Goal: Task Accomplishment & Management: Complete application form

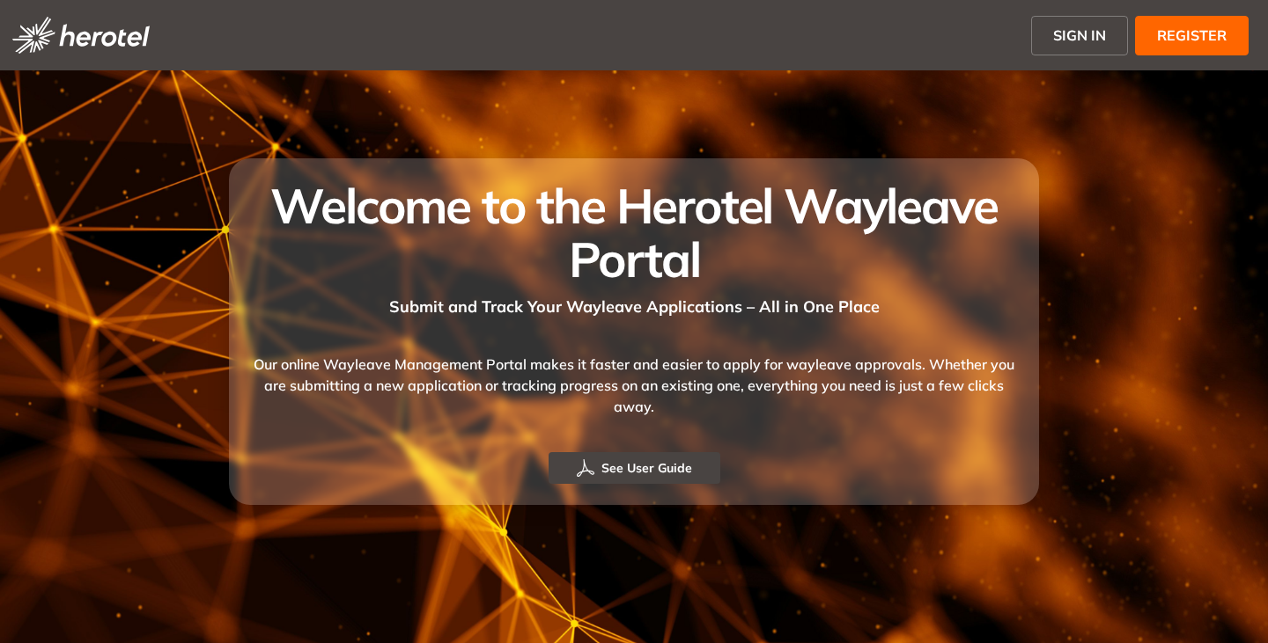
click at [1080, 36] on span "SIGN IN" at bounding box center [1079, 35] width 53 height 21
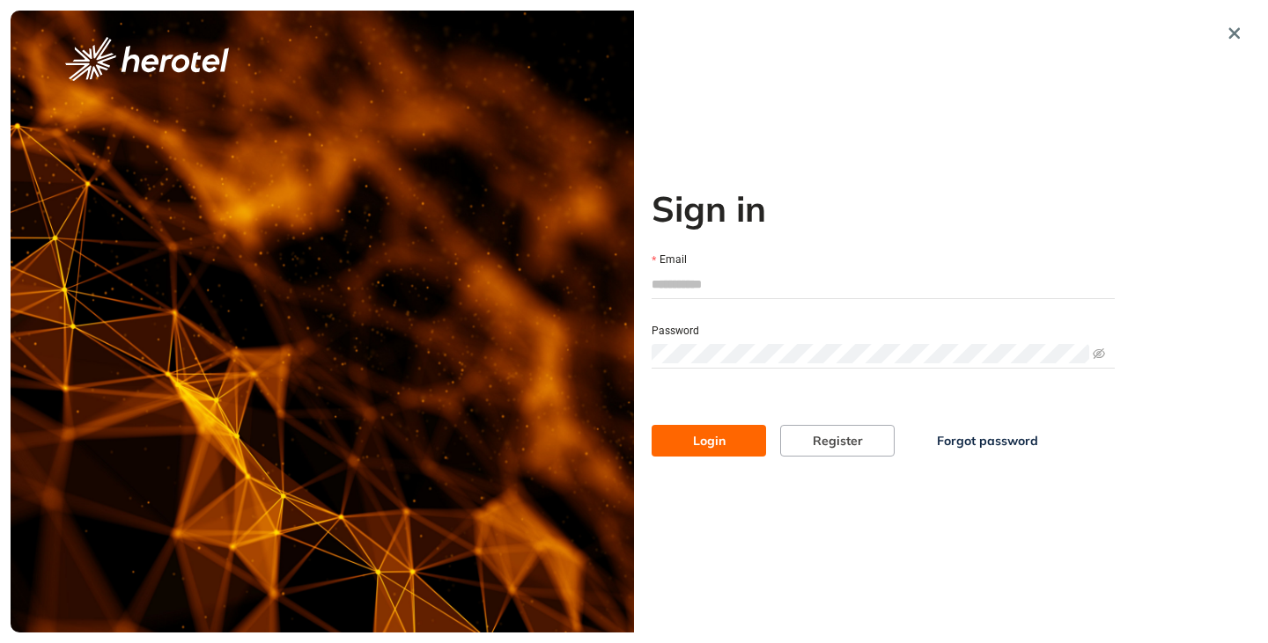
click at [671, 279] on input "Email" at bounding box center [882, 284] width 463 height 26
type input "**********"
click at [651, 425] on button "Login" at bounding box center [708, 441] width 114 height 32
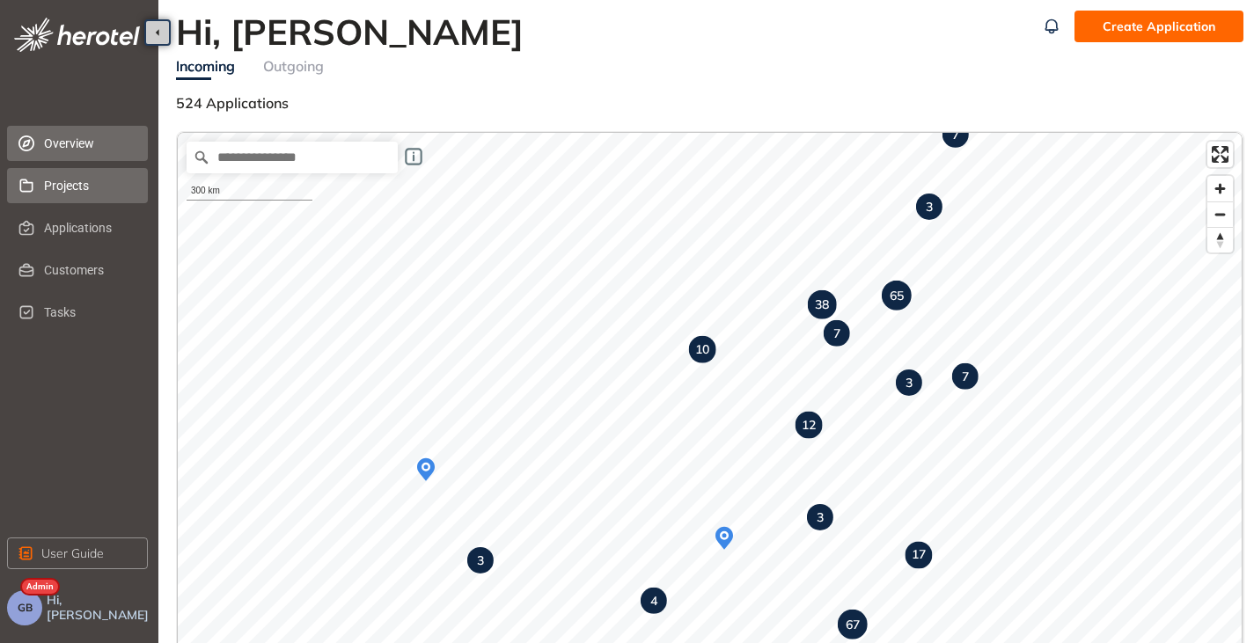
click at [55, 195] on span "Projects" at bounding box center [89, 185] width 90 height 35
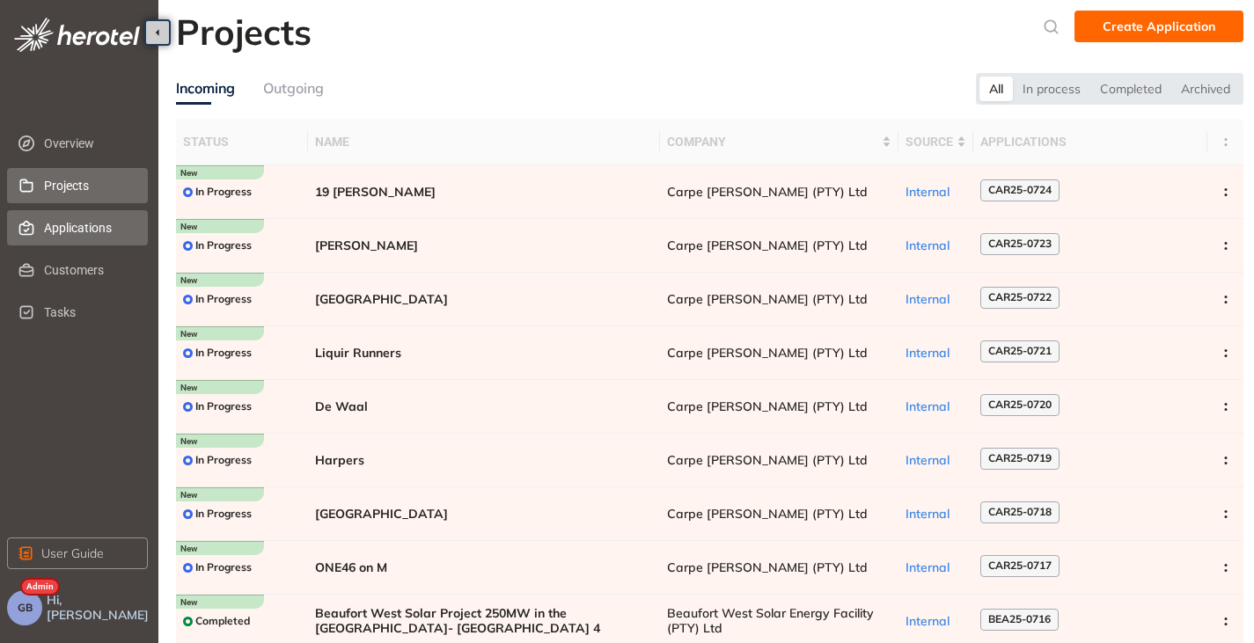
click at [81, 239] on span "Applications" at bounding box center [89, 227] width 90 height 35
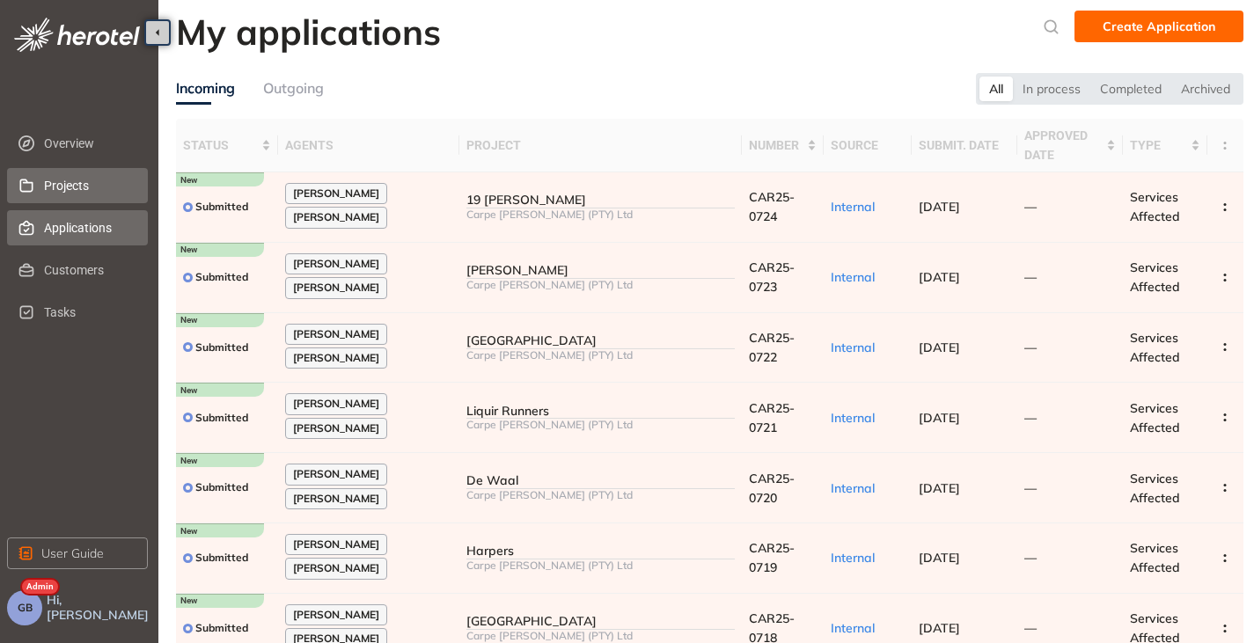
click at [36, 187] on li "Projects" at bounding box center [77, 185] width 141 height 35
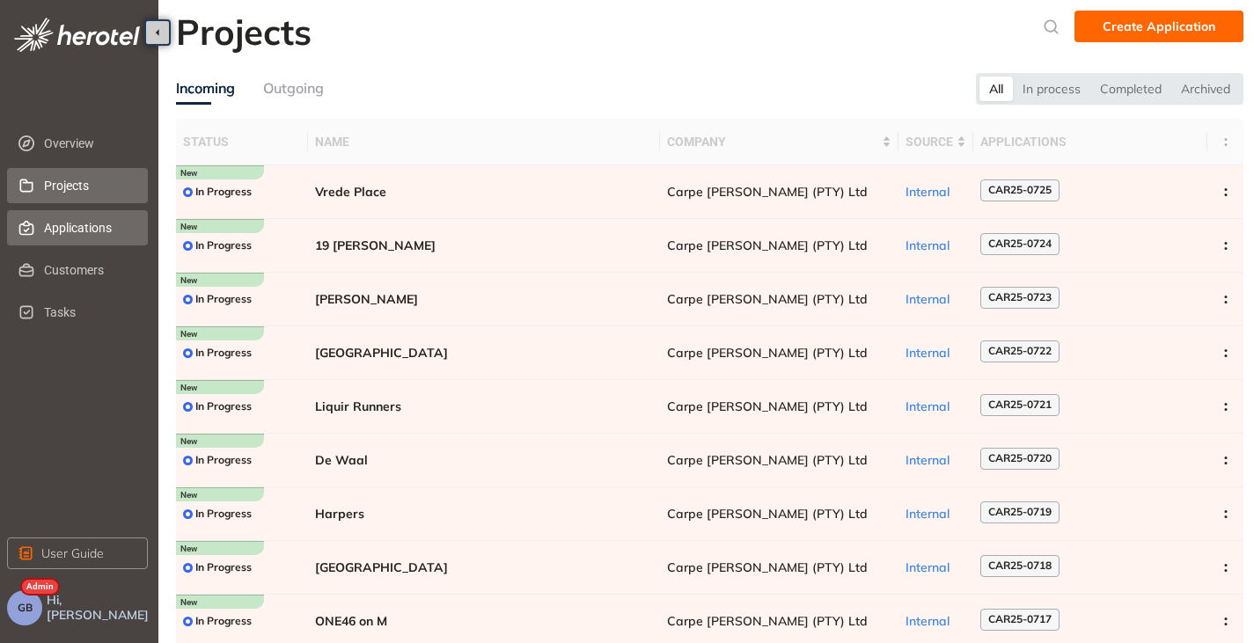
click at [71, 240] on span "Applications" at bounding box center [89, 227] width 90 height 35
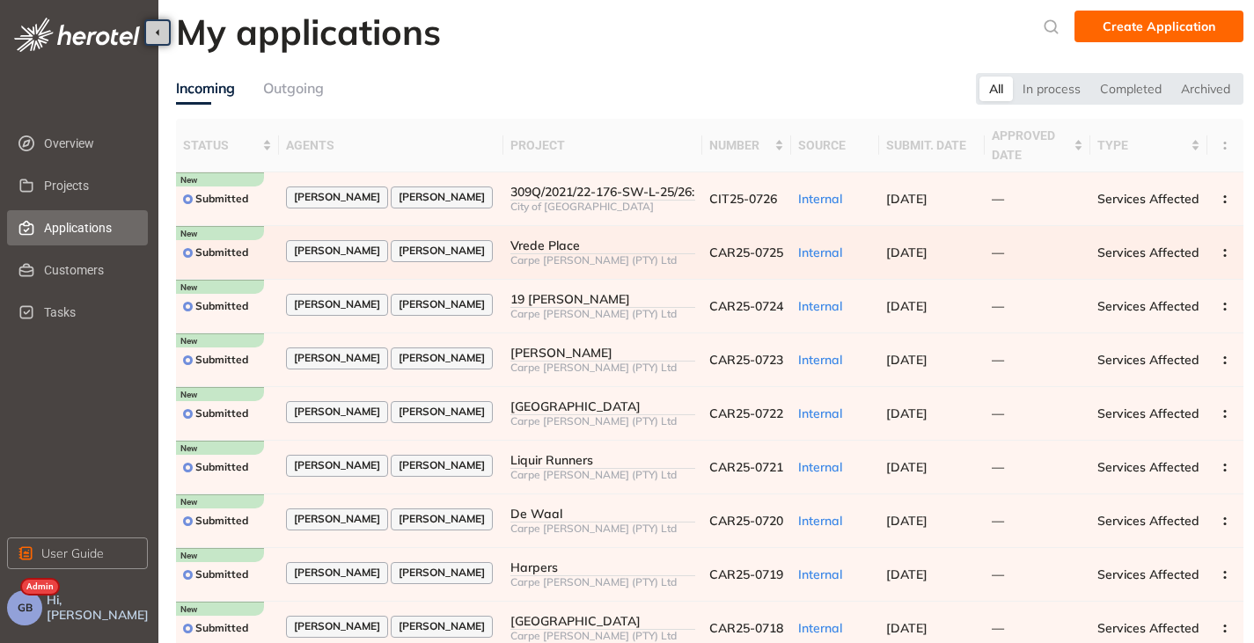
scroll to position [115, 0]
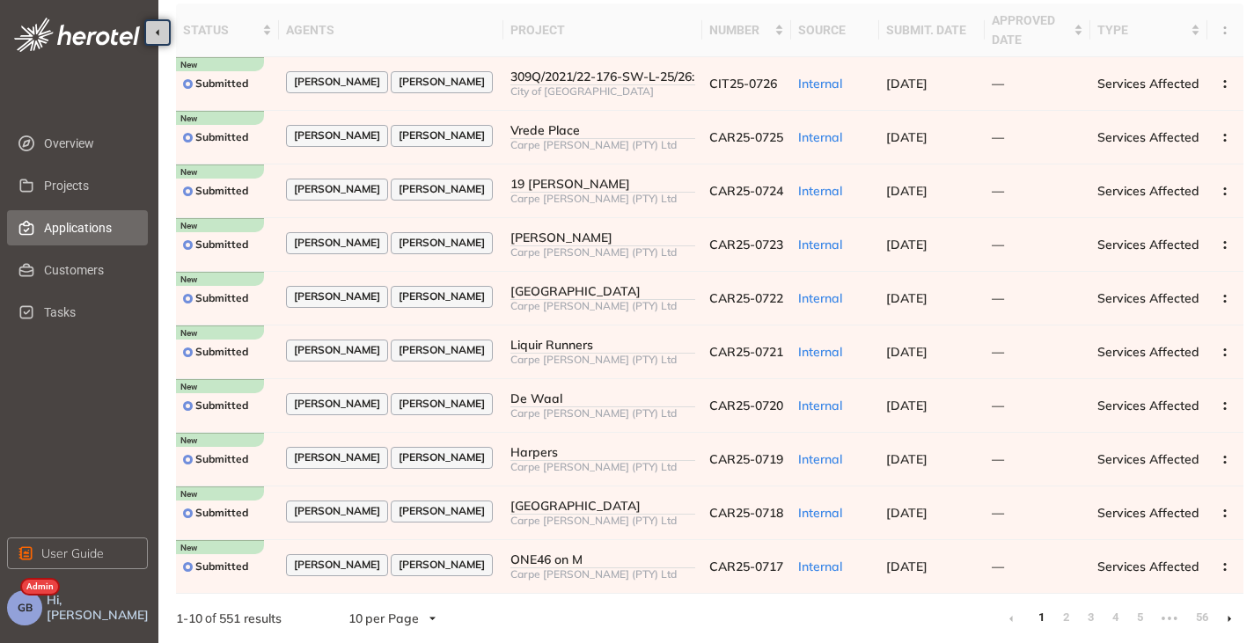
click at [1225, 621] on li at bounding box center [1230, 619] width 28 height 28
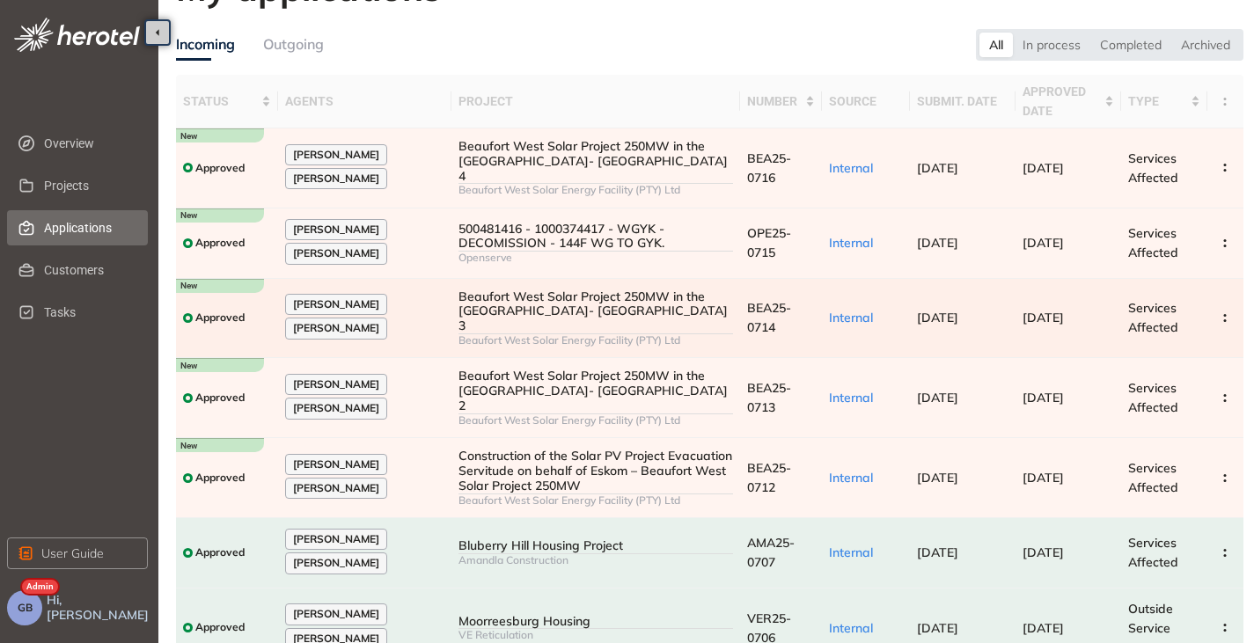
scroll to position [88, 0]
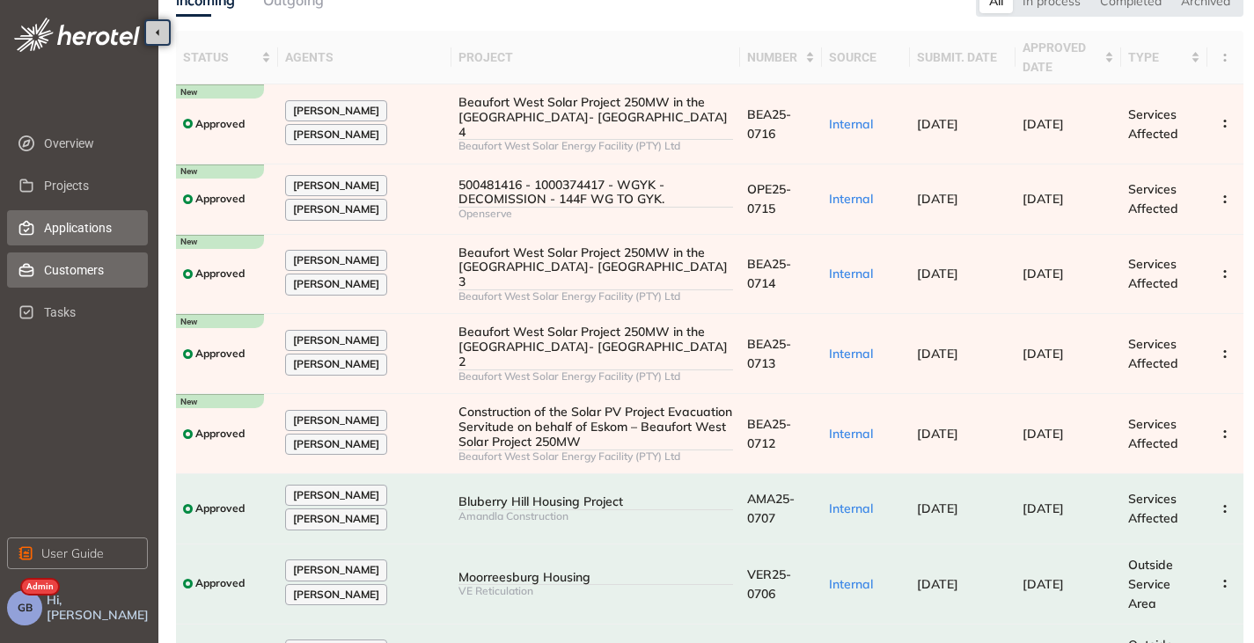
click at [87, 260] on span "Customers" at bounding box center [89, 270] width 90 height 35
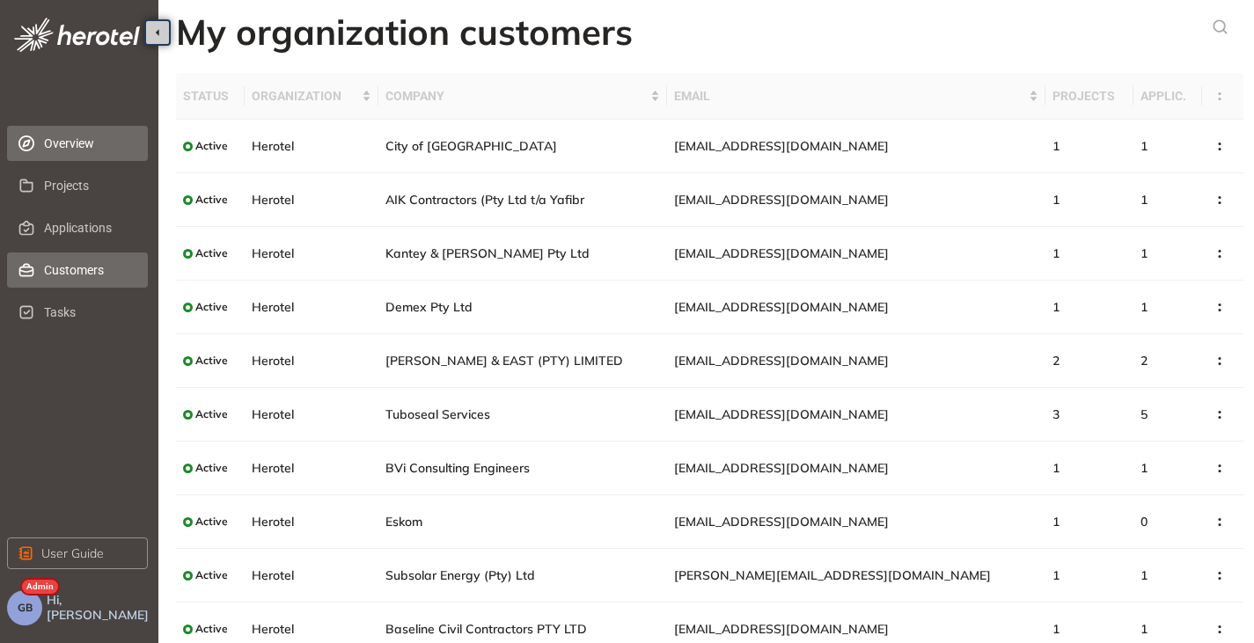
click at [37, 136] on li "Overview" at bounding box center [77, 143] width 141 height 35
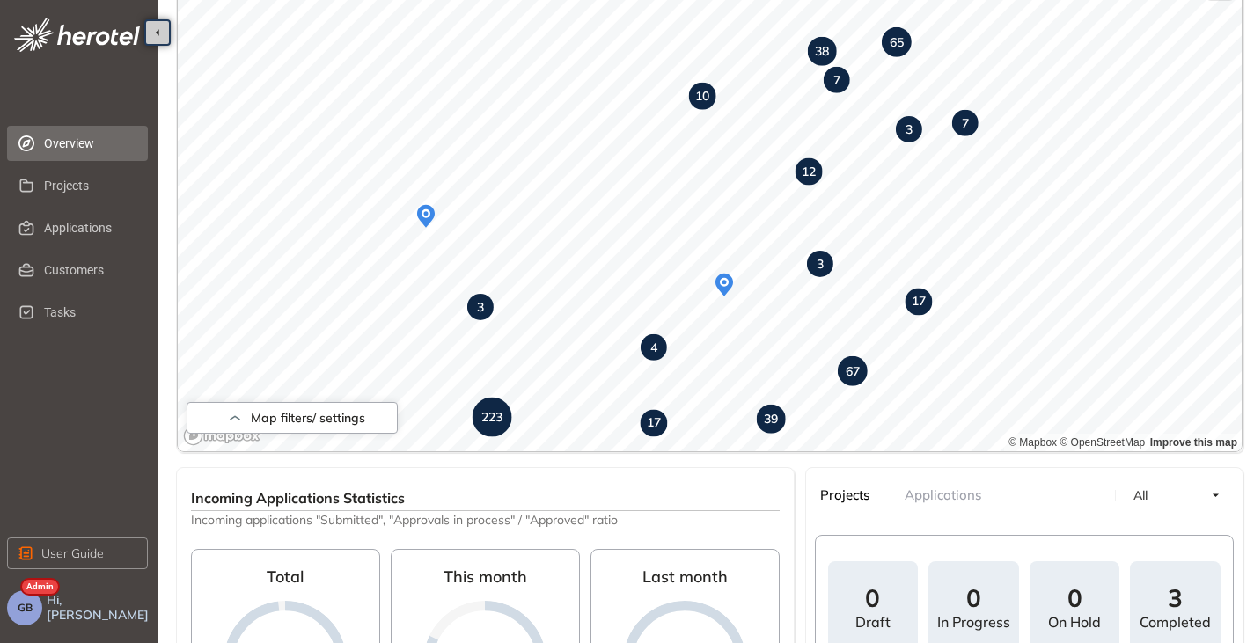
scroll to position [264, 0]
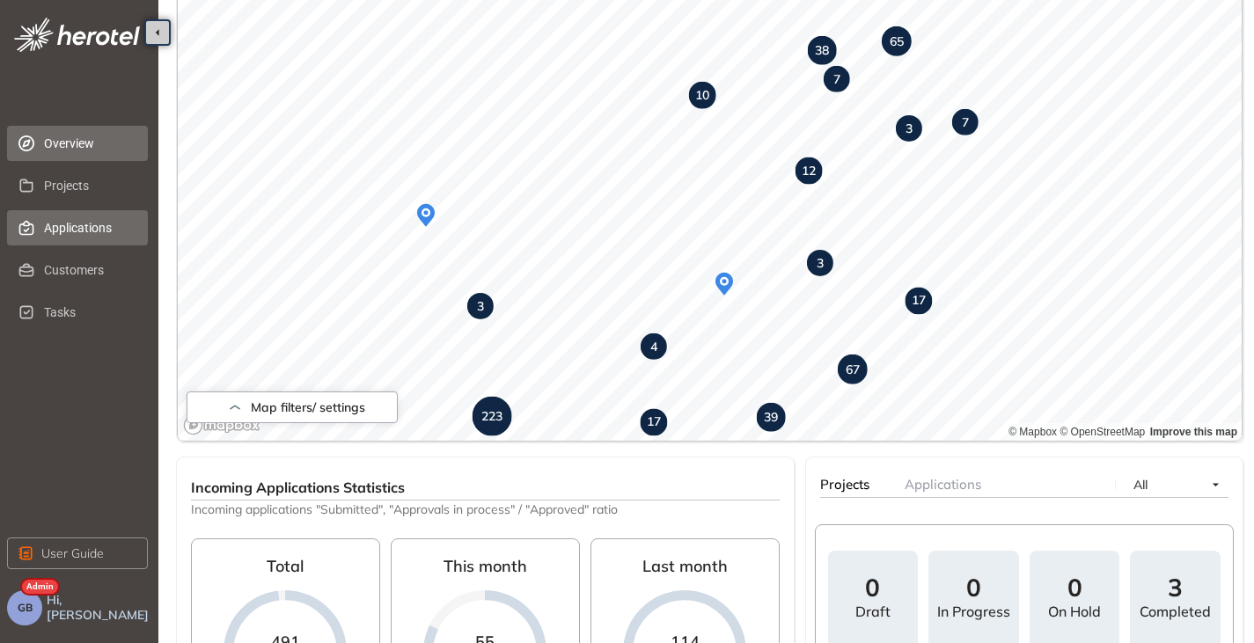
click at [52, 229] on span "Applications" at bounding box center [89, 227] width 90 height 35
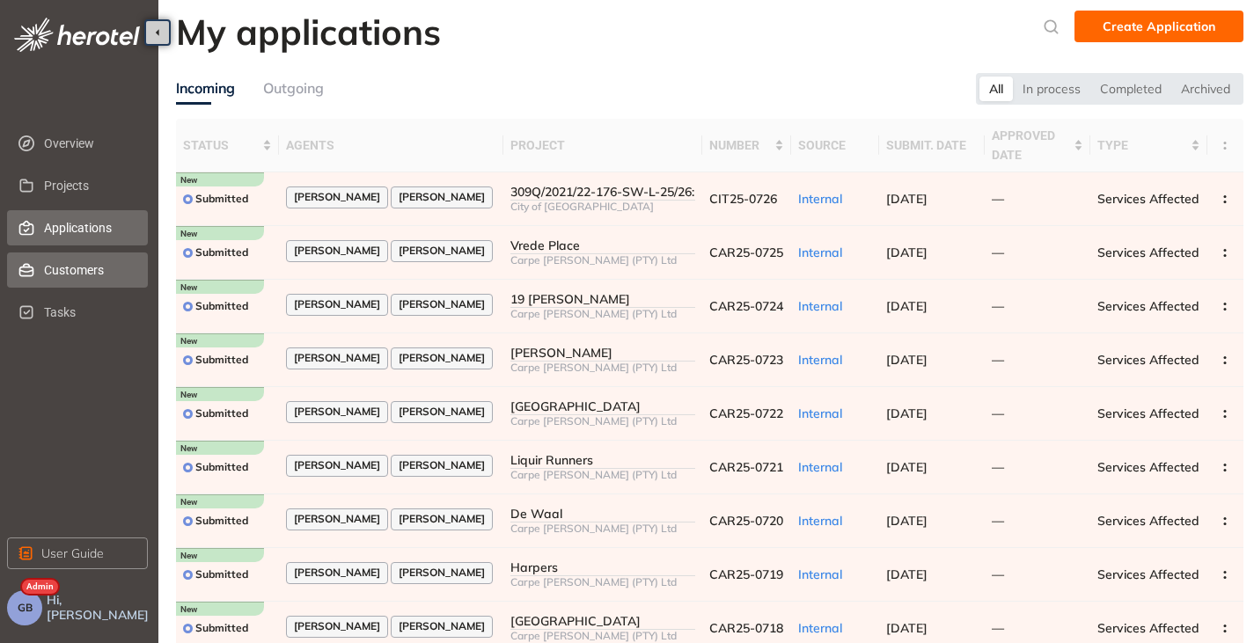
click at [48, 276] on span "Customers" at bounding box center [89, 270] width 90 height 35
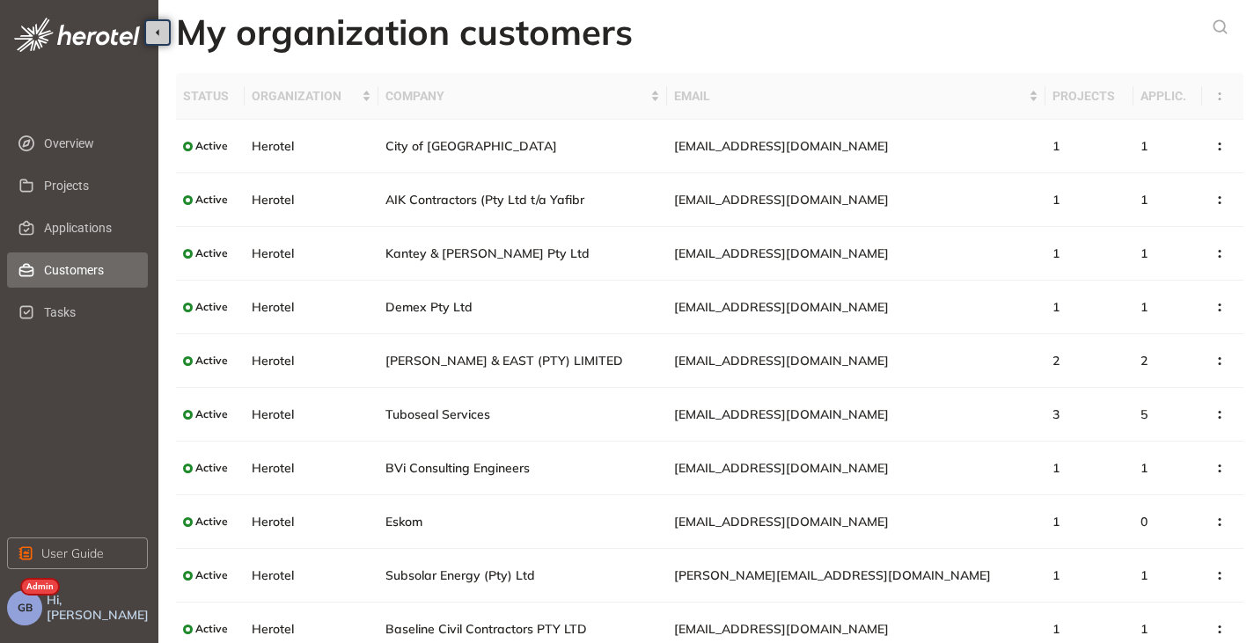
click at [31, 607] on span "GB" at bounding box center [25, 608] width 15 height 12
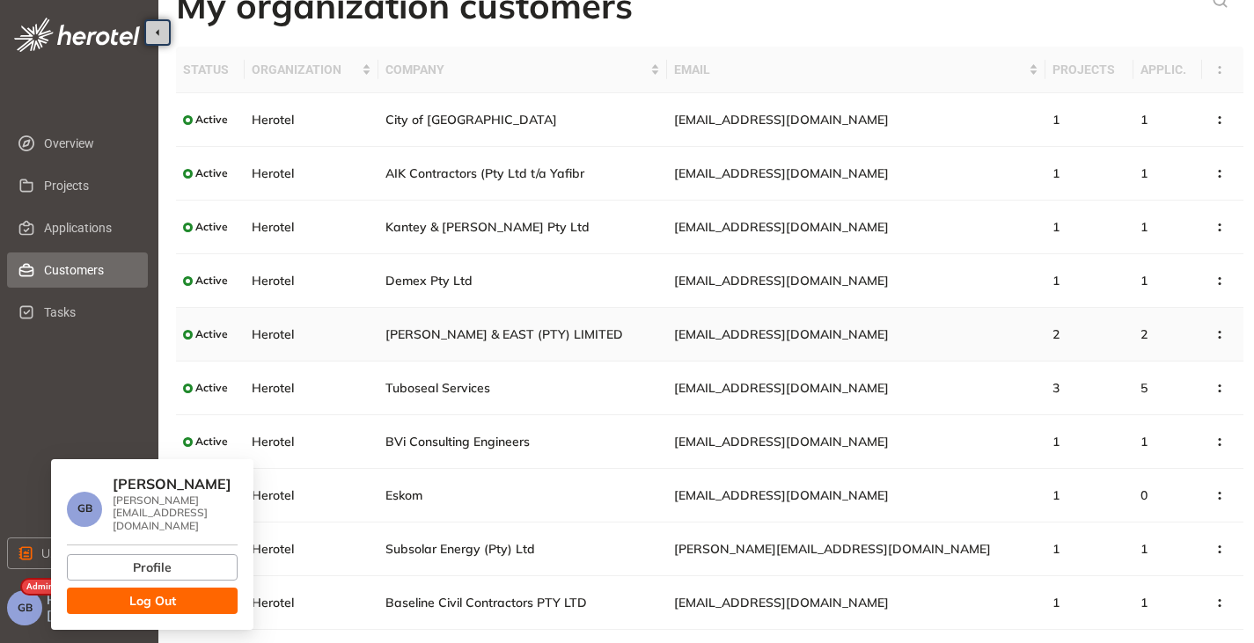
scroll to position [62, 0]
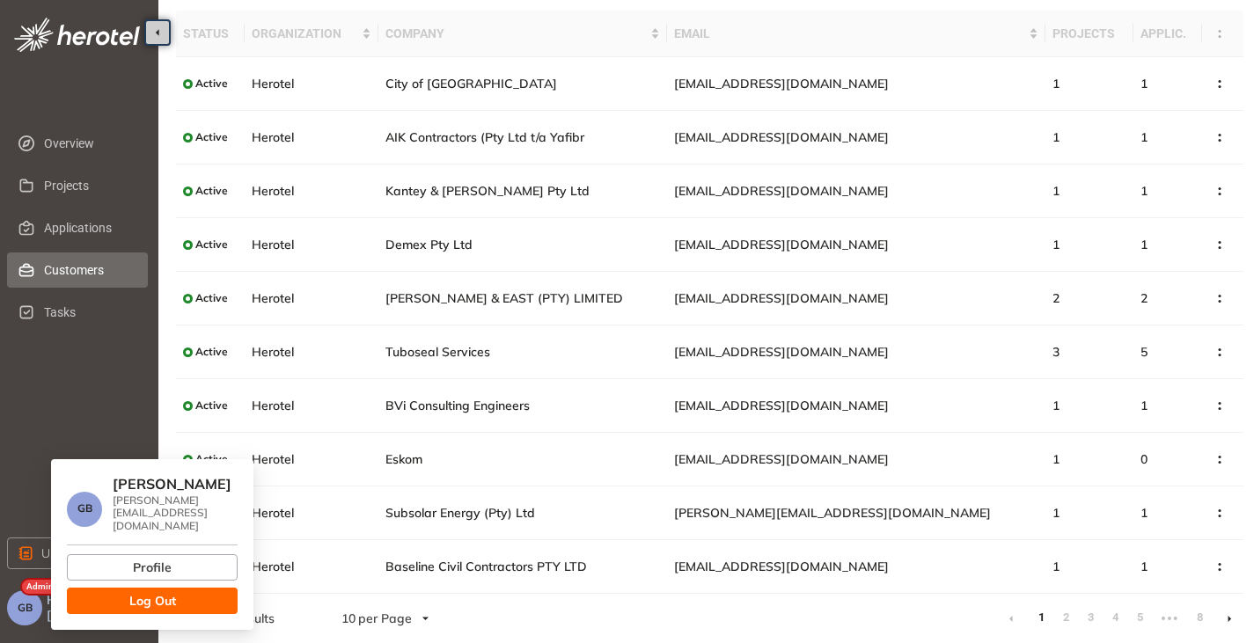
click at [131, 592] on span "Log Out" at bounding box center [152, 601] width 47 height 19
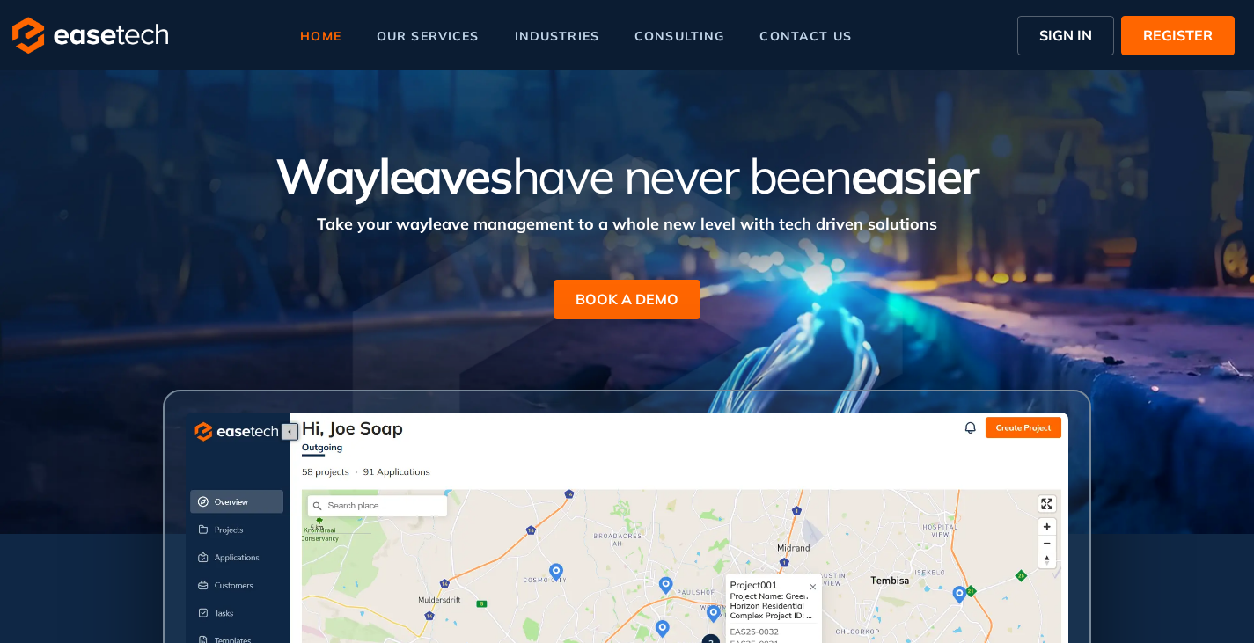
click at [1067, 33] on span "SIGN IN" at bounding box center [1066, 35] width 53 height 21
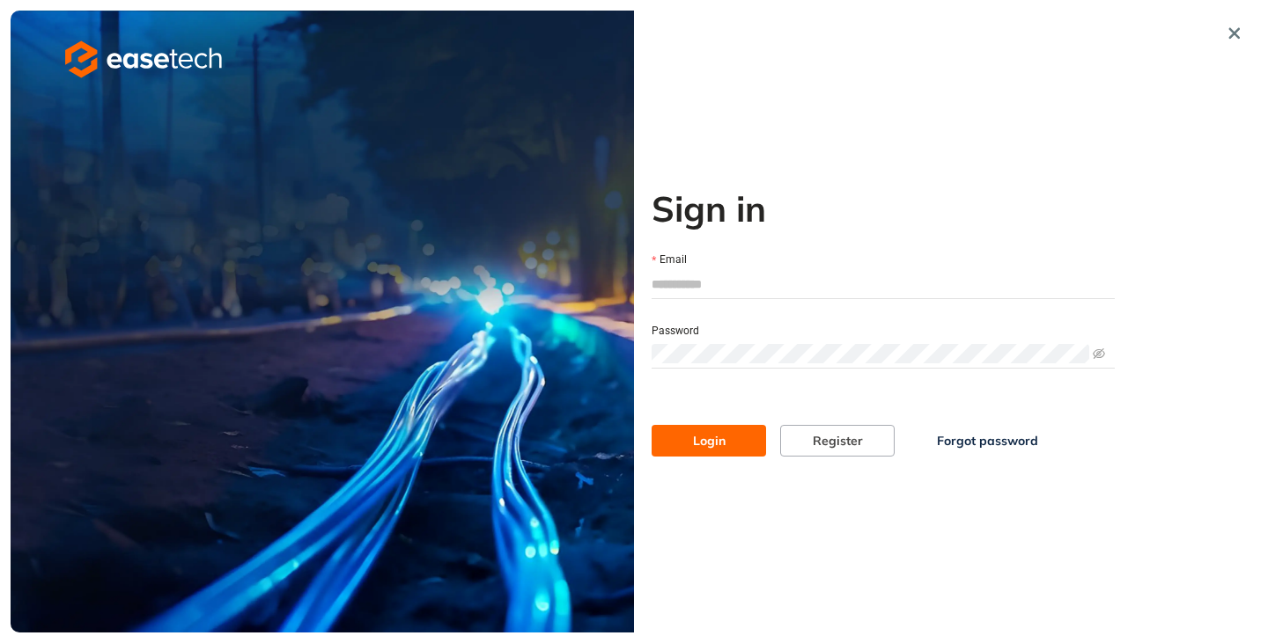
click at [683, 290] on input "Email" at bounding box center [882, 284] width 463 height 26
type input "**********"
click at [704, 438] on span "Login" at bounding box center [709, 440] width 33 height 19
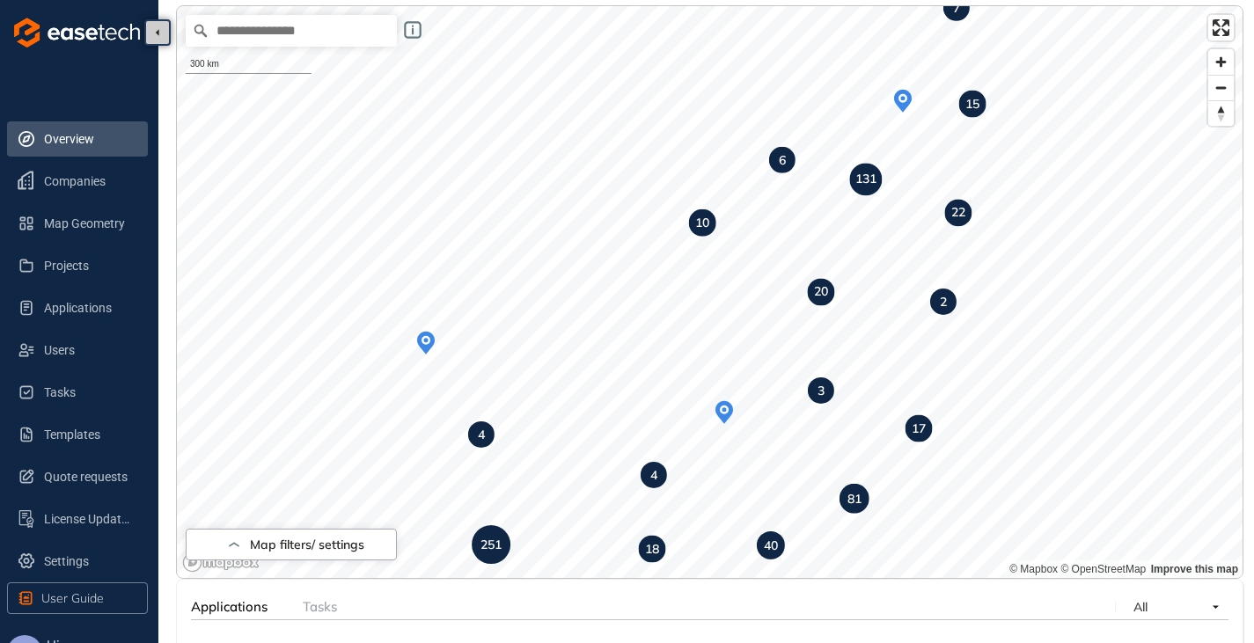
scroll to position [88, 0]
click at [87, 185] on span "Companies" at bounding box center [89, 181] width 90 height 35
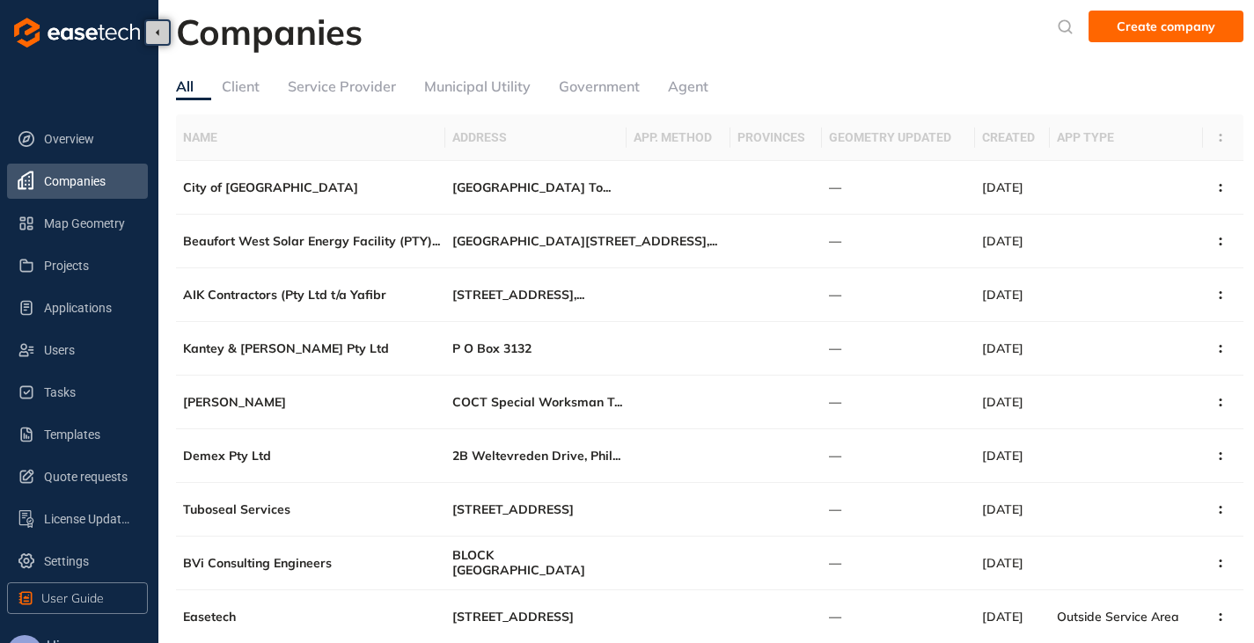
click at [239, 72] on div "Companies Create company All Client Service Provider Municipal Utility Governme…" at bounding box center [710, 374] width 1068 height 726
click at [239, 81] on div "Client" at bounding box center [241, 87] width 38 height 22
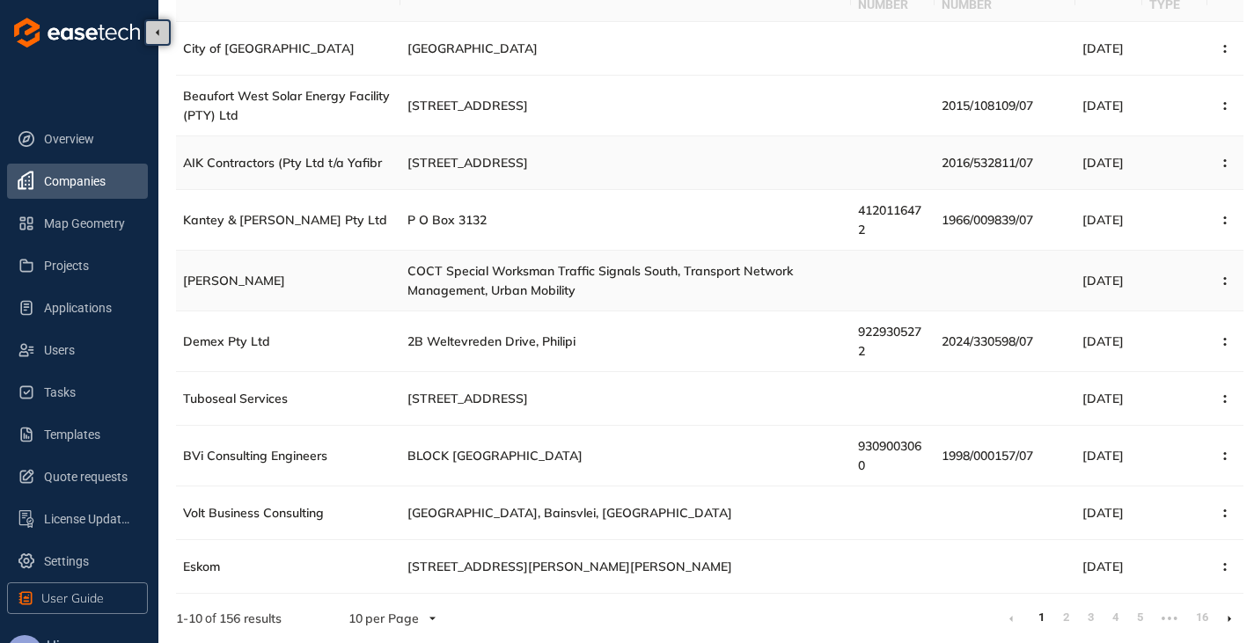
scroll to position [181, 0]
click at [1231, 620] on icon at bounding box center [1230, 619] width 4 height 8
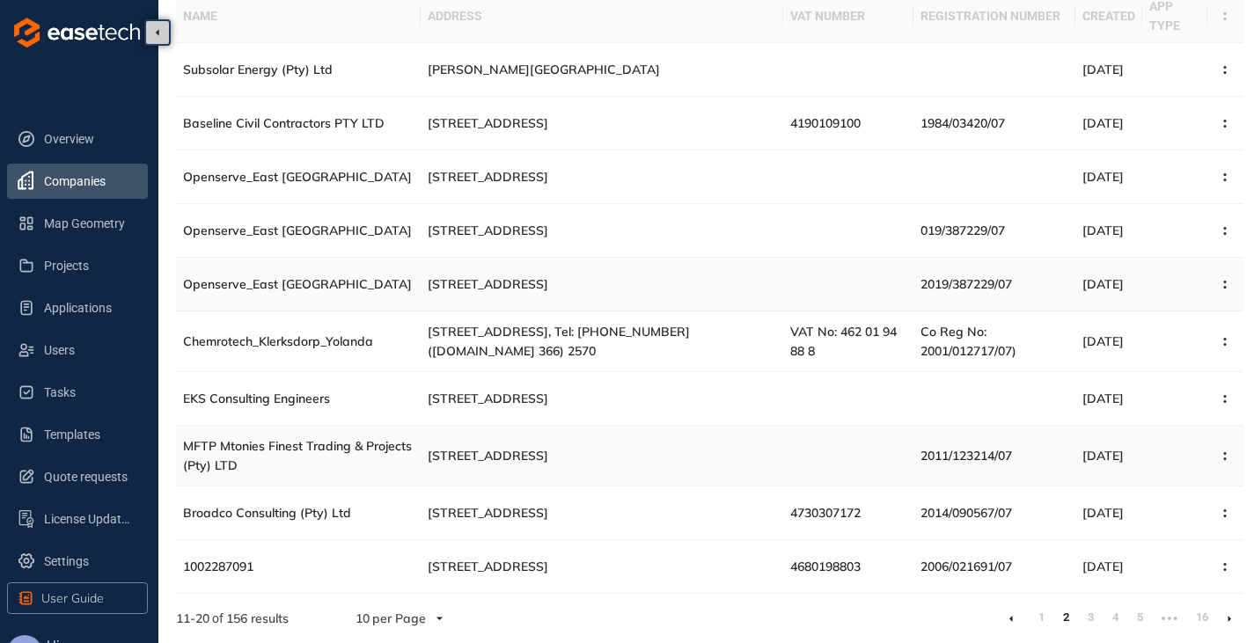
scroll to position [181, 0]
click at [1236, 624] on li at bounding box center [1230, 619] width 28 height 28
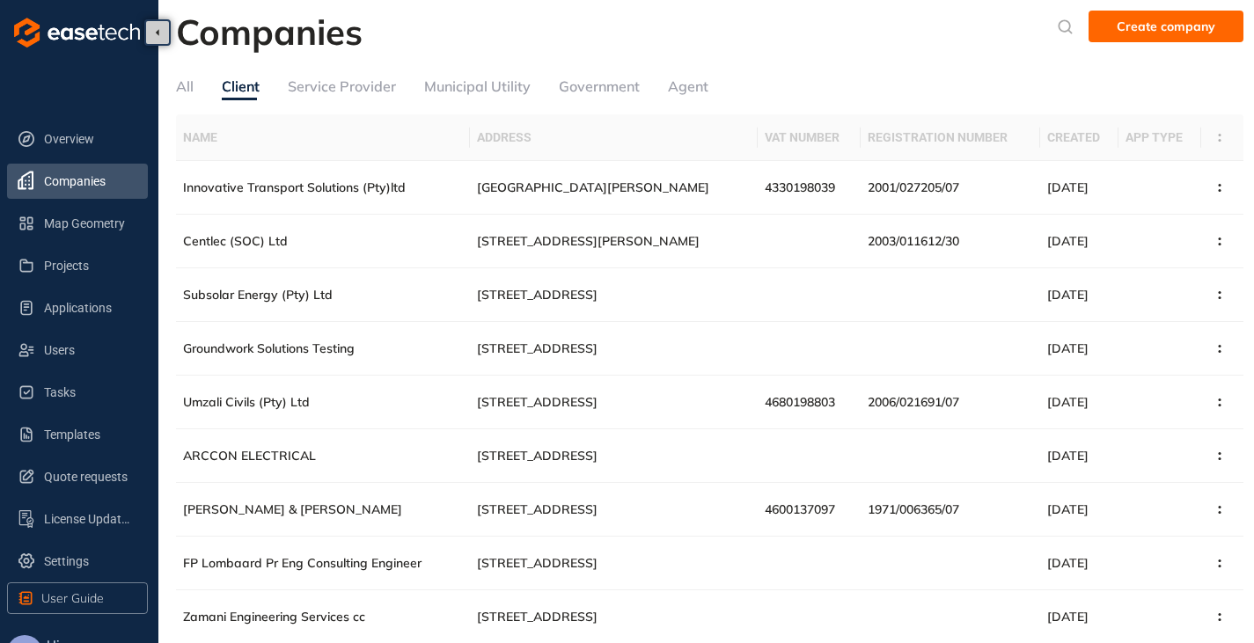
click at [186, 82] on div "All" at bounding box center [185, 87] width 18 height 22
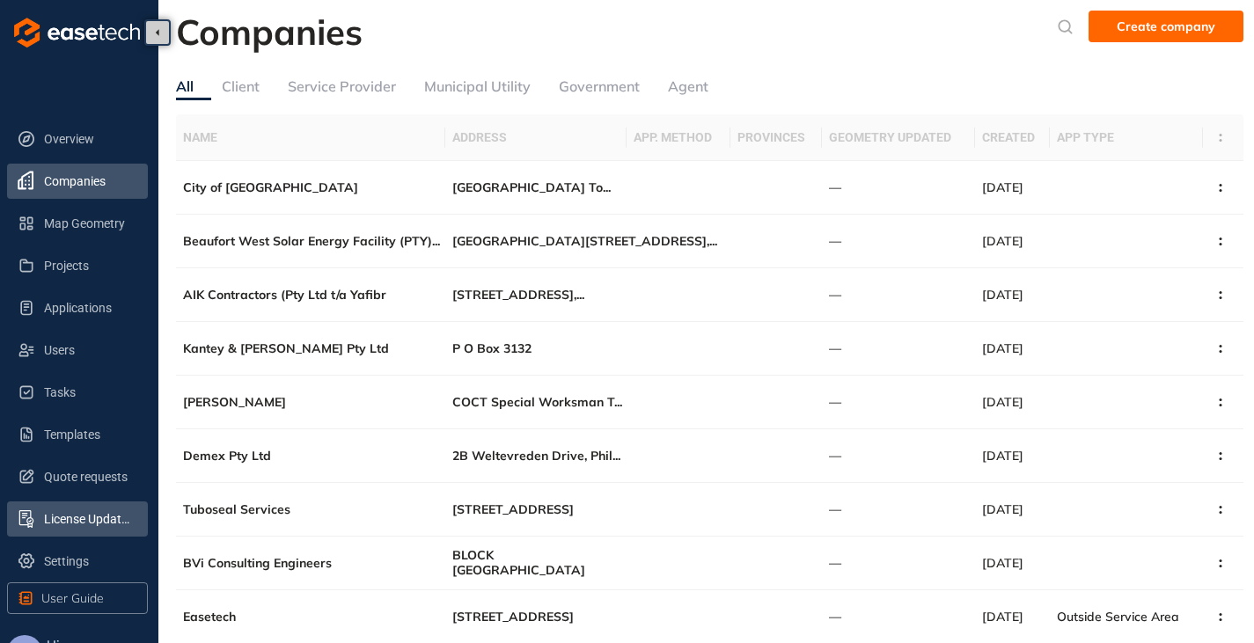
click at [92, 532] on span "License Update Request" at bounding box center [89, 519] width 90 height 35
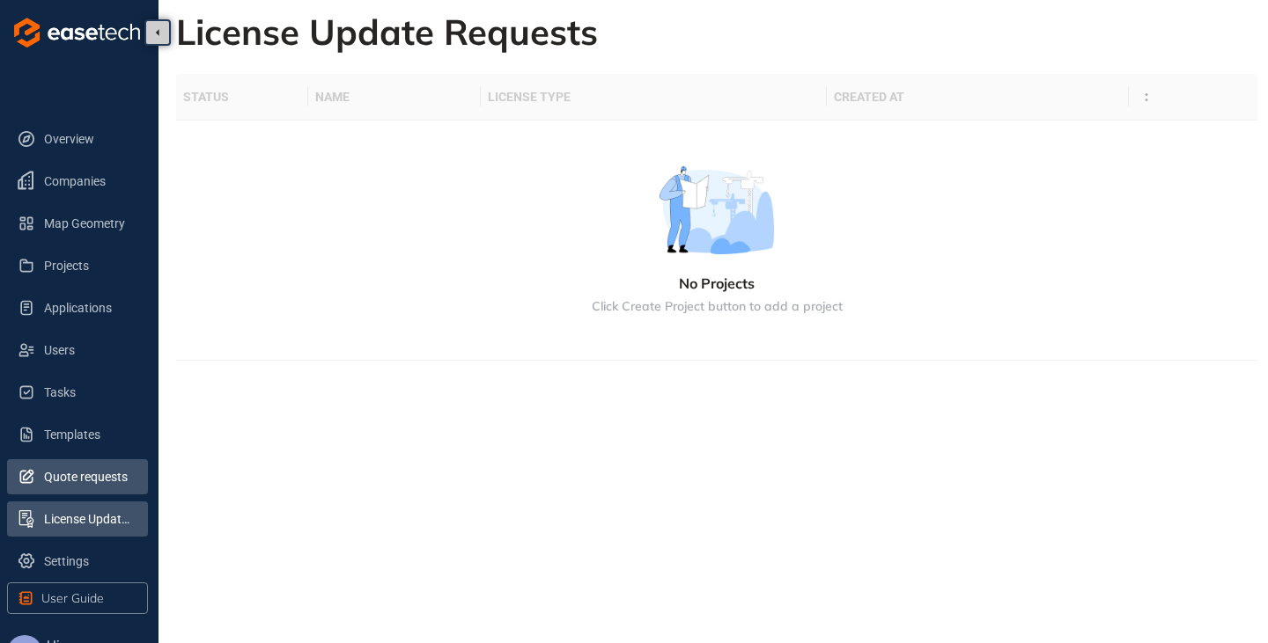
click at [64, 481] on span "Quote requests" at bounding box center [89, 476] width 90 height 35
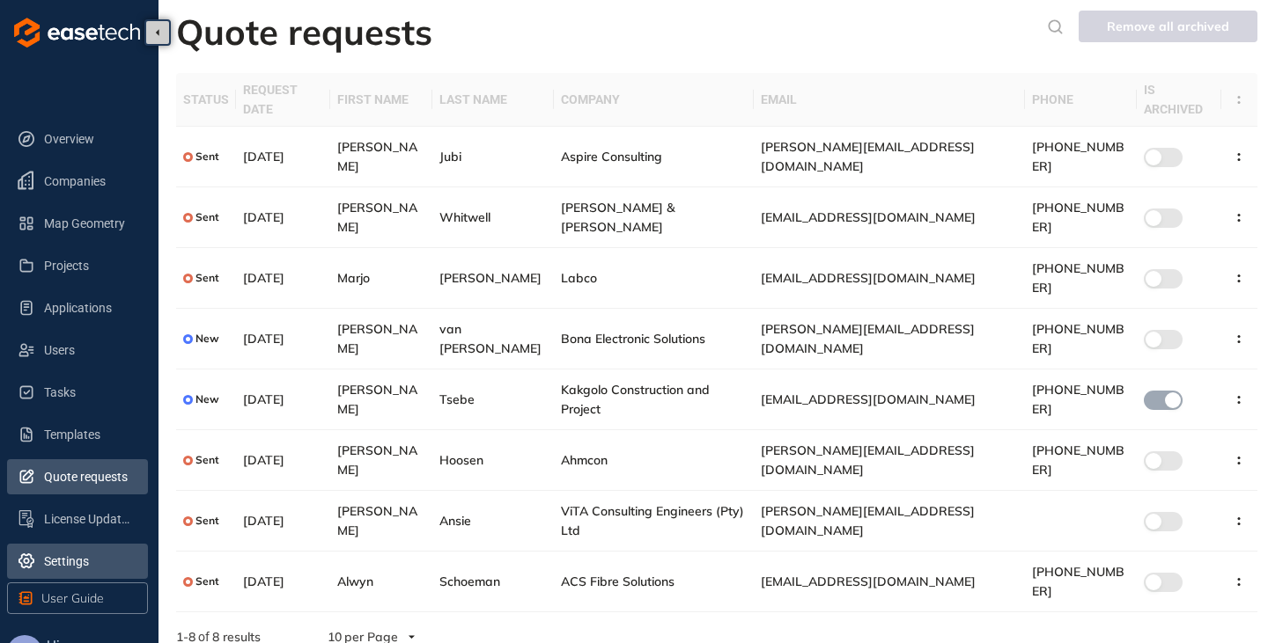
click at [68, 564] on span "Settings" at bounding box center [89, 561] width 90 height 35
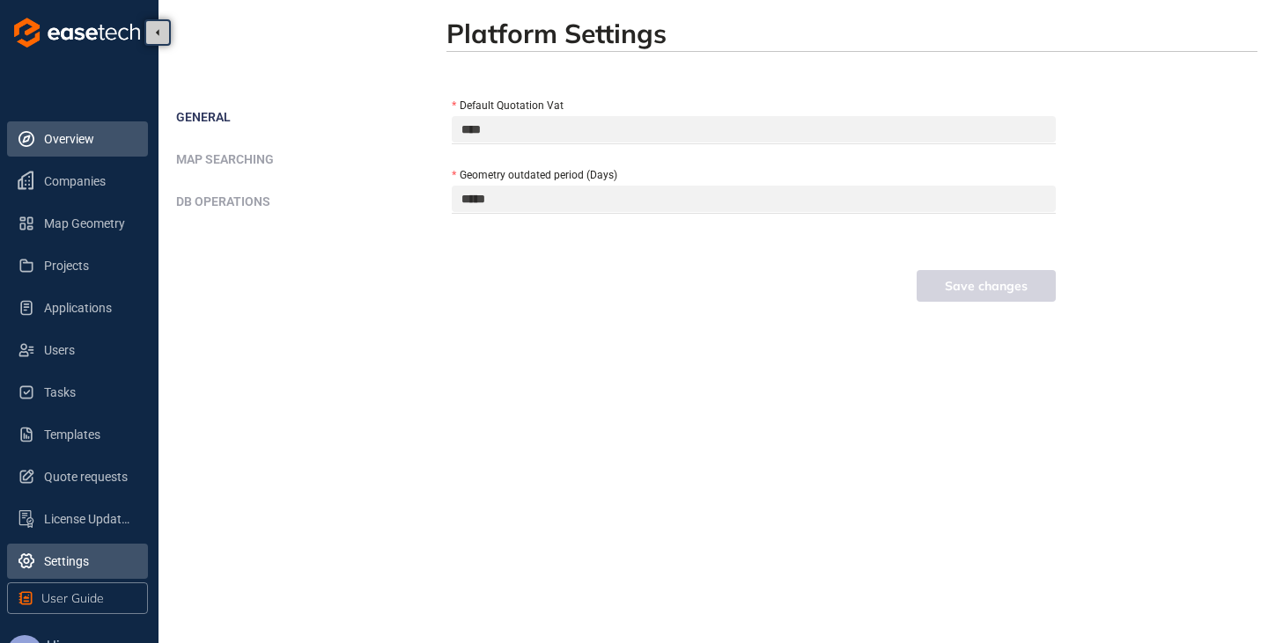
click at [82, 143] on span "Overview" at bounding box center [89, 138] width 90 height 35
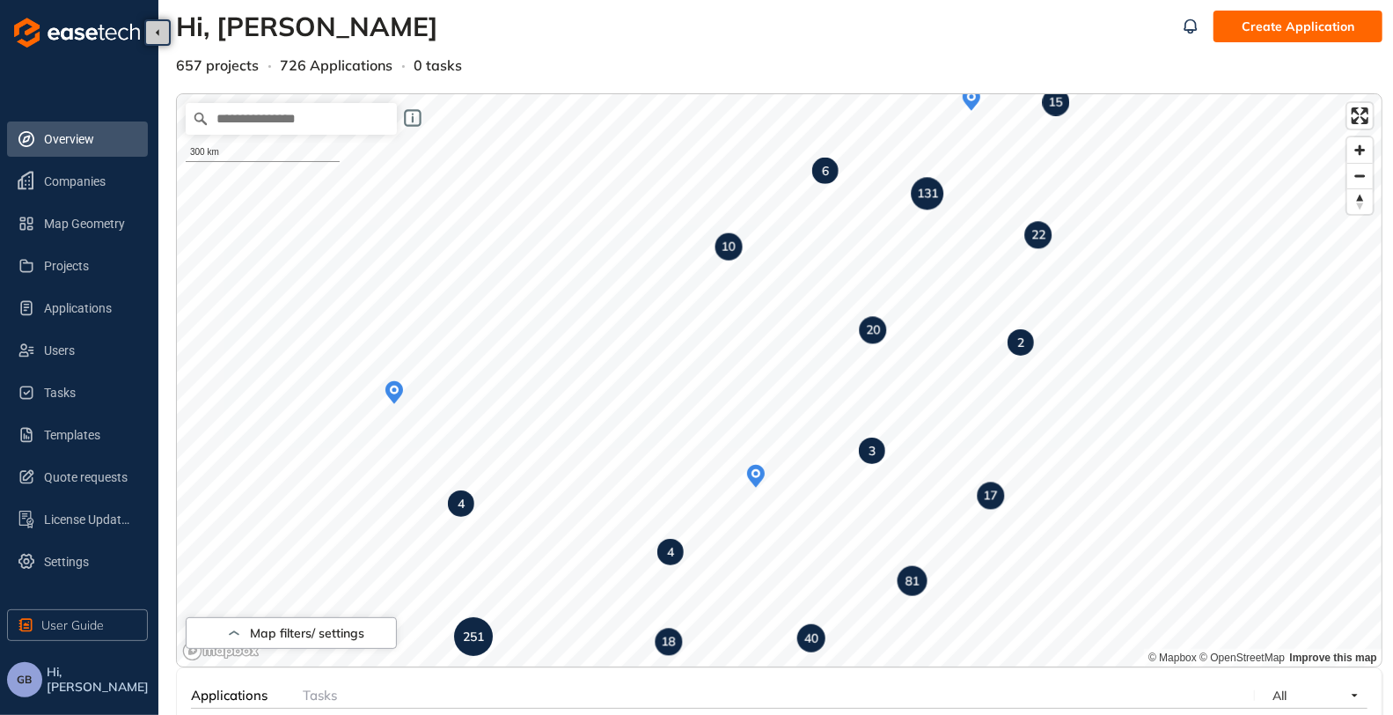
click at [20, 643] on span "GB" at bounding box center [25, 679] width 15 height 12
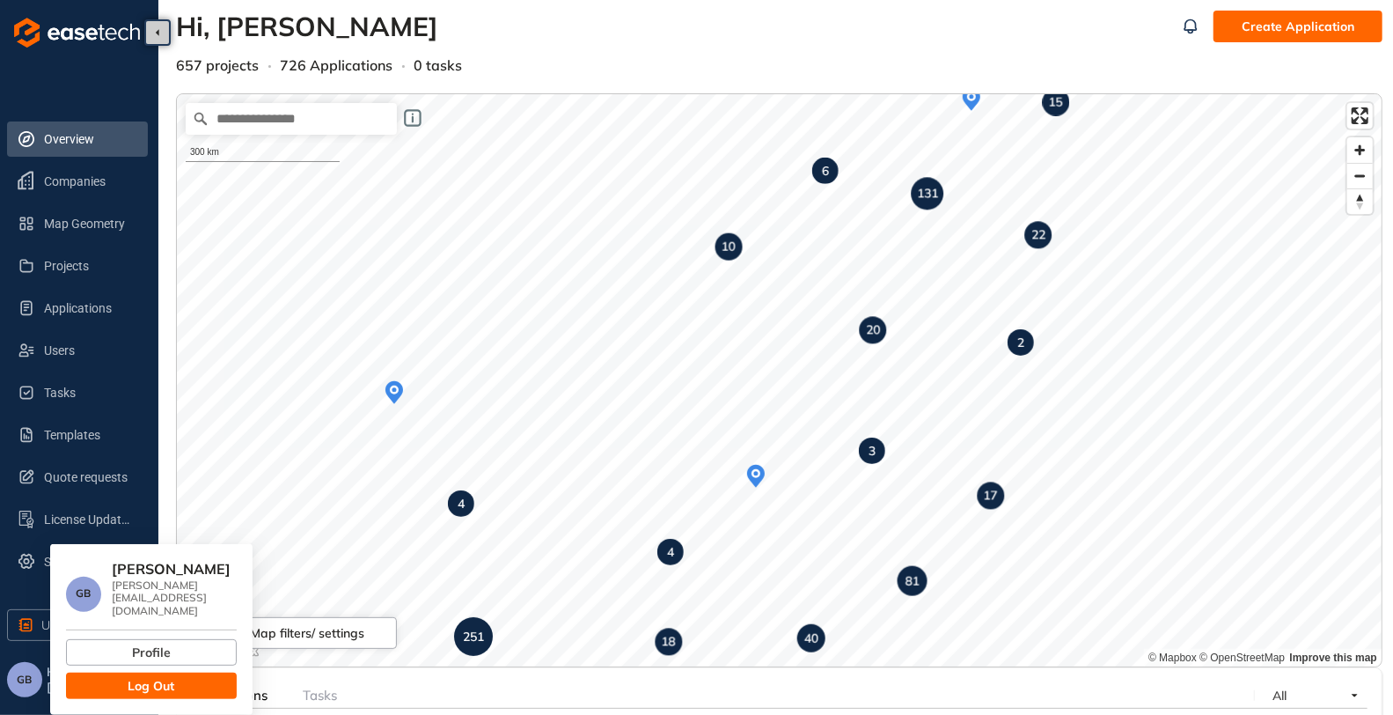
click at [135, 643] on span "Log Out" at bounding box center [152, 685] width 47 height 19
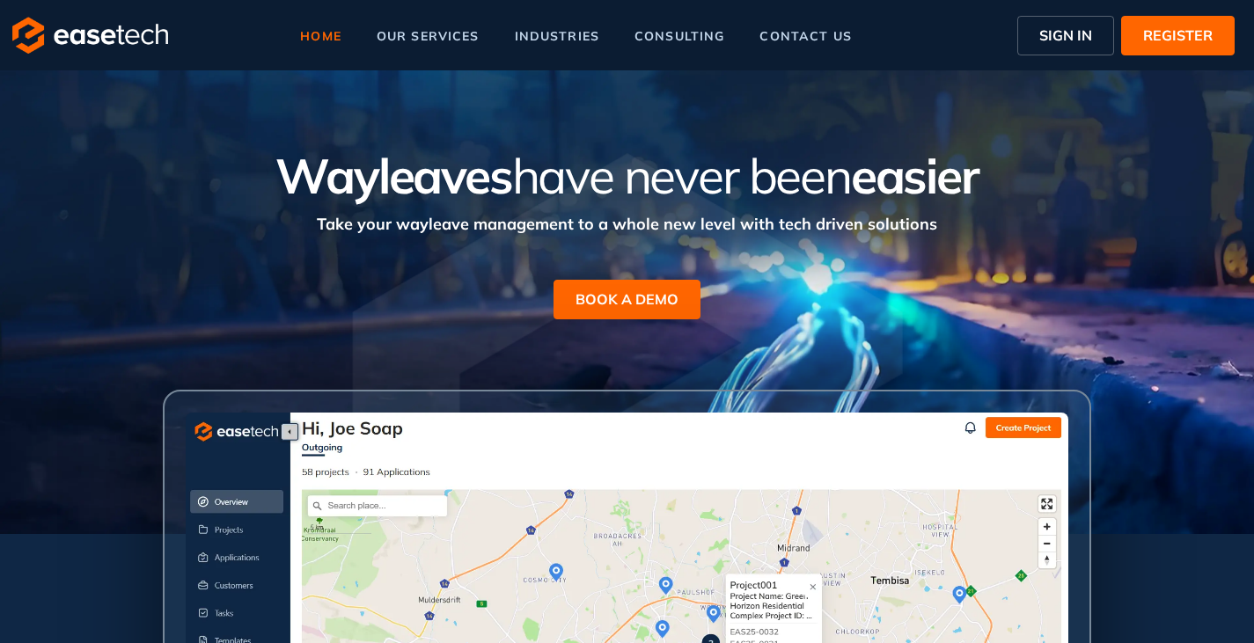
click at [1081, 38] on span "SIGN IN" at bounding box center [1066, 35] width 53 height 21
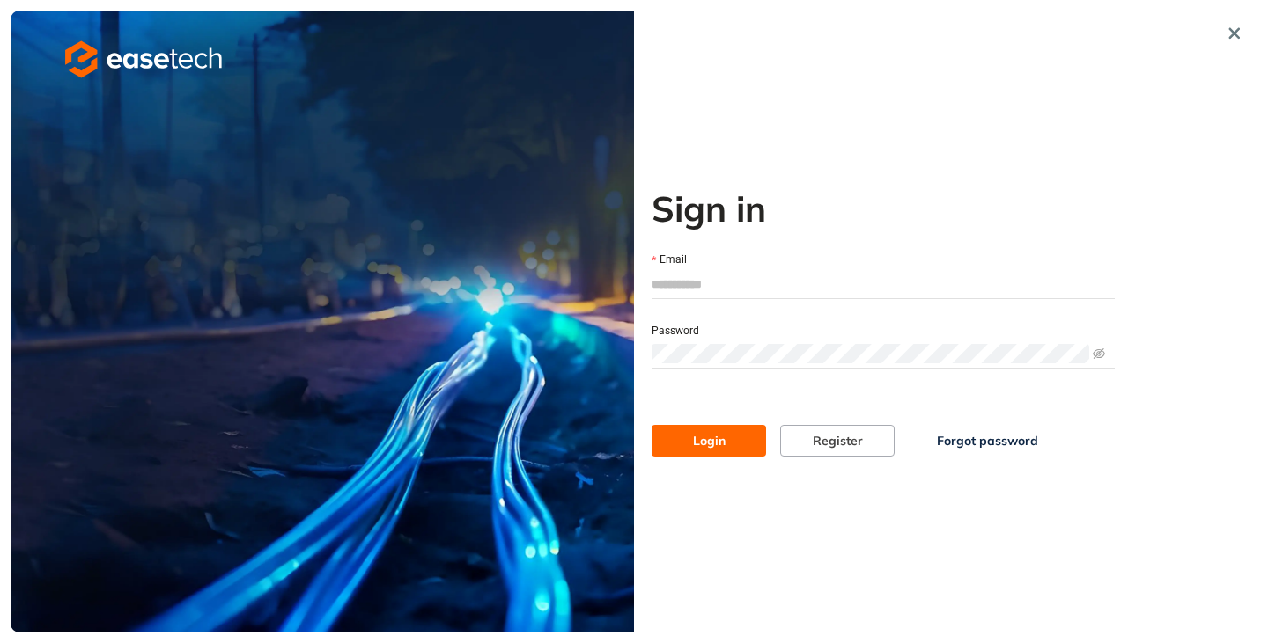
click at [713, 290] on input "Email" at bounding box center [882, 284] width 463 height 26
type input "**********"
click at [730, 441] on button "Login" at bounding box center [708, 441] width 114 height 32
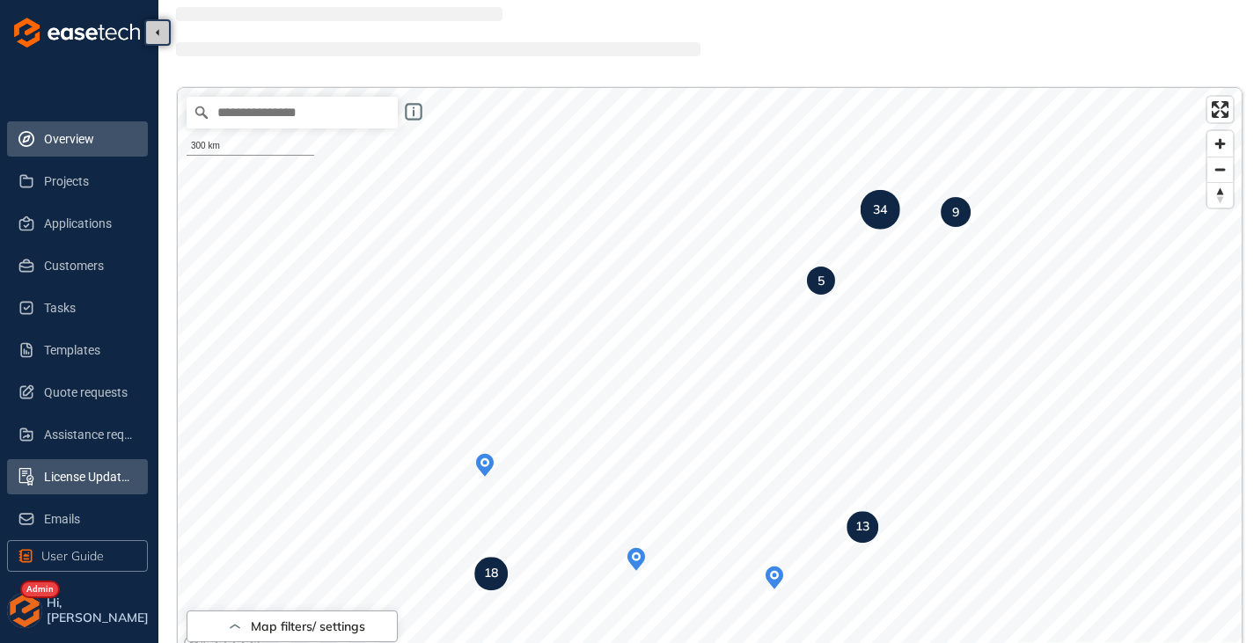
scroll to position [88, 0]
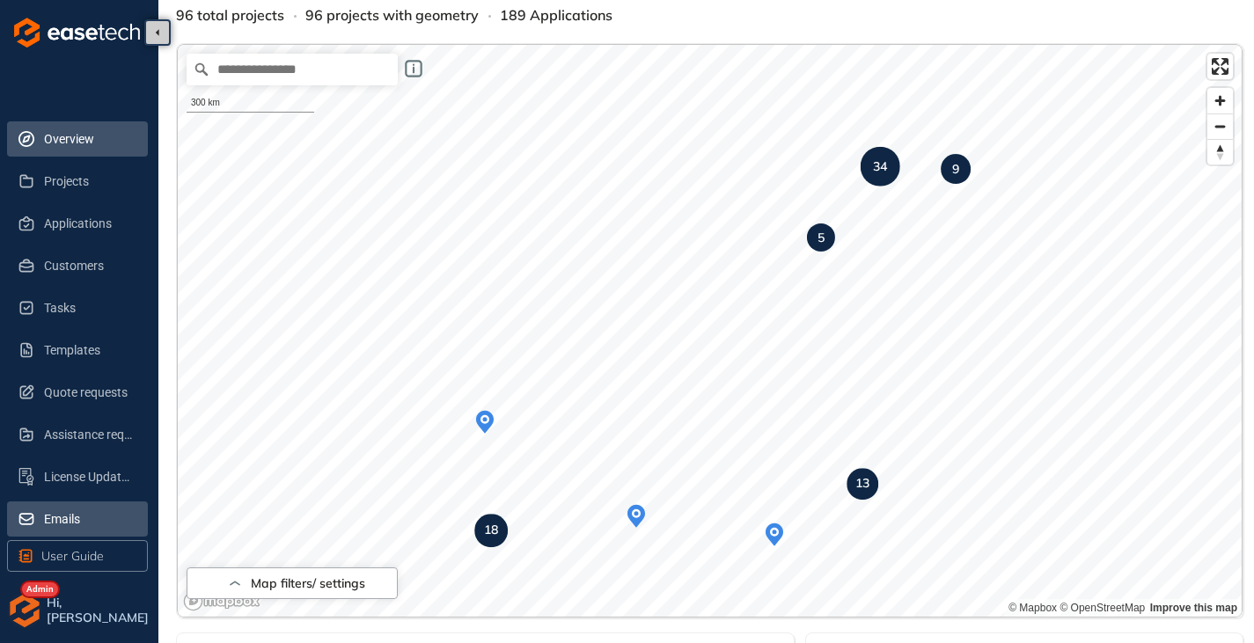
click at [70, 525] on span "Emails" at bounding box center [89, 519] width 90 height 35
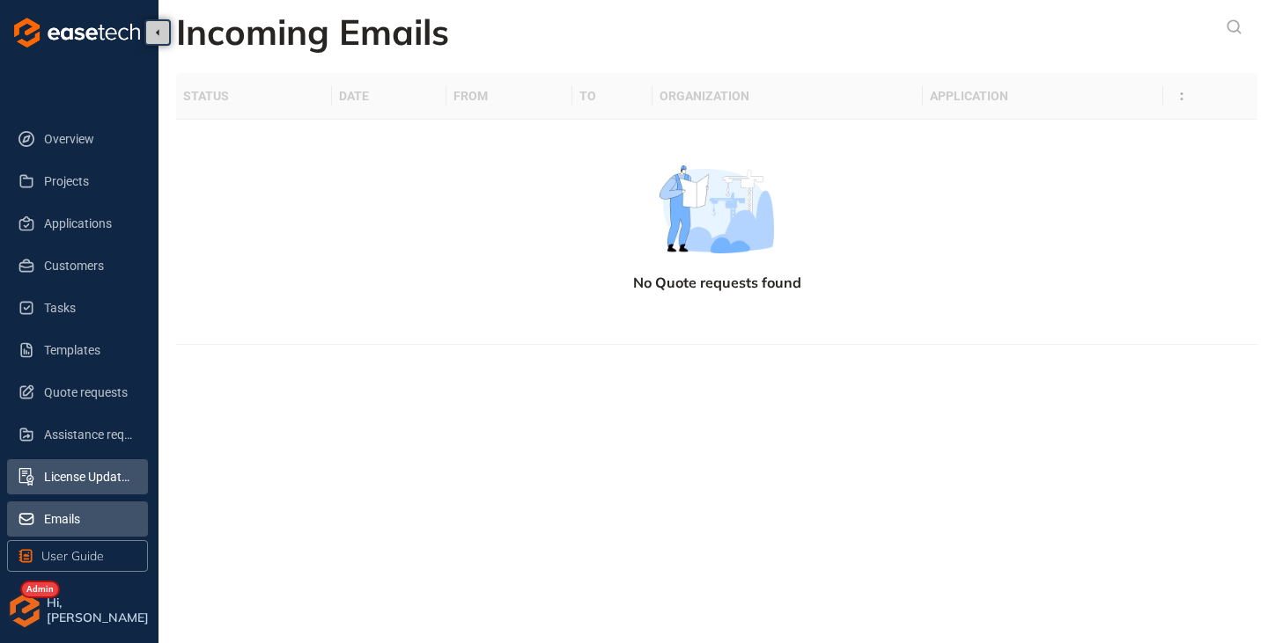
click at [72, 481] on span "License Update Requests" at bounding box center [89, 476] width 90 height 35
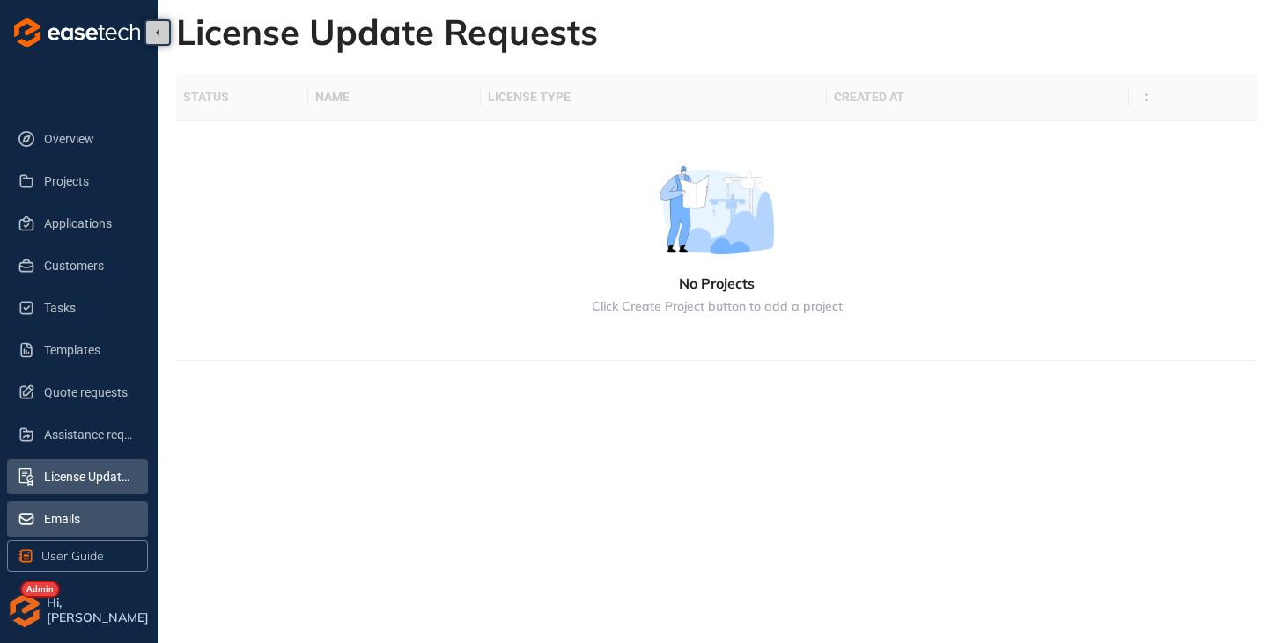
click at [51, 511] on span "Emails" at bounding box center [89, 519] width 90 height 35
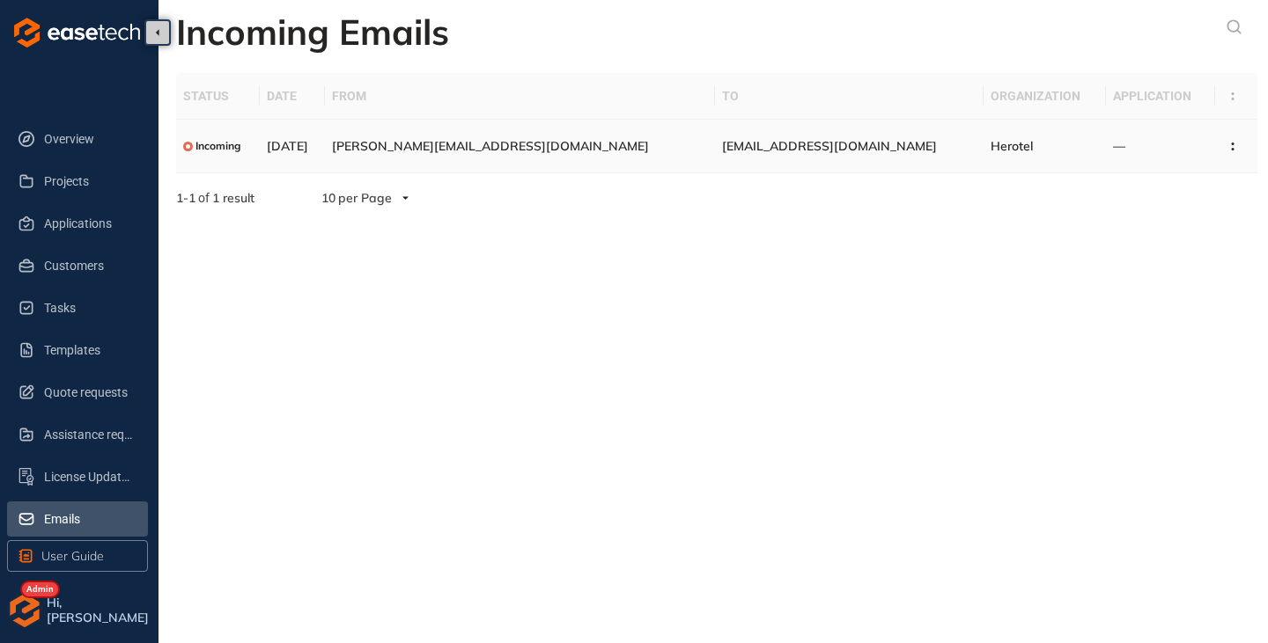
click at [856, 141] on td "[EMAIL_ADDRESS][DOMAIN_NAME]" at bounding box center [849, 147] width 269 height 54
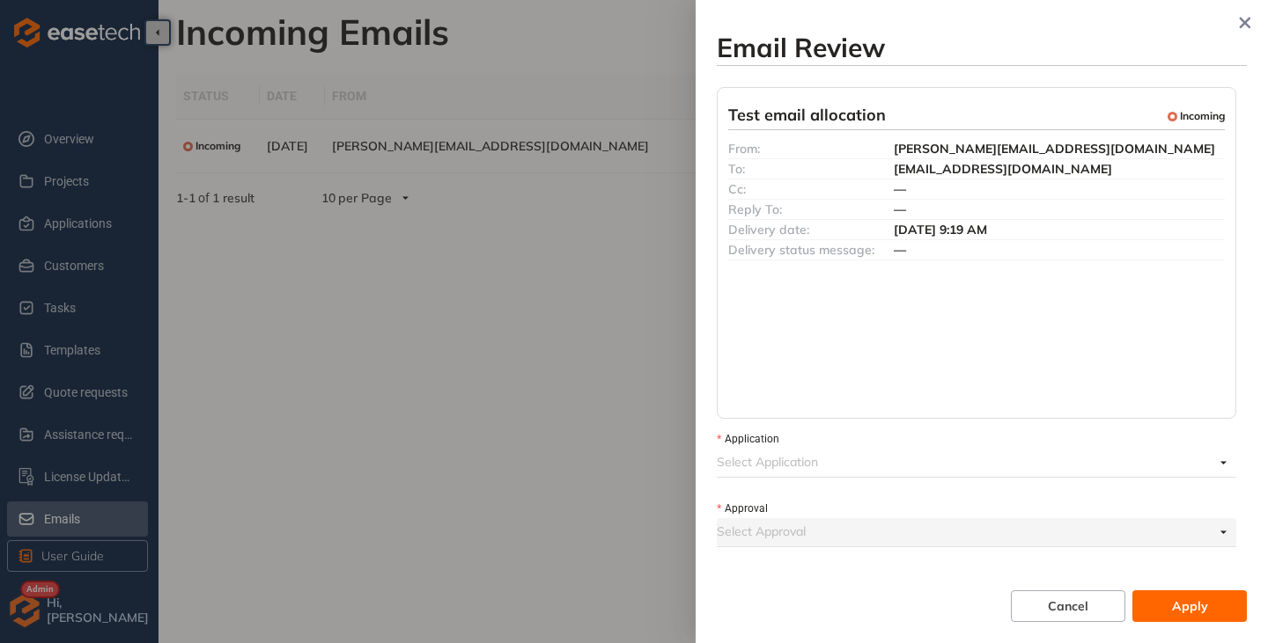
click at [881, 483] on form "Application Select Application Approval Select Approval" at bounding box center [976, 489] width 519 height 118
click at [820, 474] on input "Application" at bounding box center [965, 462] width 497 height 26
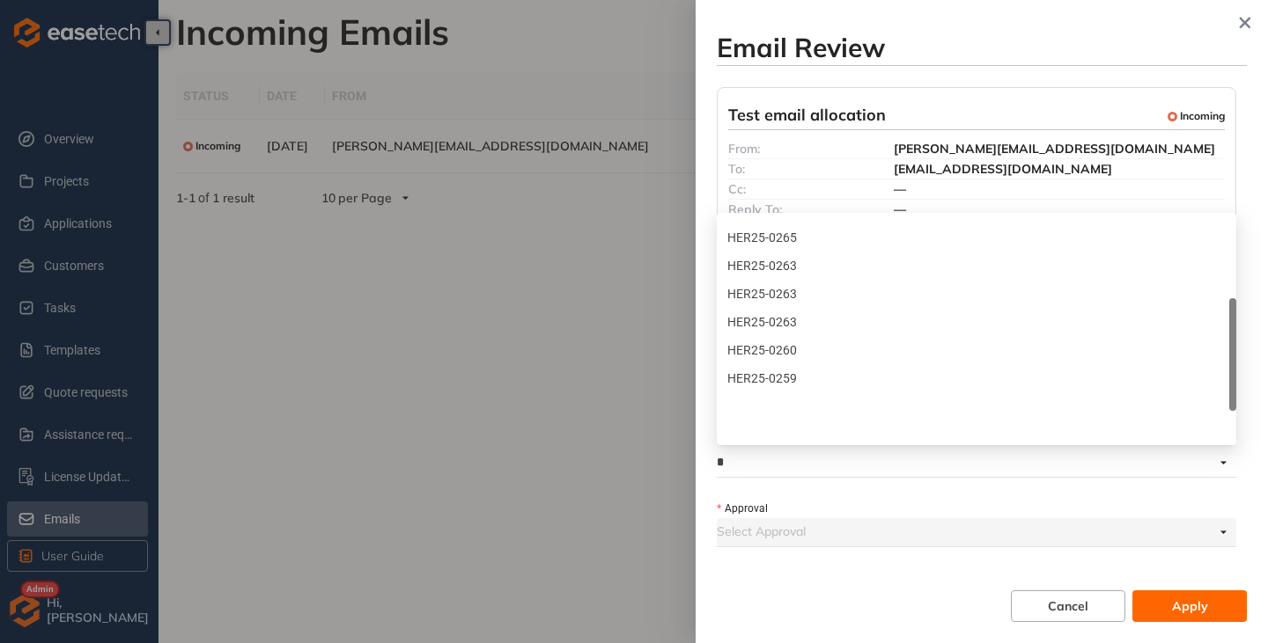
scroll to position [239, 0]
type input "*"
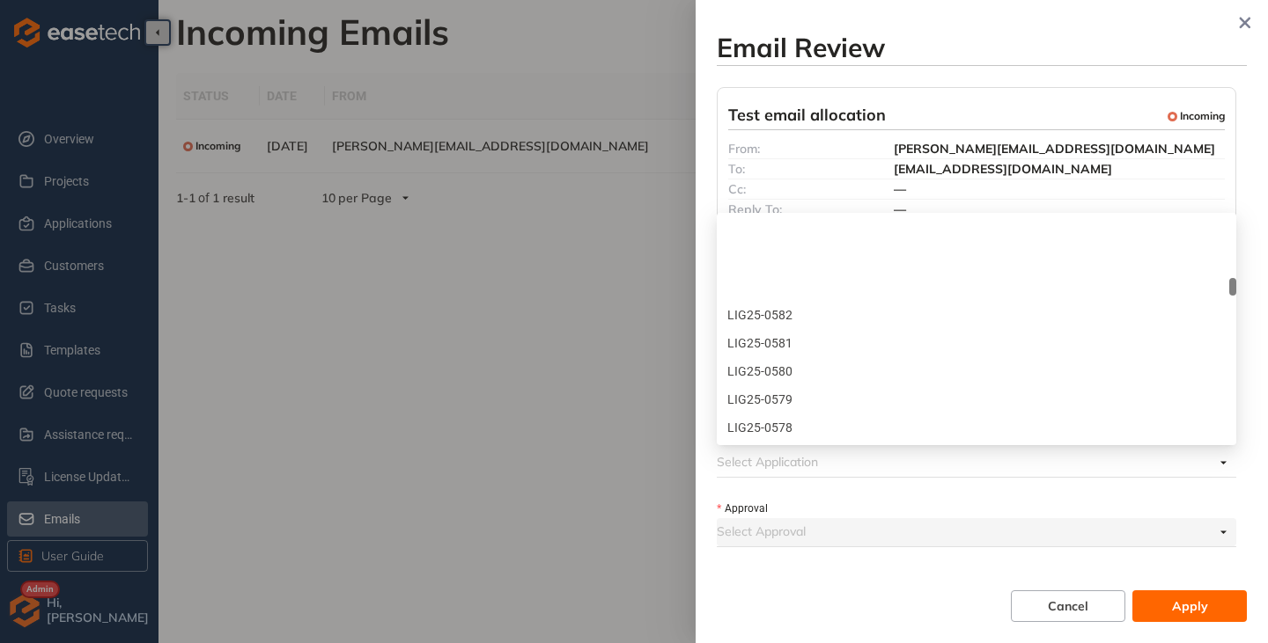
scroll to position [3961, 0]
type input "***"
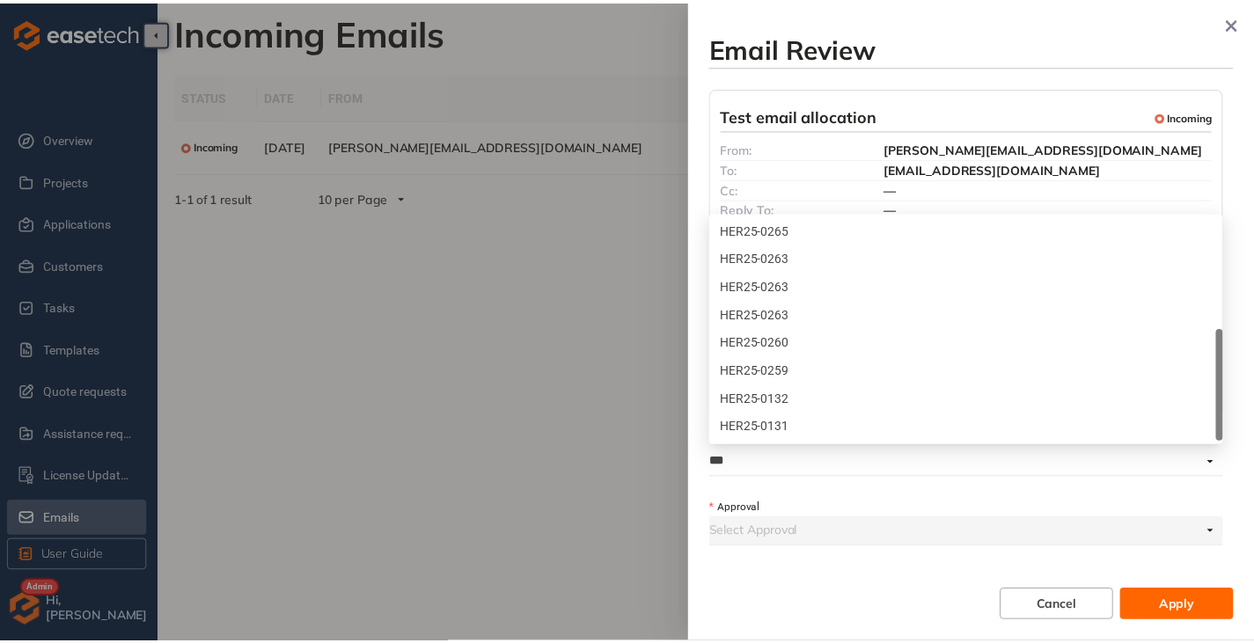
scroll to position [254, 0]
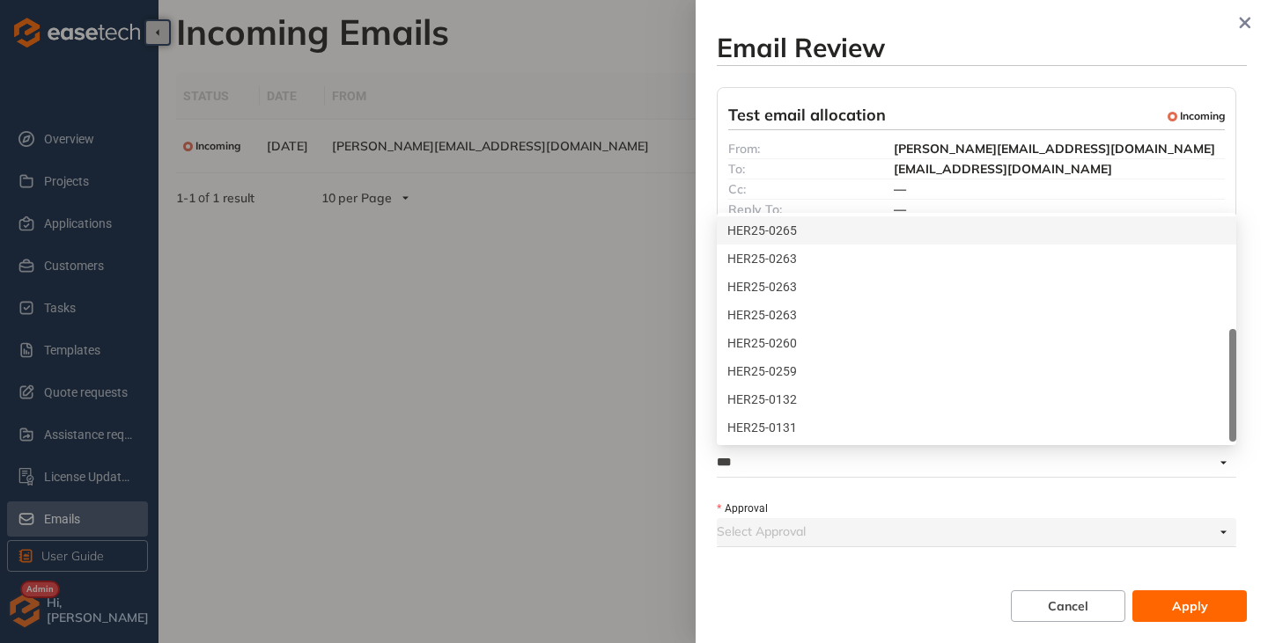
click at [810, 241] on div "HER25-0265" at bounding box center [976, 231] width 519 height 28
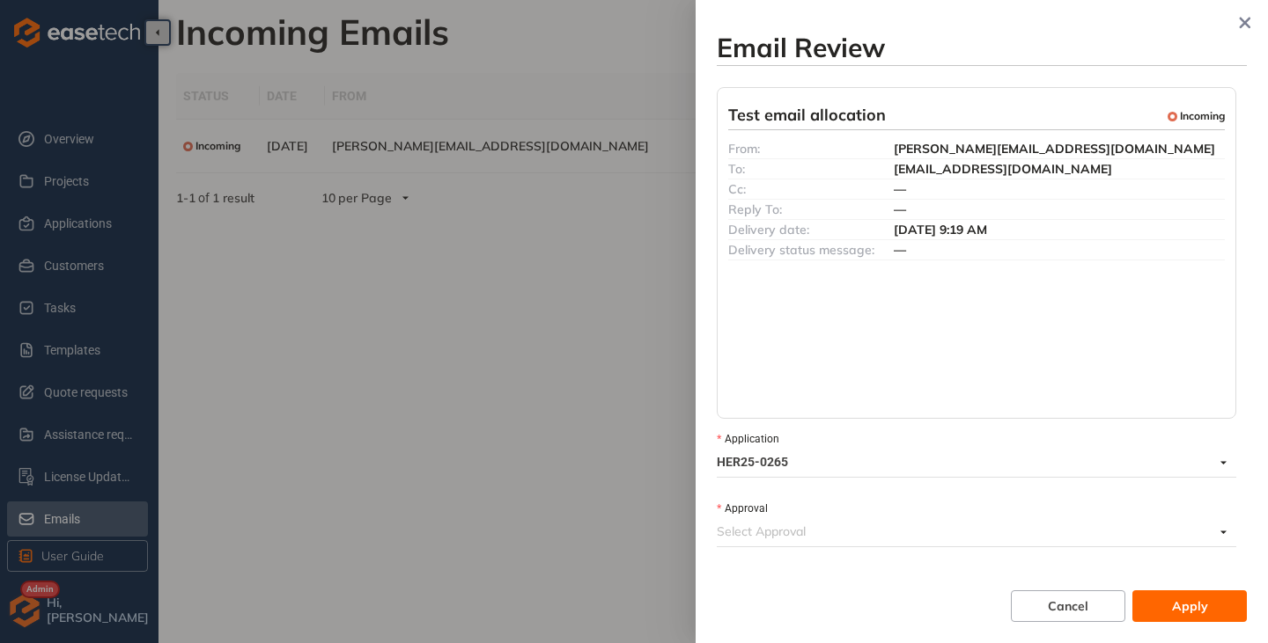
click at [1010, 537] on input "Approval" at bounding box center [965, 531] width 497 height 26
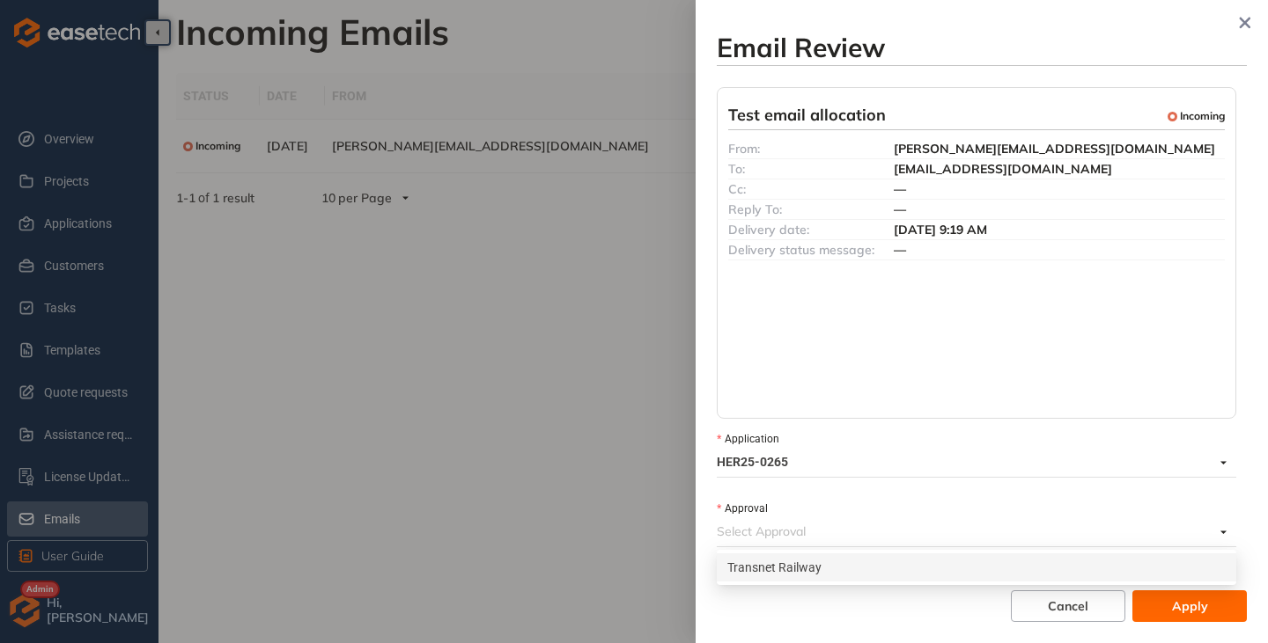
click at [761, 575] on div "Transnet Railway" at bounding box center [976, 567] width 498 height 19
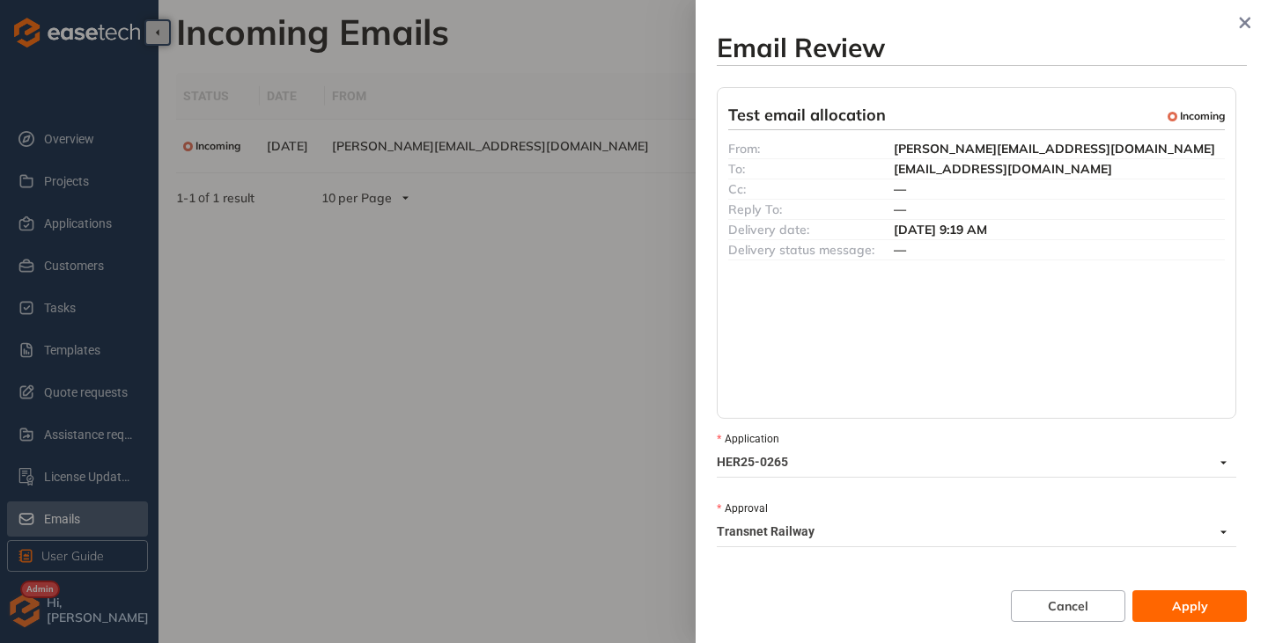
click at [1189, 609] on span "Apply" at bounding box center [1190, 606] width 36 height 19
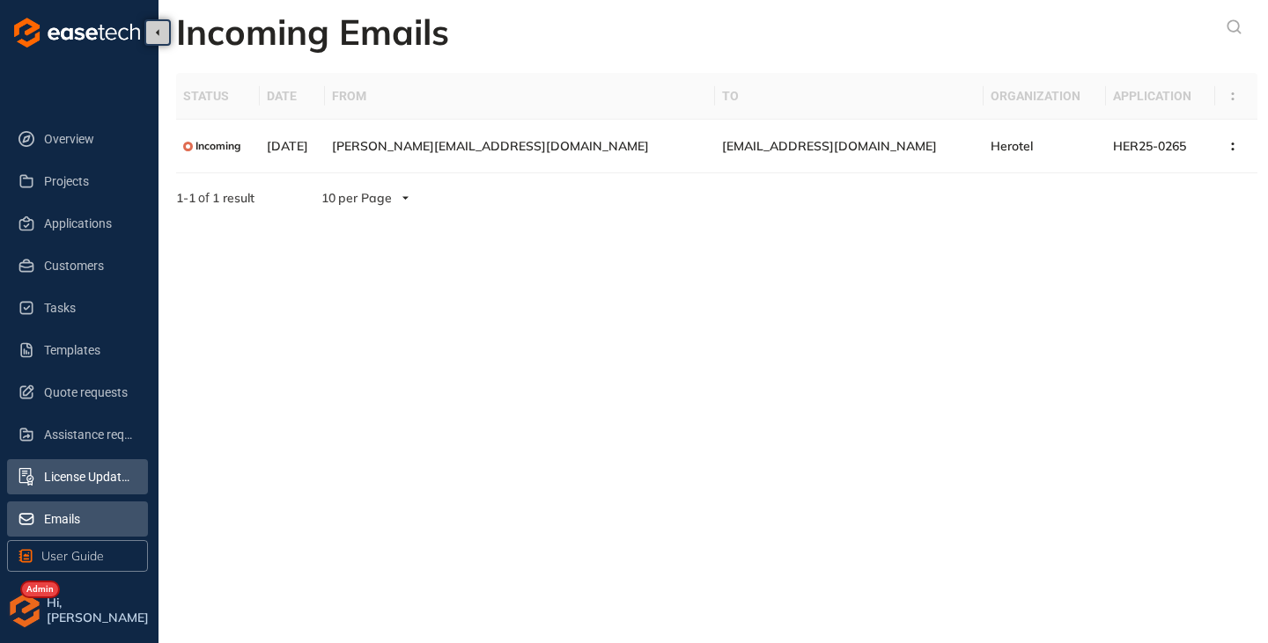
click at [84, 491] on span "License Update Requests" at bounding box center [89, 476] width 90 height 35
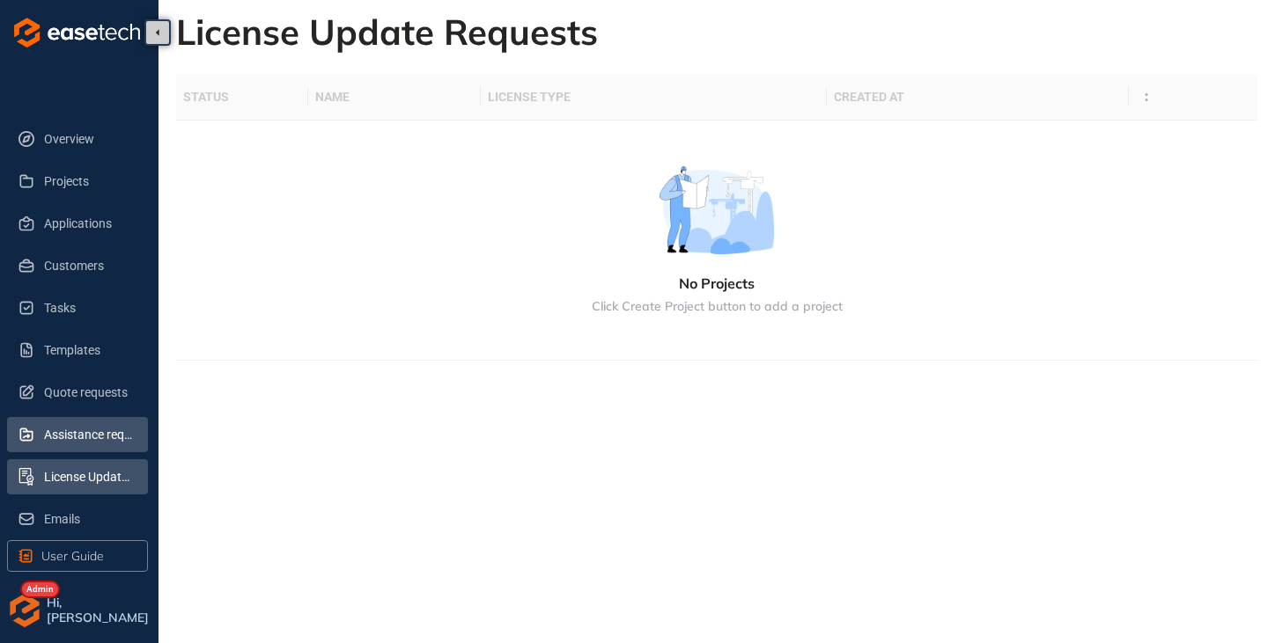
click at [55, 442] on span "Assistance requests" at bounding box center [89, 434] width 90 height 35
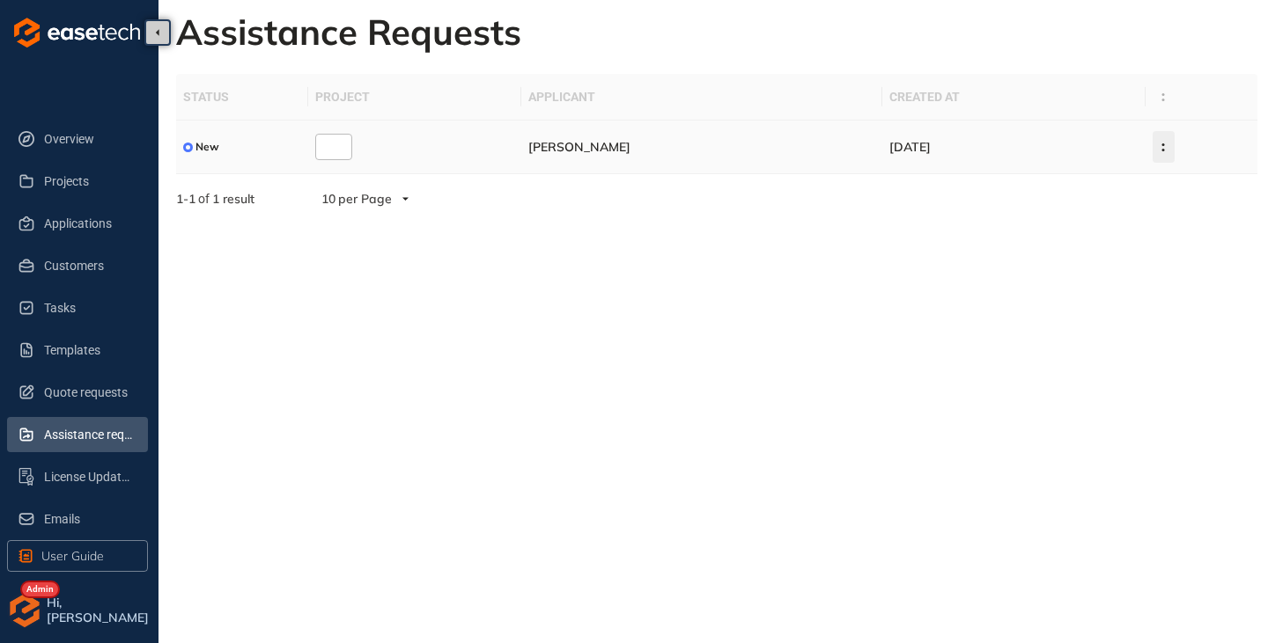
click at [1162, 143] on circle "button" at bounding box center [1163, 144] width 3 height 3
click at [1083, 225] on span "Delete Request" at bounding box center [1071, 224] width 91 height 15
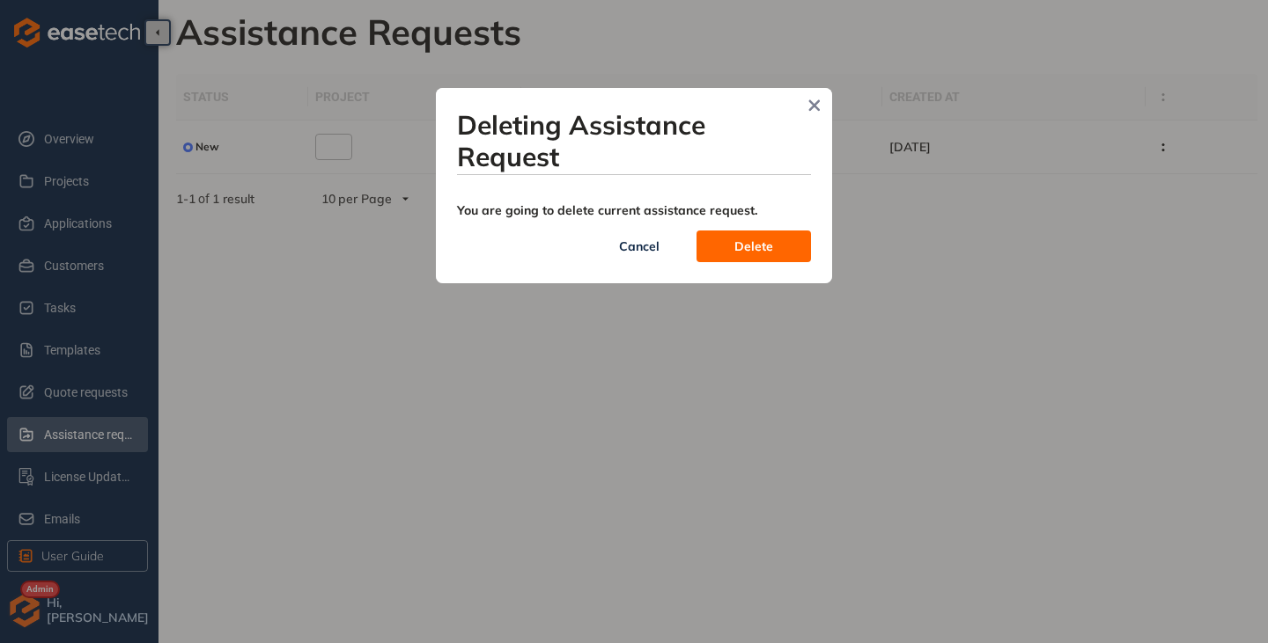
click at [763, 252] on span "Delete" at bounding box center [753, 246] width 39 height 19
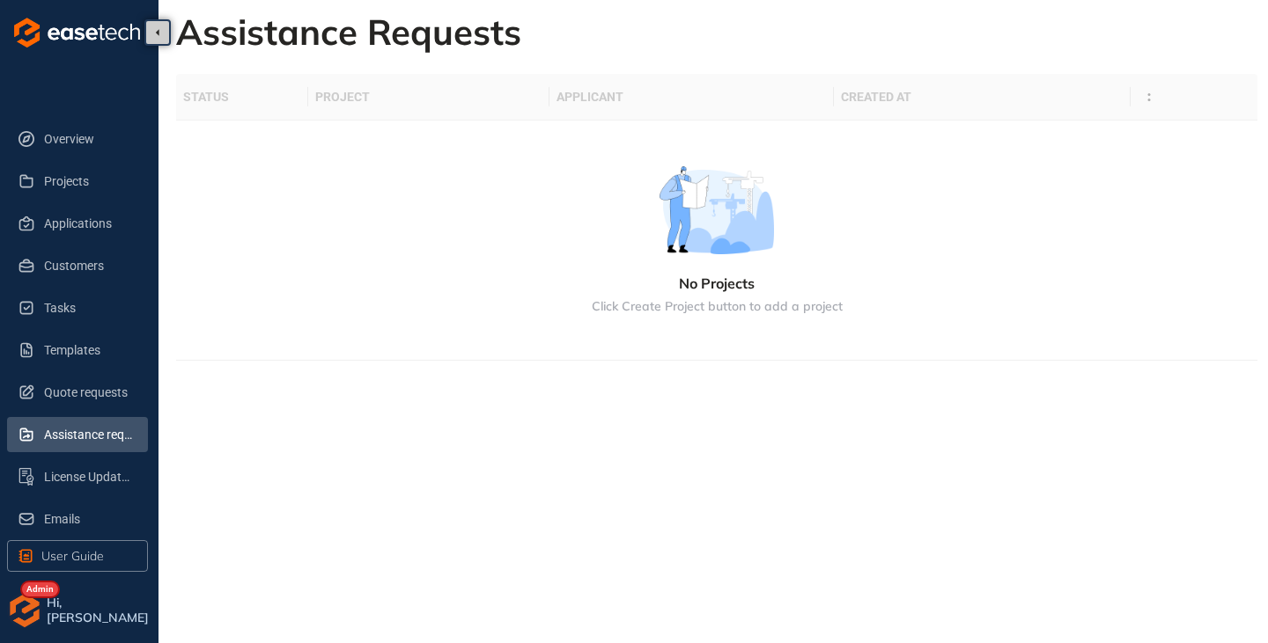
click at [24, 612] on img "button" at bounding box center [24, 610] width 35 height 35
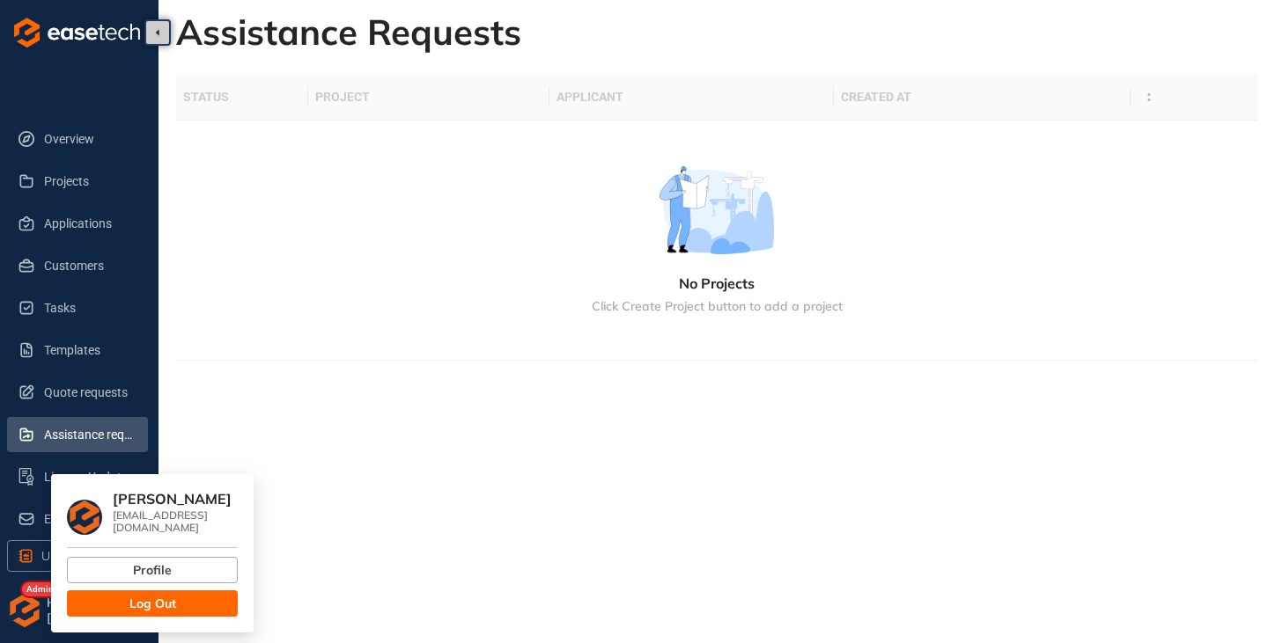
click at [165, 599] on span "Log Out" at bounding box center [152, 603] width 47 height 19
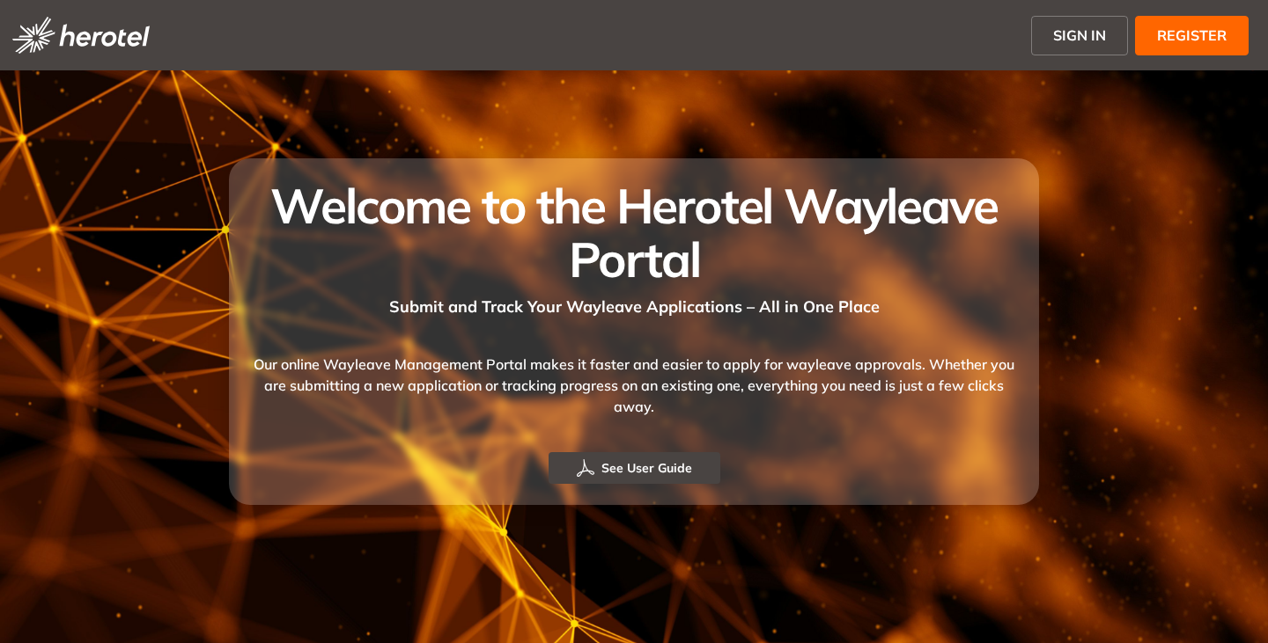
click at [1072, 38] on span "SIGN IN" at bounding box center [1079, 35] width 53 height 21
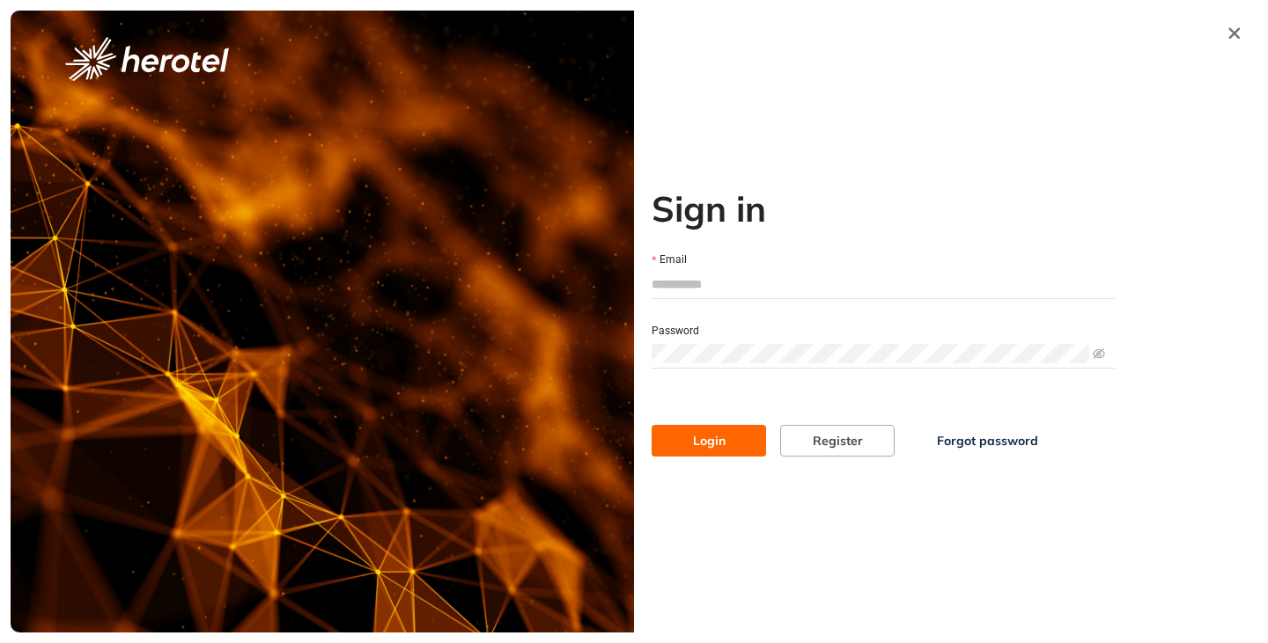
click at [668, 286] on input "Email" at bounding box center [882, 284] width 463 height 26
type input "**********"
click at [709, 439] on span "Login" at bounding box center [709, 440] width 33 height 19
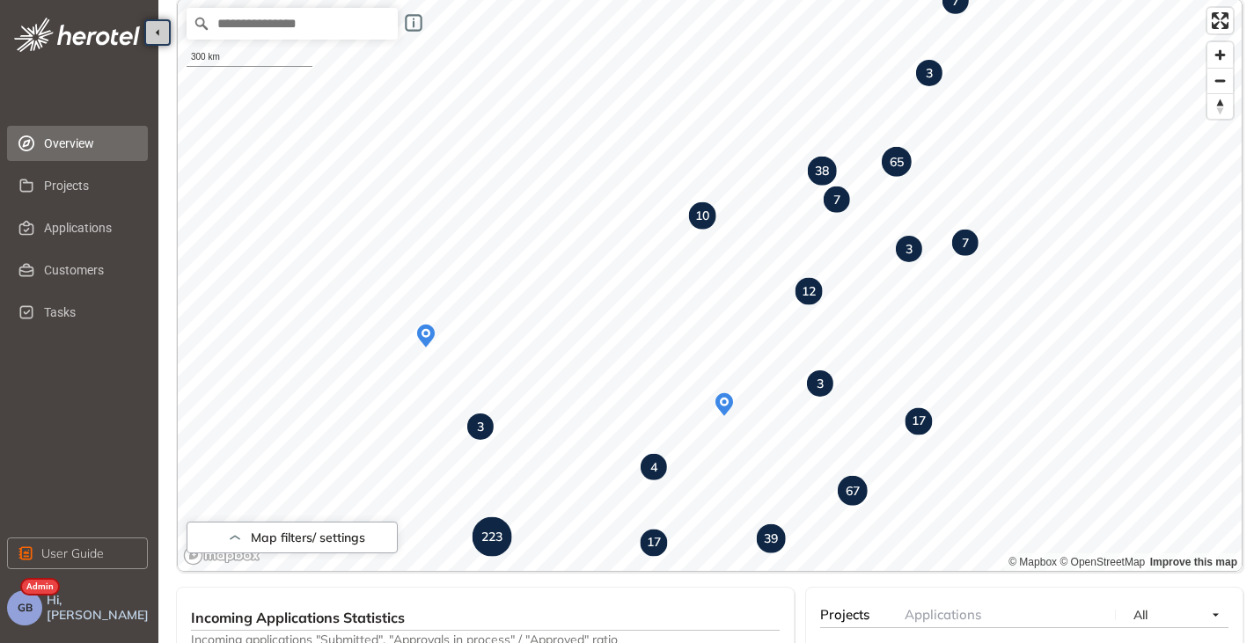
scroll to position [134, 0]
click at [66, 228] on span "Applications" at bounding box center [89, 227] width 90 height 35
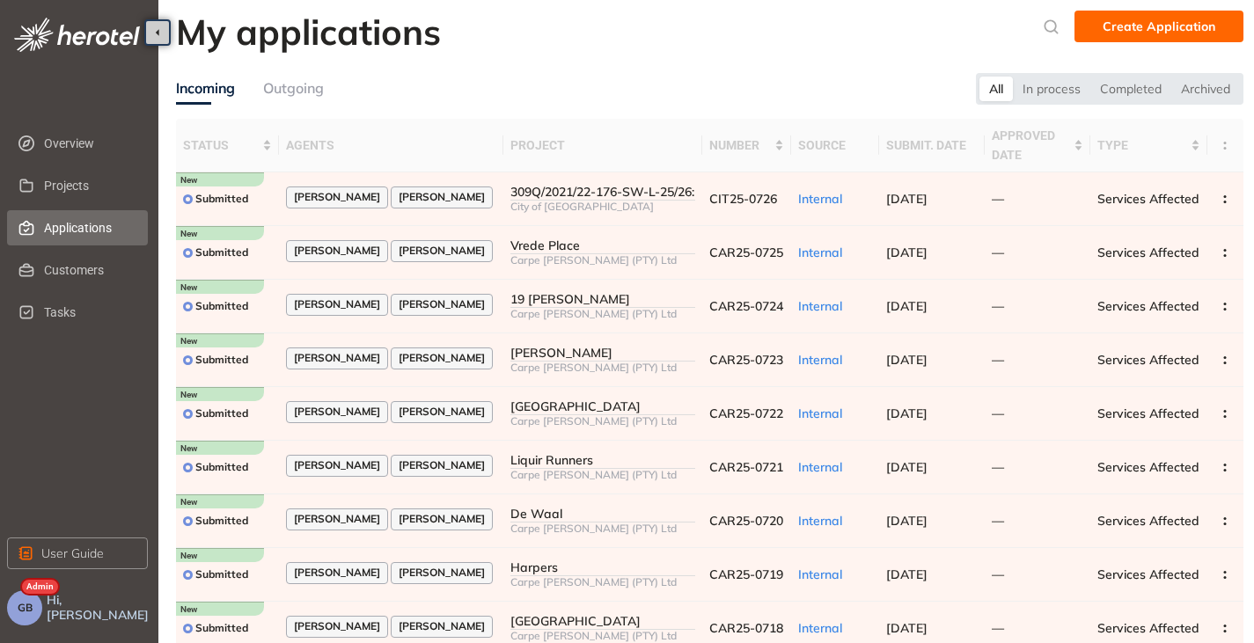
click at [306, 86] on div "Outgoing" at bounding box center [293, 88] width 61 height 22
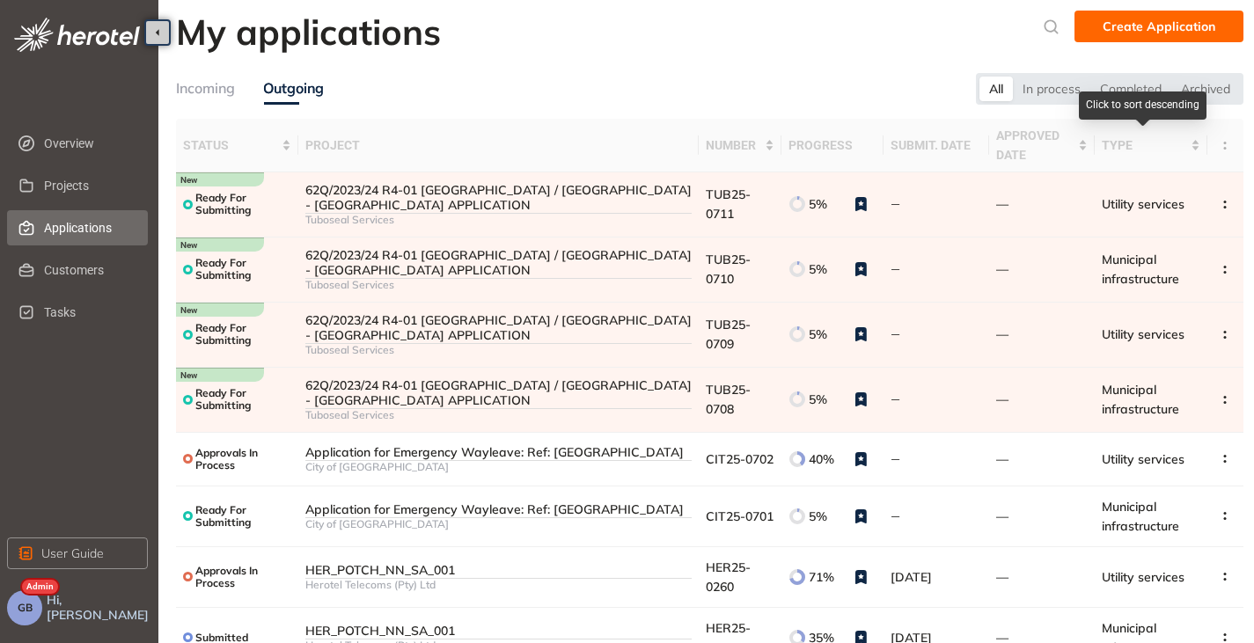
click at [1192, 92] on div "Click to sort descending" at bounding box center [1143, 106] width 128 height 28
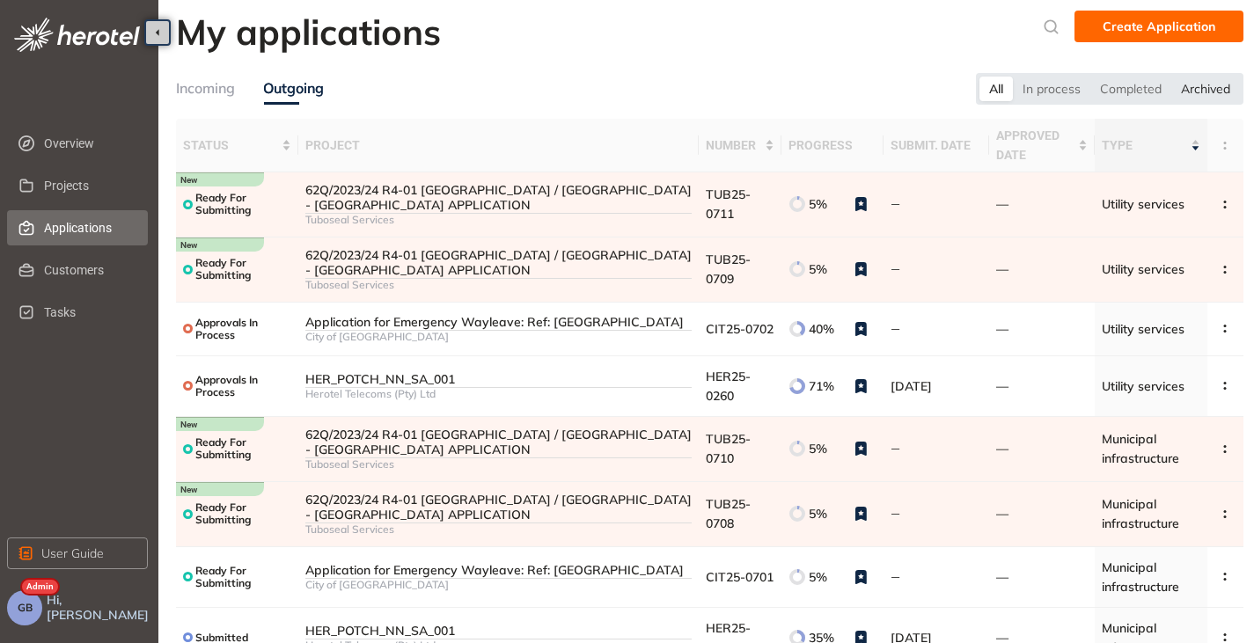
click at [1193, 80] on div "Archived" at bounding box center [1206, 89] width 69 height 25
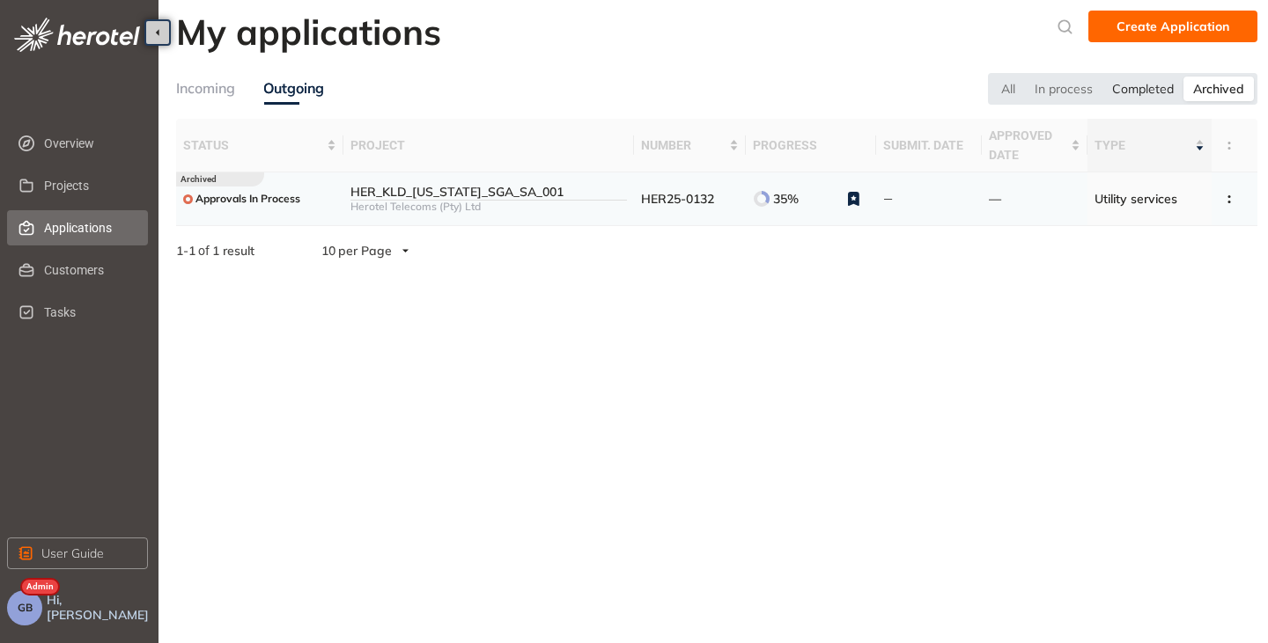
click at [1140, 85] on div "Completed" at bounding box center [1142, 89] width 81 height 25
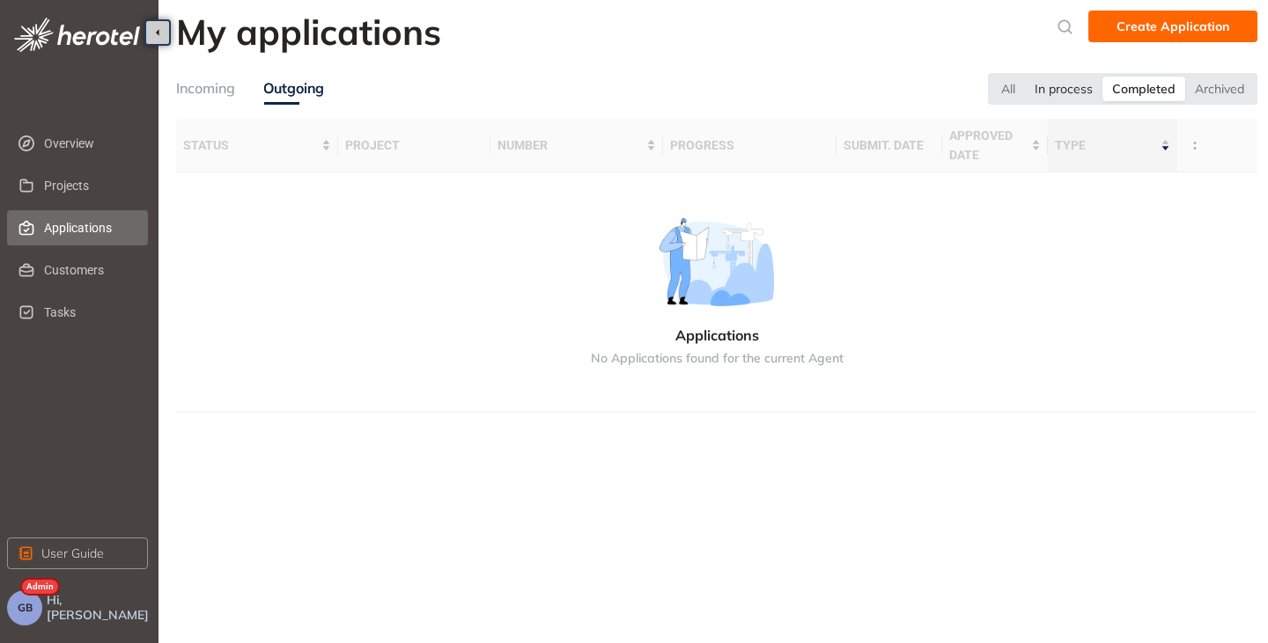
click at [1068, 85] on div "In process" at bounding box center [1063, 89] width 77 height 25
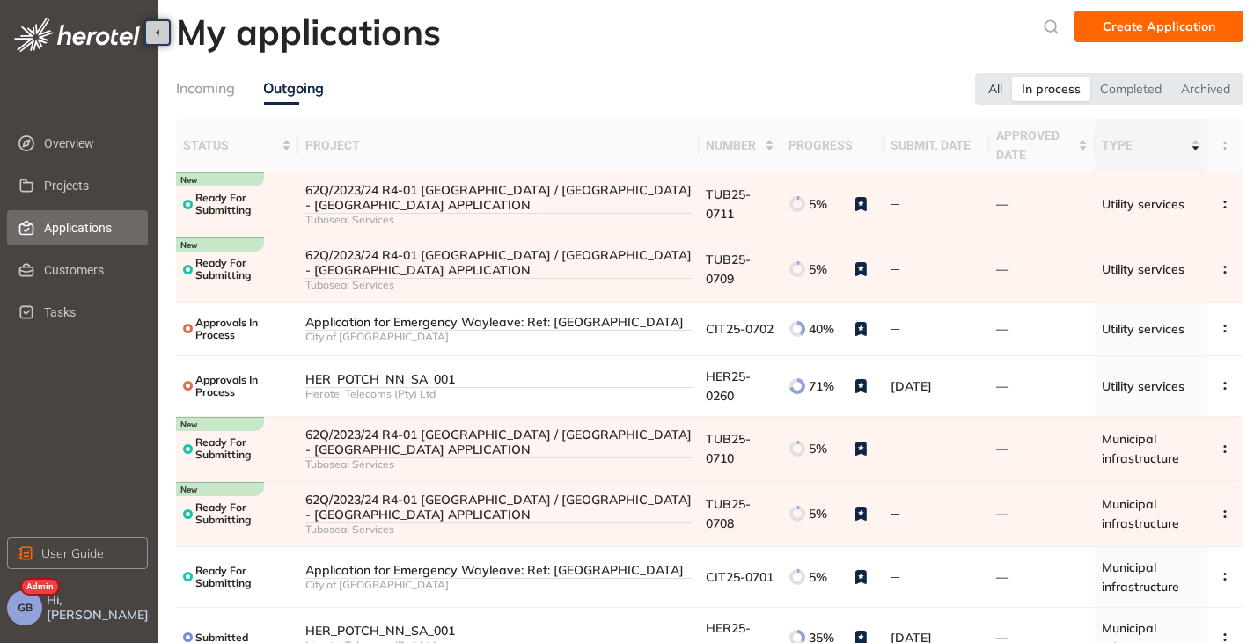
click at [990, 83] on div "All" at bounding box center [995, 89] width 33 height 25
click at [77, 185] on span "Projects" at bounding box center [89, 185] width 90 height 35
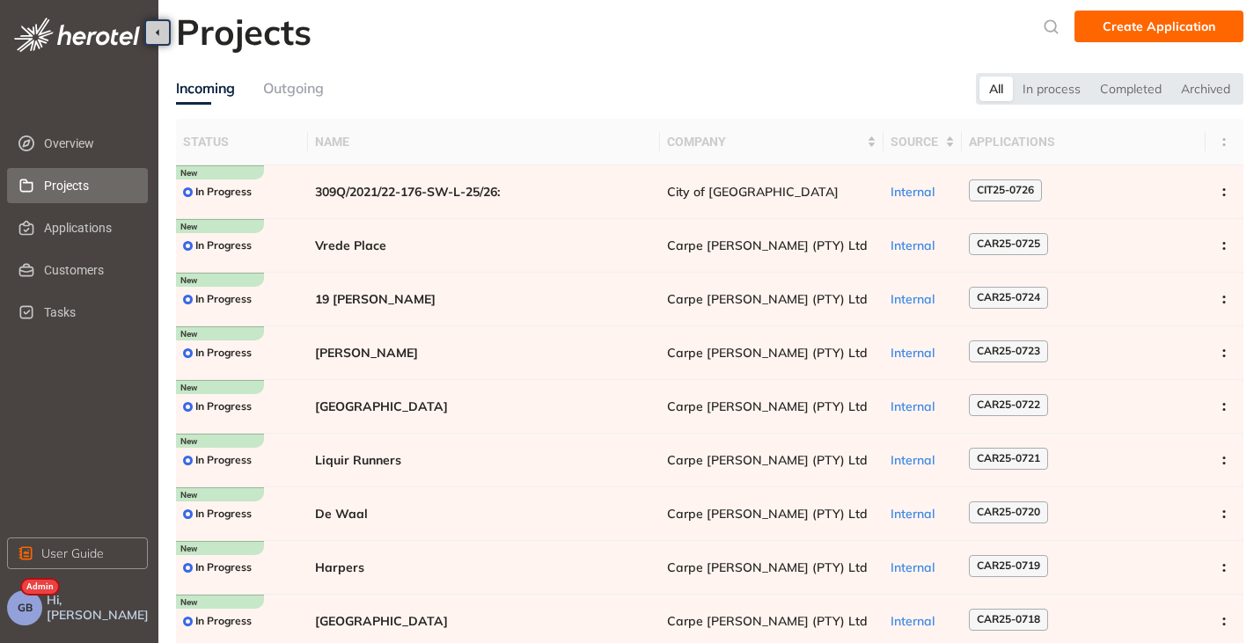
click at [302, 93] on div "Outgoing" at bounding box center [293, 88] width 61 height 22
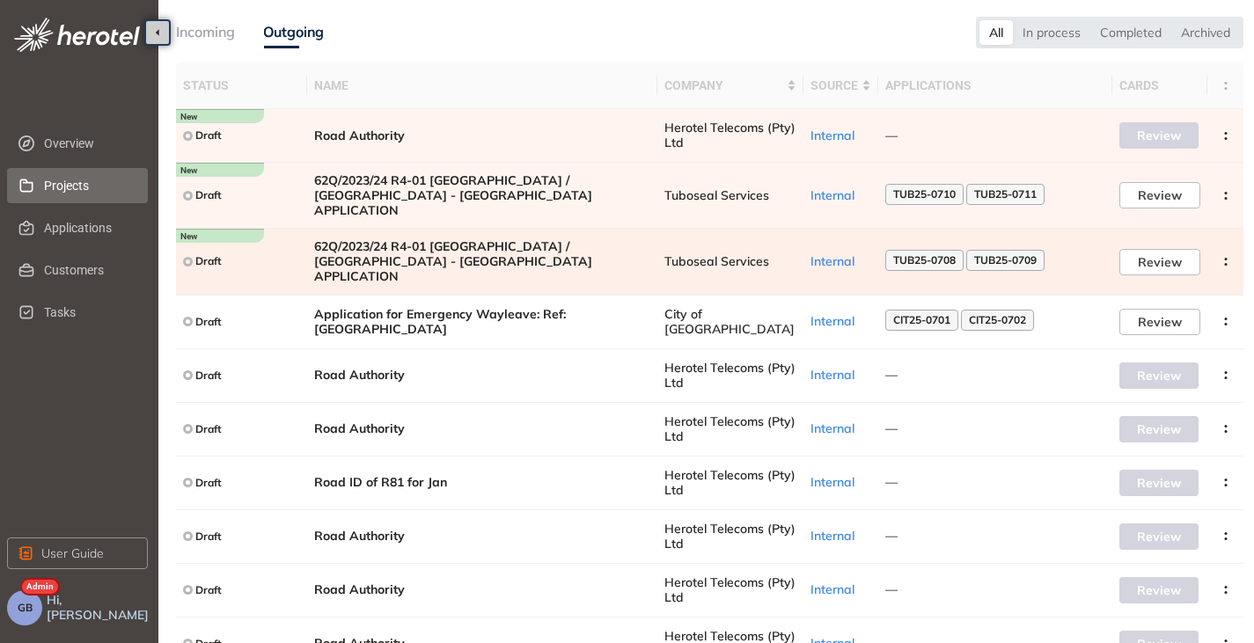
scroll to position [108, 0]
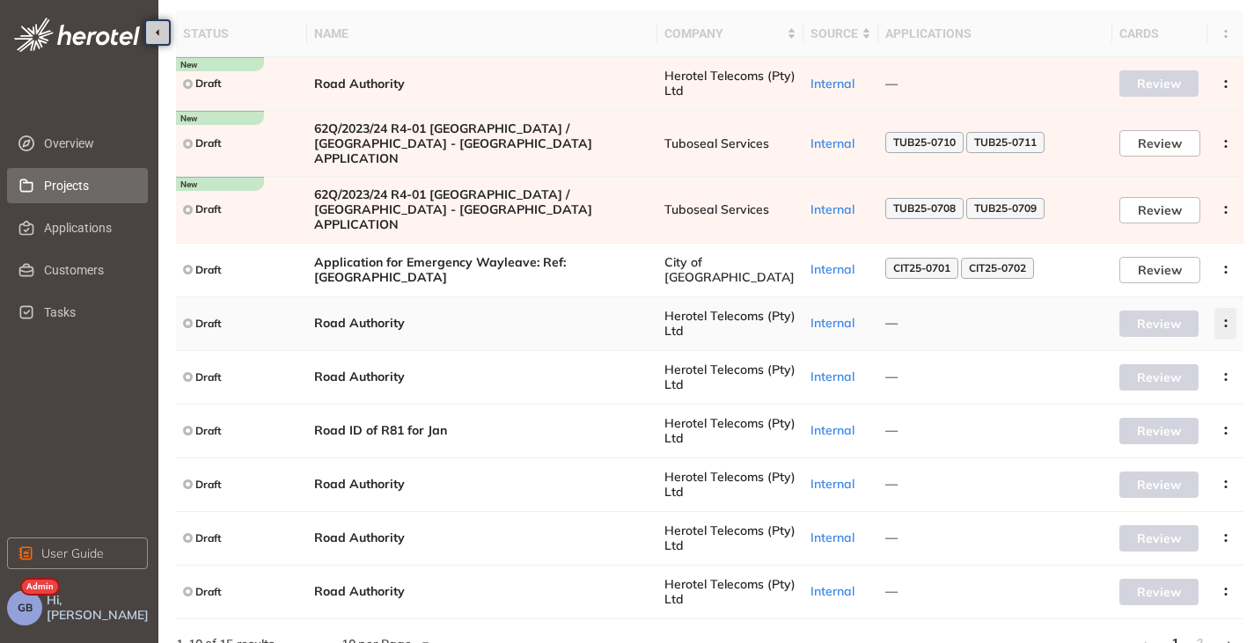
click at [1222, 320] on icon "button" at bounding box center [1226, 324] width 18 height 8
click at [1153, 334] on span "Archive project" at bounding box center [1143, 340] width 91 height 15
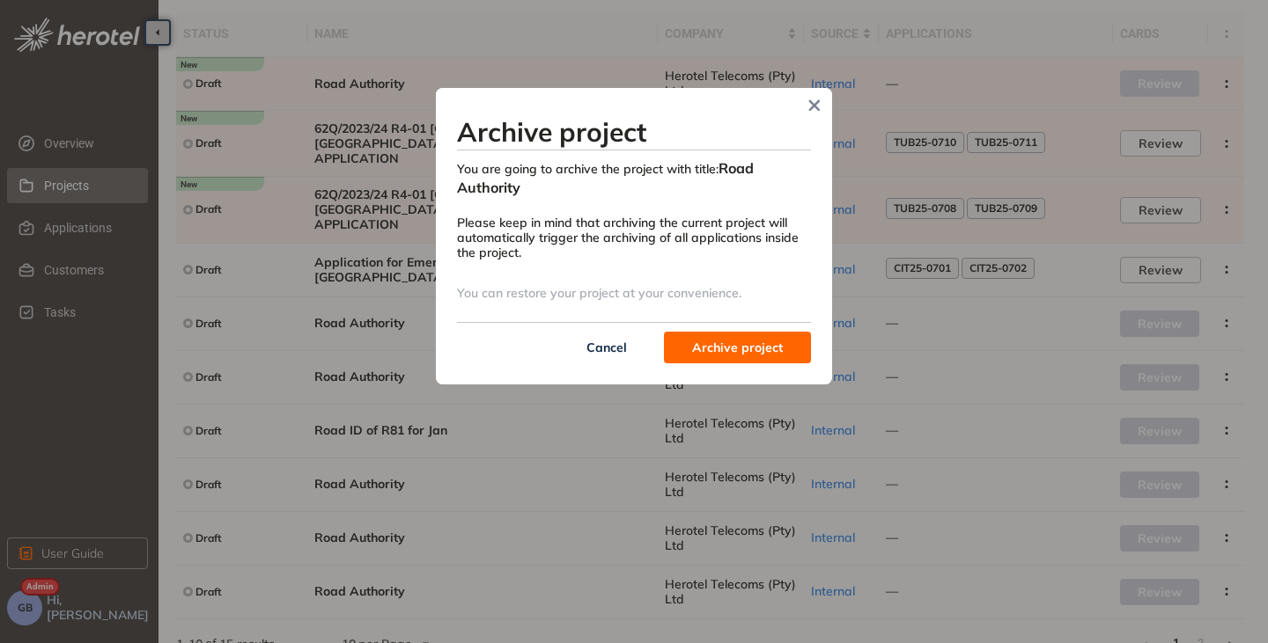
click at [718, 354] on span "Archive project" at bounding box center [737, 347] width 91 height 19
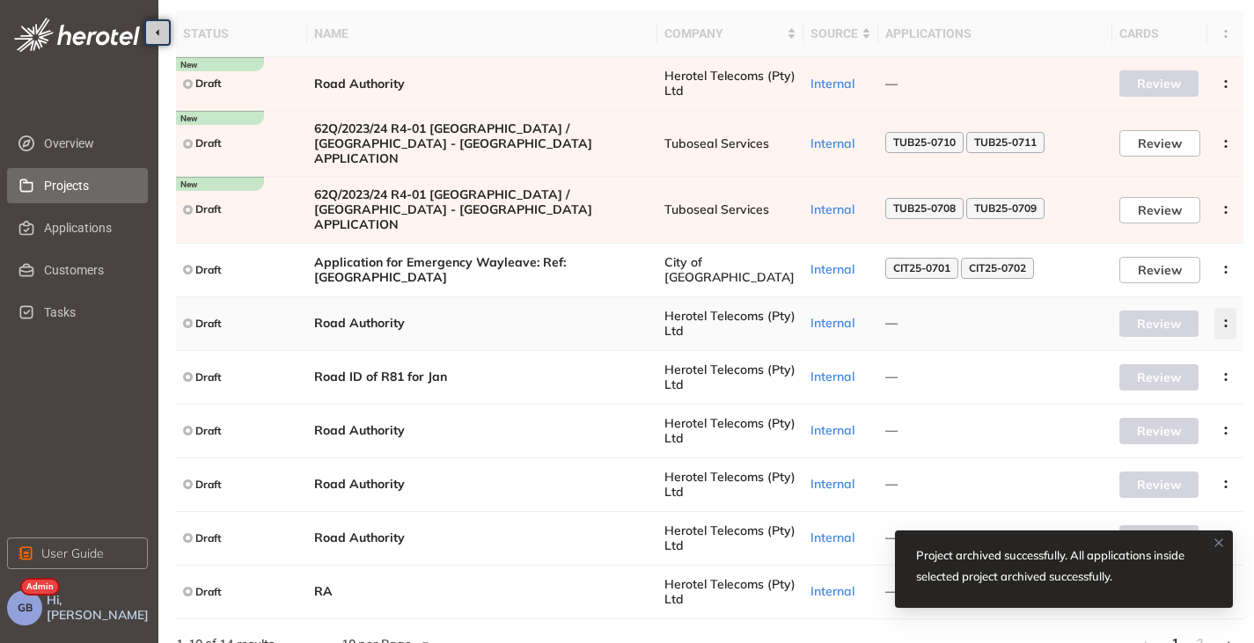
click at [1226, 325] on circle "button" at bounding box center [1225, 326] width 3 height 3
click at [1144, 333] on span "Archive project" at bounding box center [1143, 340] width 91 height 15
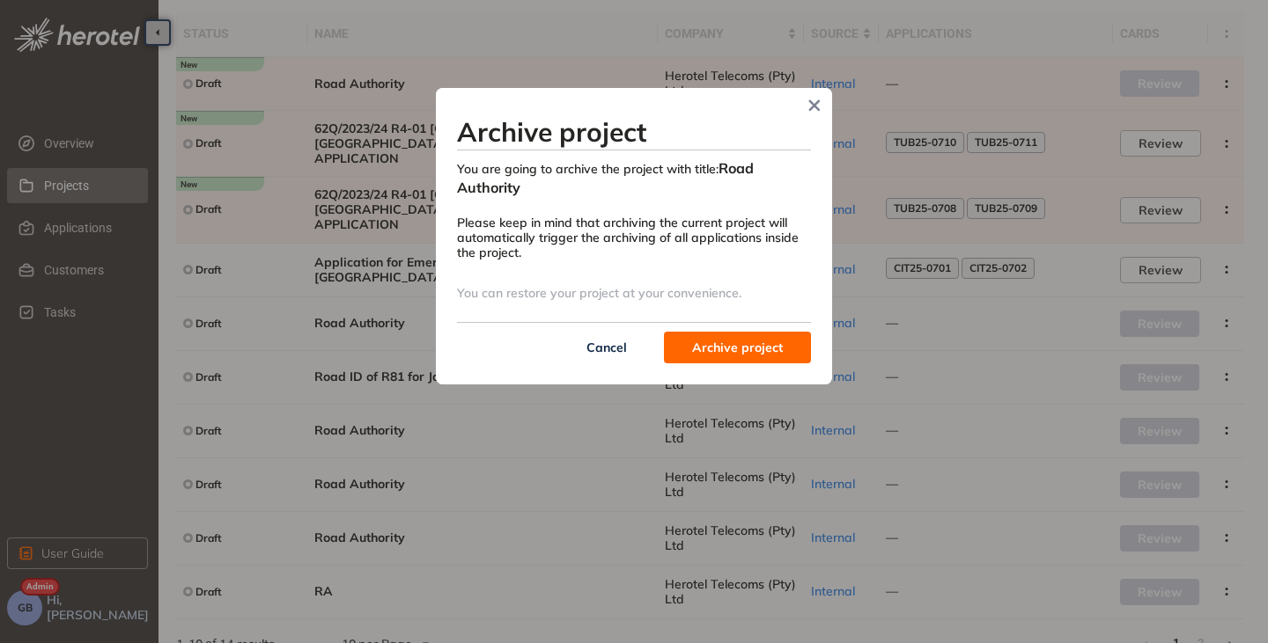
click at [768, 344] on span "Archive project" at bounding box center [737, 347] width 91 height 19
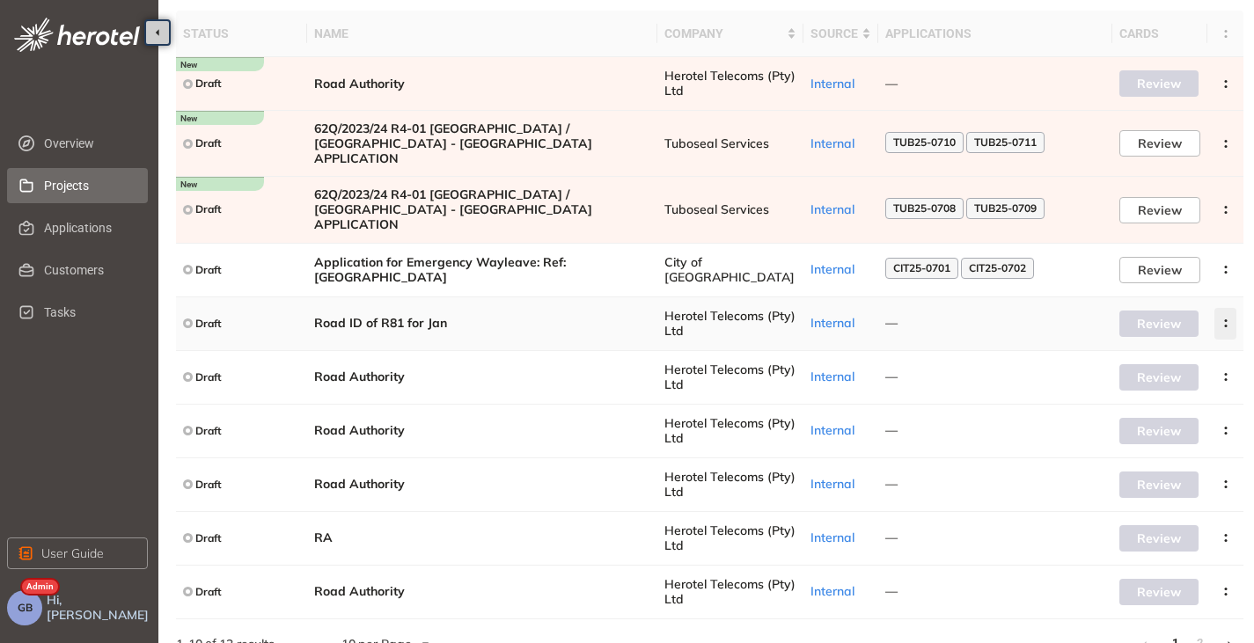
click at [1224, 308] on button "button" at bounding box center [1226, 324] width 22 height 32
click at [1227, 415] on button "button" at bounding box center [1226, 431] width 22 height 32
click at [1143, 443] on span "Archive project" at bounding box center [1143, 447] width 91 height 15
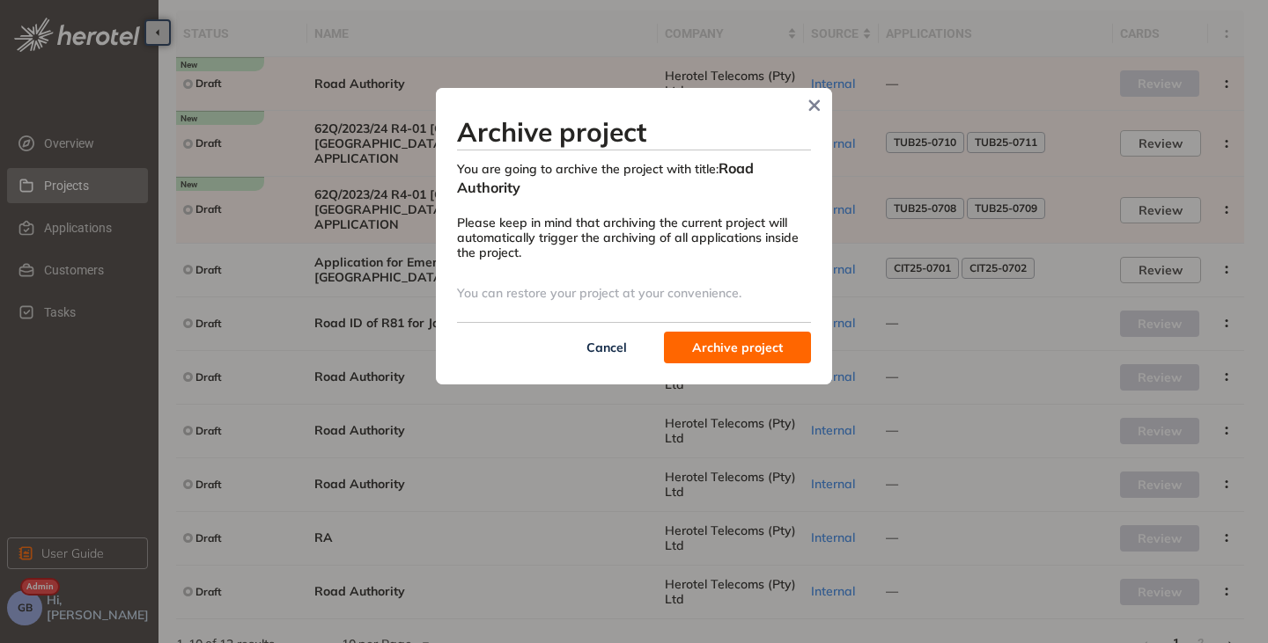
click at [729, 356] on span "Archive project" at bounding box center [737, 347] width 91 height 19
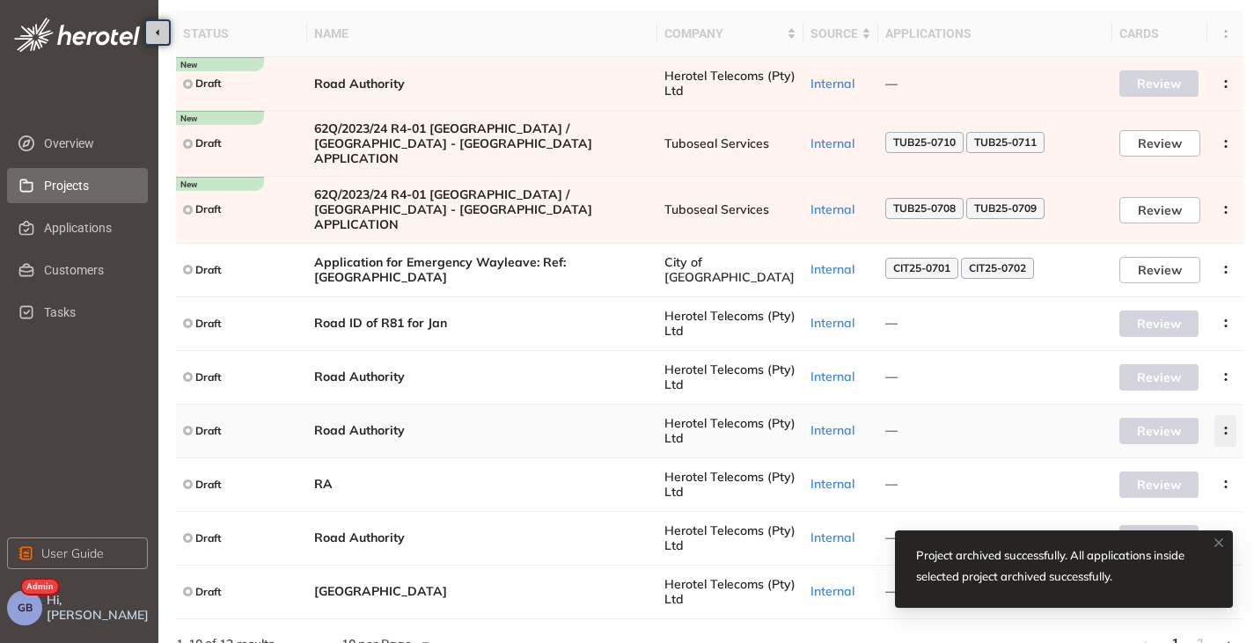
click at [1230, 427] on icon "button" at bounding box center [1226, 431] width 18 height 8
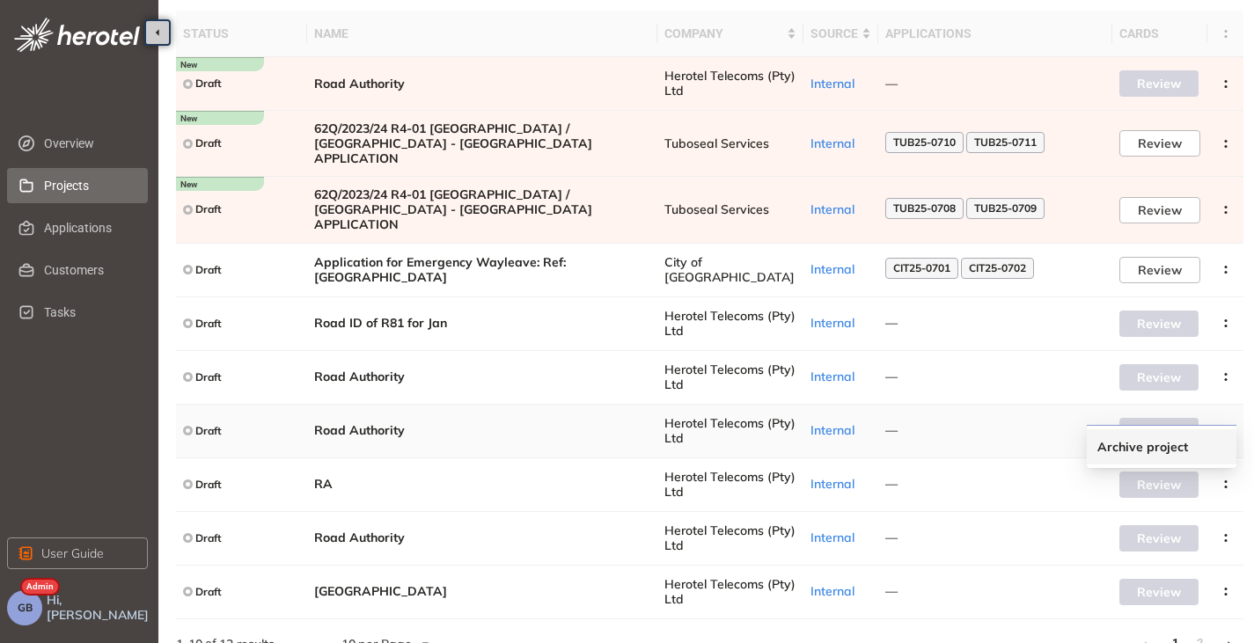
click at [1128, 446] on span "Archive project" at bounding box center [1143, 447] width 91 height 15
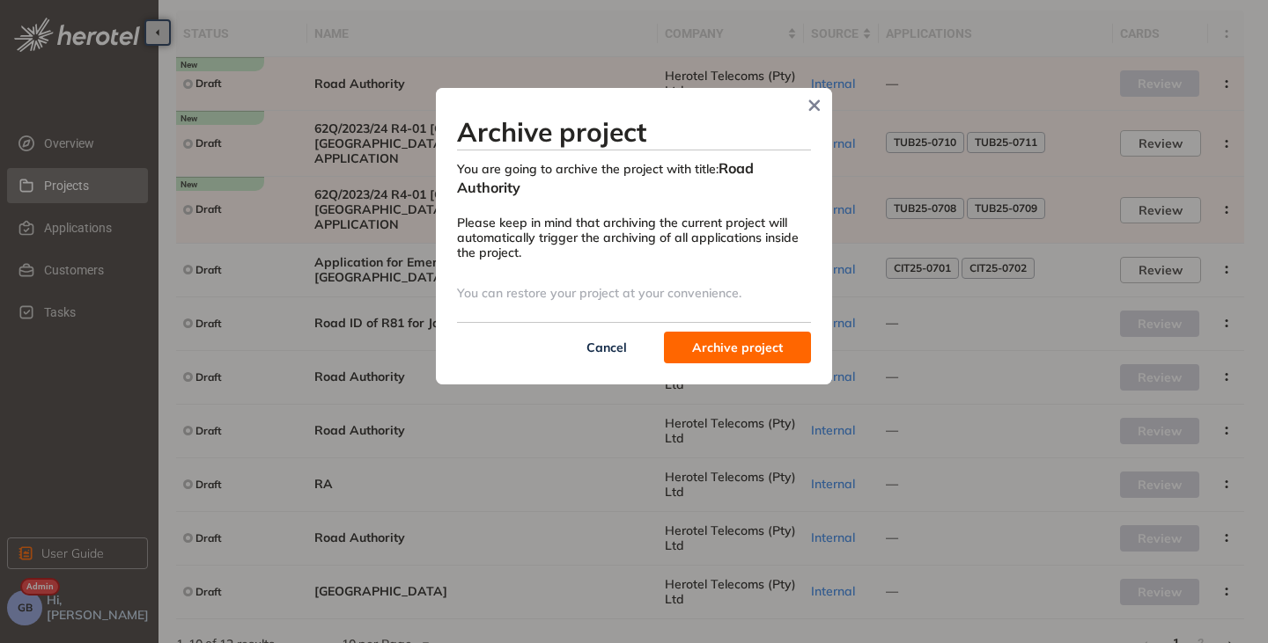
click at [772, 350] on span "Archive project" at bounding box center [737, 347] width 91 height 19
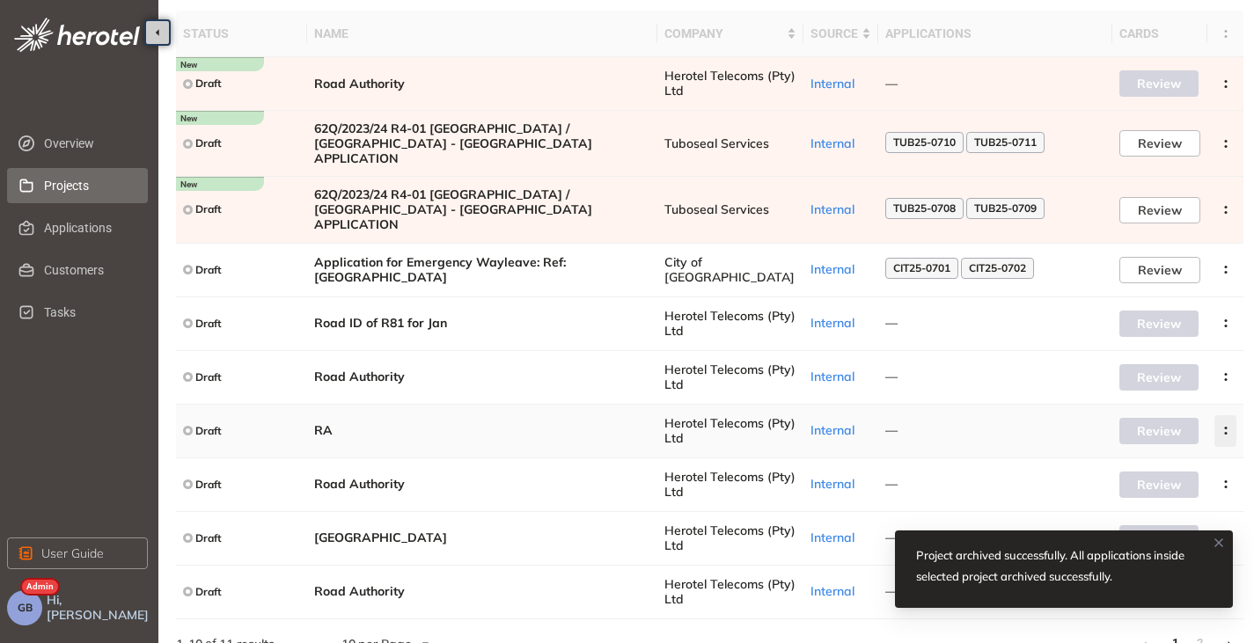
click at [1230, 427] on icon "button" at bounding box center [1226, 431] width 18 height 8
click at [1144, 442] on span "Archive project" at bounding box center [1143, 447] width 91 height 15
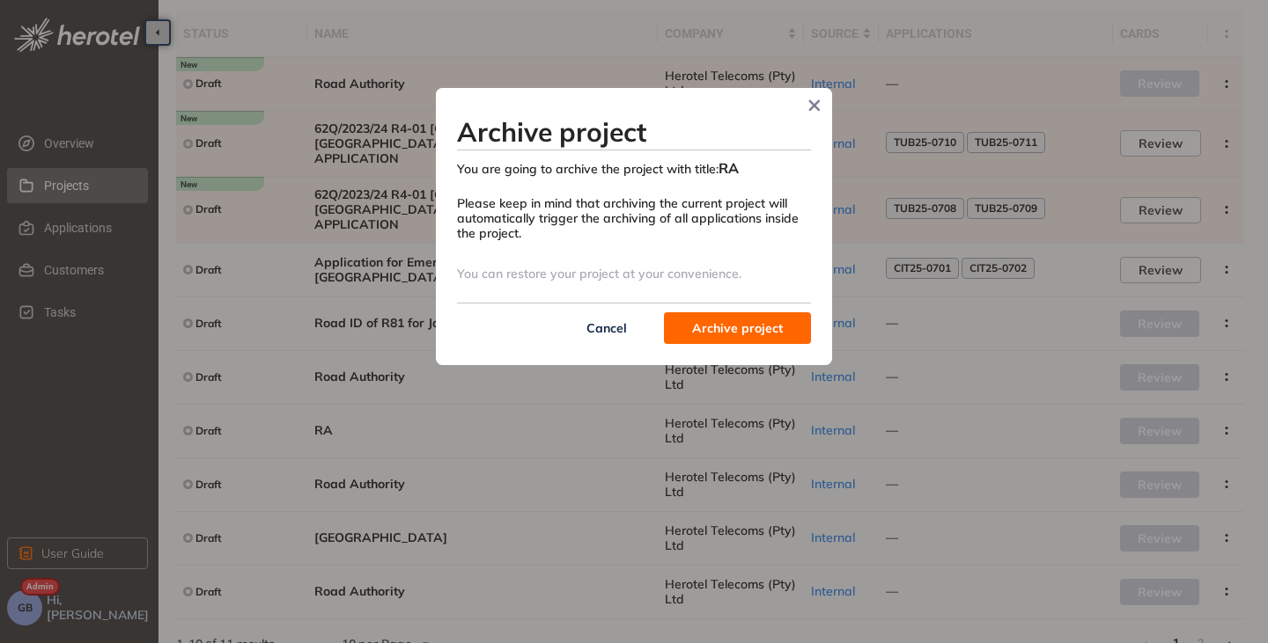
click at [727, 321] on span "Archive project" at bounding box center [737, 328] width 91 height 19
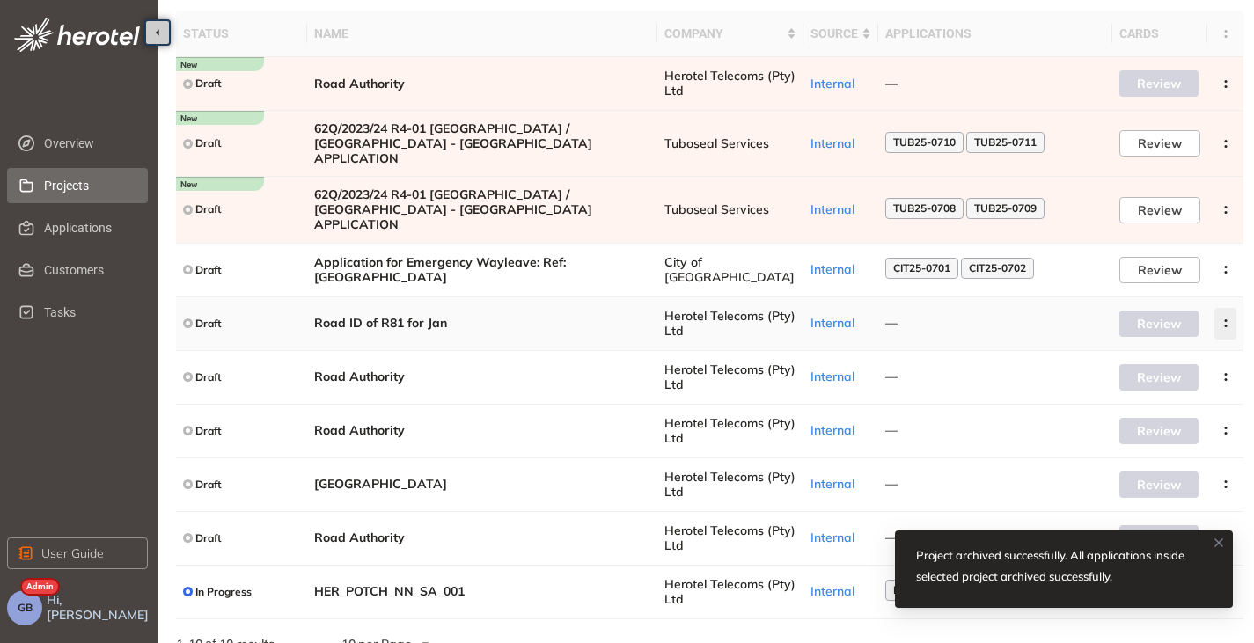
click at [1221, 320] on icon "button" at bounding box center [1226, 324] width 18 height 8
click at [1140, 325] on li "Archive project" at bounding box center [1162, 339] width 150 height 35
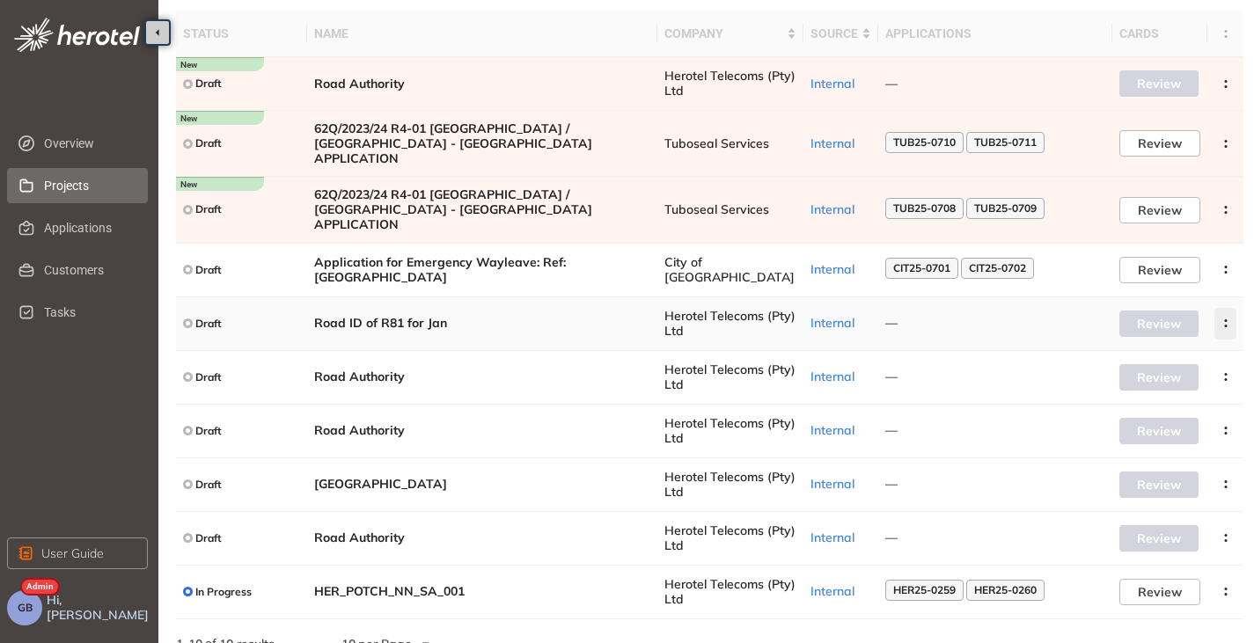
click at [1230, 320] on icon "button" at bounding box center [1226, 324] width 18 height 8
click at [1141, 336] on span "Archive project" at bounding box center [1143, 340] width 91 height 15
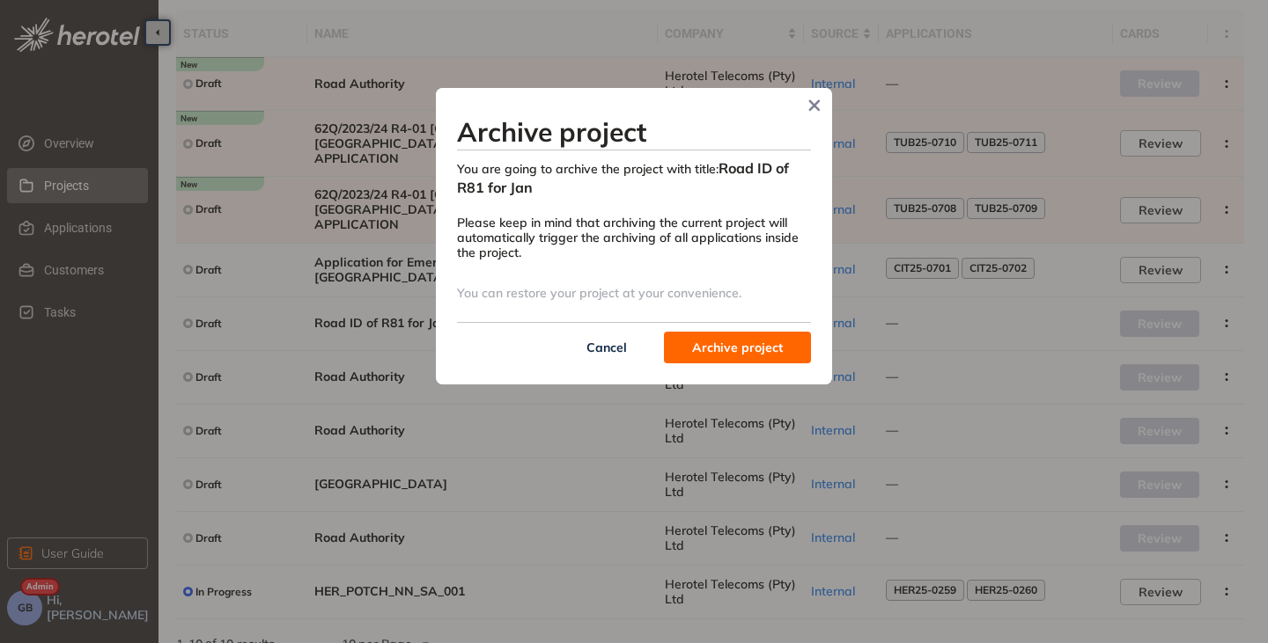
click at [755, 339] on span "Archive project" at bounding box center [737, 347] width 91 height 19
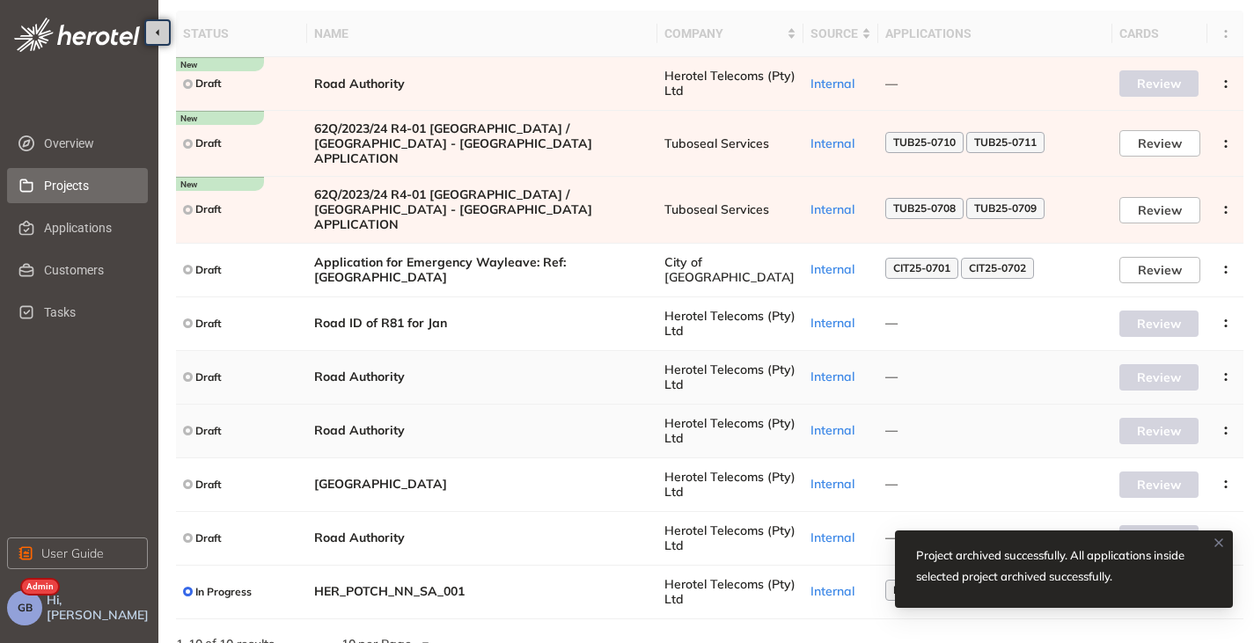
scroll to position [55, 0]
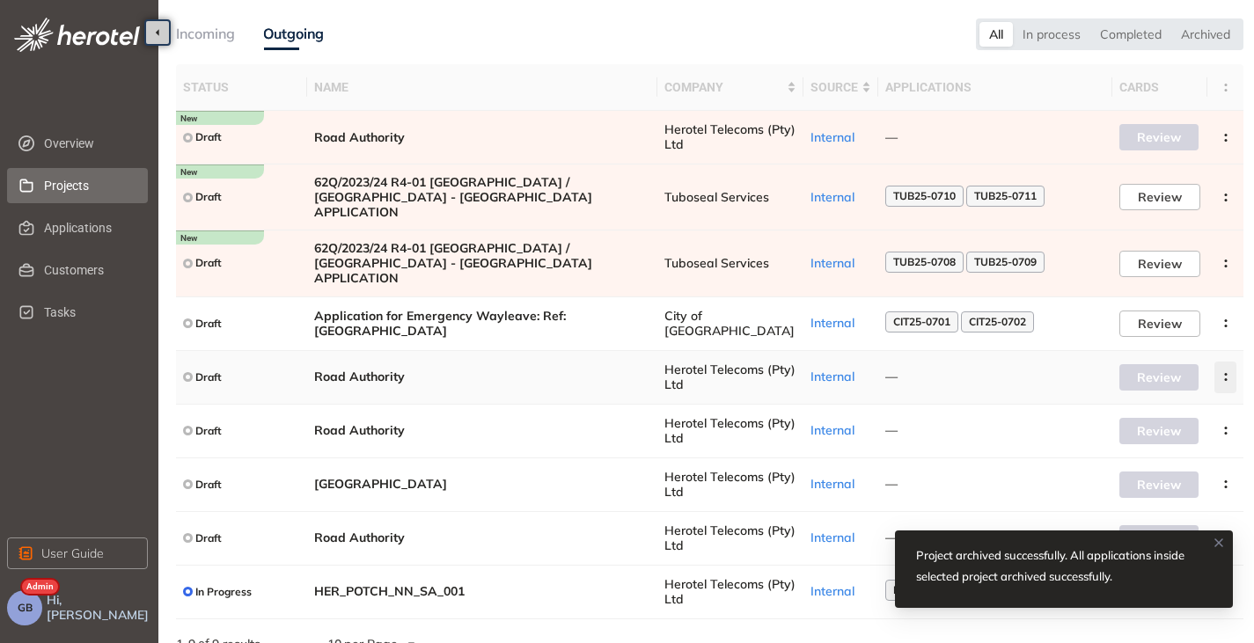
click at [1228, 373] on icon "button" at bounding box center [1226, 377] width 18 height 8
click at [1157, 387] on span "Archive project" at bounding box center [1143, 393] width 91 height 15
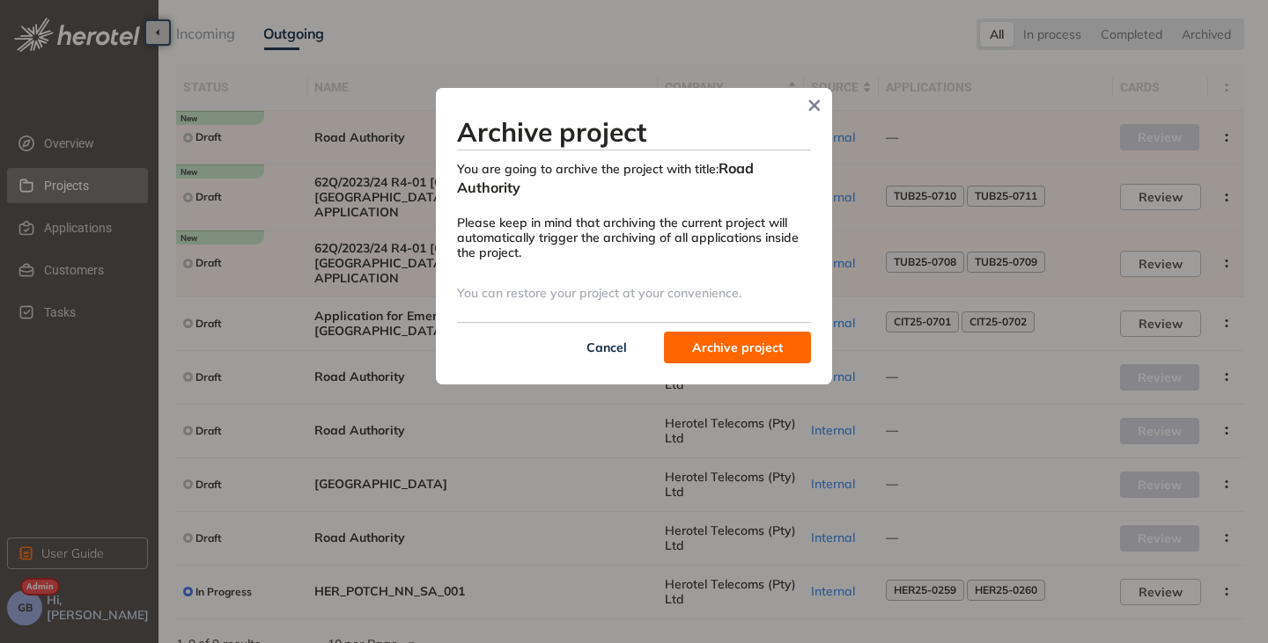
click at [756, 342] on span "Archive project" at bounding box center [737, 347] width 91 height 19
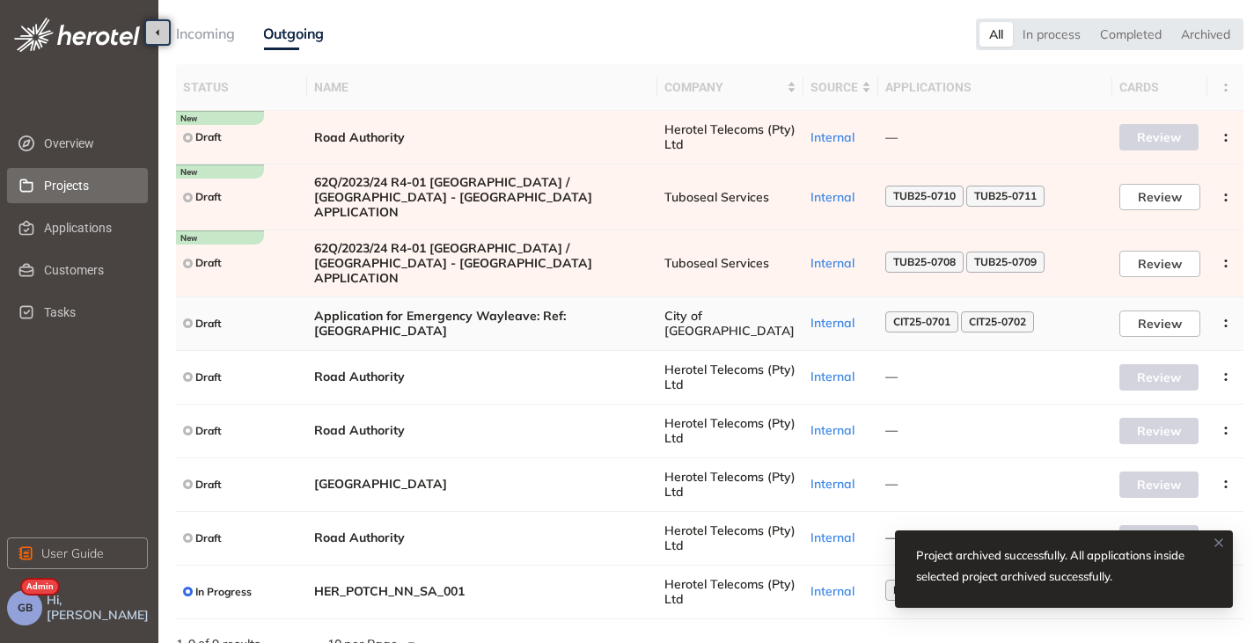
scroll to position [1, 0]
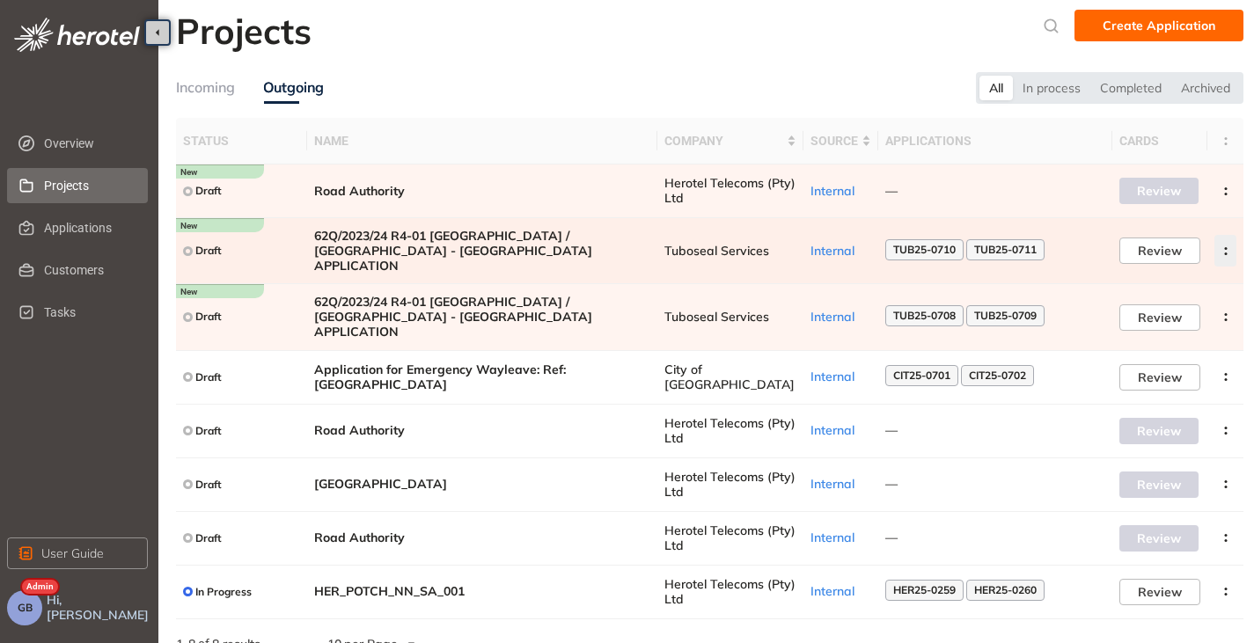
click at [1229, 239] on button "button" at bounding box center [1226, 251] width 22 height 32
click at [1172, 290] on span "Archive project" at bounding box center [1143, 286] width 91 height 15
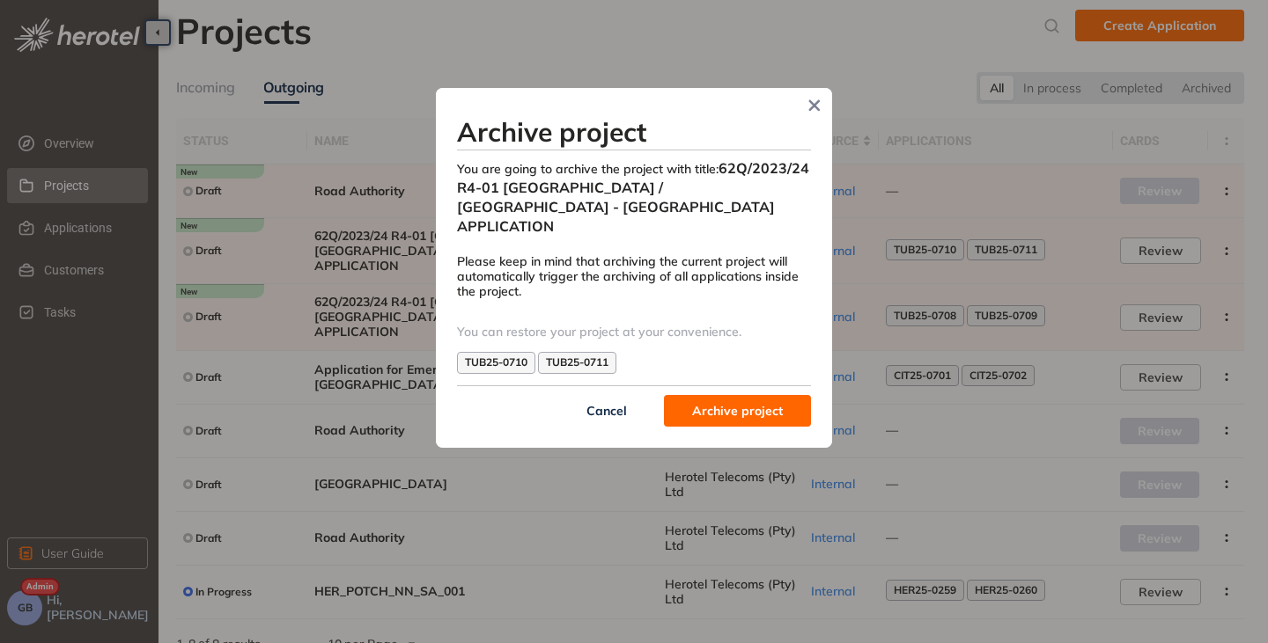
click at [733, 401] on span "Archive project" at bounding box center [737, 410] width 91 height 19
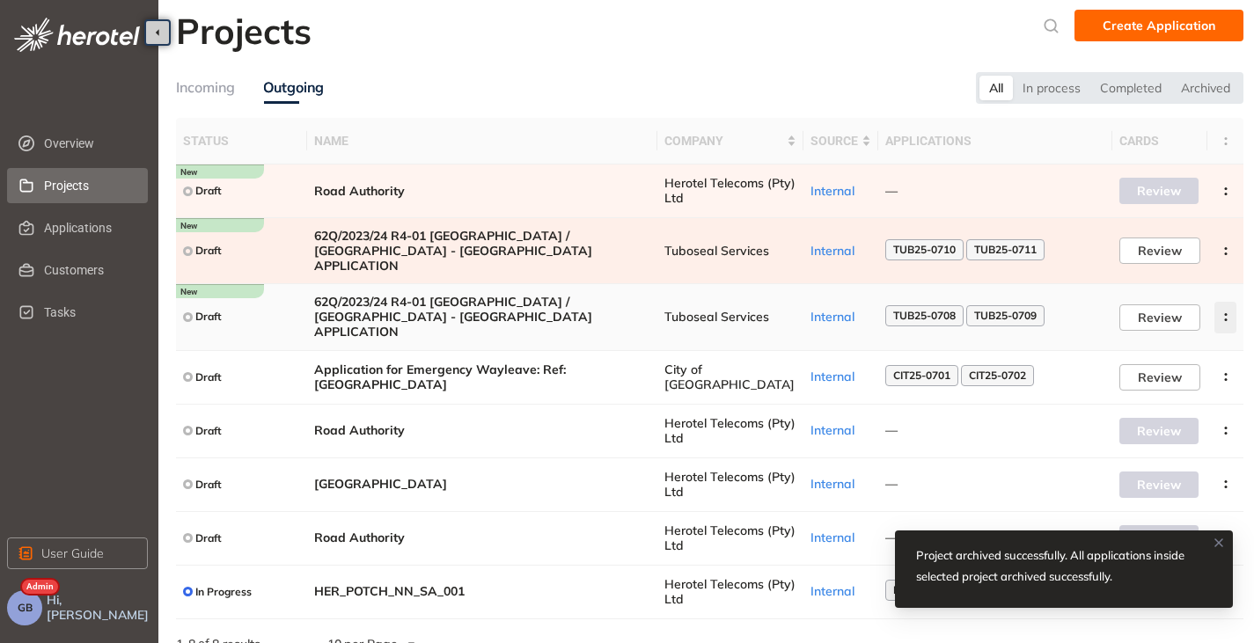
scroll to position [0, 0]
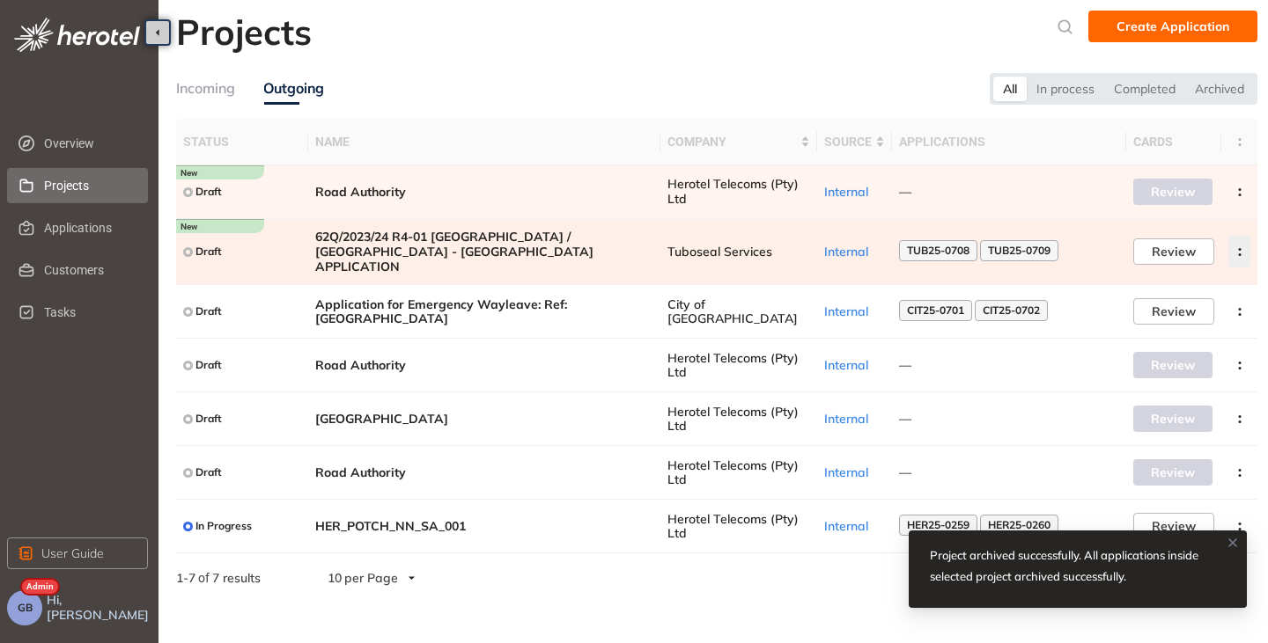
click at [1231, 248] on icon "button" at bounding box center [1240, 252] width 18 height 8
click at [1173, 280] on span "Archive project" at bounding box center [1156, 287] width 91 height 15
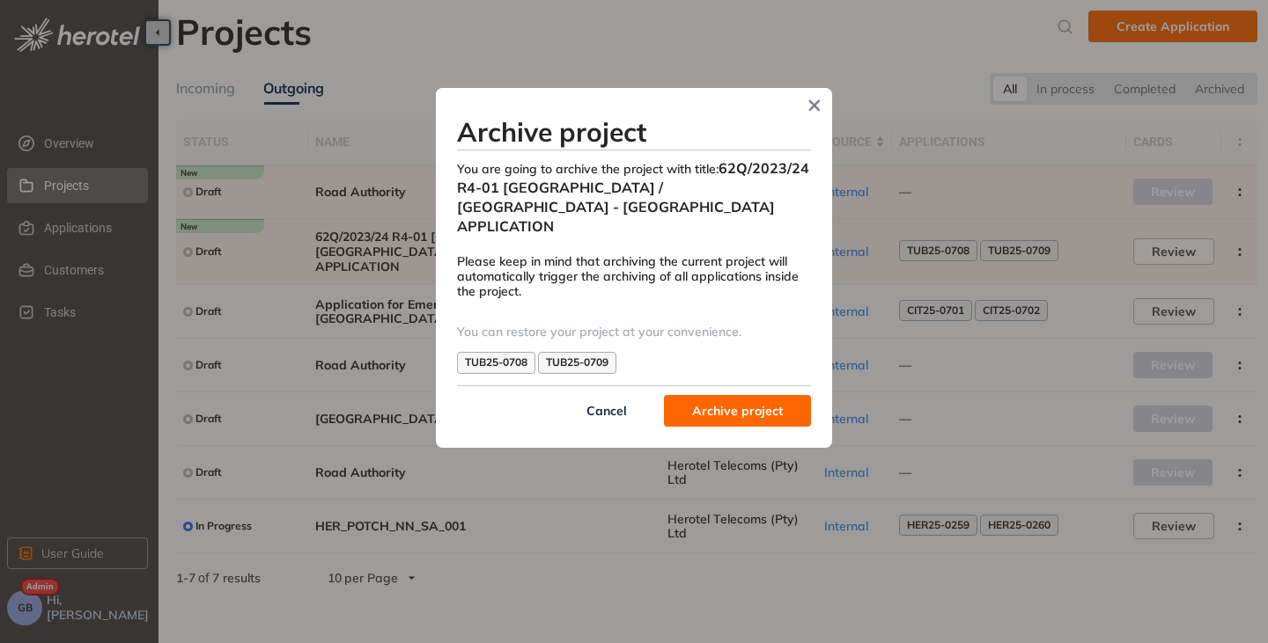
click at [748, 371] on div "Archive project You are going to archive the project with title: 62Q/2023/24 R4…" at bounding box center [634, 271] width 354 height 311
click at [717, 401] on span "Archive project" at bounding box center [737, 410] width 91 height 19
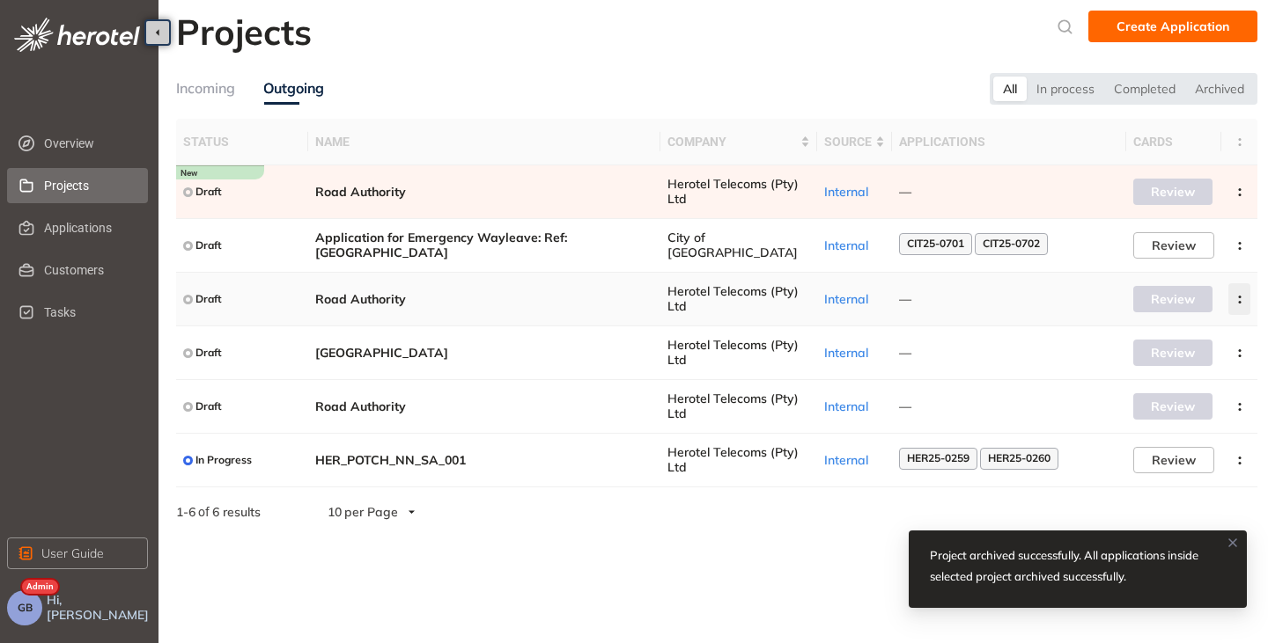
click at [1242, 293] on button "button" at bounding box center [1239, 299] width 22 height 32
click at [1162, 337] on span "Archive project" at bounding box center [1156, 341] width 91 height 15
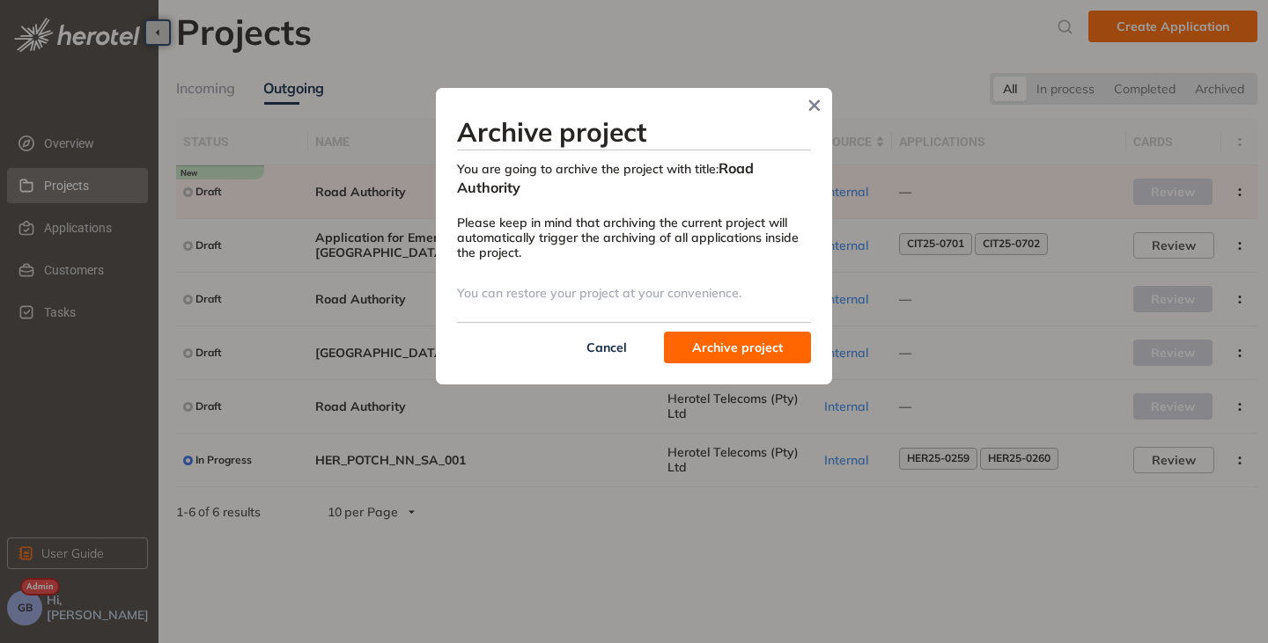
click at [725, 359] on button "Archive project" at bounding box center [737, 348] width 147 height 32
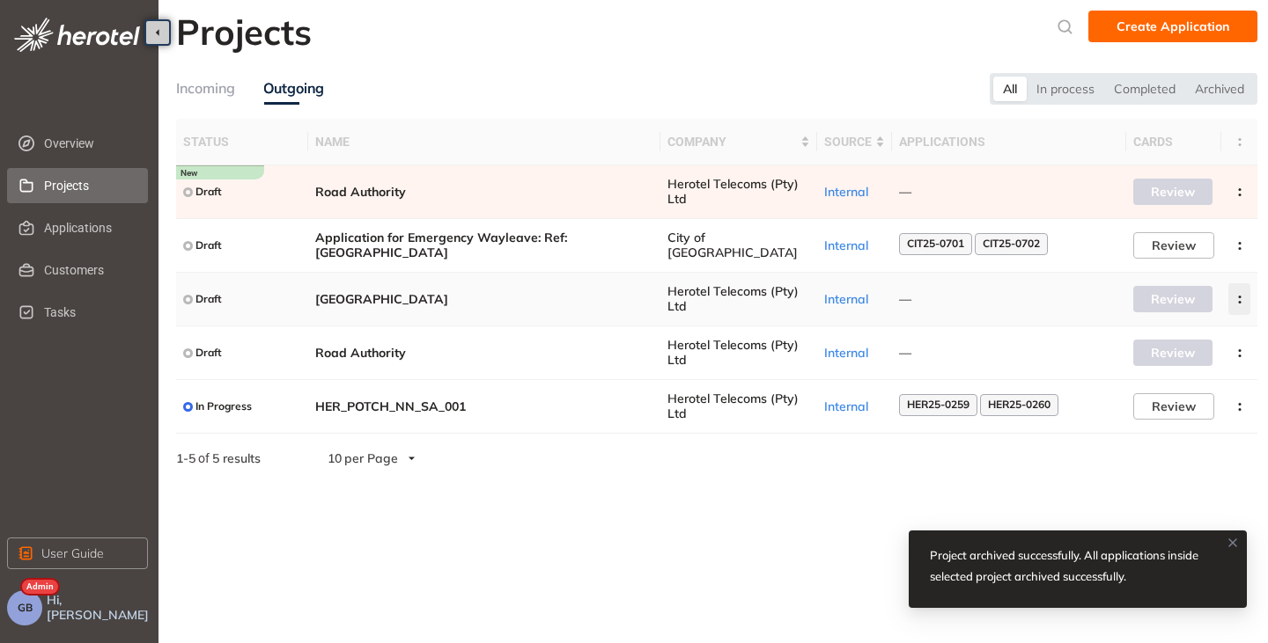
click at [1236, 299] on icon "button" at bounding box center [1240, 300] width 18 height 8
click at [1159, 342] on span "Archive project" at bounding box center [1156, 341] width 91 height 15
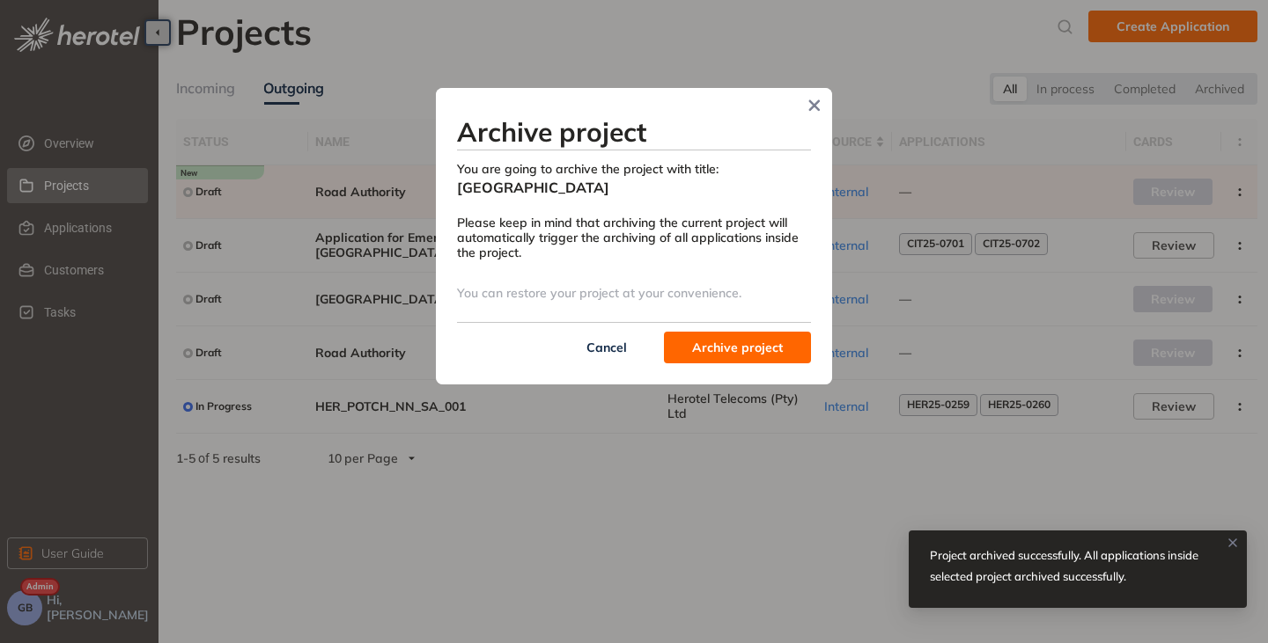
click at [733, 349] on span "Archive project" at bounding box center [737, 347] width 91 height 19
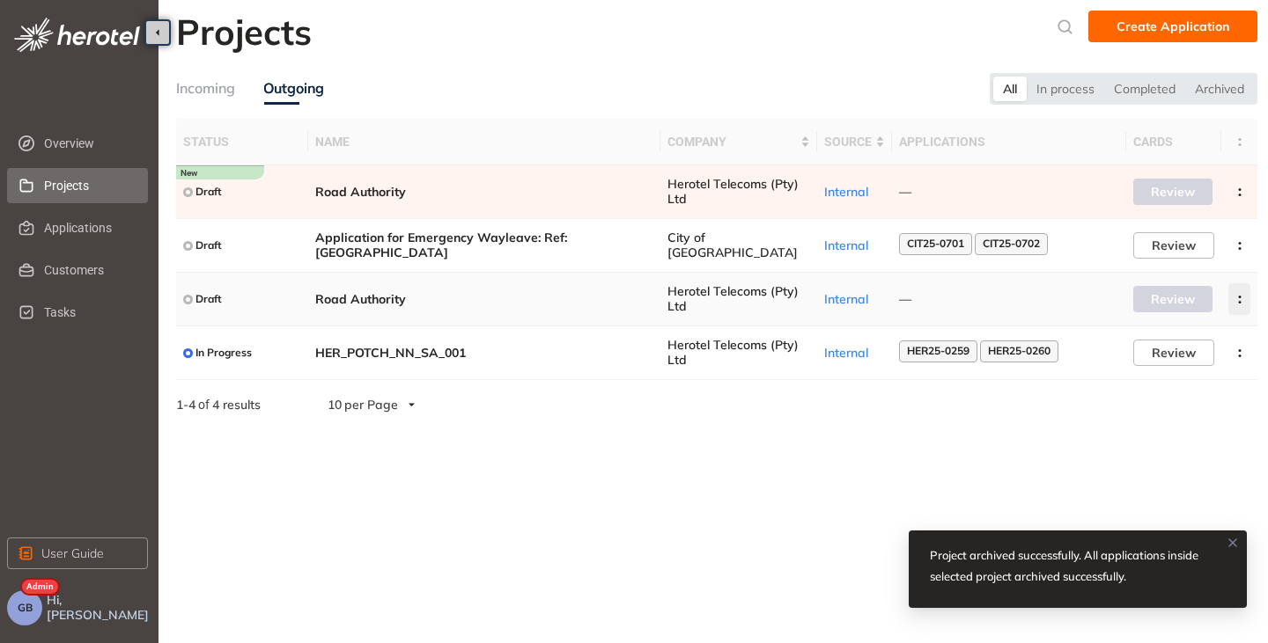
click at [1235, 304] on button "button" at bounding box center [1239, 299] width 22 height 32
click at [1158, 336] on span "Archive project" at bounding box center [1156, 341] width 91 height 15
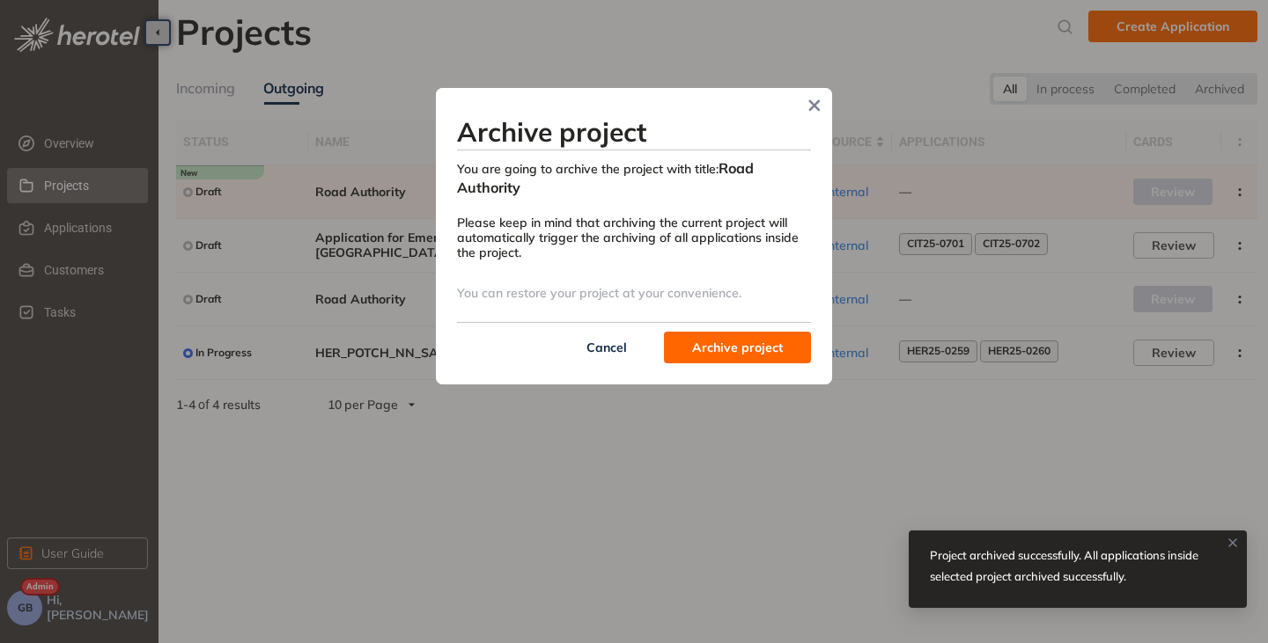
click at [725, 351] on span "Archive project" at bounding box center [737, 347] width 91 height 19
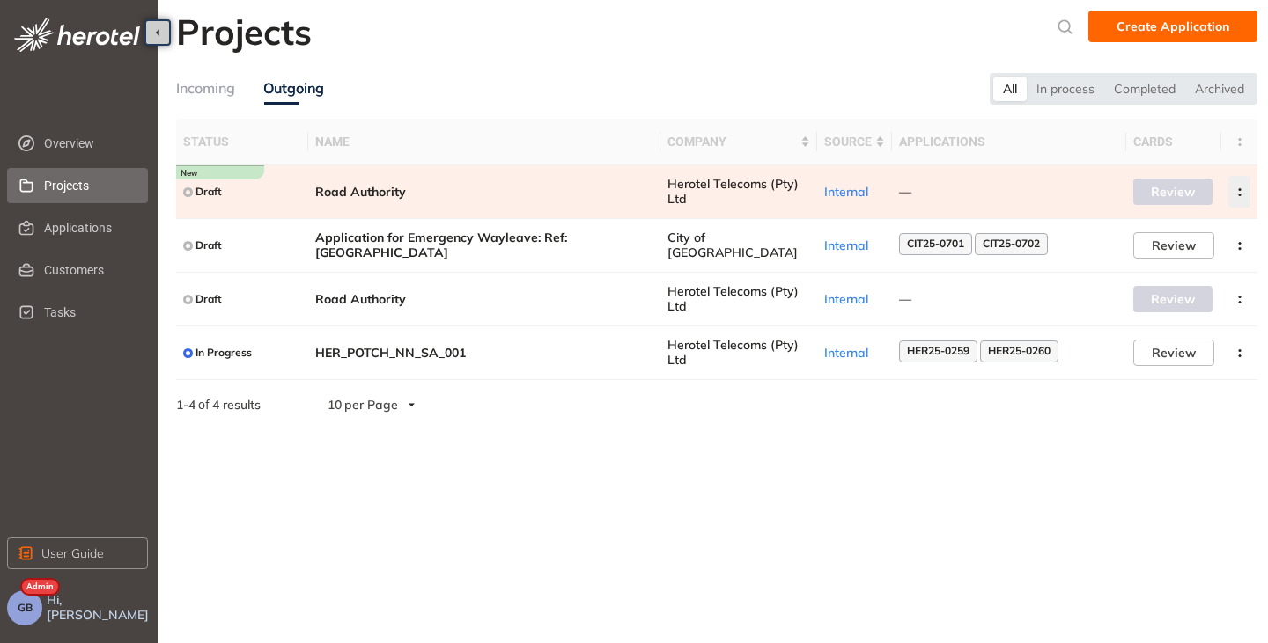
click at [1235, 187] on button "button" at bounding box center [1239, 192] width 22 height 32
click at [1141, 227] on span "Archive project" at bounding box center [1156, 233] width 91 height 15
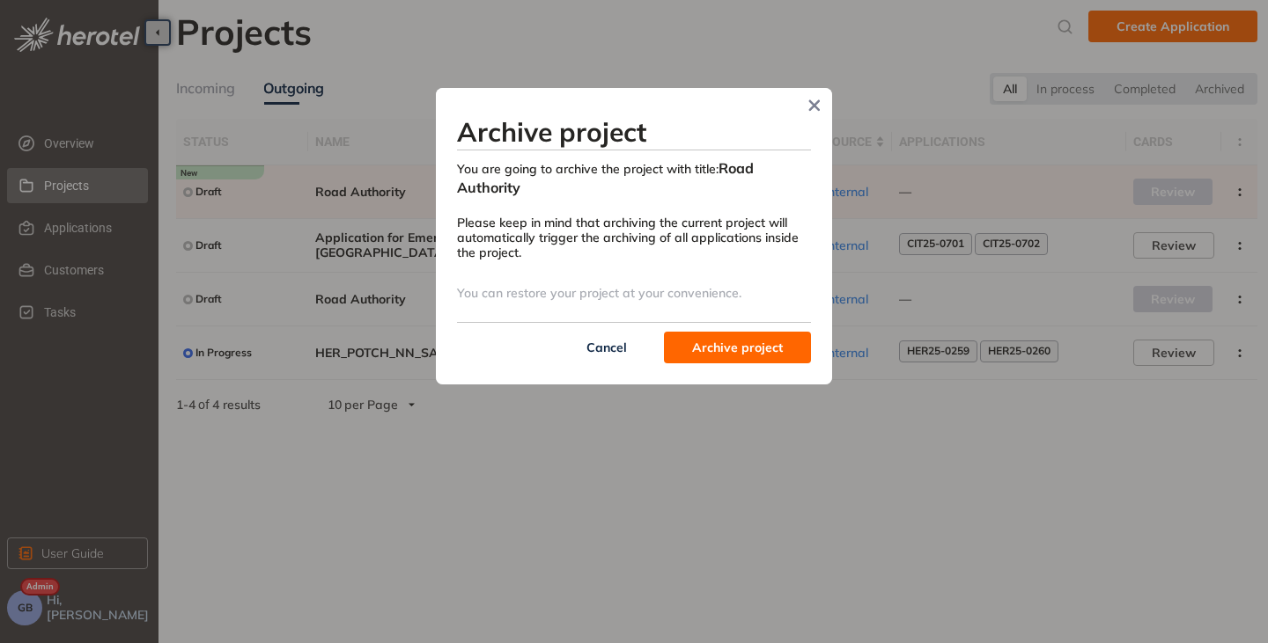
click at [725, 342] on span "Archive project" at bounding box center [737, 347] width 91 height 19
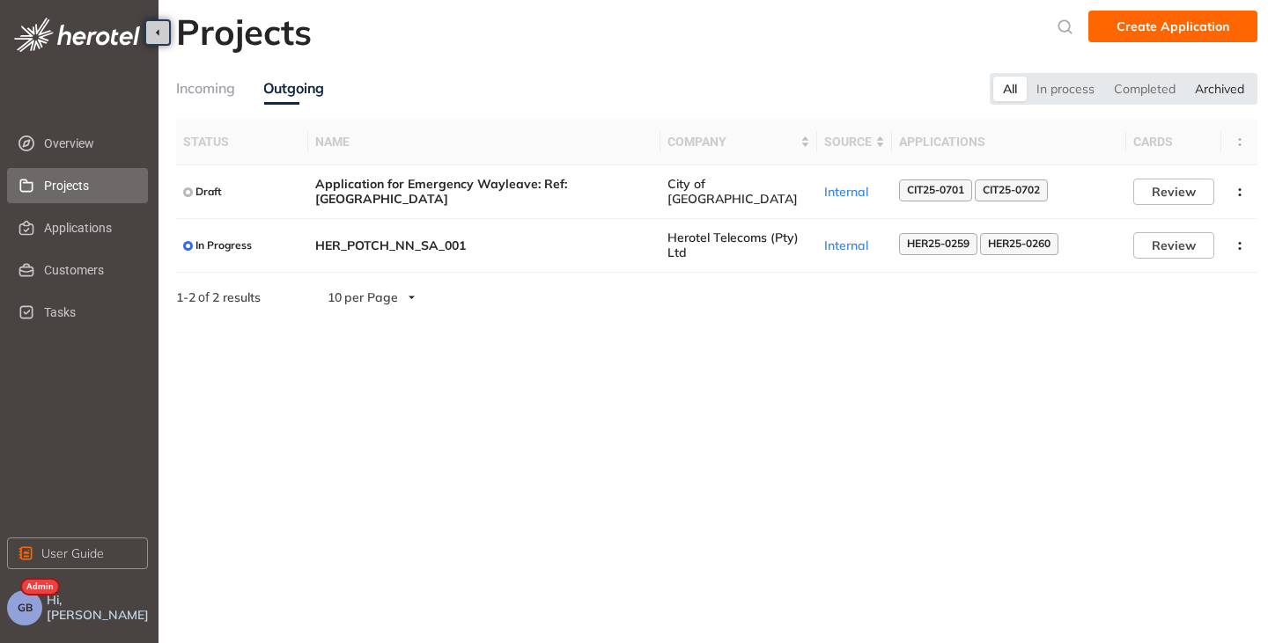
click at [1209, 88] on div "Archived" at bounding box center [1219, 89] width 69 height 25
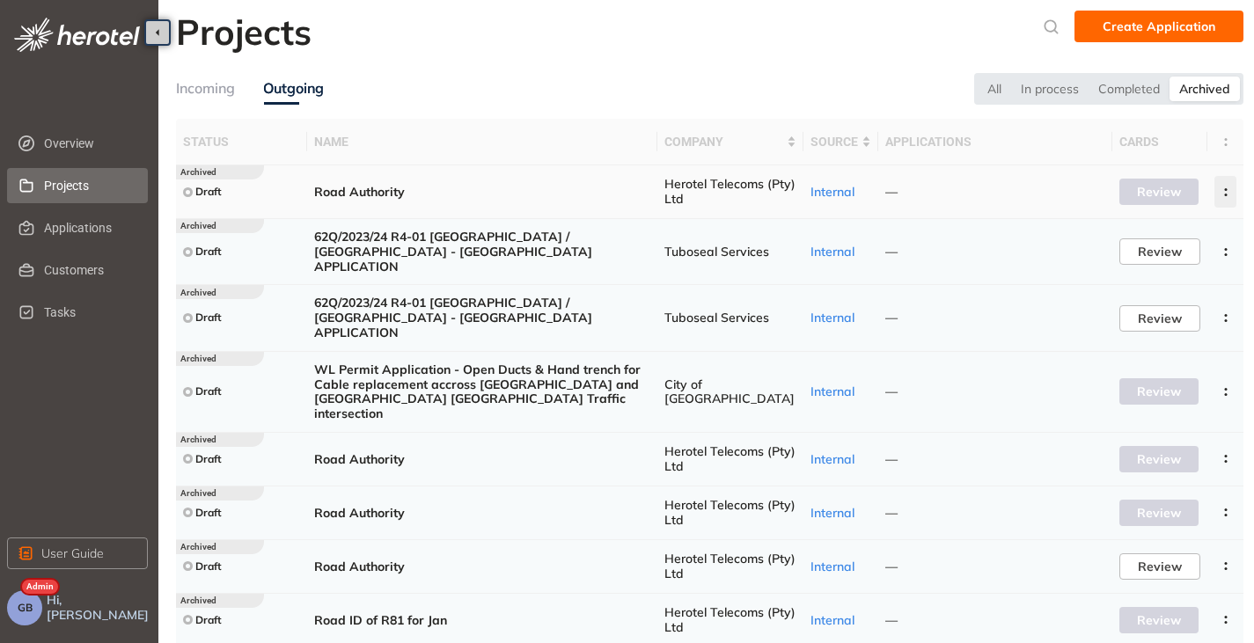
click at [1223, 193] on icon "button" at bounding box center [1226, 192] width 18 height 8
click at [1157, 267] on span "Delete project" at bounding box center [1140, 268] width 84 height 15
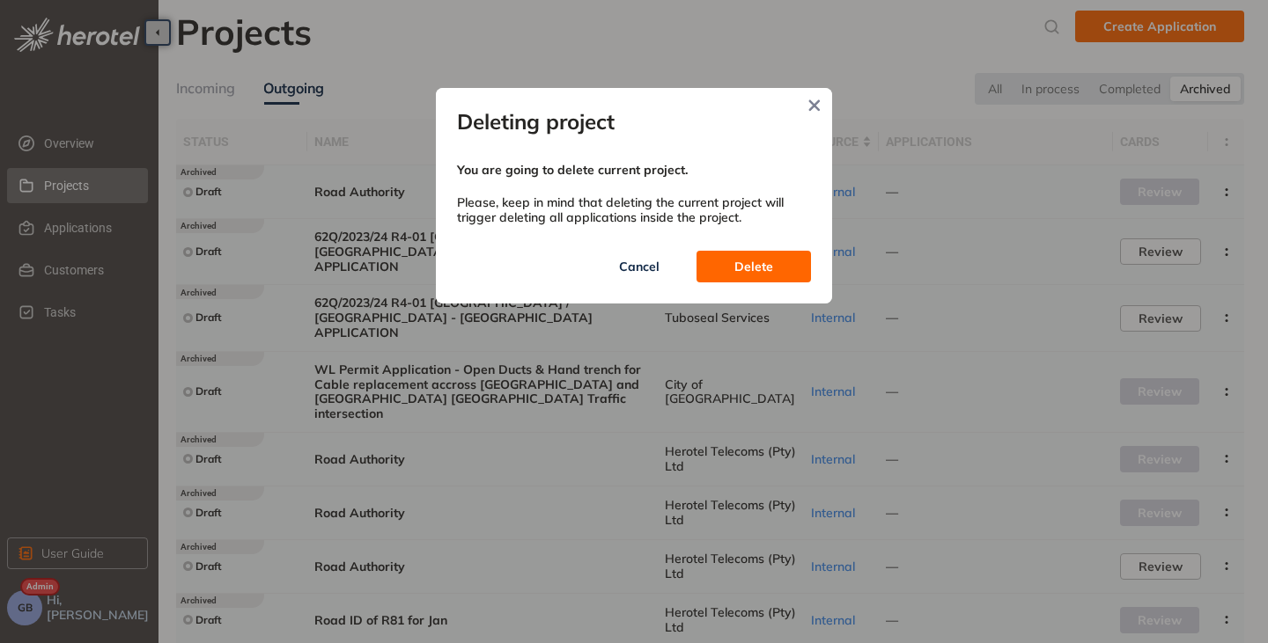
click at [761, 265] on span "Delete" at bounding box center [753, 266] width 39 height 19
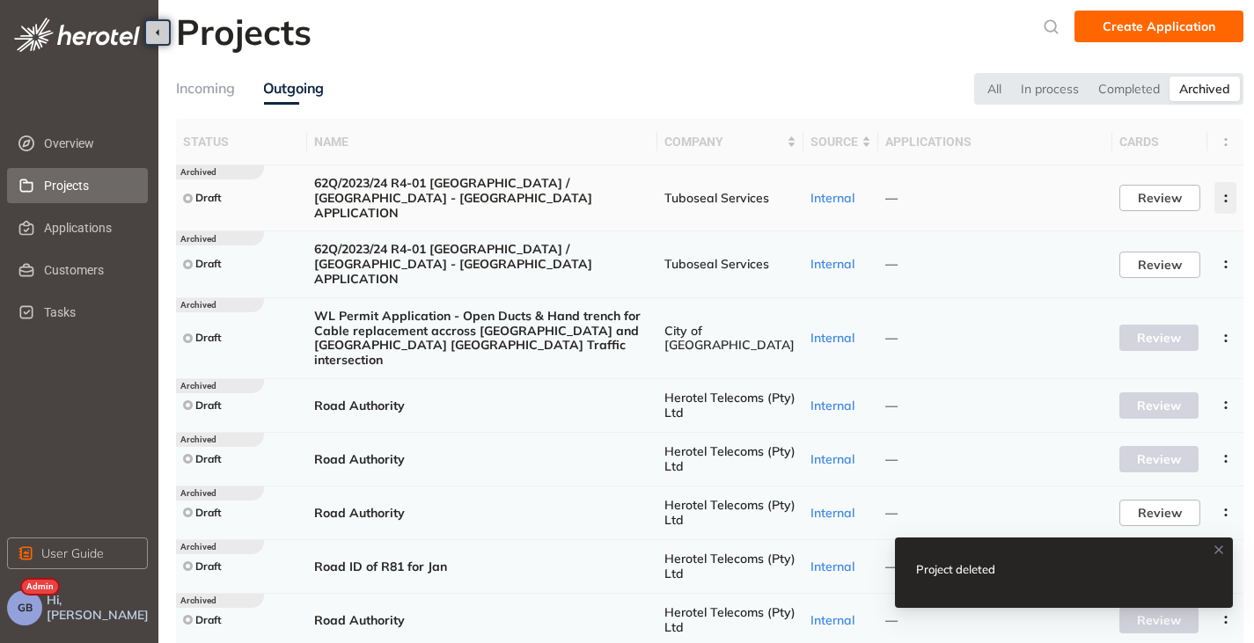
click at [1227, 195] on circle "button" at bounding box center [1225, 196] width 3 height 3
click at [1138, 269] on span "Delete project" at bounding box center [1140, 268] width 84 height 15
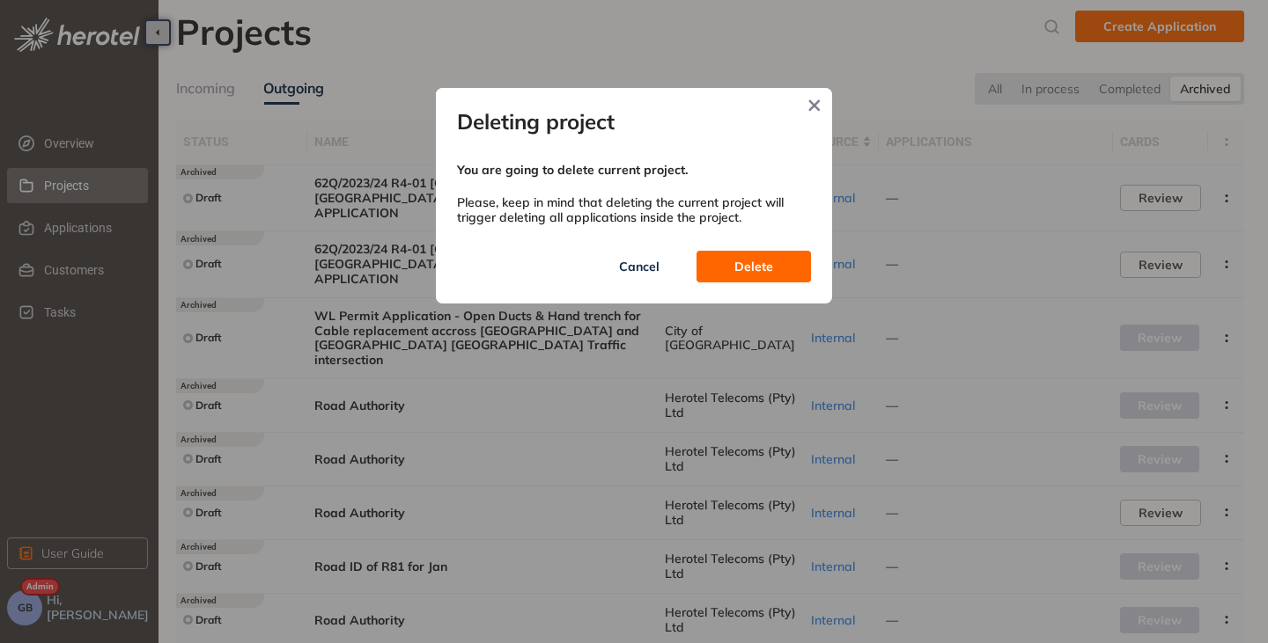
click at [767, 266] on span "Delete" at bounding box center [753, 266] width 39 height 19
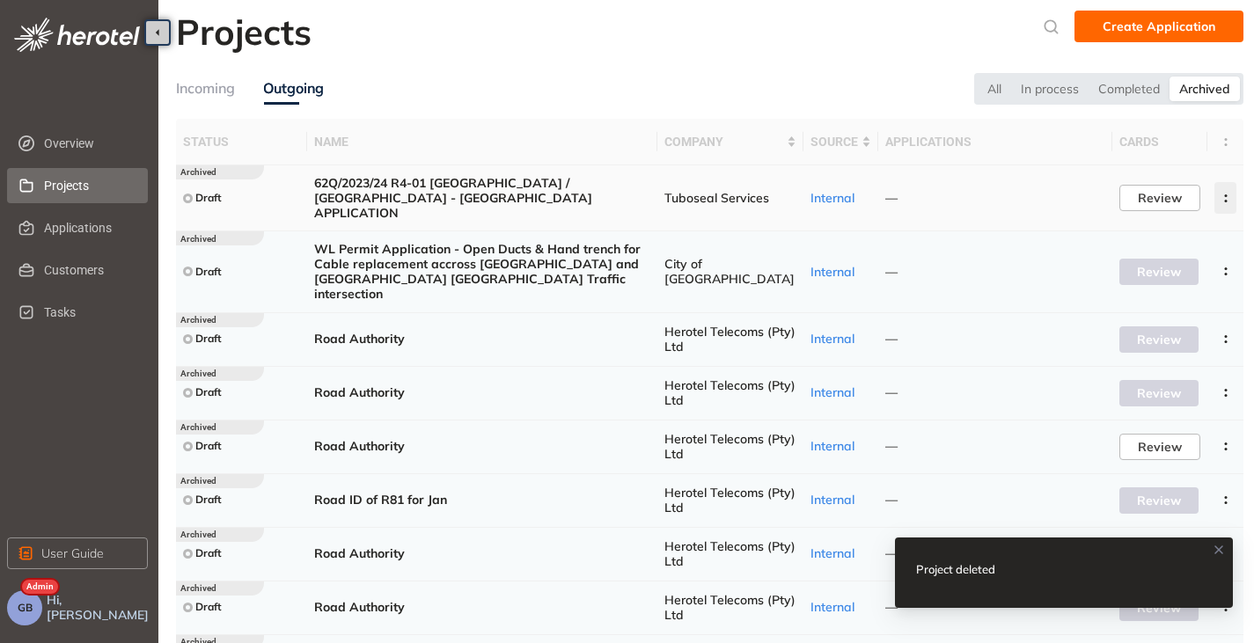
click at [1230, 197] on button "button" at bounding box center [1226, 198] width 22 height 32
click at [1147, 255] on button "Delete project" at bounding box center [1162, 268] width 129 height 26
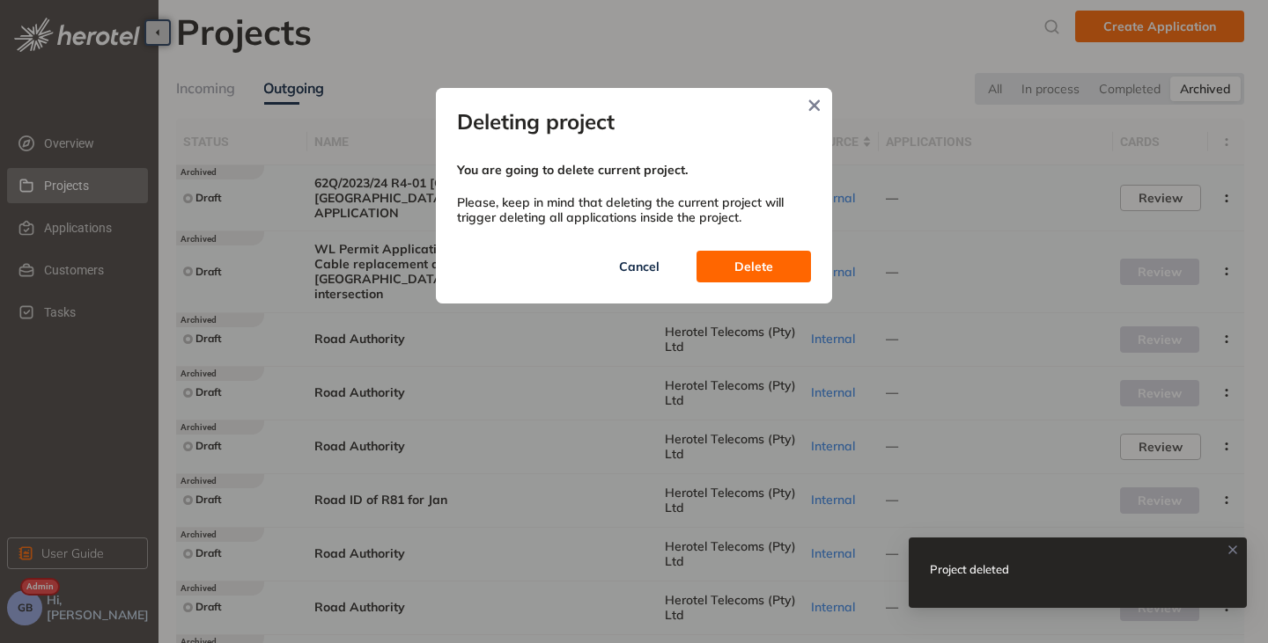
click at [767, 273] on span "Delete" at bounding box center [753, 266] width 39 height 19
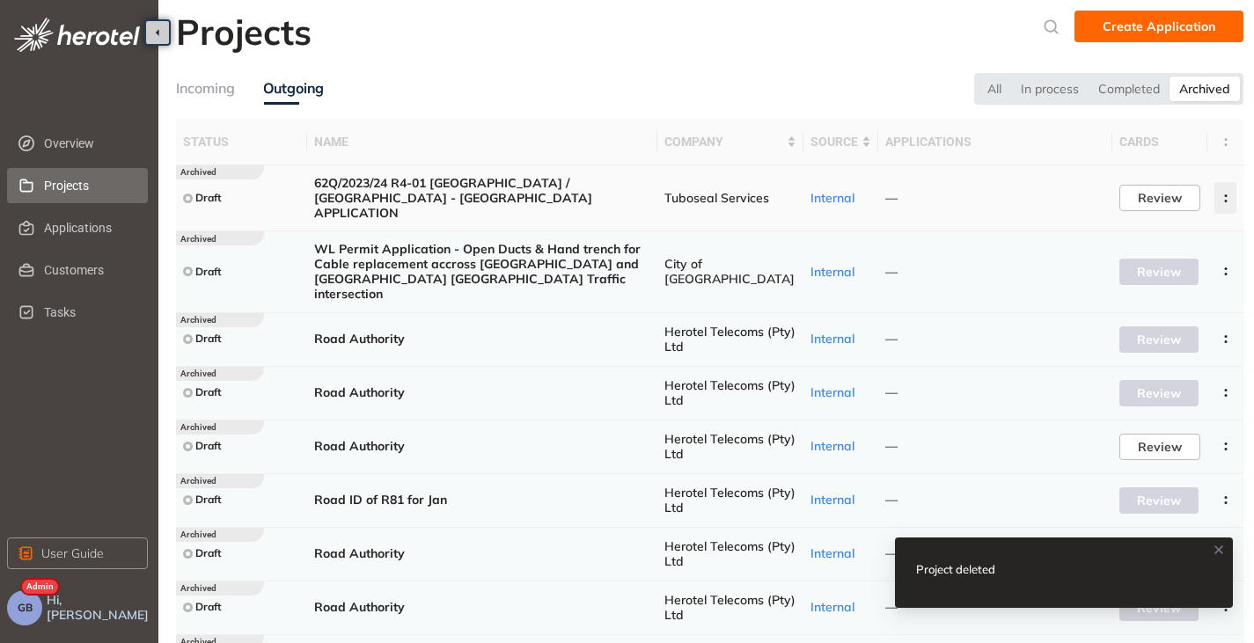
click at [1226, 200] on circle "button" at bounding box center [1225, 201] width 3 height 3
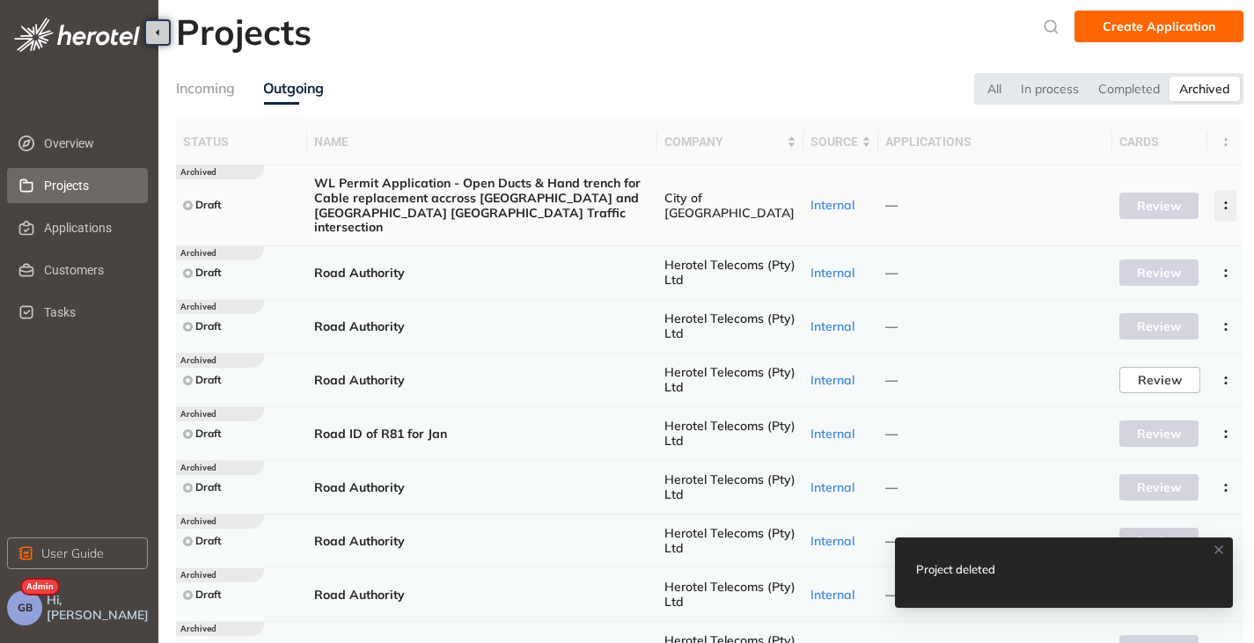
click at [1220, 193] on button "button" at bounding box center [1226, 206] width 22 height 32
click at [1149, 270] on span "Delete project" at bounding box center [1140, 275] width 84 height 15
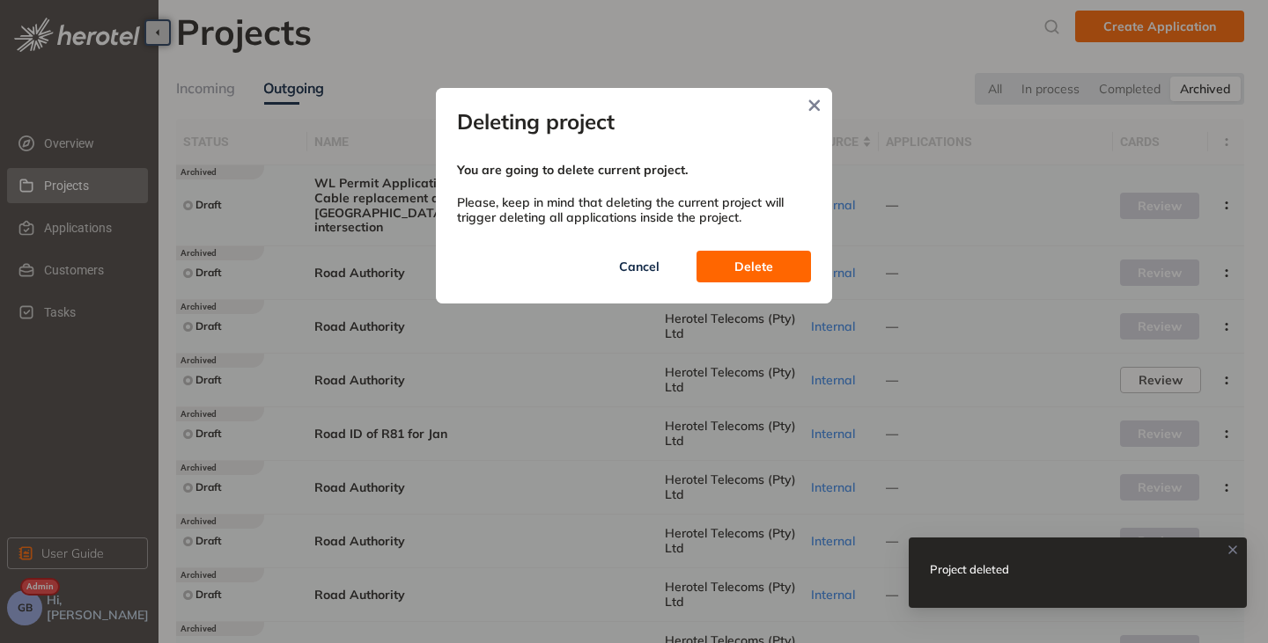
click at [759, 268] on span "Delete" at bounding box center [753, 266] width 39 height 19
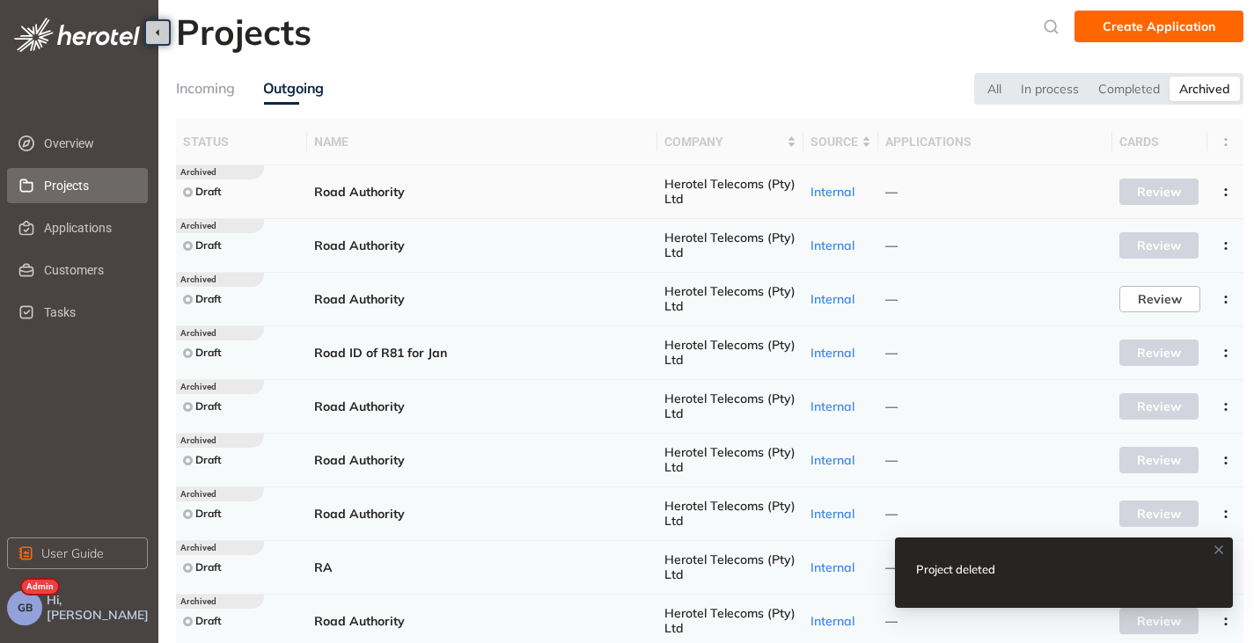
click at [1224, 194] on icon "button" at bounding box center [1226, 192] width 18 height 8
click at [1149, 269] on span "Delete project" at bounding box center [1140, 268] width 84 height 15
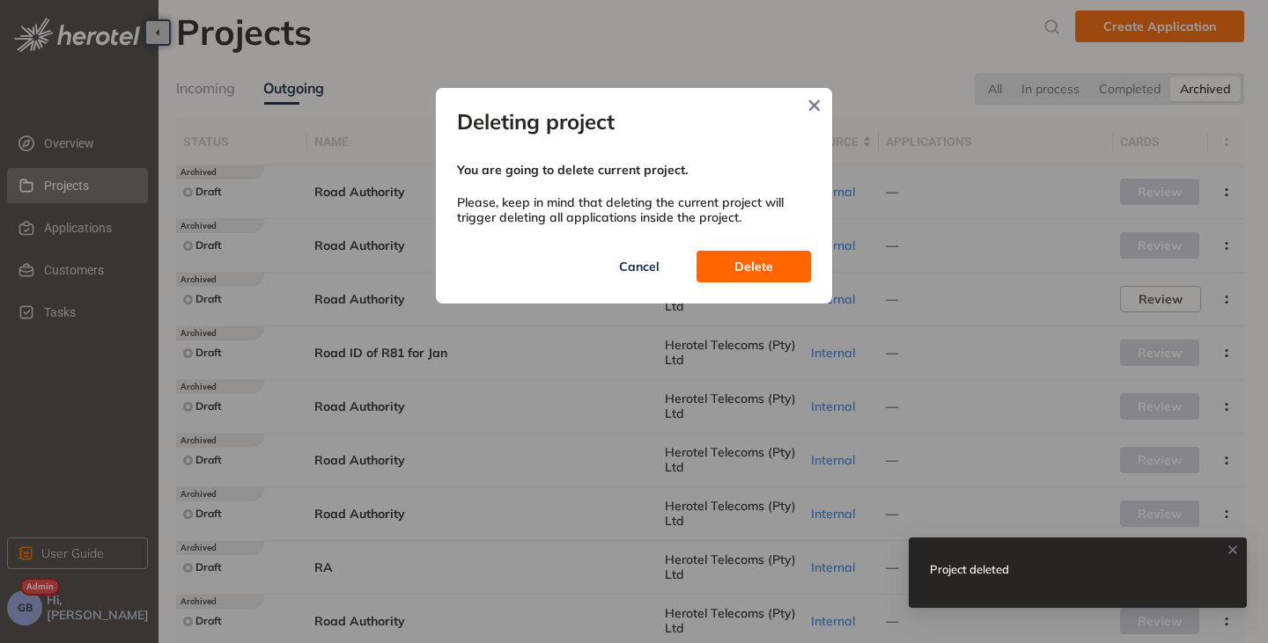
click at [738, 268] on span "Delete" at bounding box center [753, 266] width 39 height 19
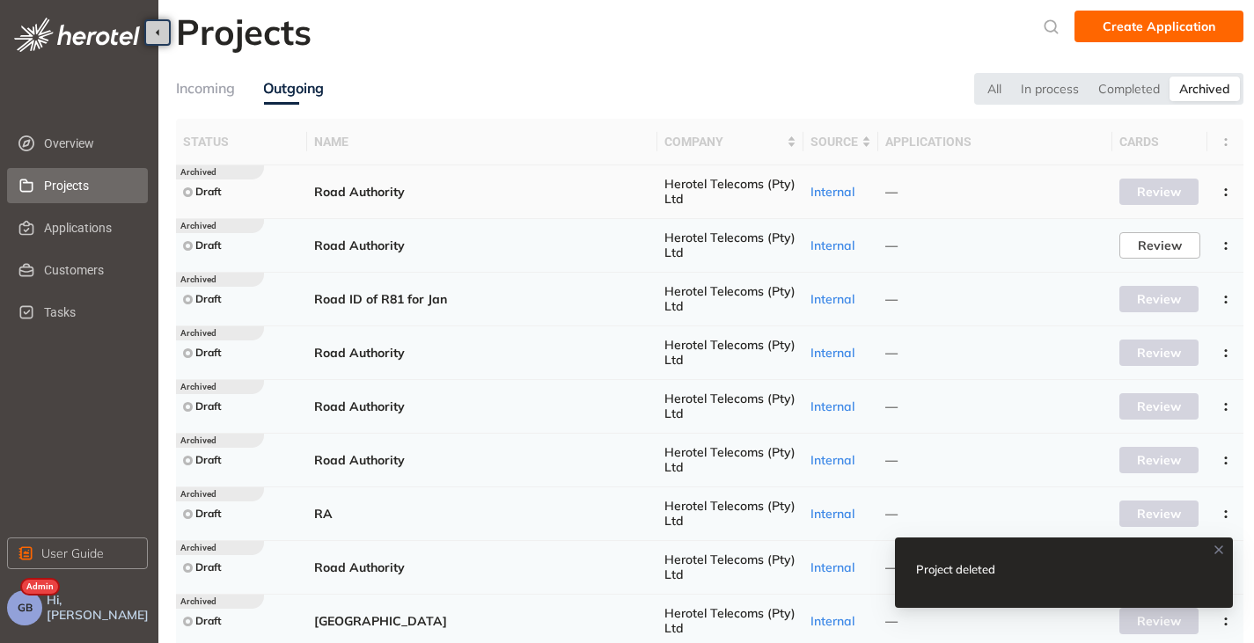
click at [1227, 189] on icon "button" at bounding box center [1226, 192] width 18 height 8
click at [1150, 259] on button "Delete project" at bounding box center [1162, 268] width 129 height 26
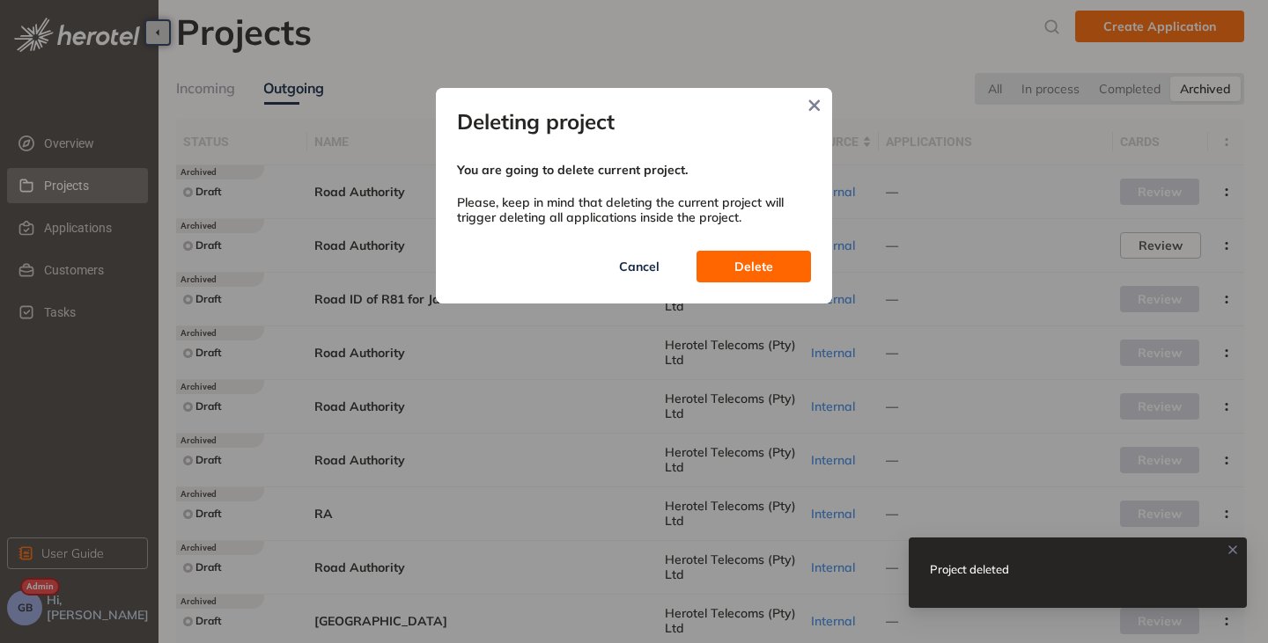
click at [746, 269] on span "Delete" at bounding box center [753, 266] width 39 height 19
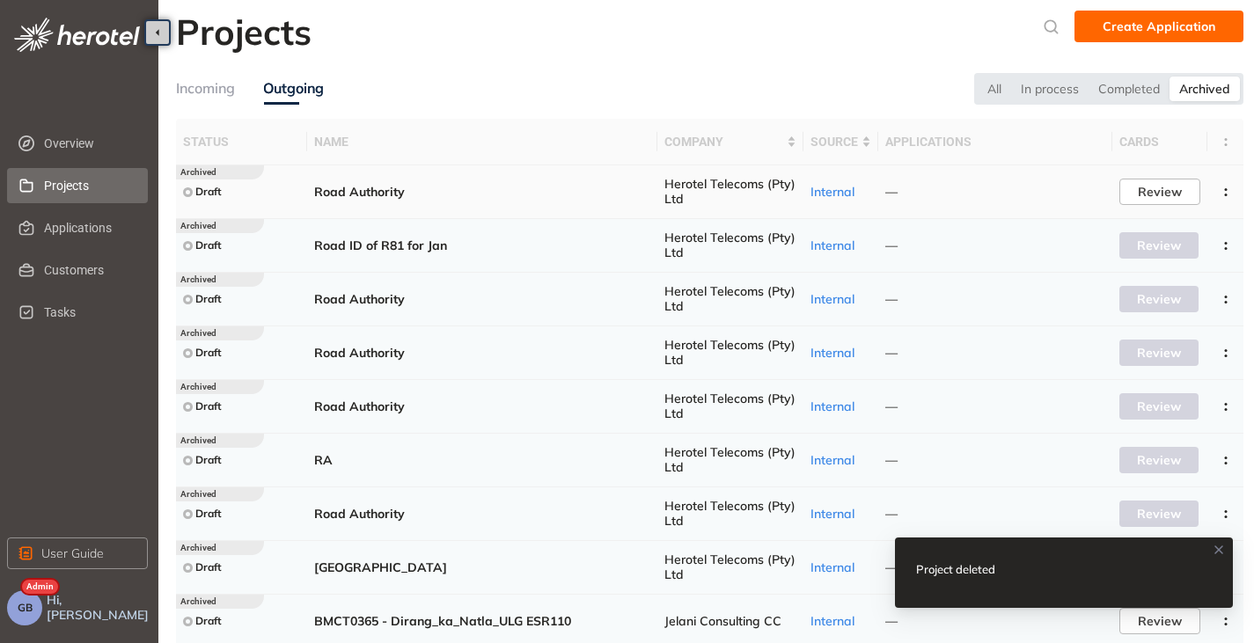
click at [1224, 195] on circle "button" at bounding box center [1225, 195] width 3 height 3
click at [1135, 259] on button "Delete project" at bounding box center [1162, 268] width 129 height 26
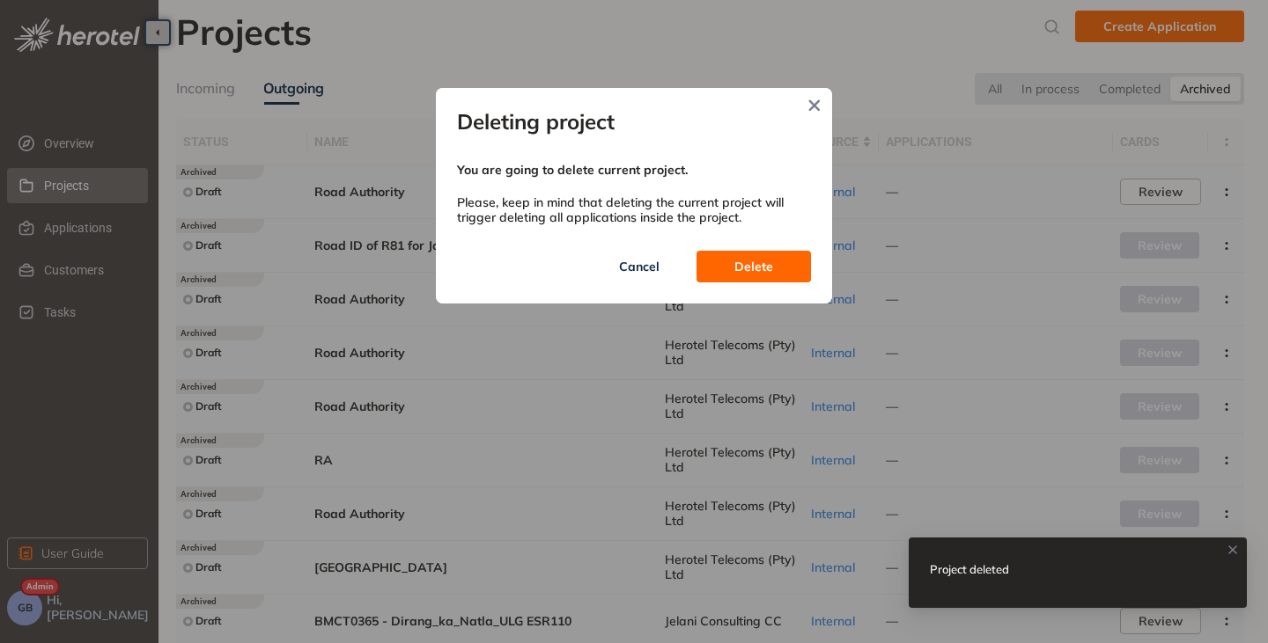
click at [797, 270] on button "Delete" at bounding box center [753, 267] width 114 height 32
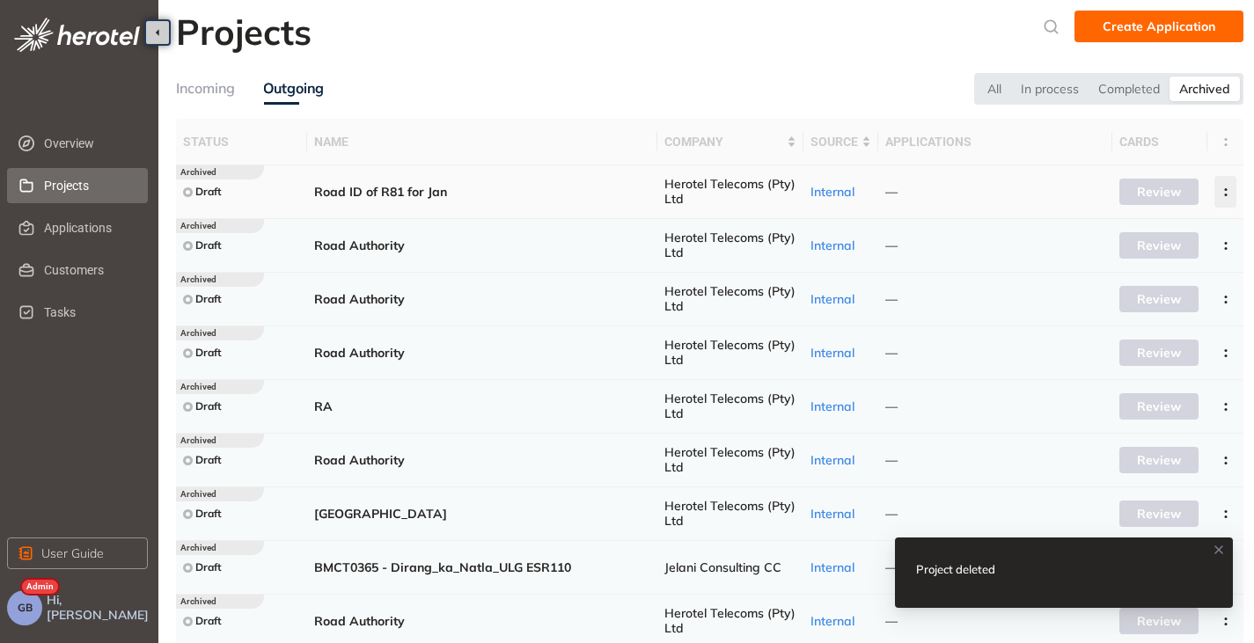
click at [1224, 192] on icon "button" at bounding box center [1226, 192] width 18 height 8
click at [1116, 269] on span "Delete project" at bounding box center [1140, 268] width 84 height 15
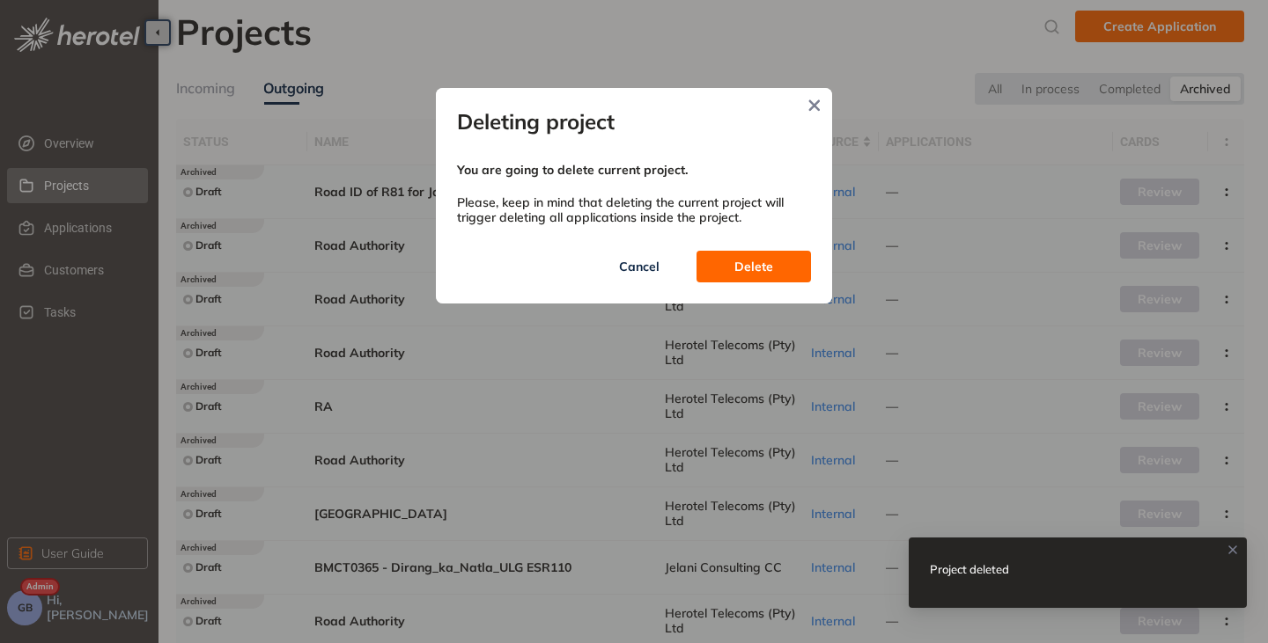
click at [754, 276] on span "Delete" at bounding box center [753, 266] width 39 height 19
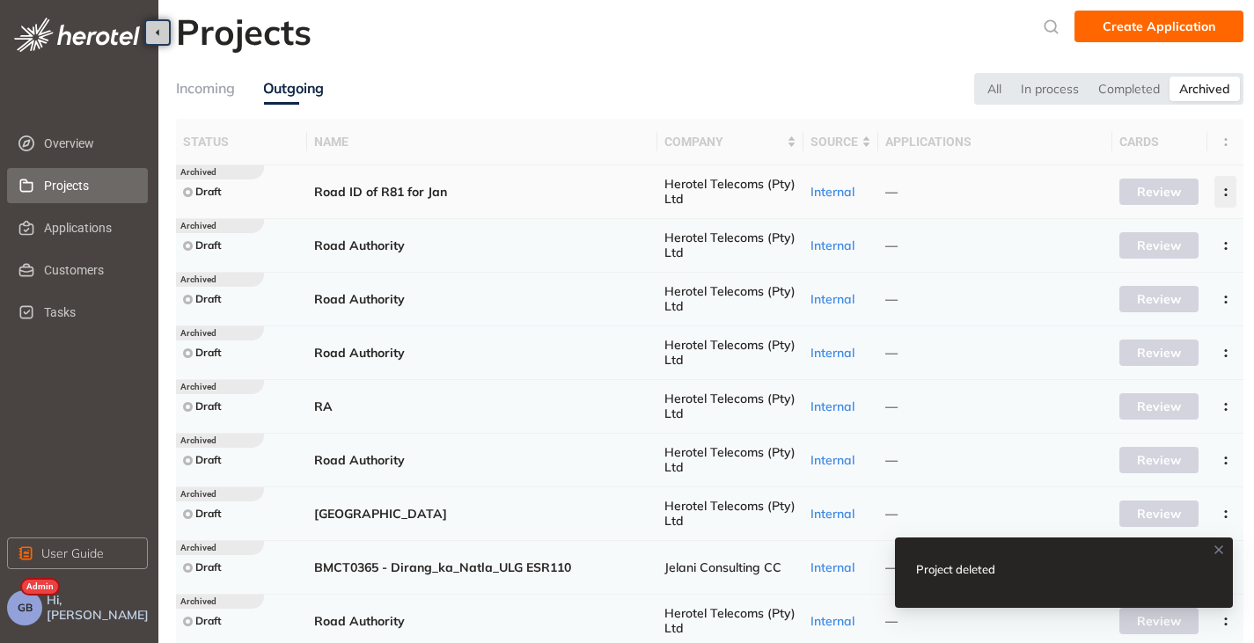
click at [1230, 187] on button "button" at bounding box center [1226, 192] width 22 height 32
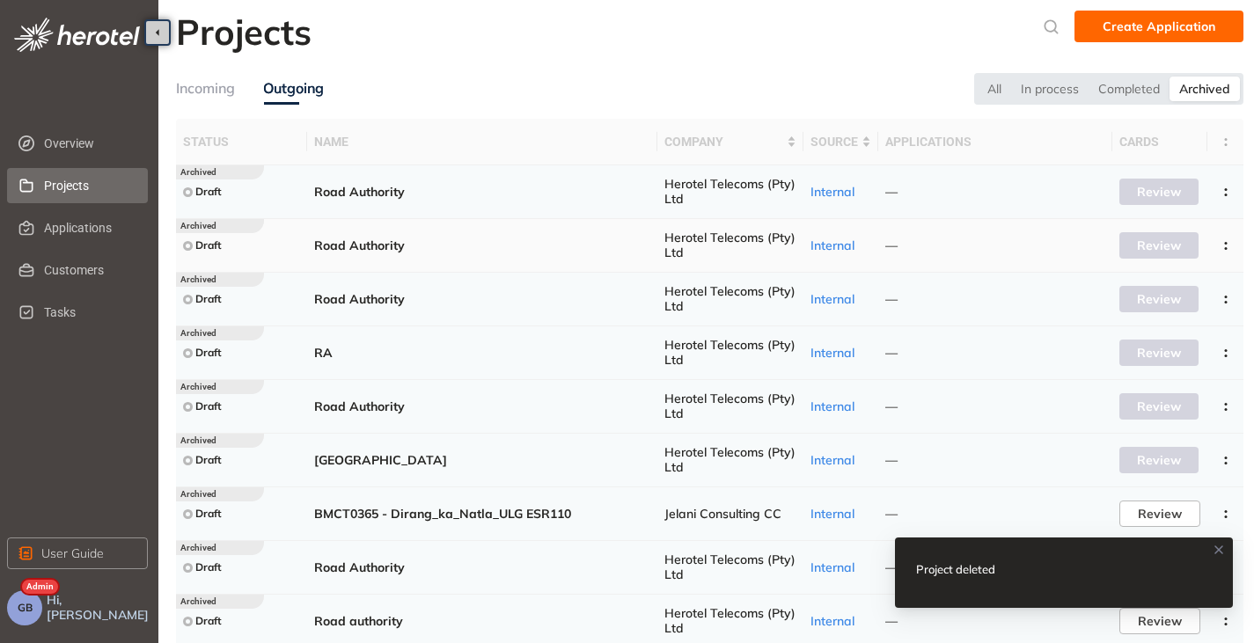
click at [1142, 263] on td "Review" at bounding box center [1160, 246] width 95 height 54
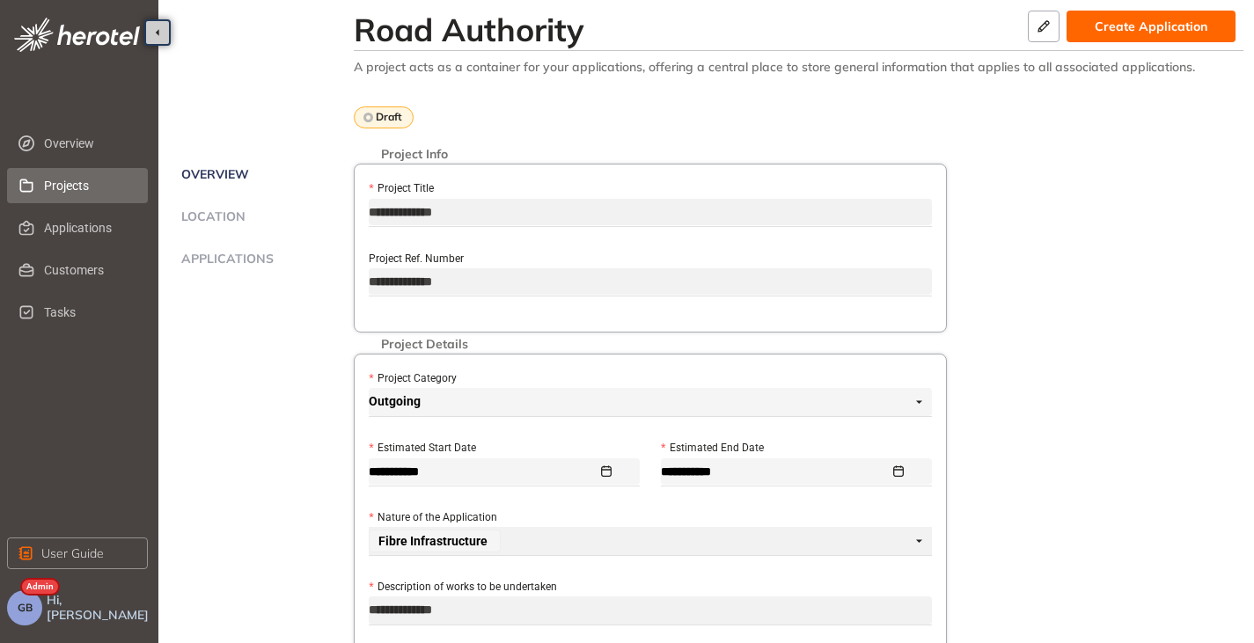
click at [55, 179] on span "Projects" at bounding box center [89, 185] width 90 height 35
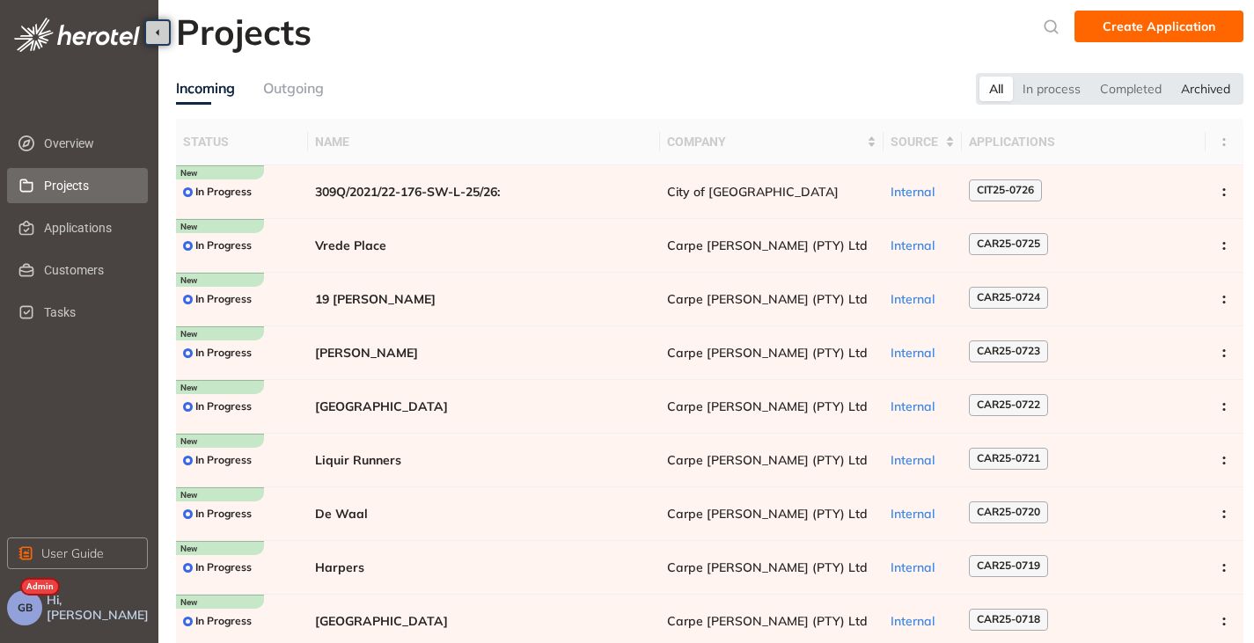
click at [1229, 88] on div "Archived" at bounding box center [1206, 89] width 69 height 25
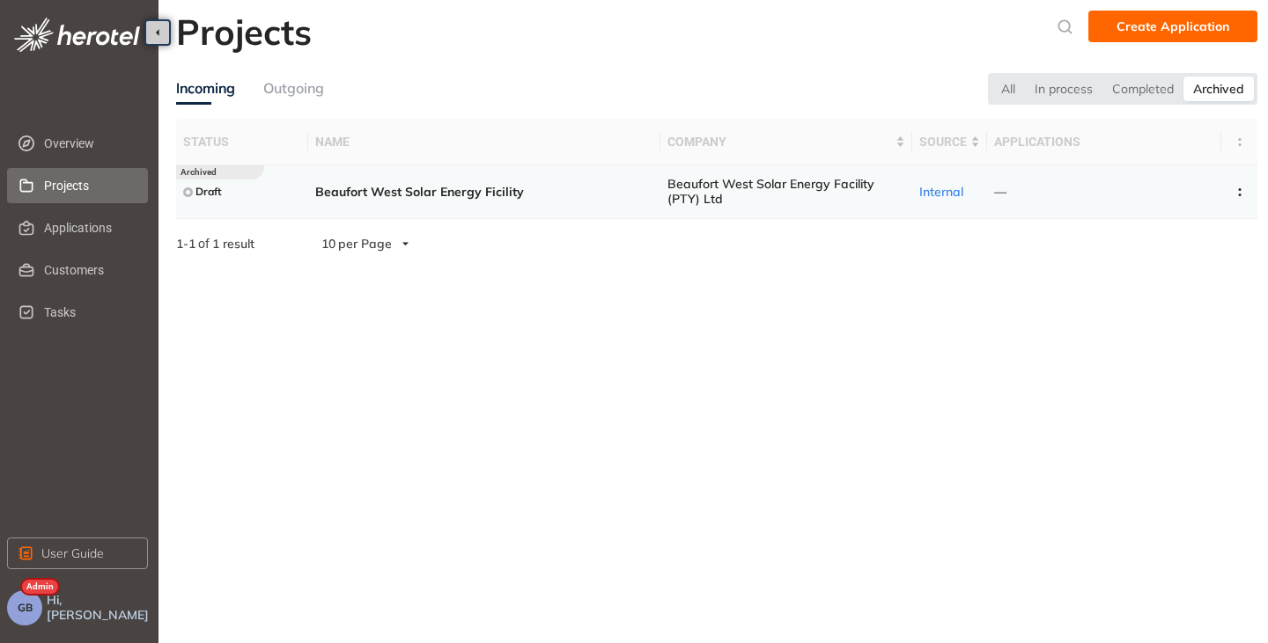
click at [1207, 89] on div "Archived" at bounding box center [1218, 89] width 70 height 25
click at [1128, 87] on div "Completed" at bounding box center [1142, 89] width 81 height 25
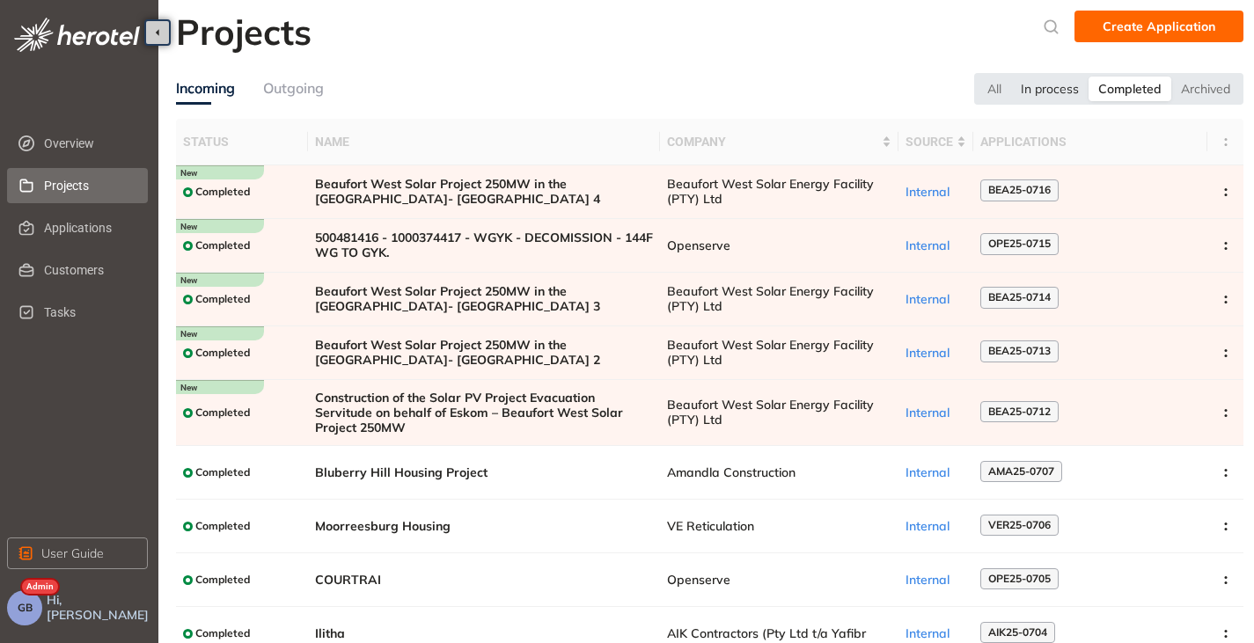
click at [1071, 86] on div "In process" at bounding box center [1049, 89] width 77 height 25
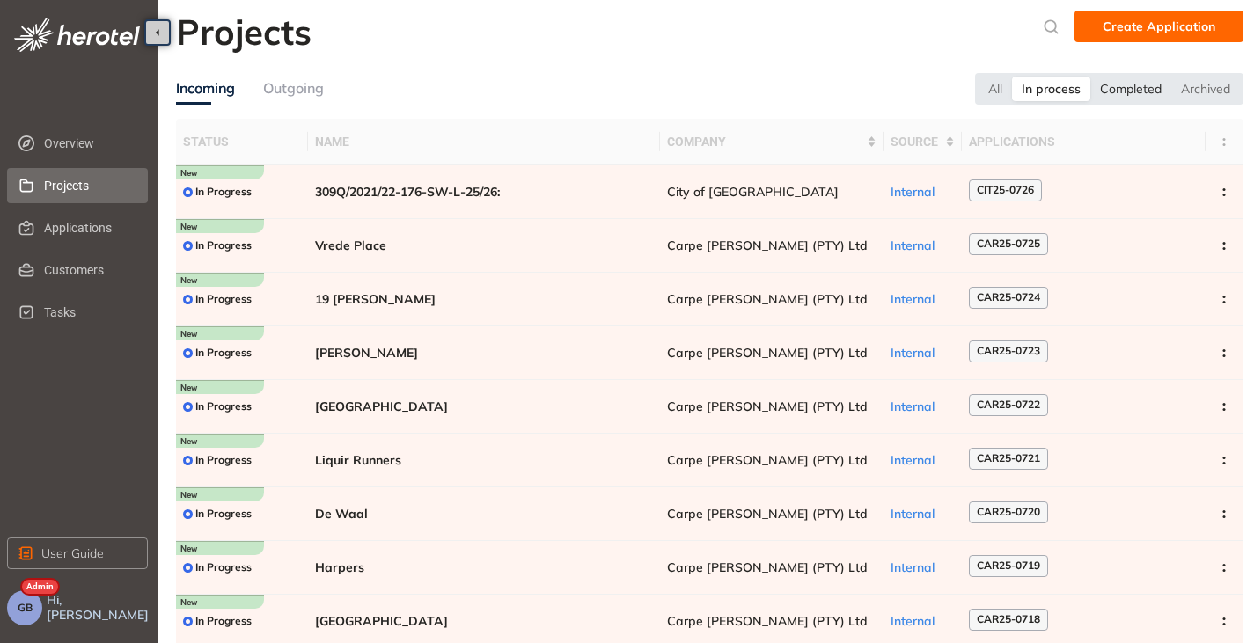
click at [1124, 85] on div "Completed" at bounding box center [1131, 89] width 81 height 25
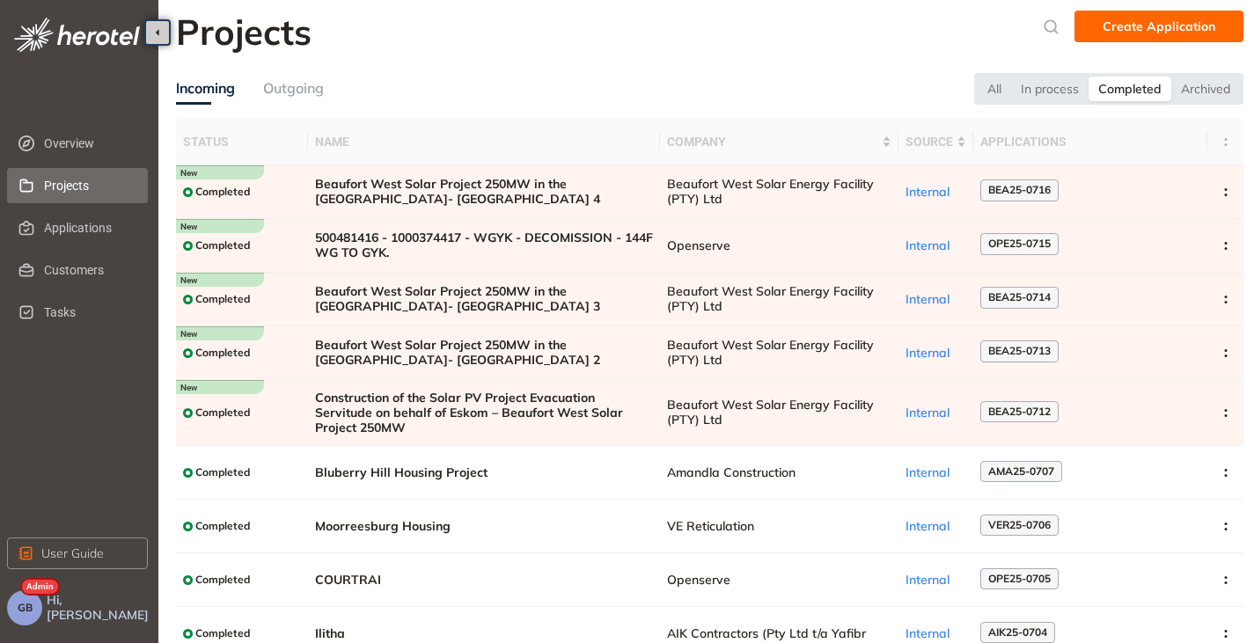
click at [278, 85] on div "Outgoing" at bounding box center [293, 88] width 61 height 22
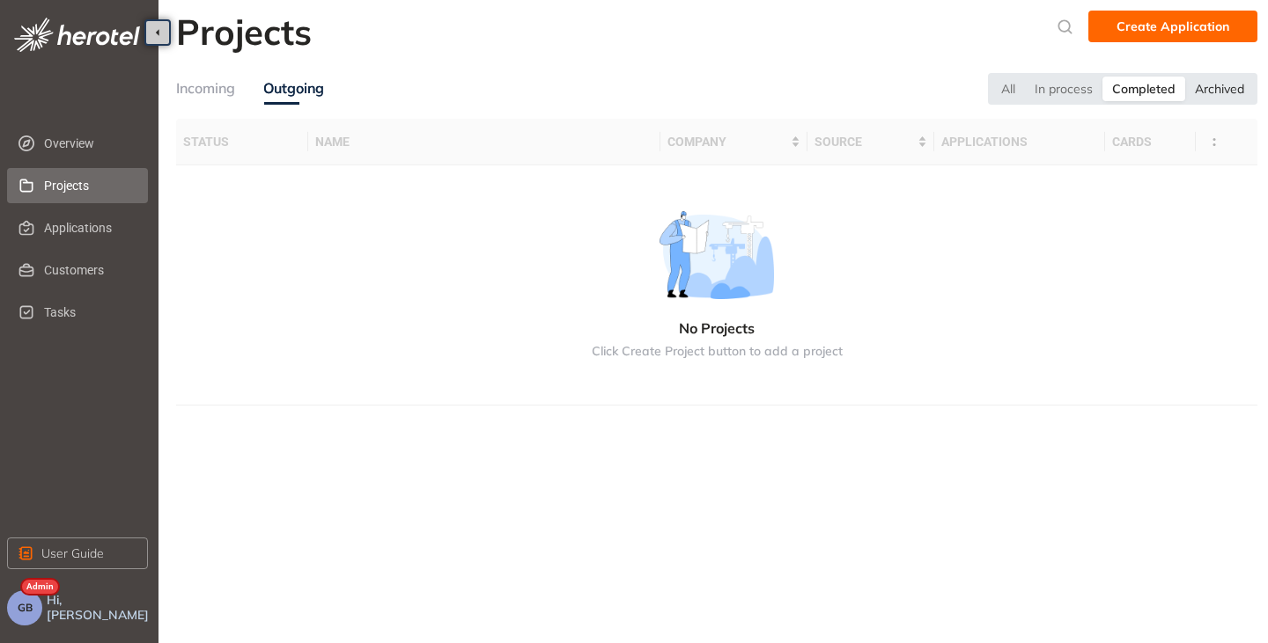
click at [1220, 92] on div "Archived" at bounding box center [1219, 89] width 69 height 25
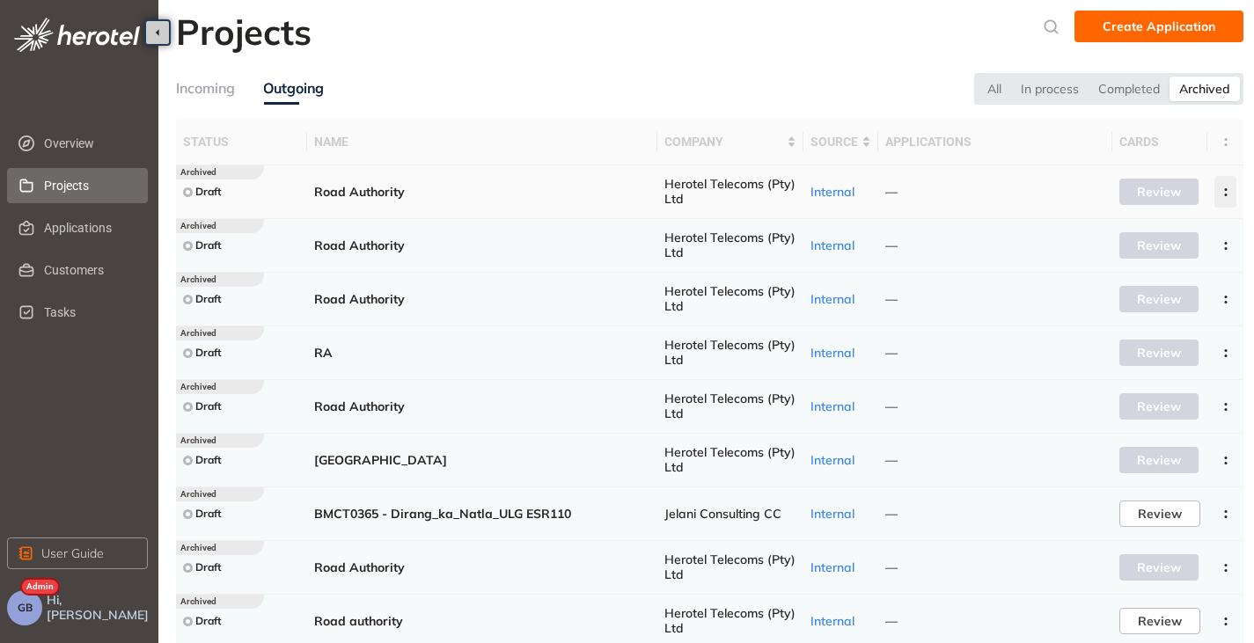
click at [1230, 189] on icon "button" at bounding box center [1226, 192] width 18 height 8
click at [1125, 270] on span "Delete project" at bounding box center [1140, 268] width 84 height 15
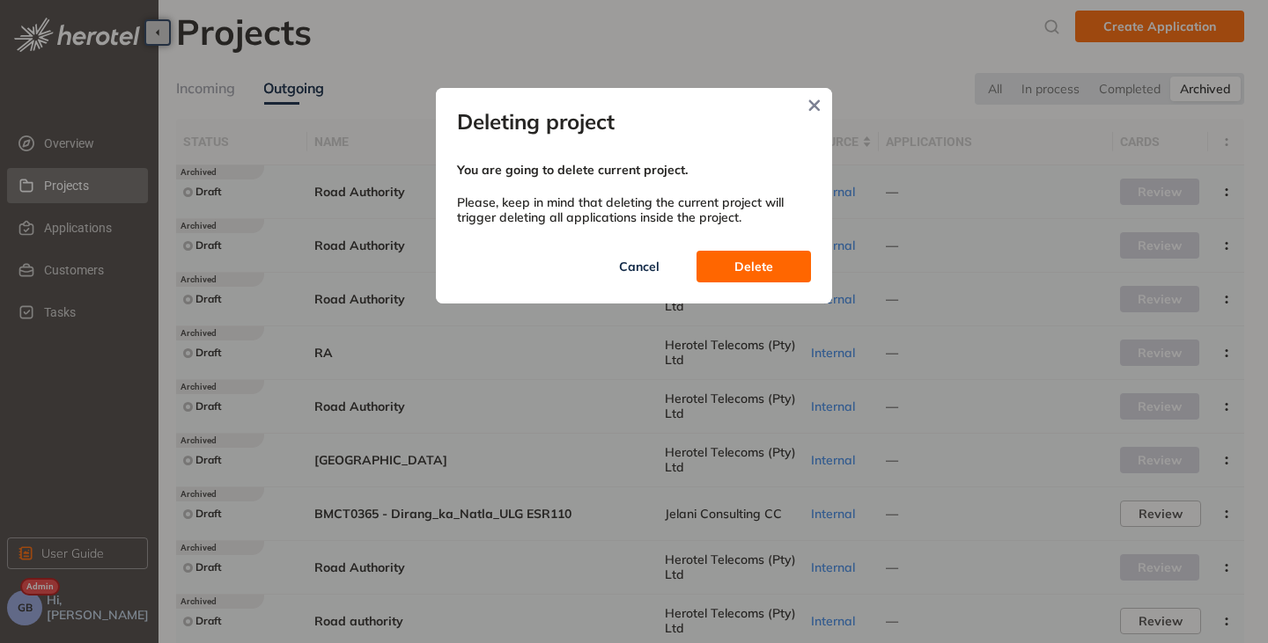
click at [726, 266] on button "Delete" at bounding box center [753, 267] width 114 height 32
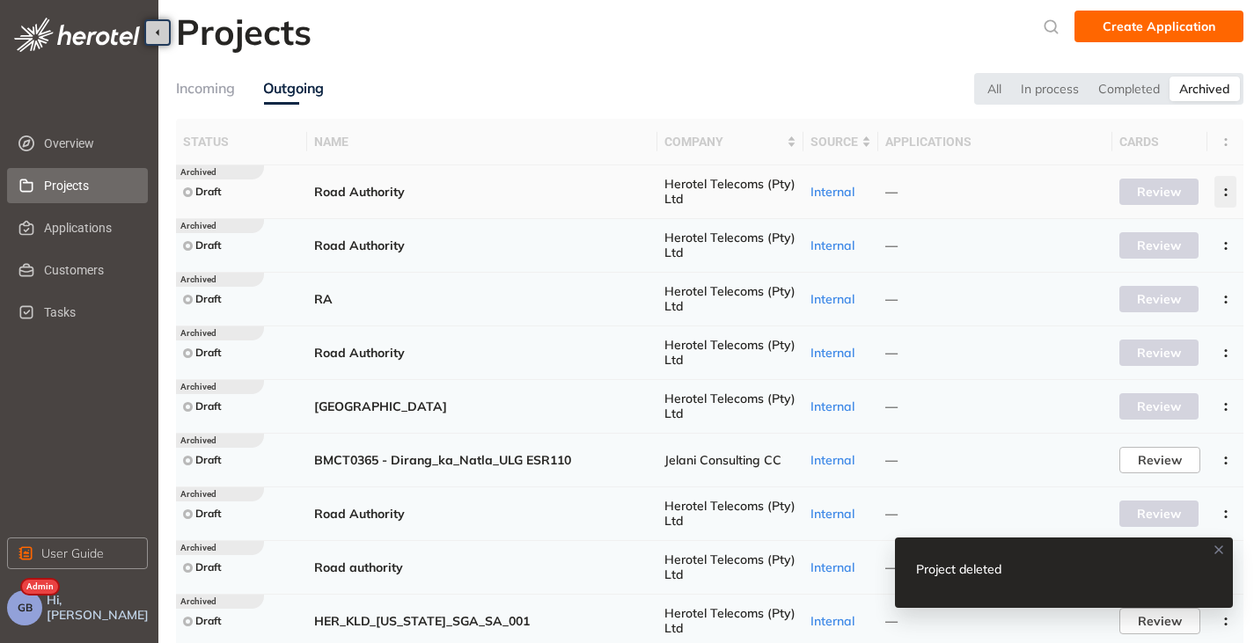
click at [1227, 195] on circle "button" at bounding box center [1225, 195] width 3 height 3
click at [1160, 276] on button "Delete project" at bounding box center [1162, 268] width 129 height 26
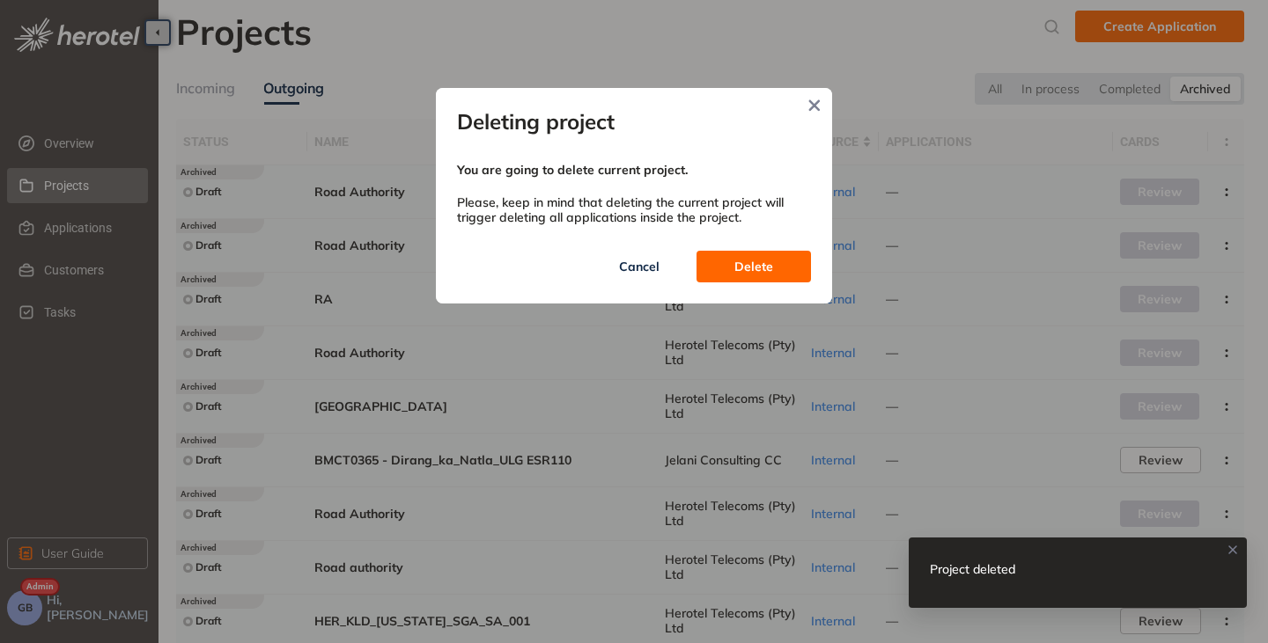
click at [774, 261] on button "Delete" at bounding box center [753, 267] width 114 height 32
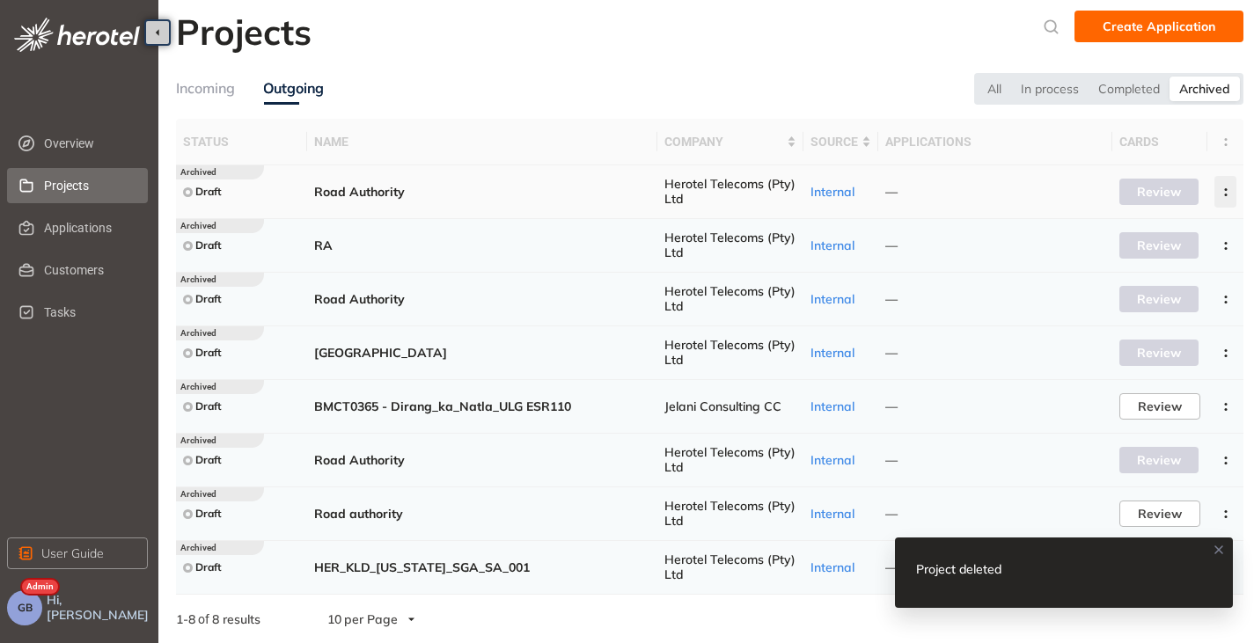
click at [1225, 187] on button "button" at bounding box center [1226, 192] width 22 height 32
click at [1128, 268] on span "Delete project" at bounding box center [1140, 268] width 84 height 15
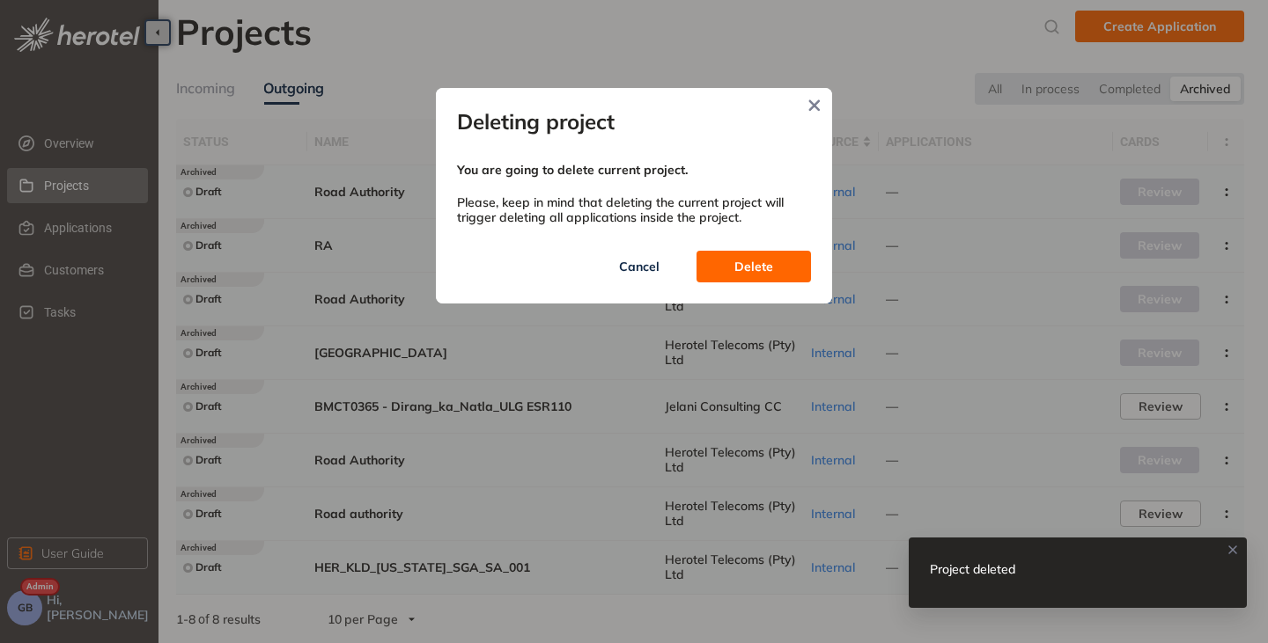
click at [746, 260] on span "Delete" at bounding box center [753, 266] width 39 height 19
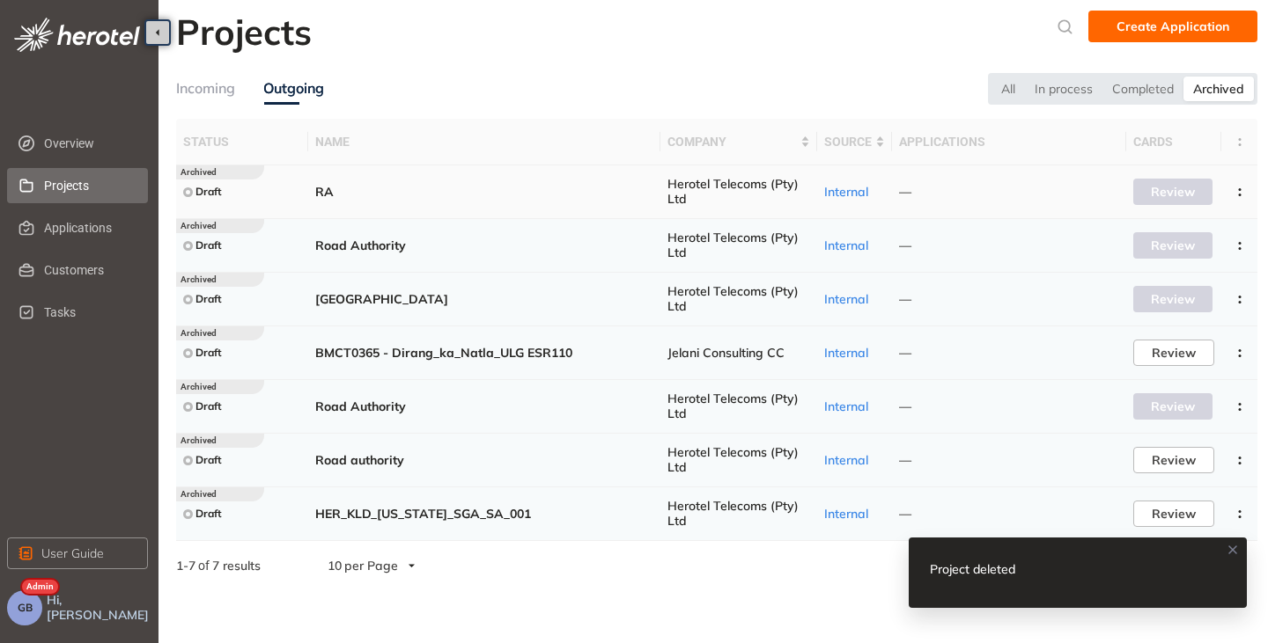
click at [1223, 189] on td at bounding box center [1239, 192] width 36 height 54
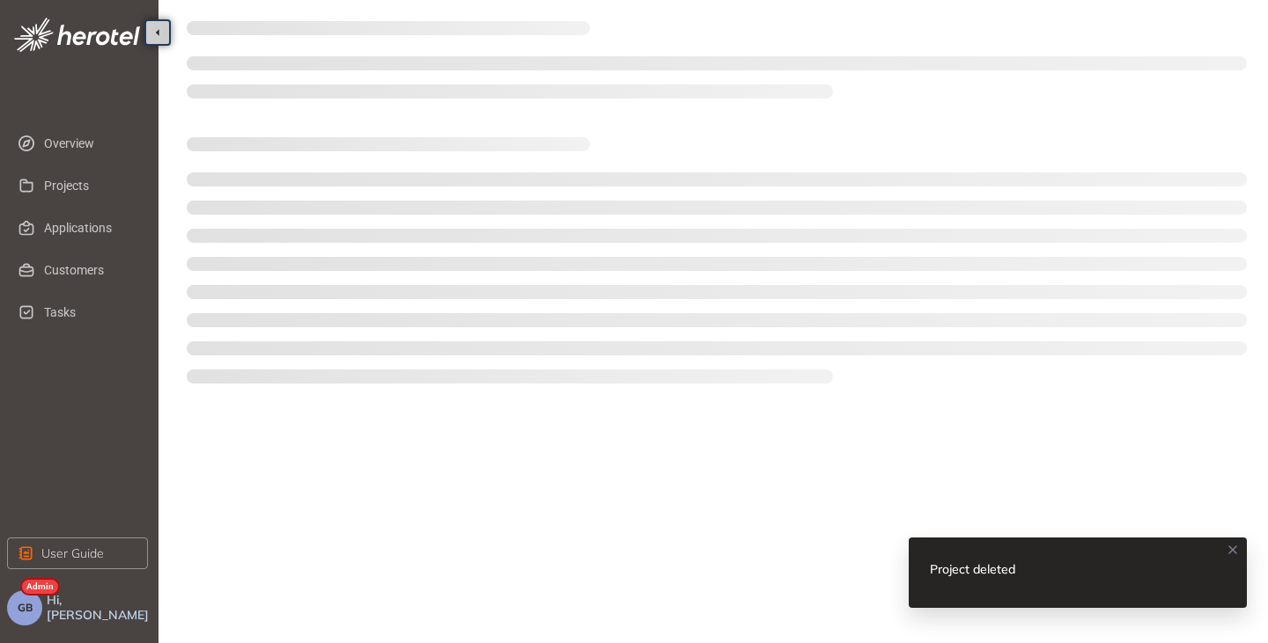
type textarea "**"
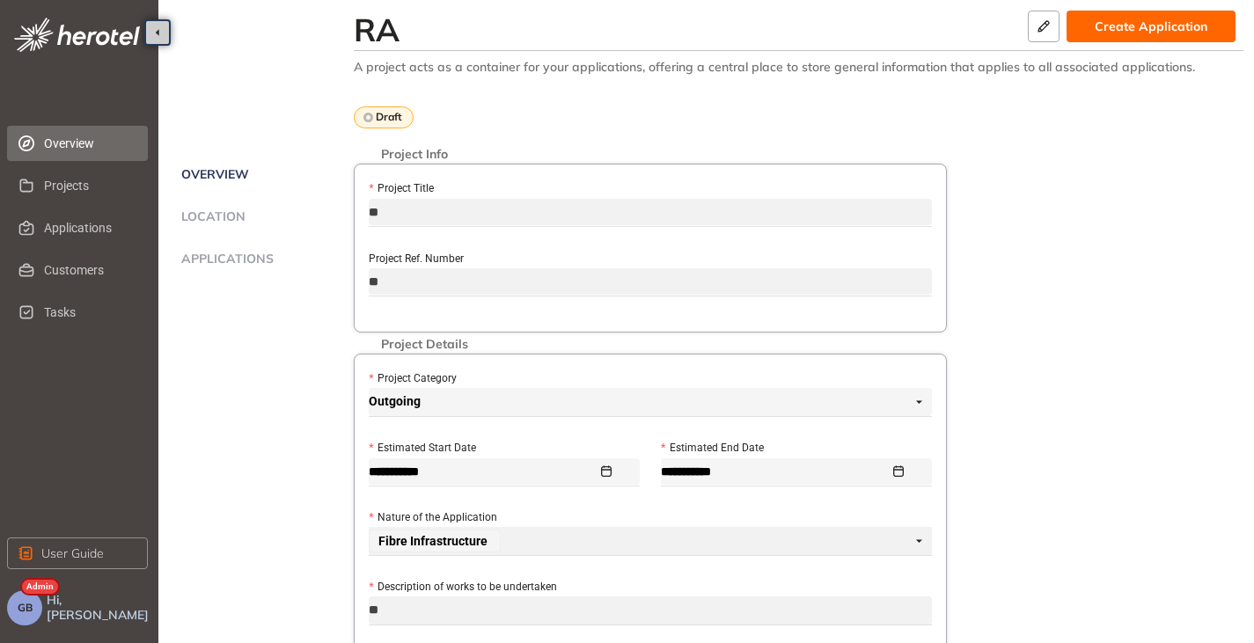
click at [58, 137] on span "Overview" at bounding box center [89, 143] width 90 height 35
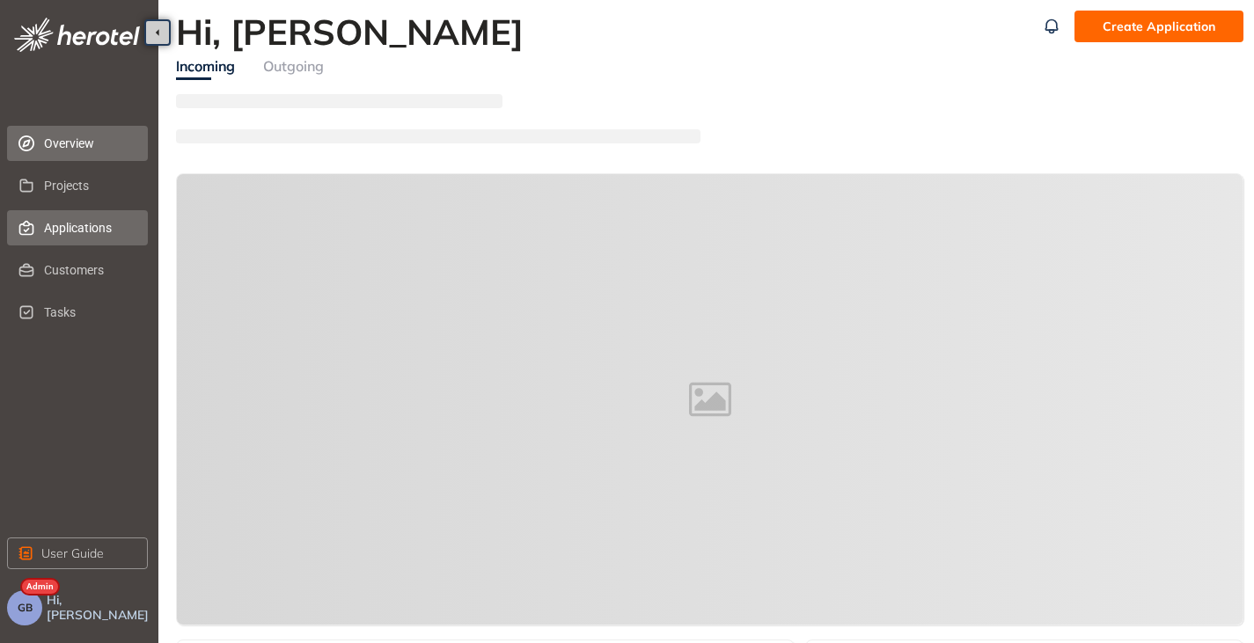
click at [62, 228] on span "Applications" at bounding box center [89, 227] width 90 height 35
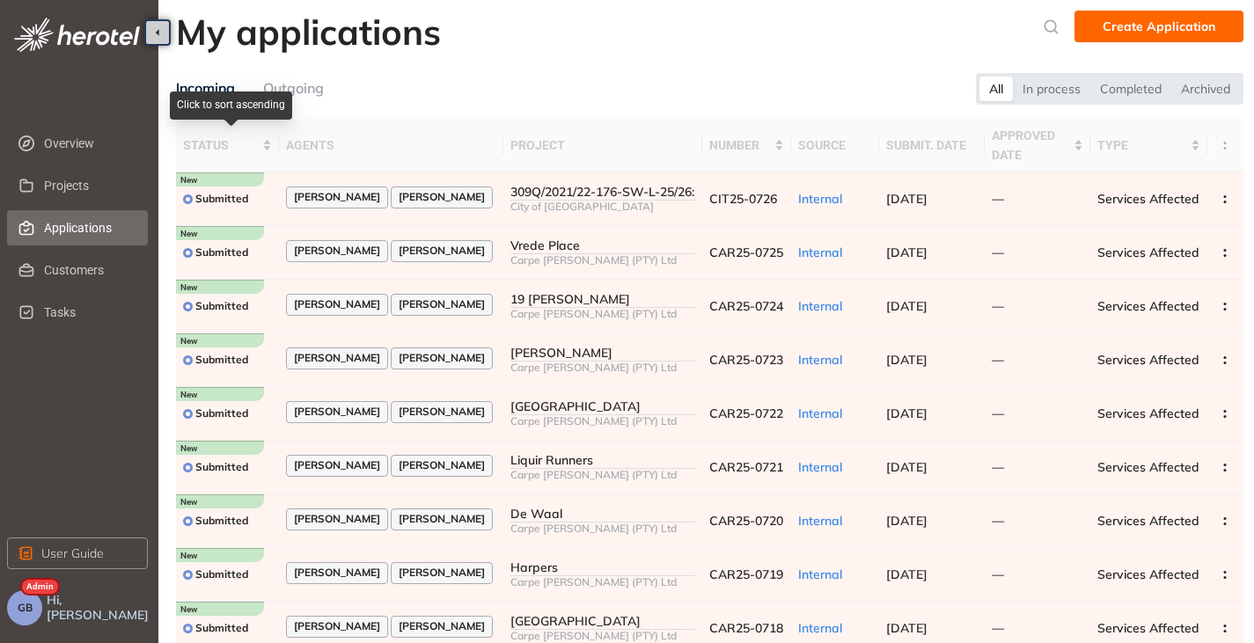
click at [286, 95] on div "Click to sort ascending" at bounding box center [231, 106] width 122 height 28
click at [0, 0] on div "Click to sort descending" at bounding box center [0, 0] width 0 height 0
click at [269, 139] on div "status" at bounding box center [227, 145] width 89 height 19
click at [319, 93] on div "Outgoing" at bounding box center [293, 88] width 61 height 22
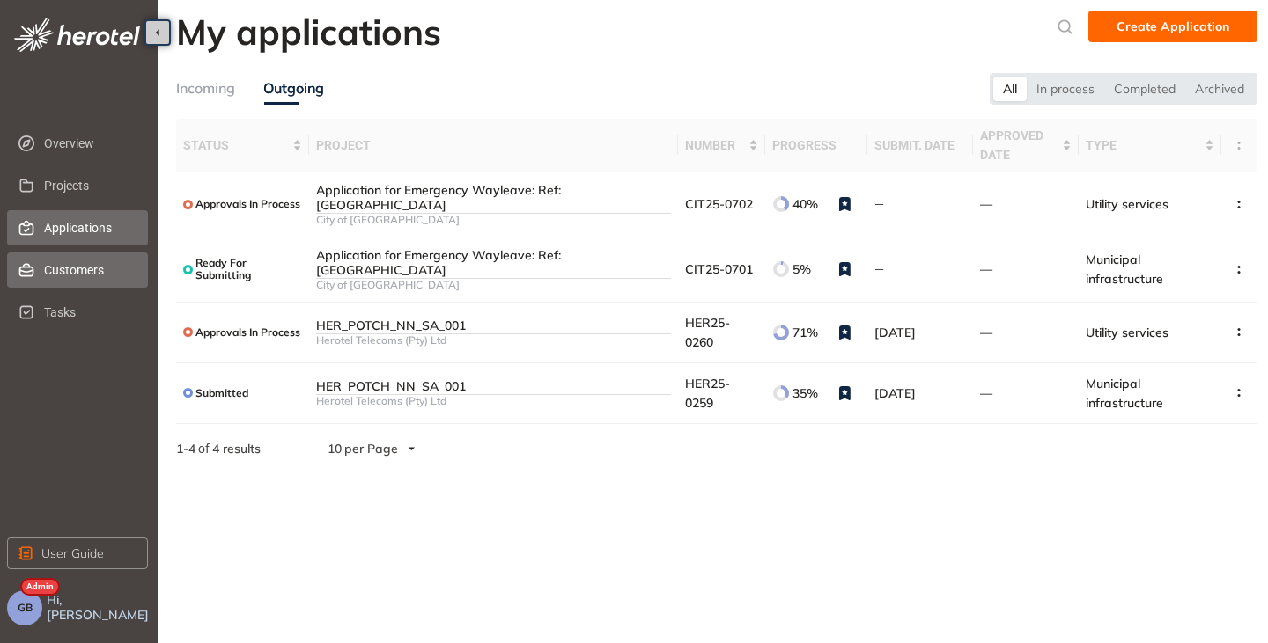
click at [55, 272] on span "Customers" at bounding box center [89, 270] width 90 height 35
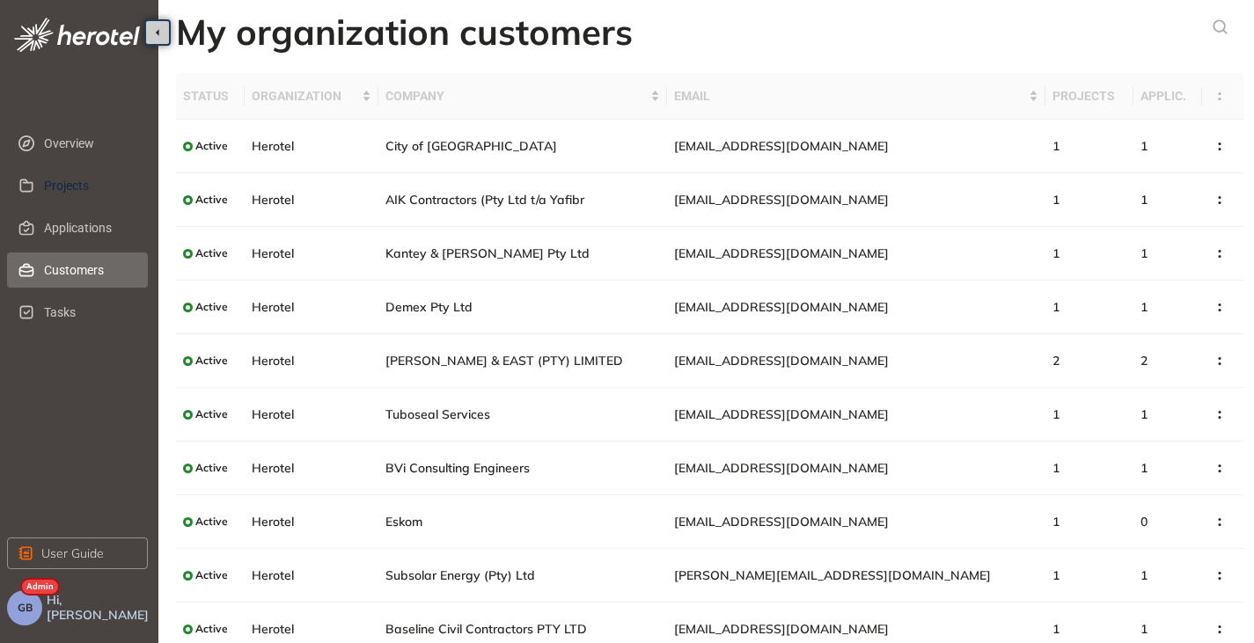
drag, startPoint x: 76, startPoint y: 193, endPoint x: 155, endPoint y: 198, distance: 79.4
click at [76, 192] on span "Projects" at bounding box center [89, 185] width 90 height 35
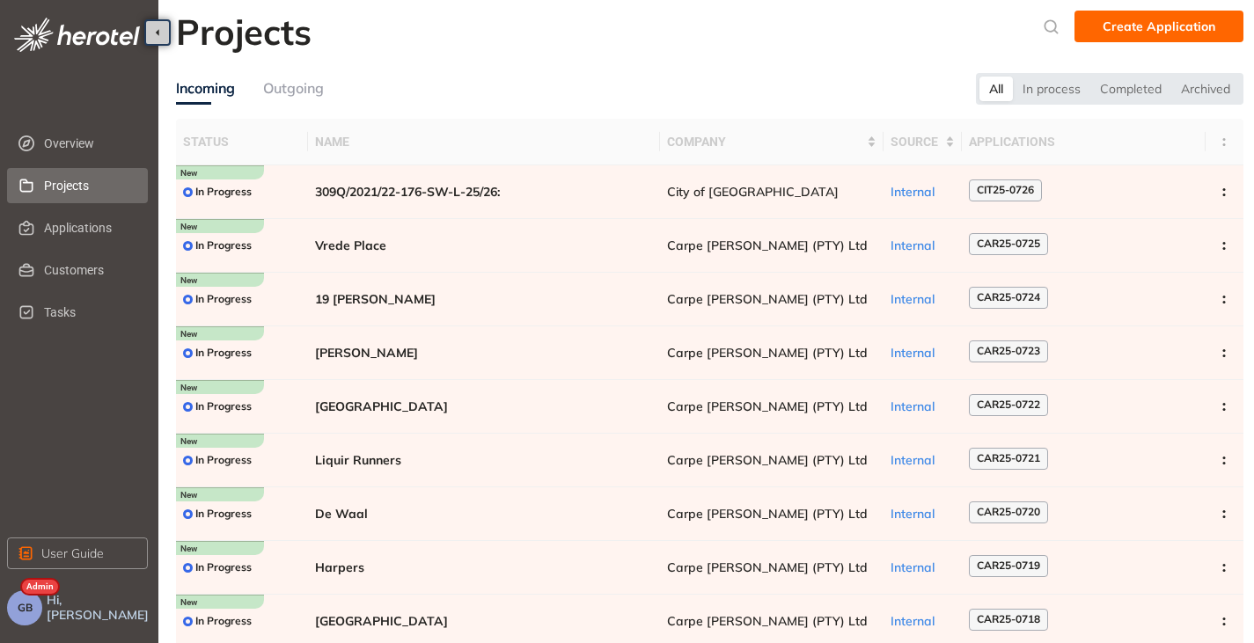
click at [331, 95] on div "Incoming Outgoing" at bounding box center [576, 89] width 800 height 32
click at [312, 95] on div "Outgoing" at bounding box center [293, 88] width 61 height 22
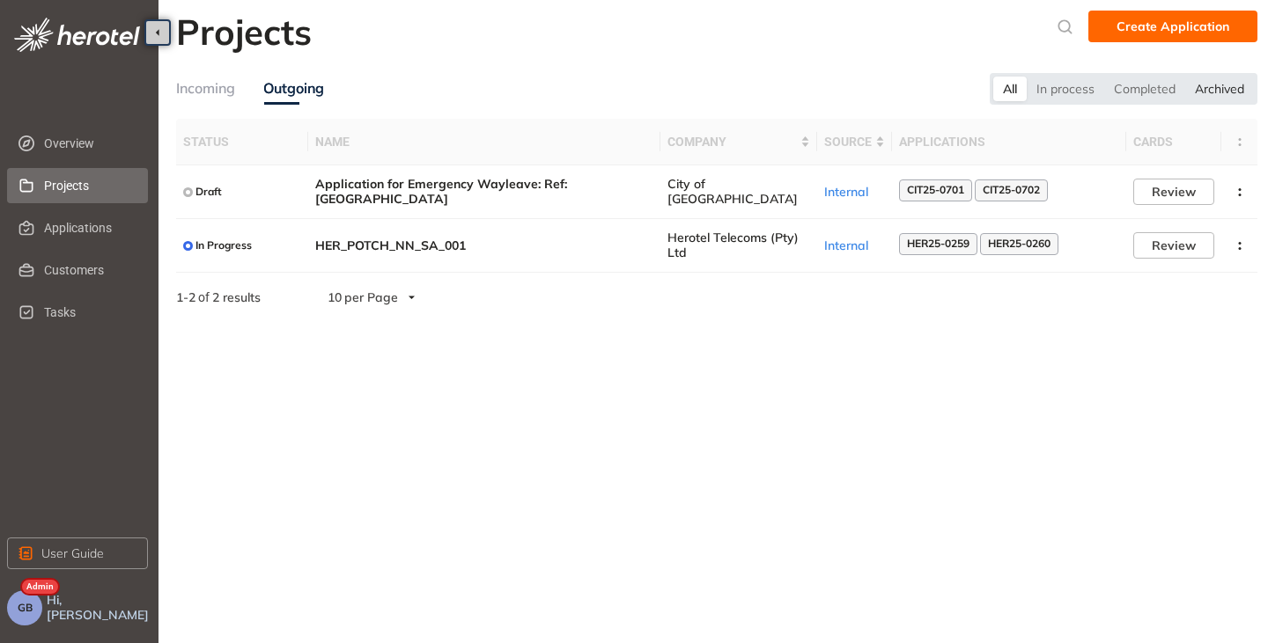
click at [1222, 83] on div "Archived" at bounding box center [1219, 89] width 69 height 25
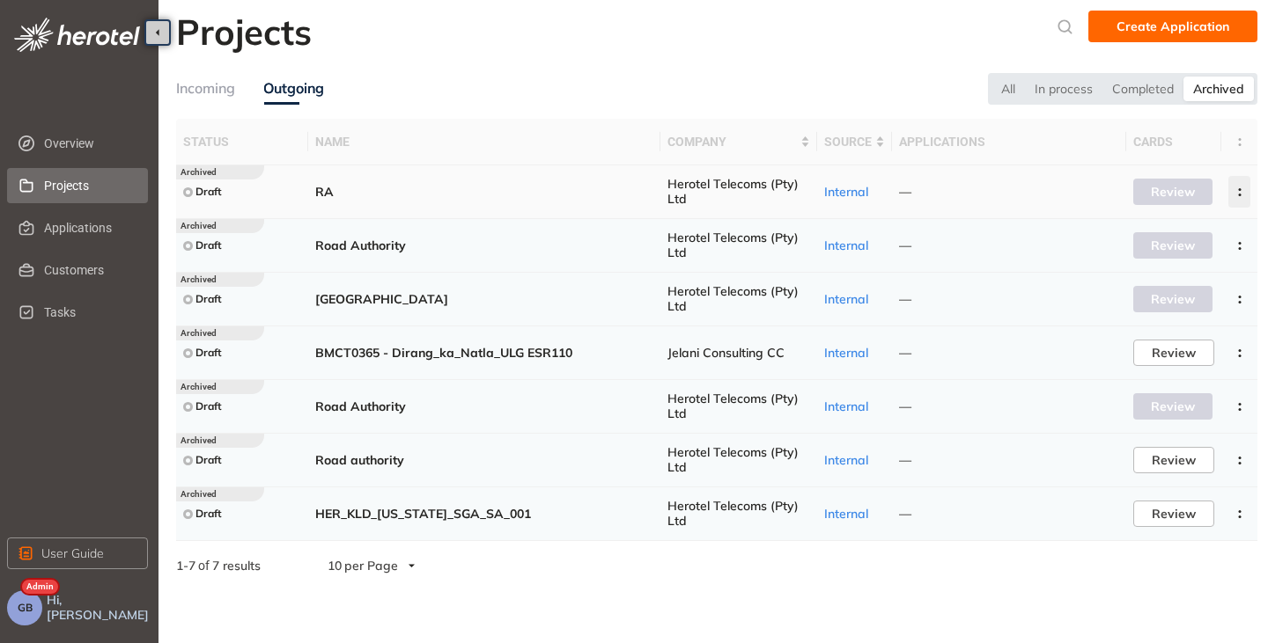
click at [1248, 197] on button "button" at bounding box center [1239, 192] width 22 height 32
click at [1157, 276] on button "Delete project" at bounding box center [1175, 268] width 129 height 26
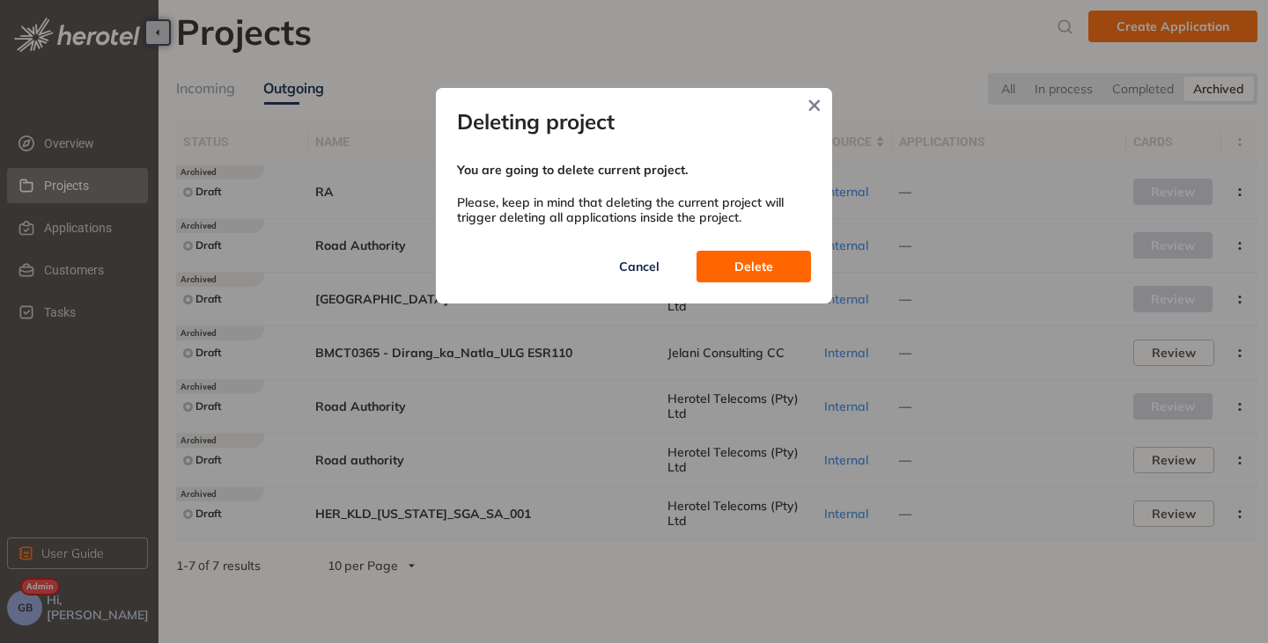
click at [762, 268] on span "Delete" at bounding box center [753, 266] width 39 height 19
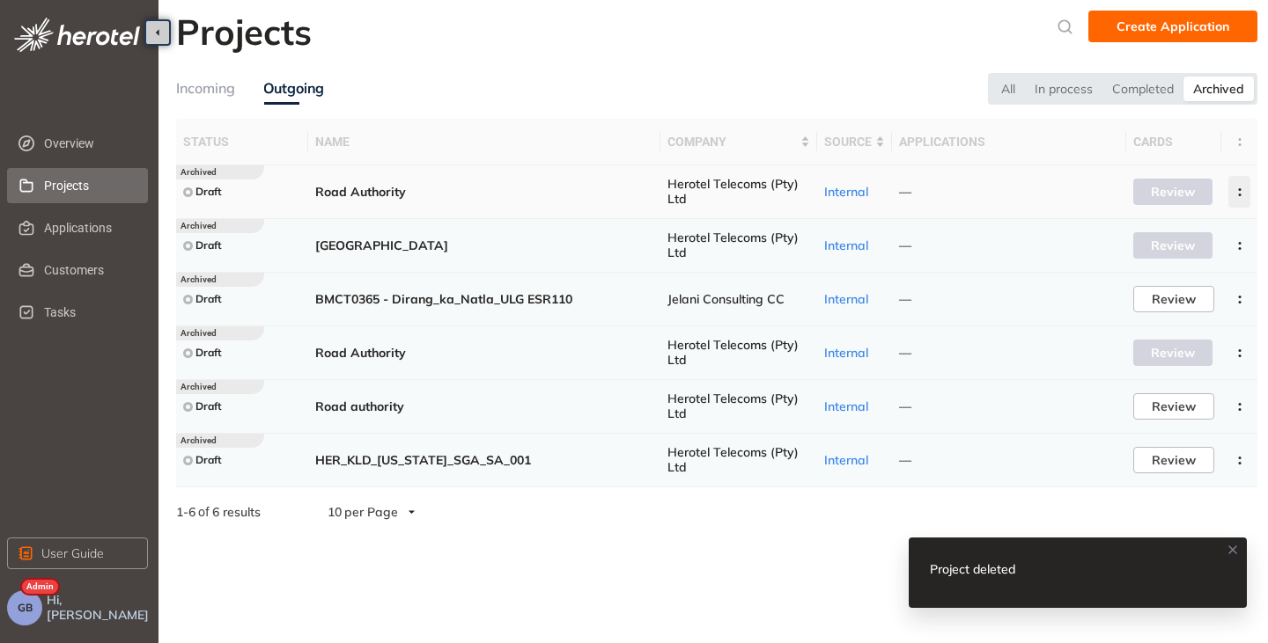
click at [1242, 191] on icon "button" at bounding box center [1240, 192] width 18 height 8
click at [1141, 267] on span "Delete project" at bounding box center [1153, 268] width 84 height 15
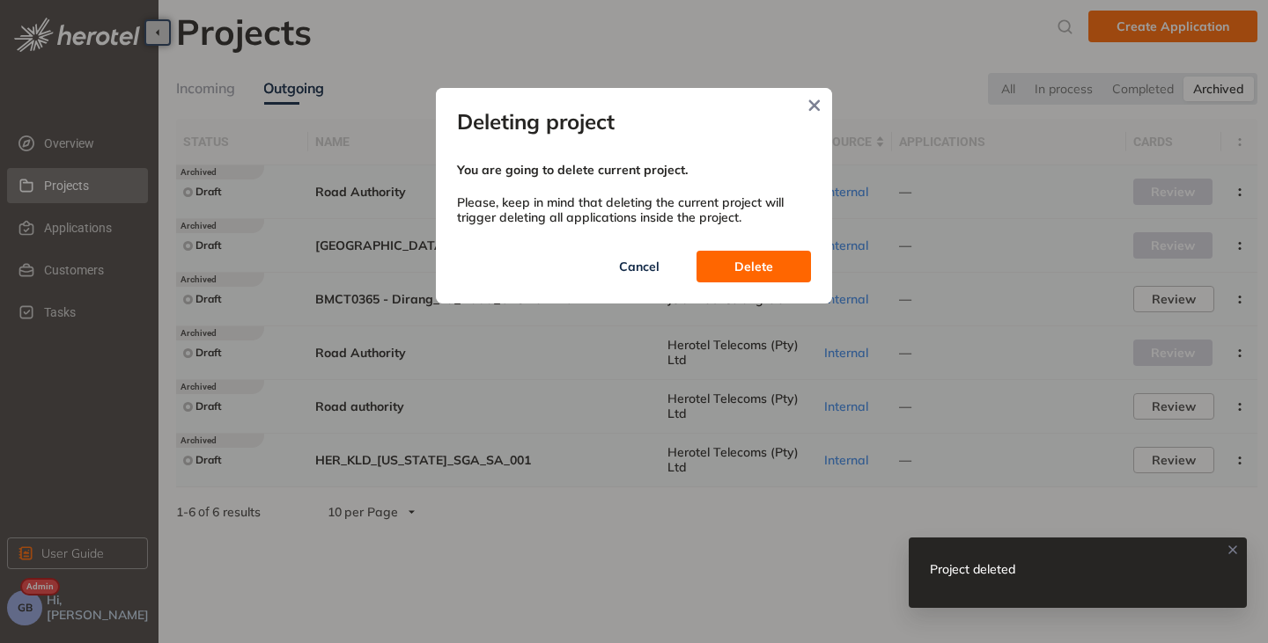
click at [766, 268] on span "Delete" at bounding box center [753, 266] width 39 height 19
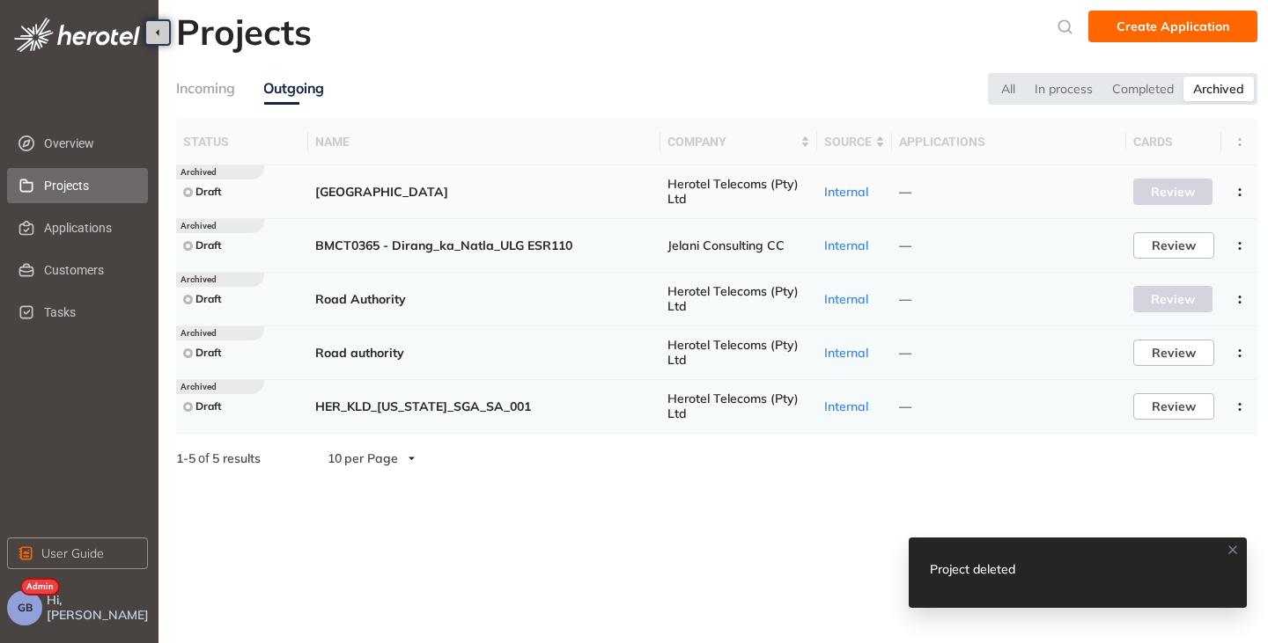
click at [1238, 191] on icon "button" at bounding box center [1240, 192] width 18 height 8
click at [1127, 266] on span "Delete project" at bounding box center [1153, 268] width 84 height 15
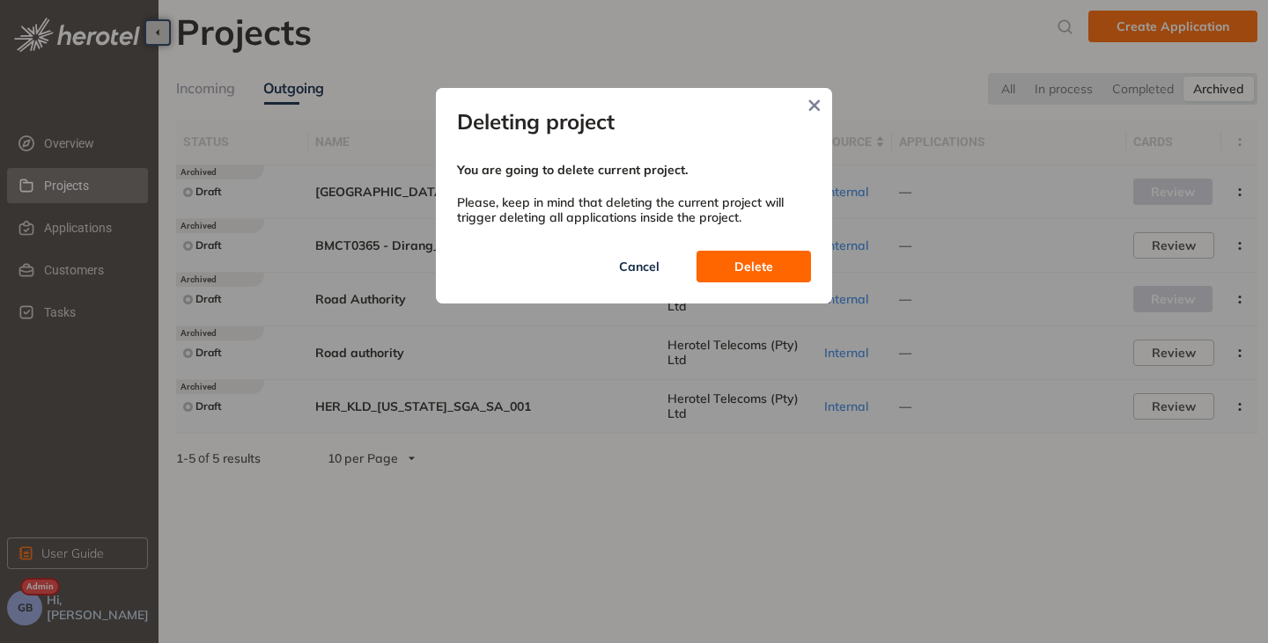
click at [768, 261] on span "Delete" at bounding box center [753, 266] width 39 height 19
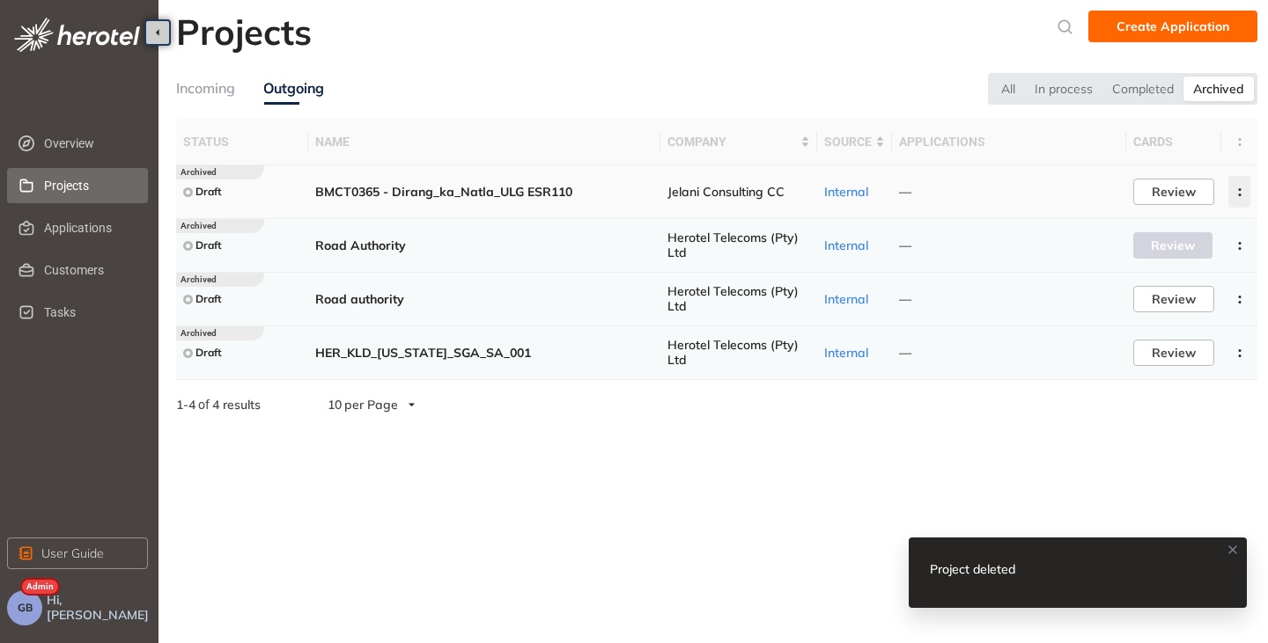
click at [1243, 187] on button "button" at bounding box center [1239, 192] width 22 height 32
click at [1131, 267] on span "Delete project" at bounding box center [1153, 268] width 84 height 15
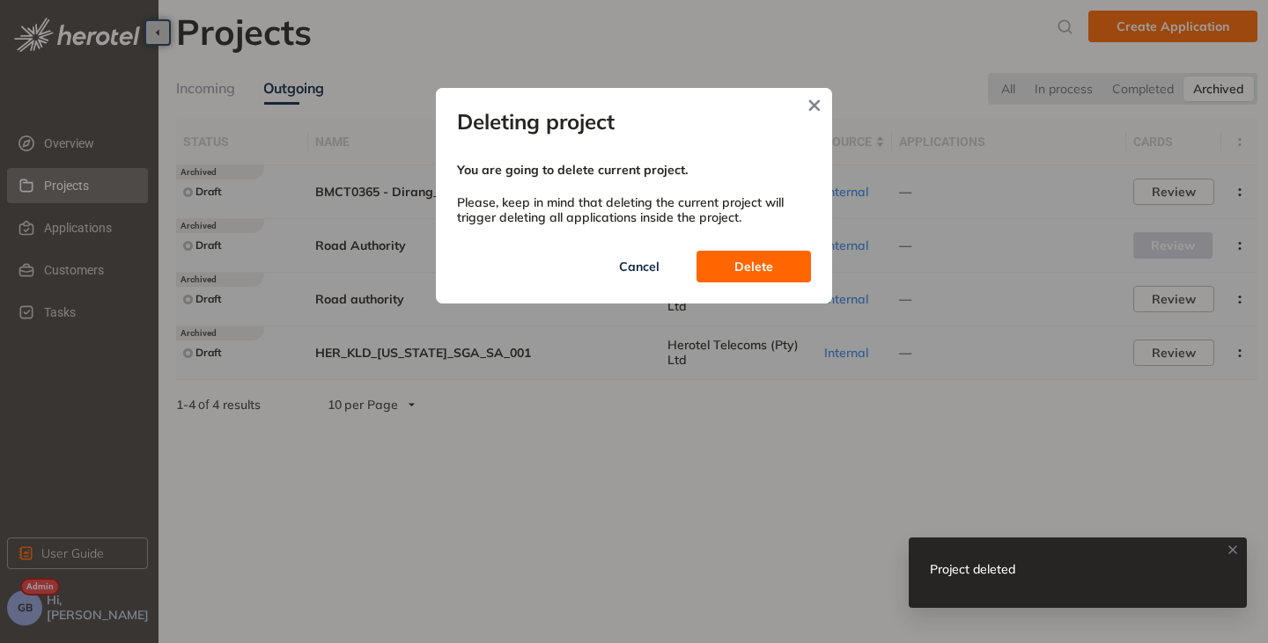
click at [761, 273] on span "Delete" at bounding box center [753, 266] width 39 height 19
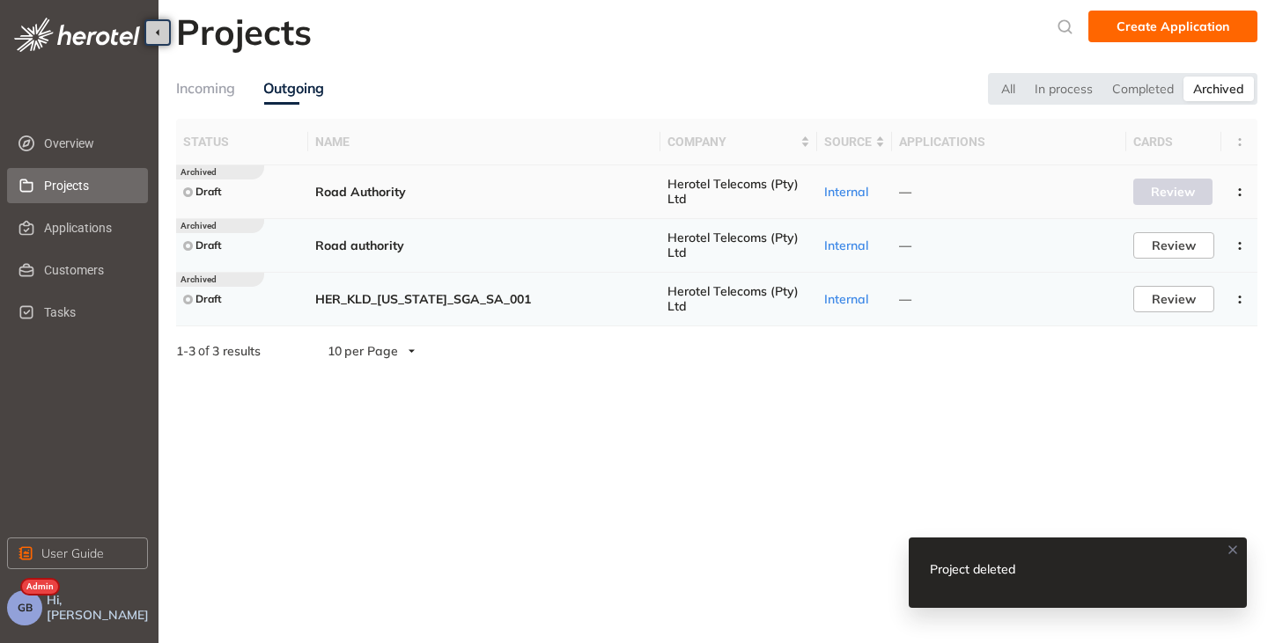
click at [1238, 190] on icon "button" at bounding box center [1240, 192] width 18 height 8
click at [1143, 270] on span "Delete project" at bounding box center [1153, 268] width 84 height 15
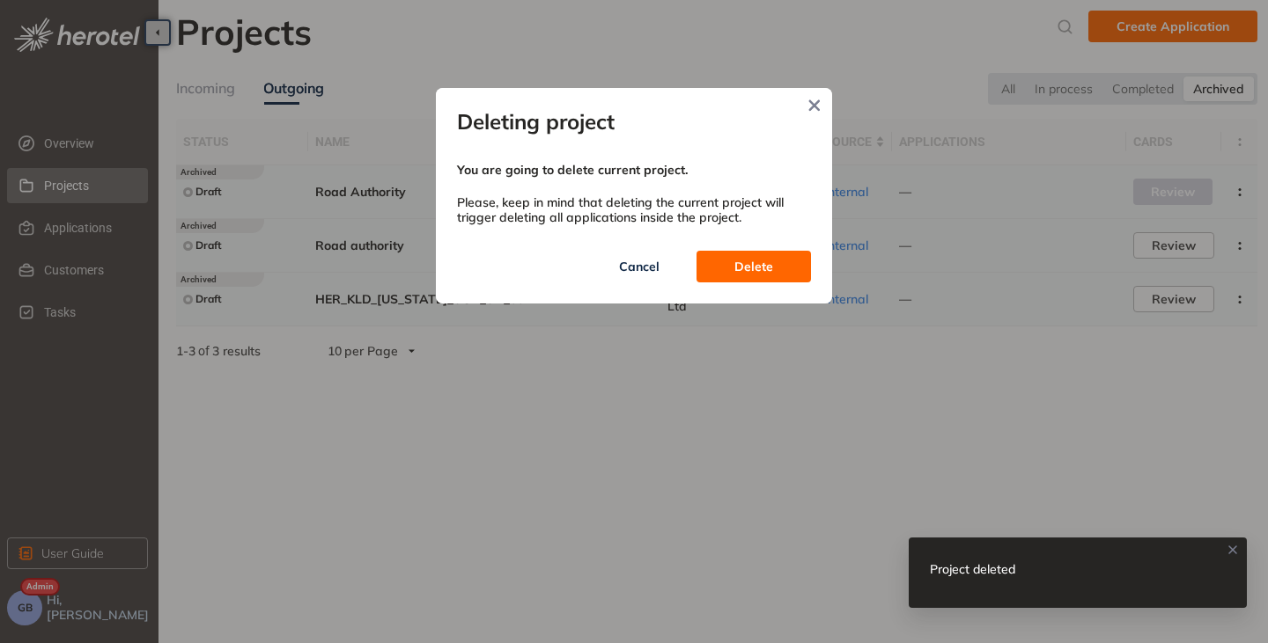
click at [739, 257] on span "Delete" at bounding box center [753, 266] width 39 height 19
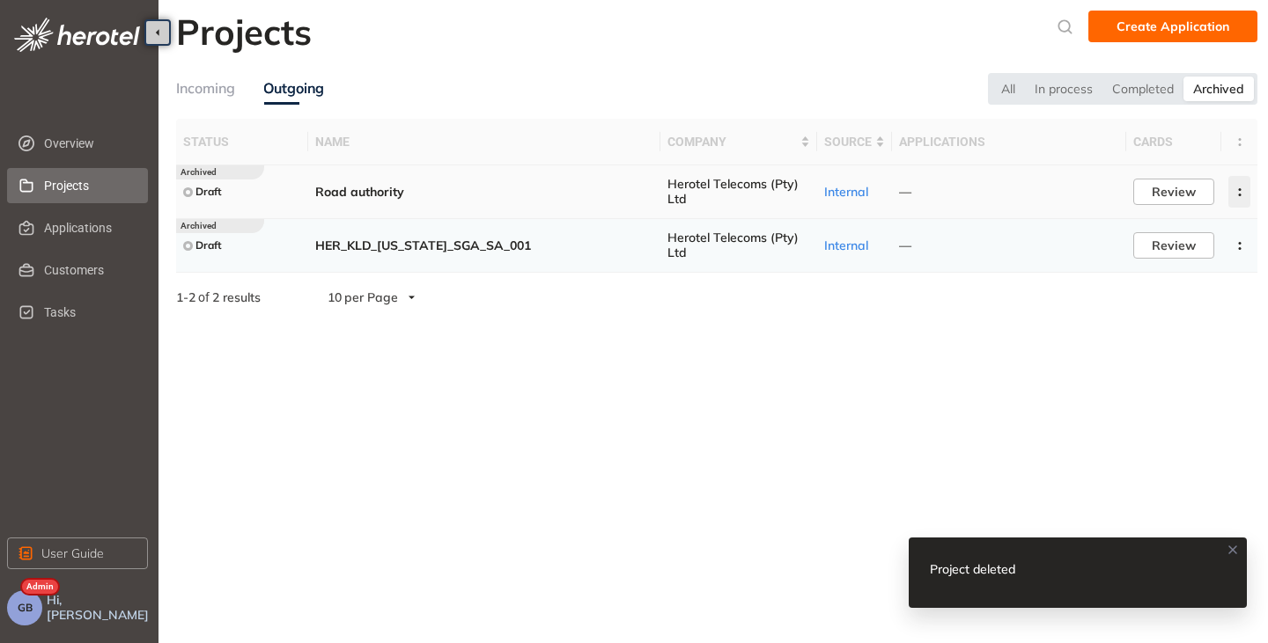
click at [1239, 189] on circle "button" at bounding box center [1239, 189] width 3 height 3
click at [1133, 275] on span "Delete project" at bounding box center [1153, 268] width 84 height 15
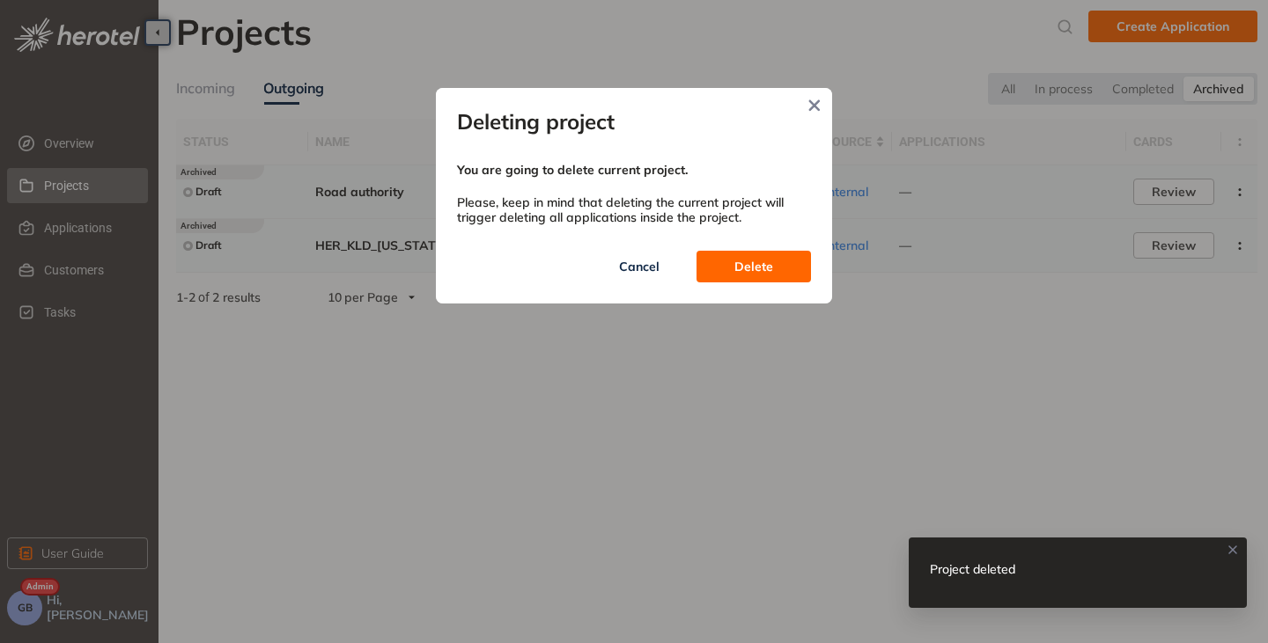
click at [755, 273] on span "Delete" at bounding box center [753, 266] width 39 height 19
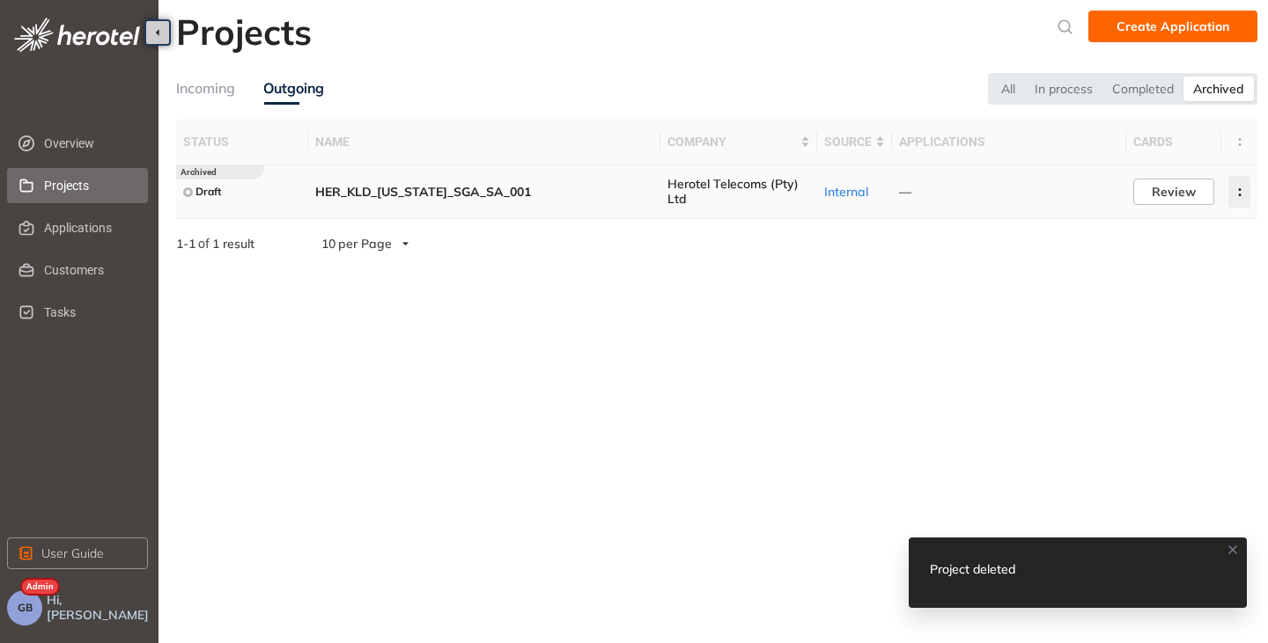
click at [1246, 194] on icon "button" at bounding box center [1240, 192] width 18 height 8
click at [1147, 263] on span "Delete project" at bounding box center [1153, 268] width 84 height 15
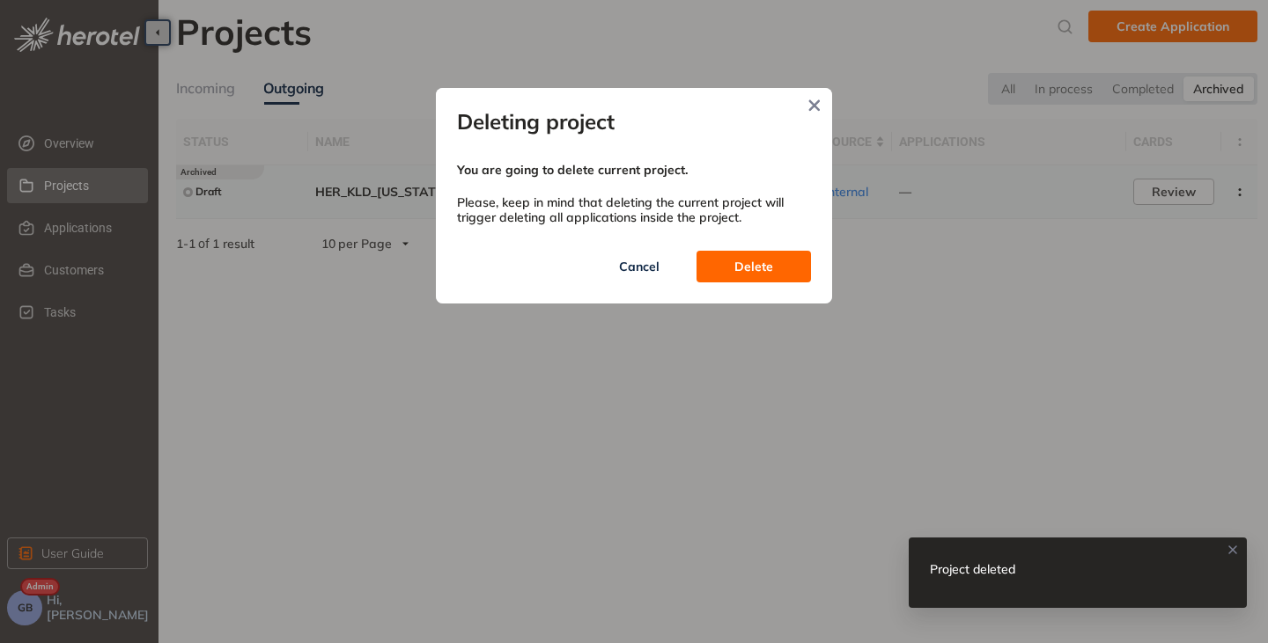
click at [764, 268] on span "Delete" at bounding box center [753, 266] width 39 height 19
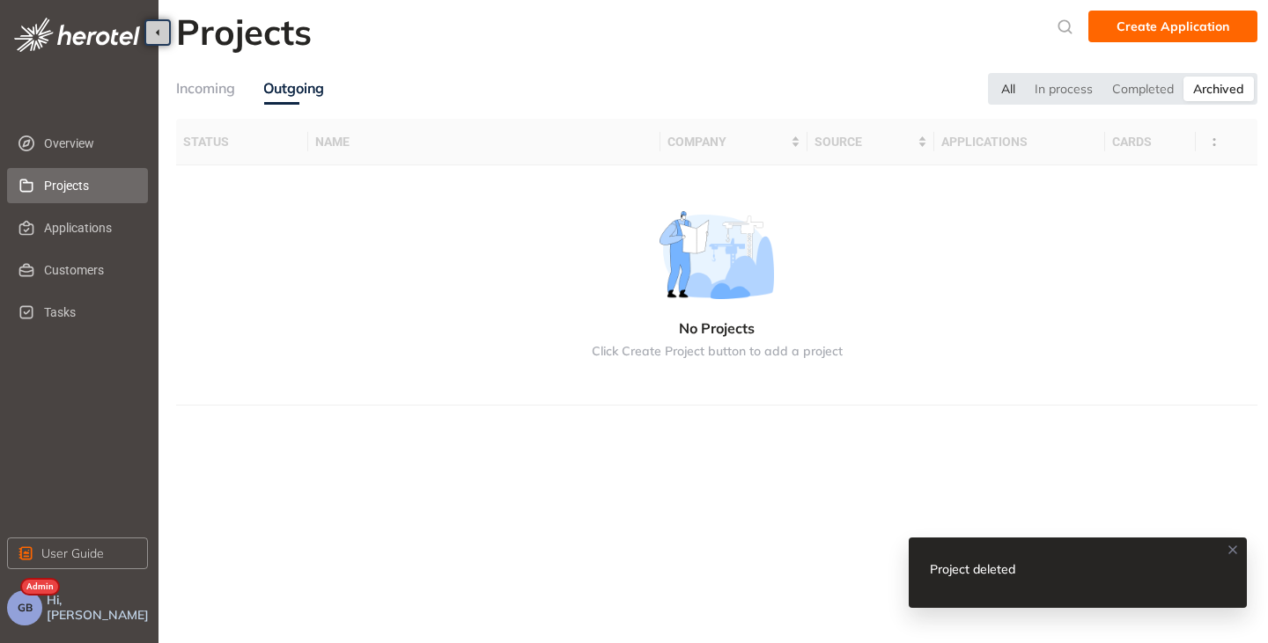
click at [1004, 98] on div "All" at bounding box center [1007, 89] width 33 height 25
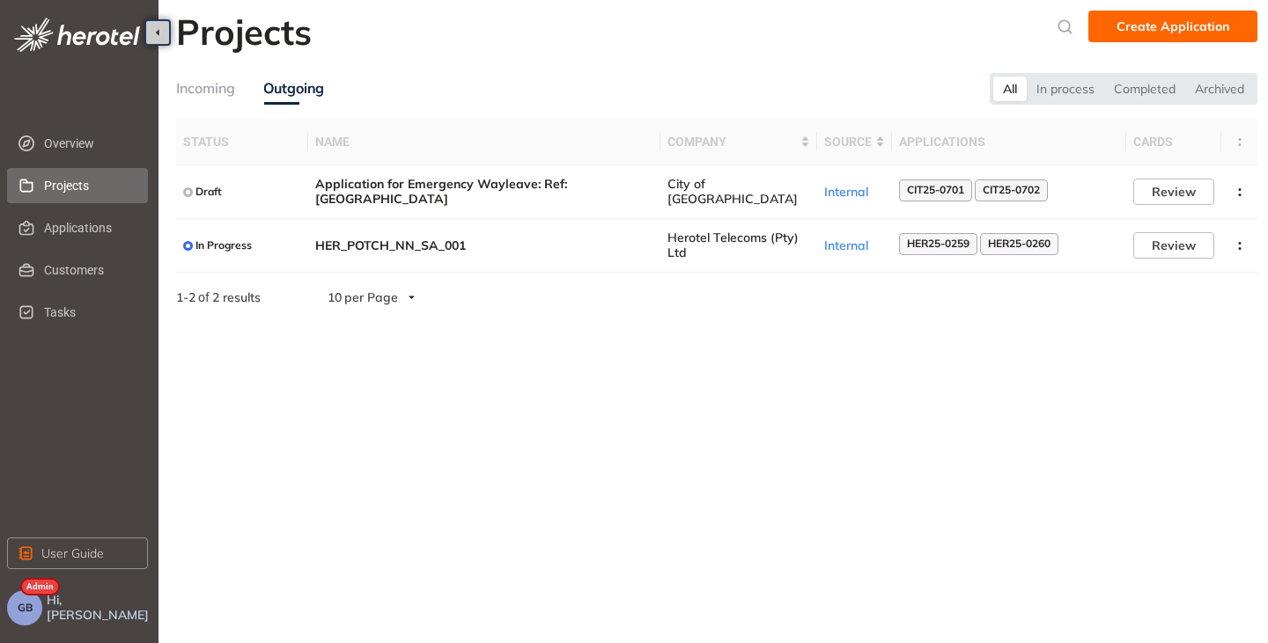
click at [205, 72] on div "Projects Create Application Incoming Outgoing All In process Completed Archived…" at bounding box center [716, 161] width 1081 height 301
click at [203, 85] on div "Incoming" at bounding box center [205, 88] width 59 height 22
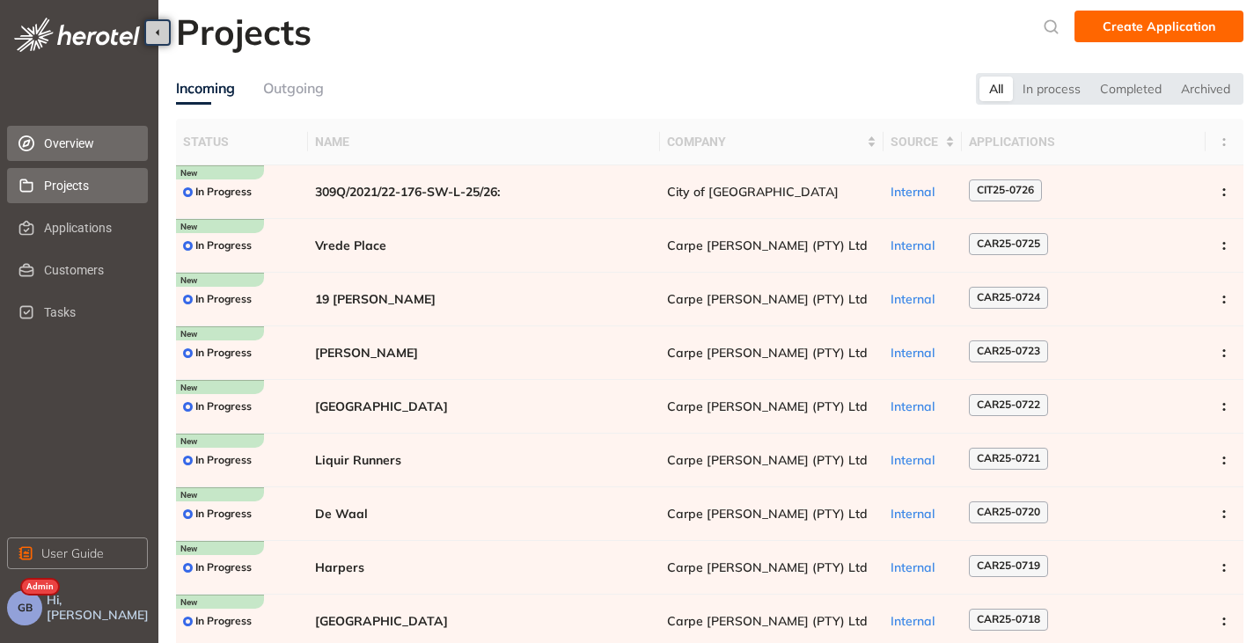
click at [70, 148] on span "Overview" at bounding box center [89, 143] width 90 height 35
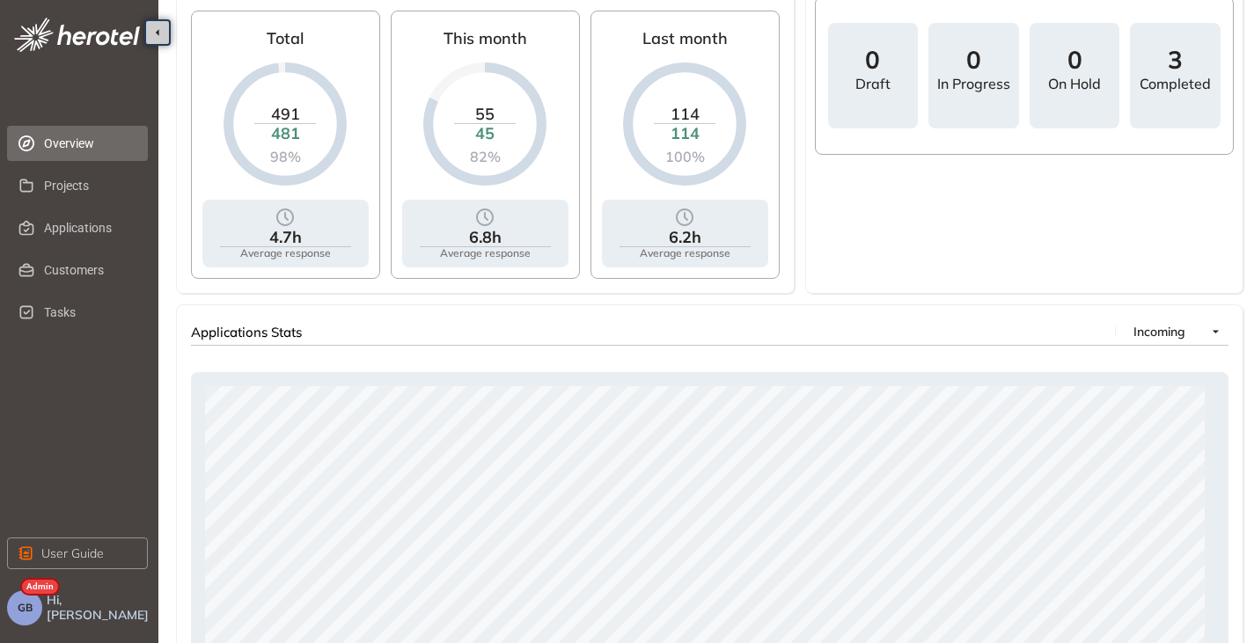
scroll to position [440, 0]
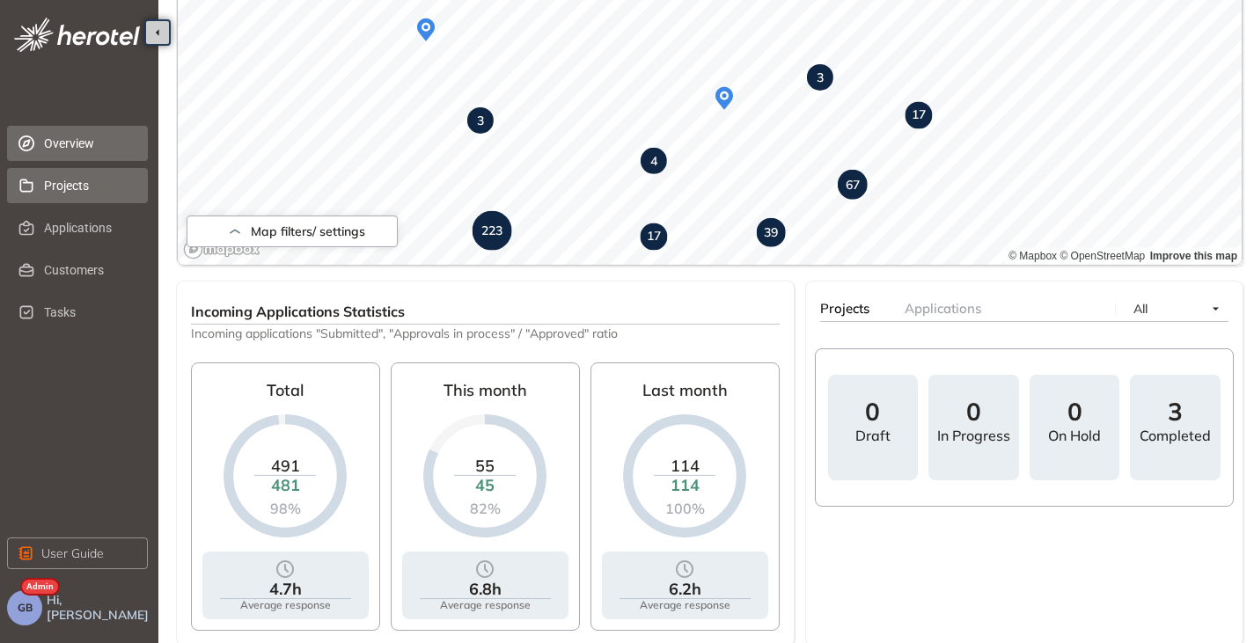
click at [49, 170] on span "Projects" at bounding box center [89, 185] width 90 height 35
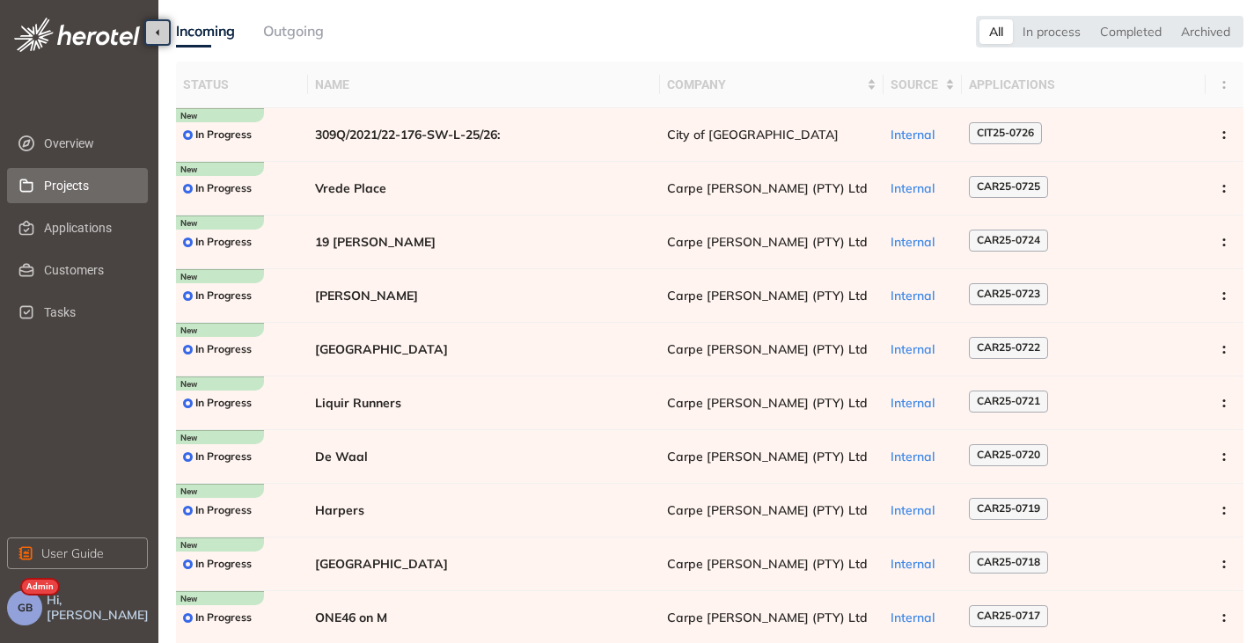
scroll to position [108, 0]
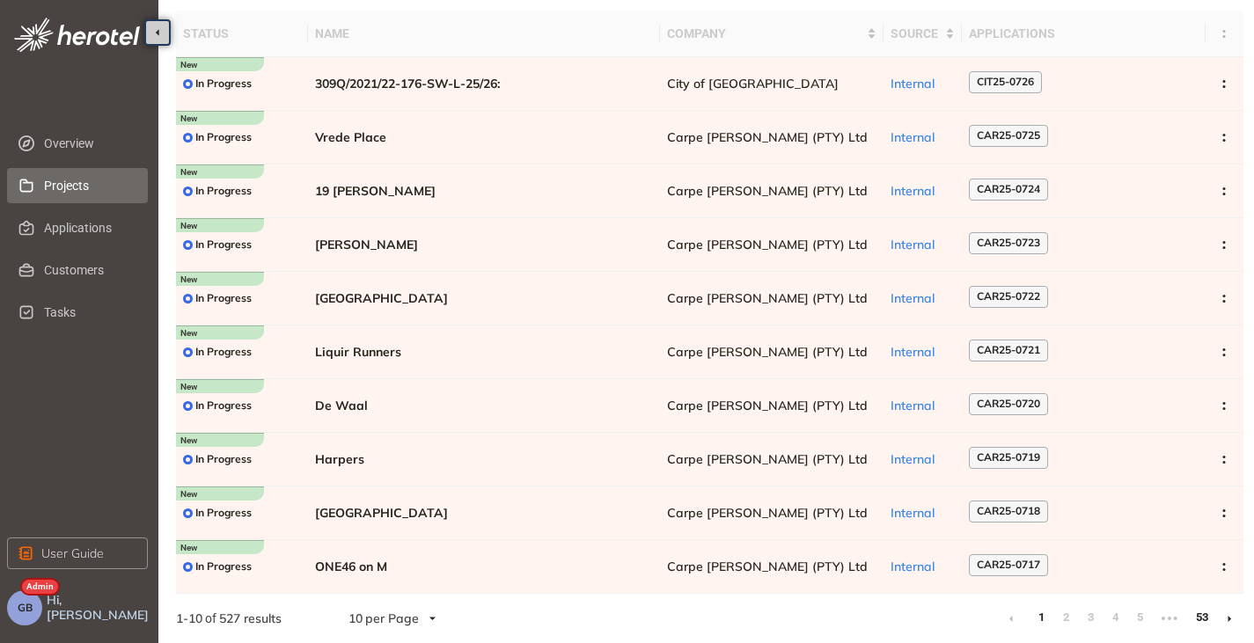
click at [1200, 615] on link "53" at bounding box center [1200, 618] width 18 height 26
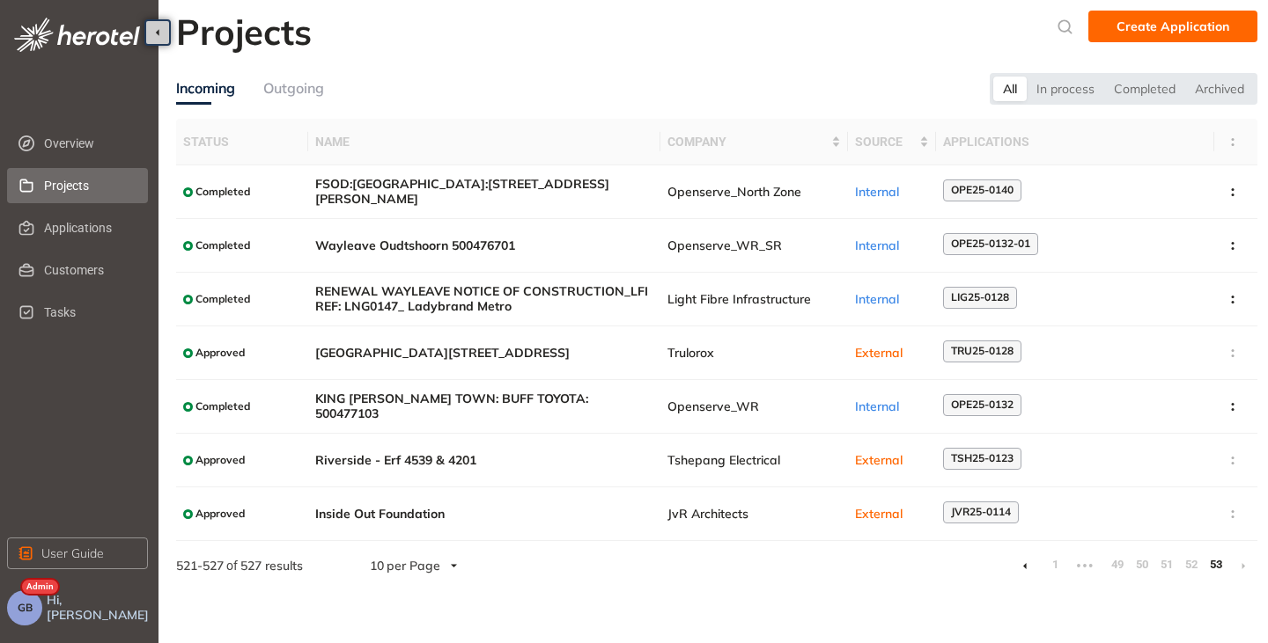
click at [1025, 570] on link at bounding box center [1025, 566] width 4 height 14
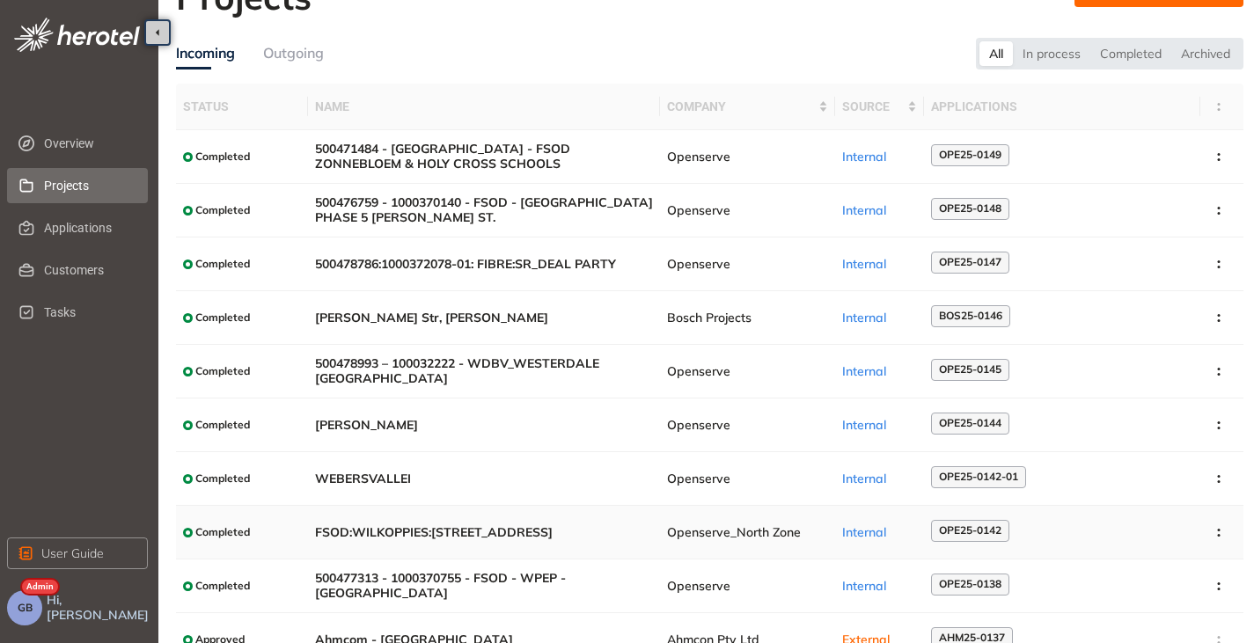
scroll to position [108, 0]
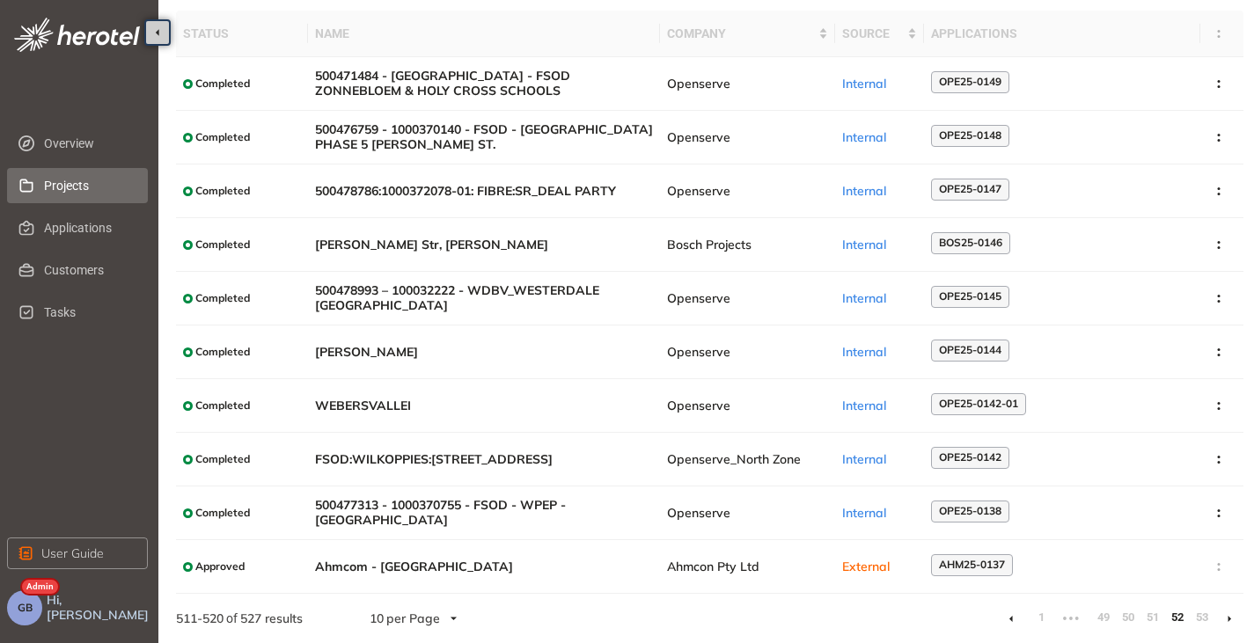
click at [1015, 621] on li at bounding box center [1011, 619] width 28 height 28
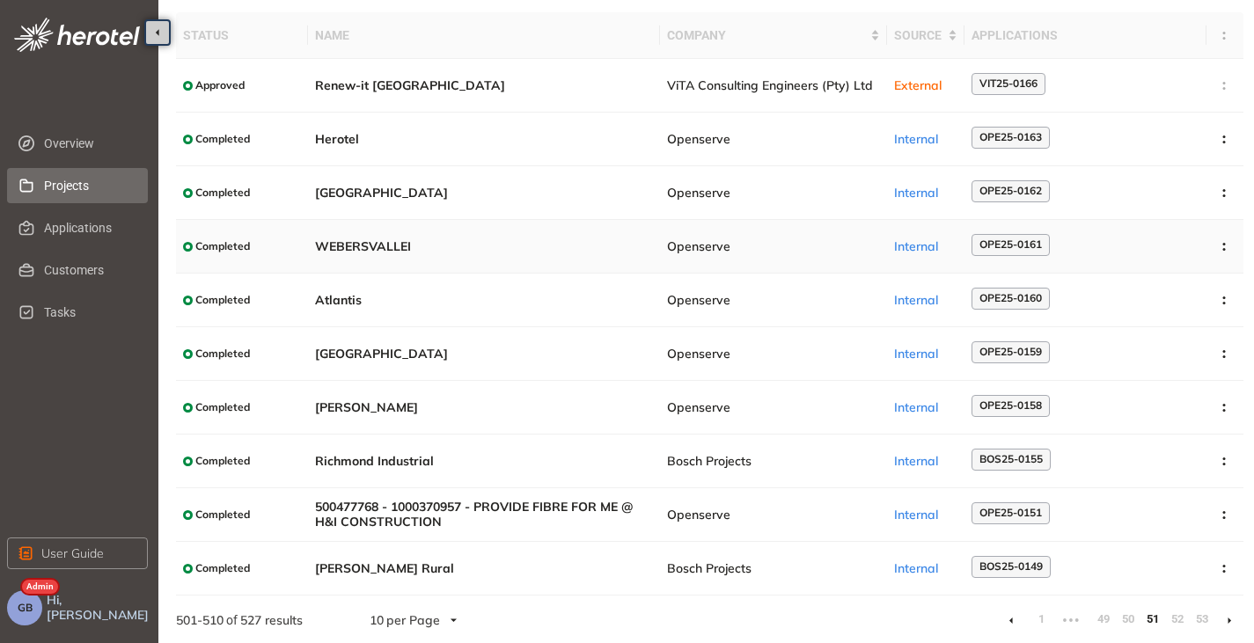
scroll to position [108, 0]
click at [1016, 619] on li at bounding box center [1011, 619] width 28 height 28
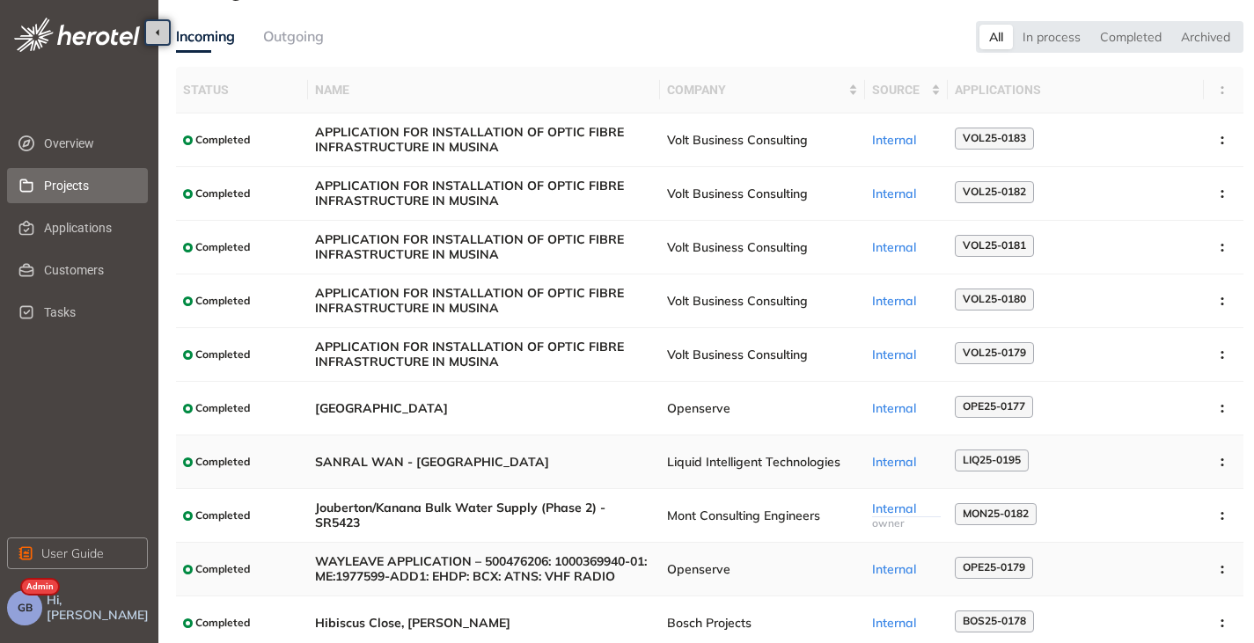
scroll to position [108, 0]
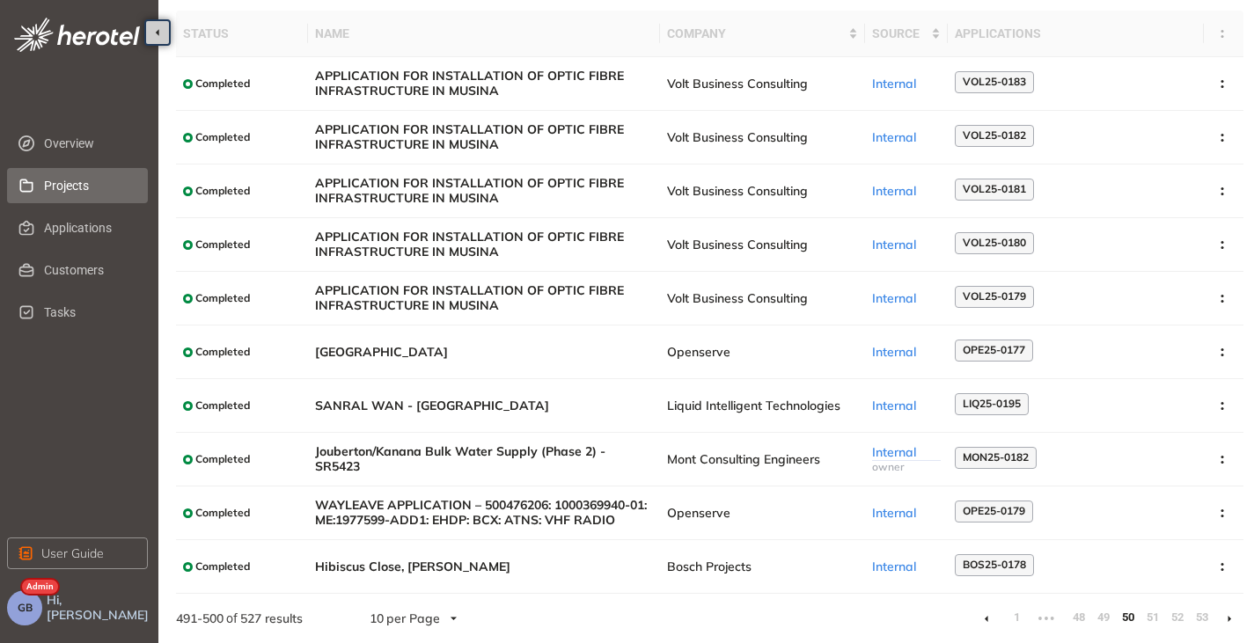
click at [981, 618] on li at bounding box center [987, 619] width 28 height 28
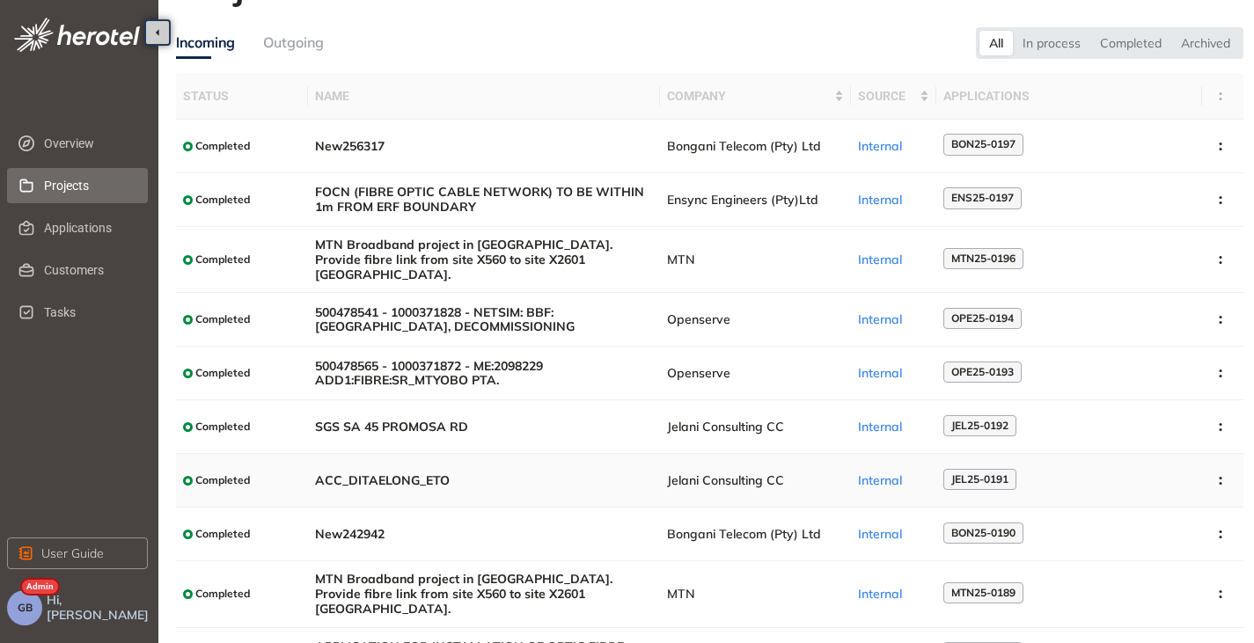
scroll to position [108, 0]
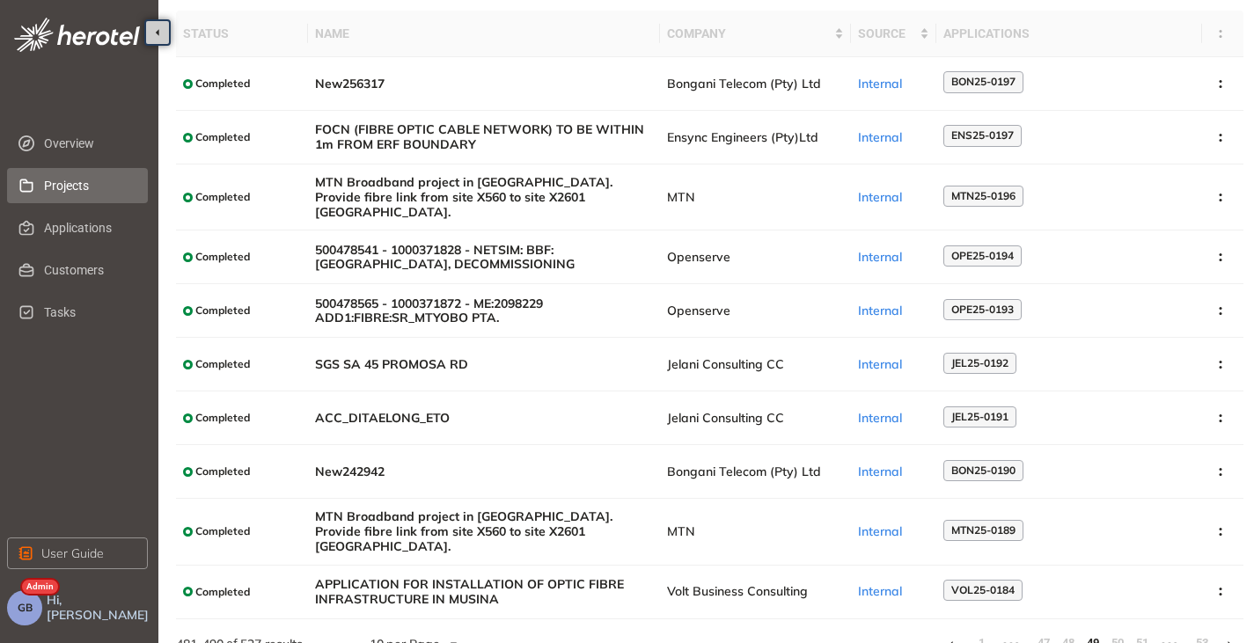
click at [952, 642] on icon at bounding box center [952, 645] width 4 height 6
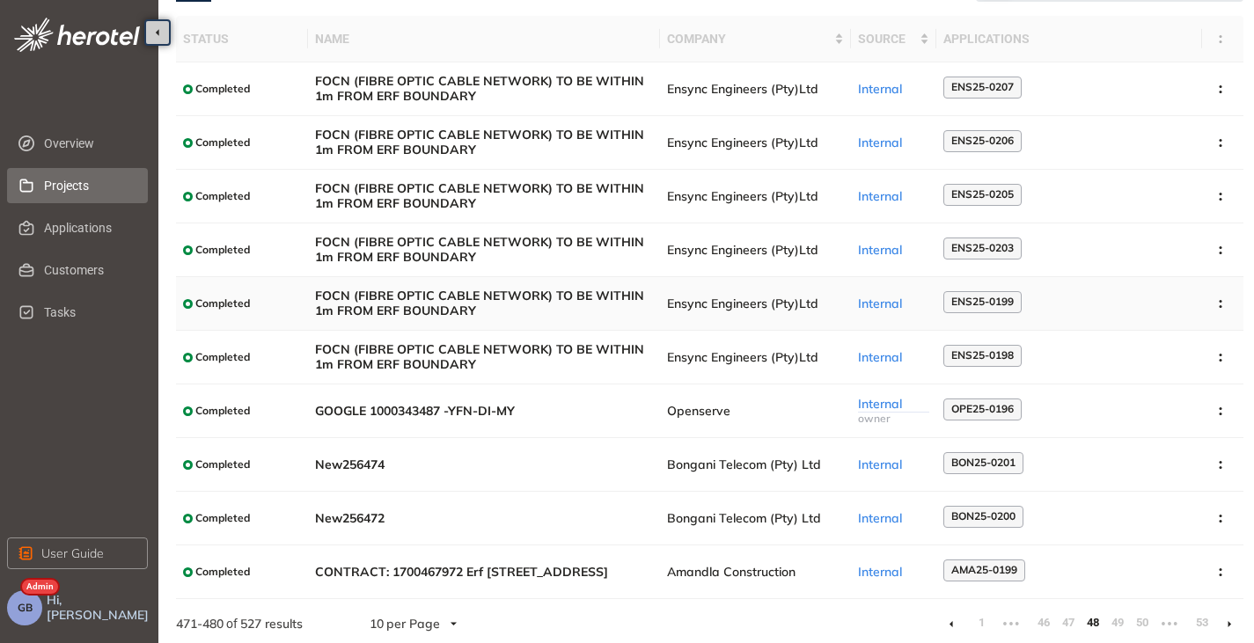
scroll to position [108, 0]
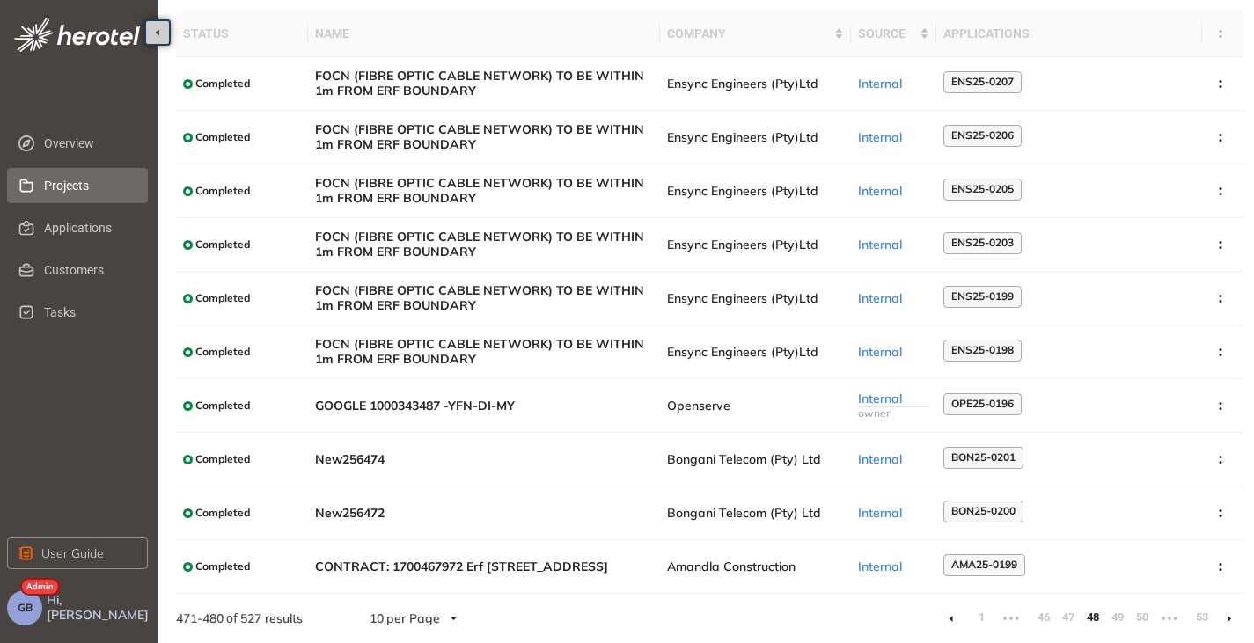
click at [954, 614] on li at bounding box center [951, 619] width 28 height 28
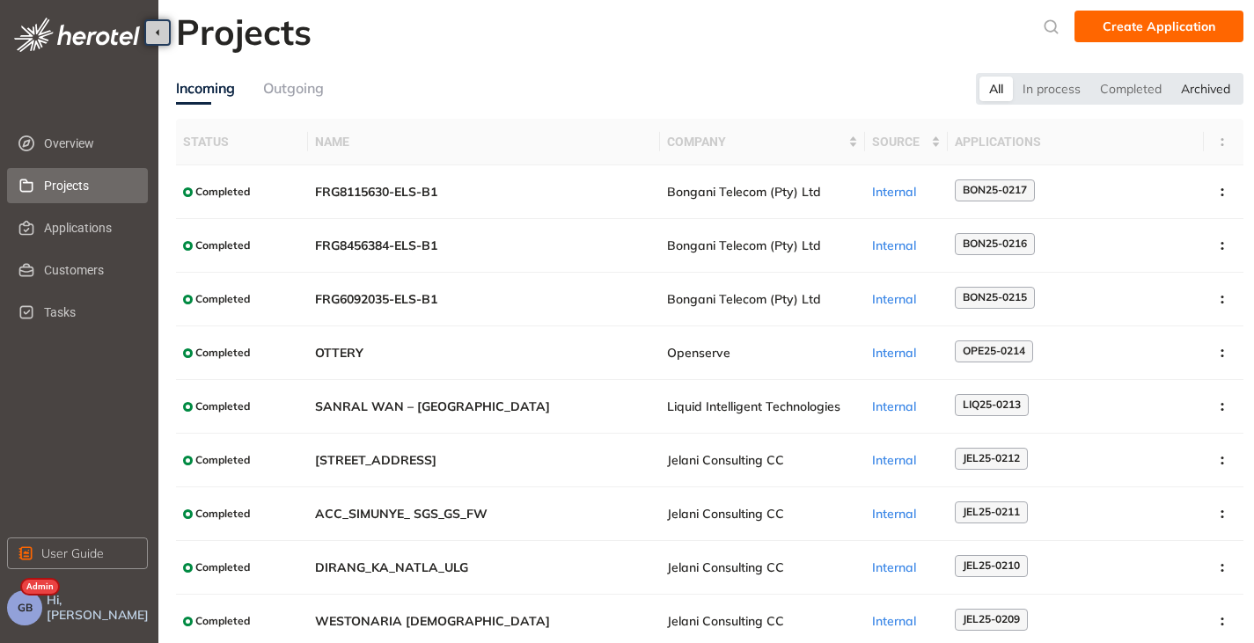
click at [1196, 92] on div "Archived" at bounding box center [1206, 89] width 69 height 25
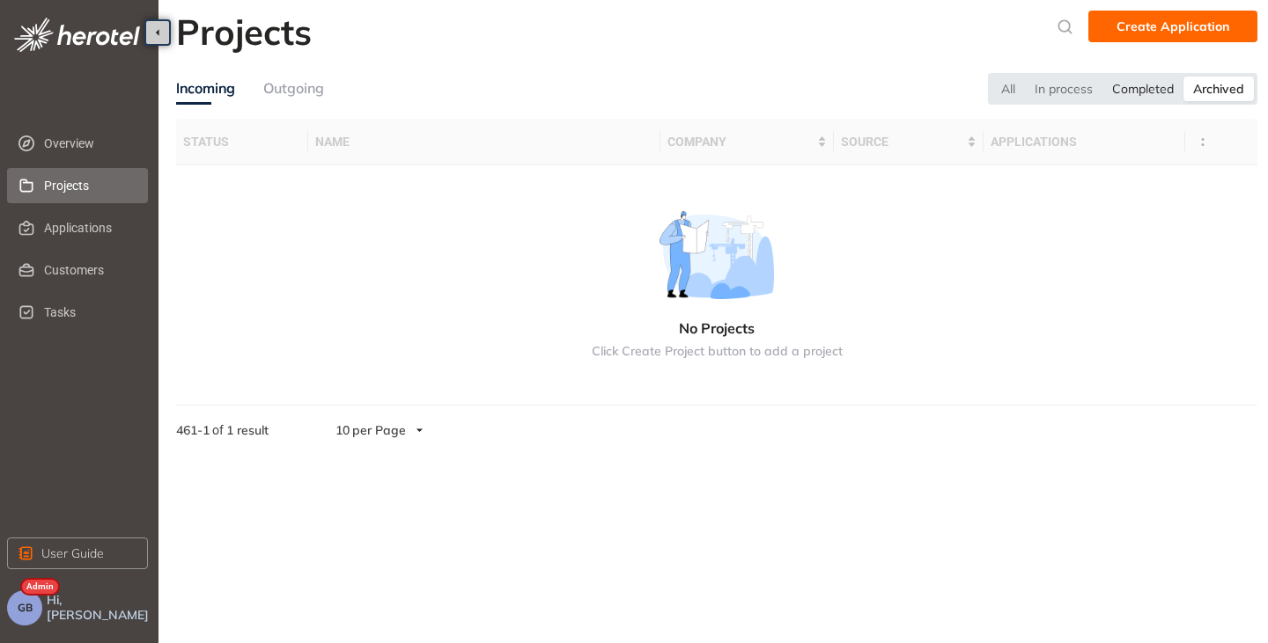
click at [1128, 92] on div "Completed" at bounding box center [1142, 89] width 81 height 25
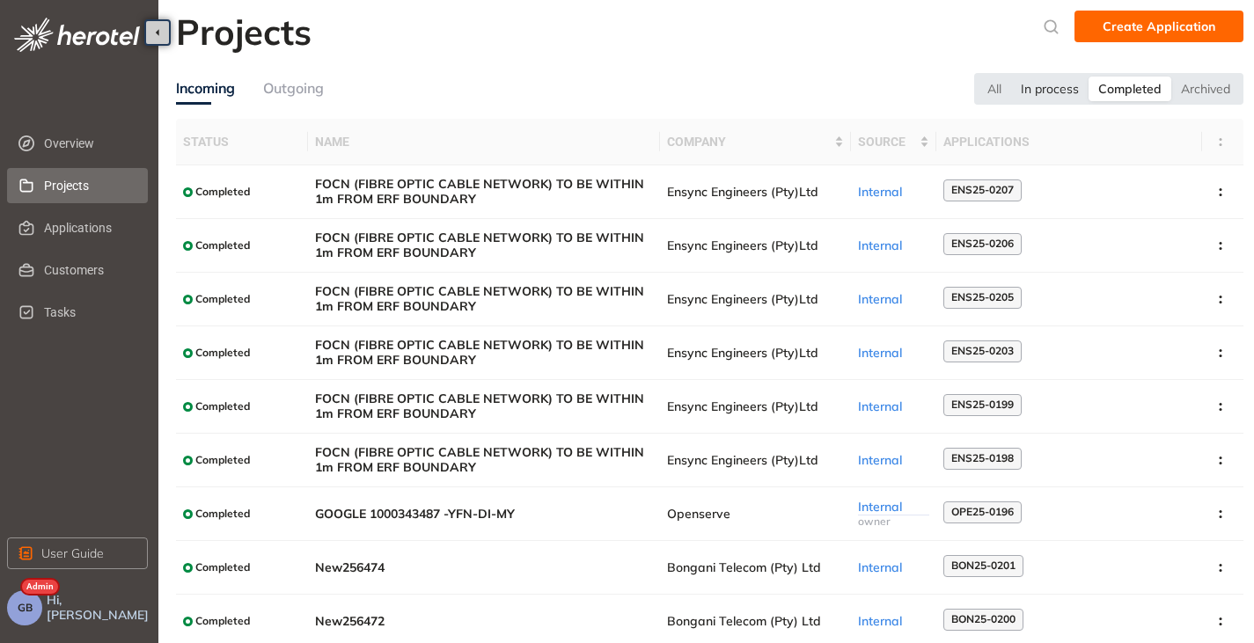
click at [1072, 85] on div "In process" at bounding box center [1049, 89] width 77 height 25
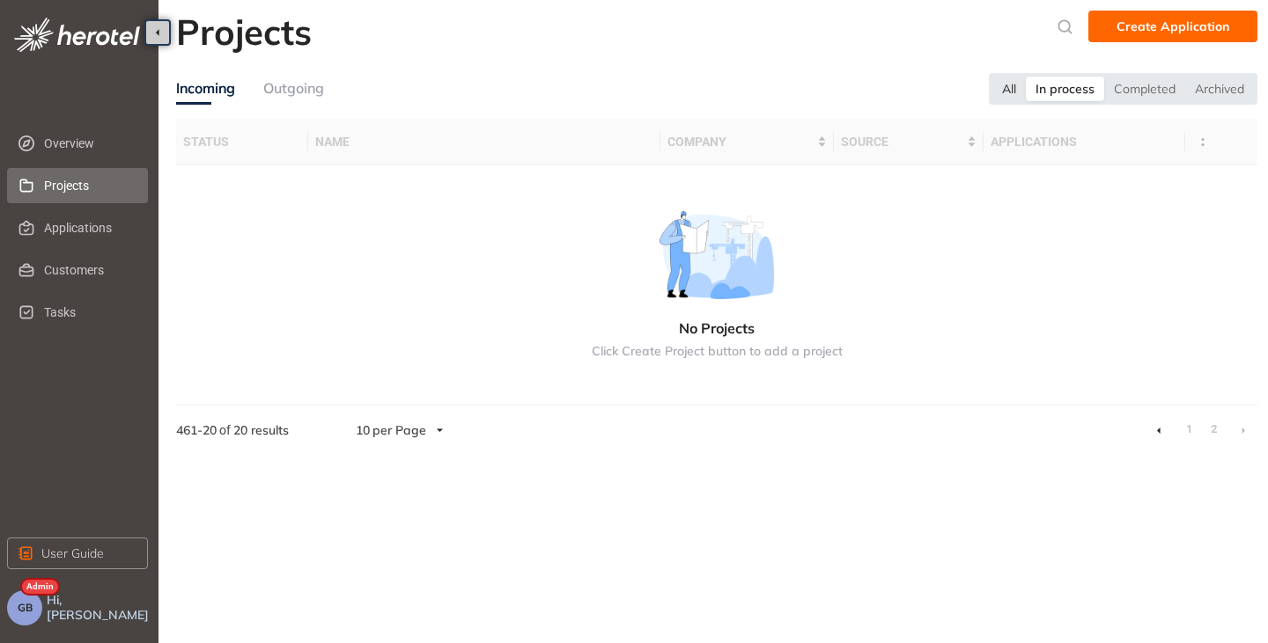
click at [1011, 97] on div "All" at bounding box center [1008, 89] width 33 height 25
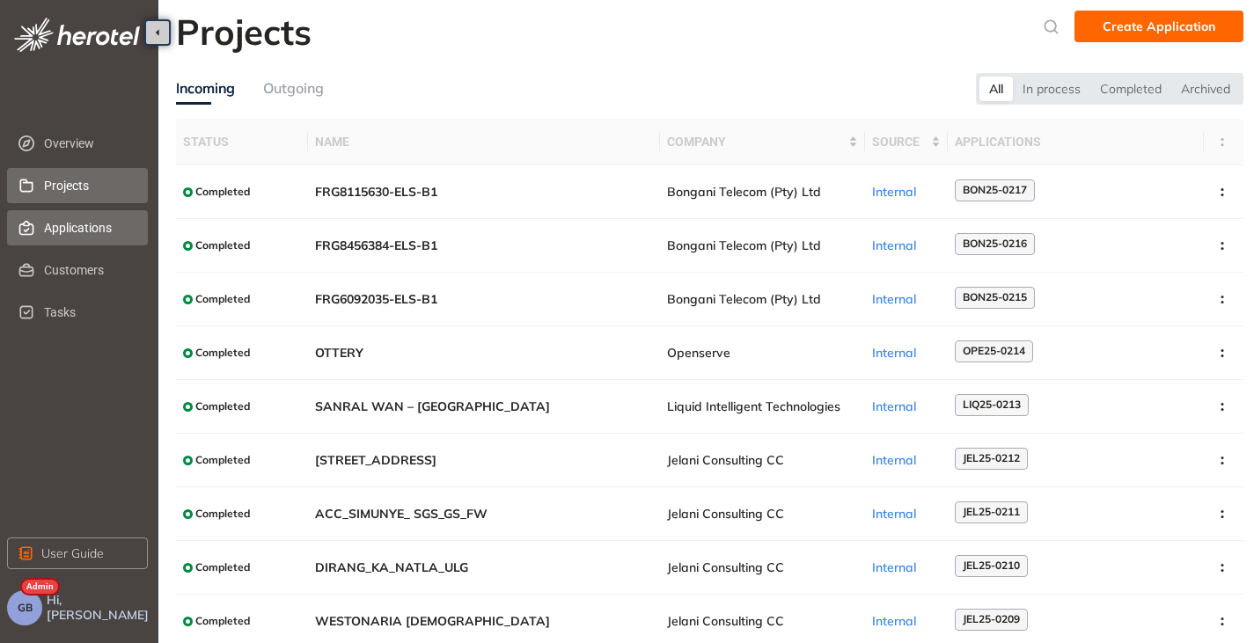
click at [66, 231] on span "Applications" at bounding box center [89, 227] width 90 height 35
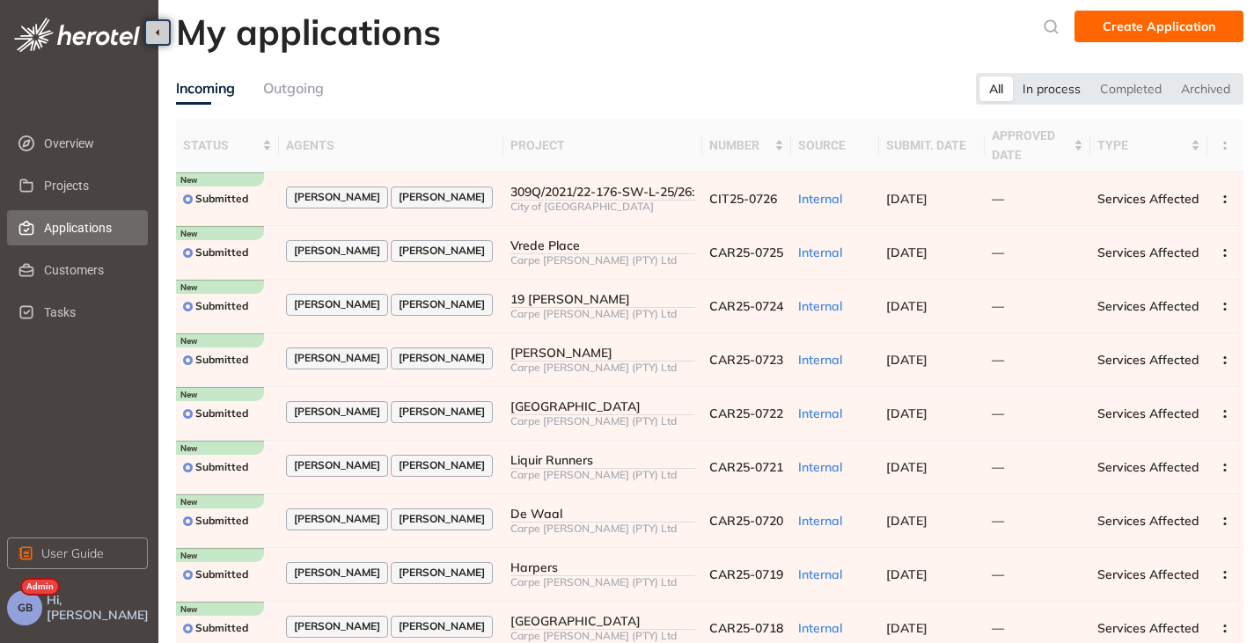
click at [1063, 93] on div "In process" at bounding box center [1051, 89] width 77 height 25
click at [994, 91] on div "All" at bounding box center [995, 89] width 33 height 25
click at [35, 611] on button "GB" at bounding box center [24, 608] width 35 height 35
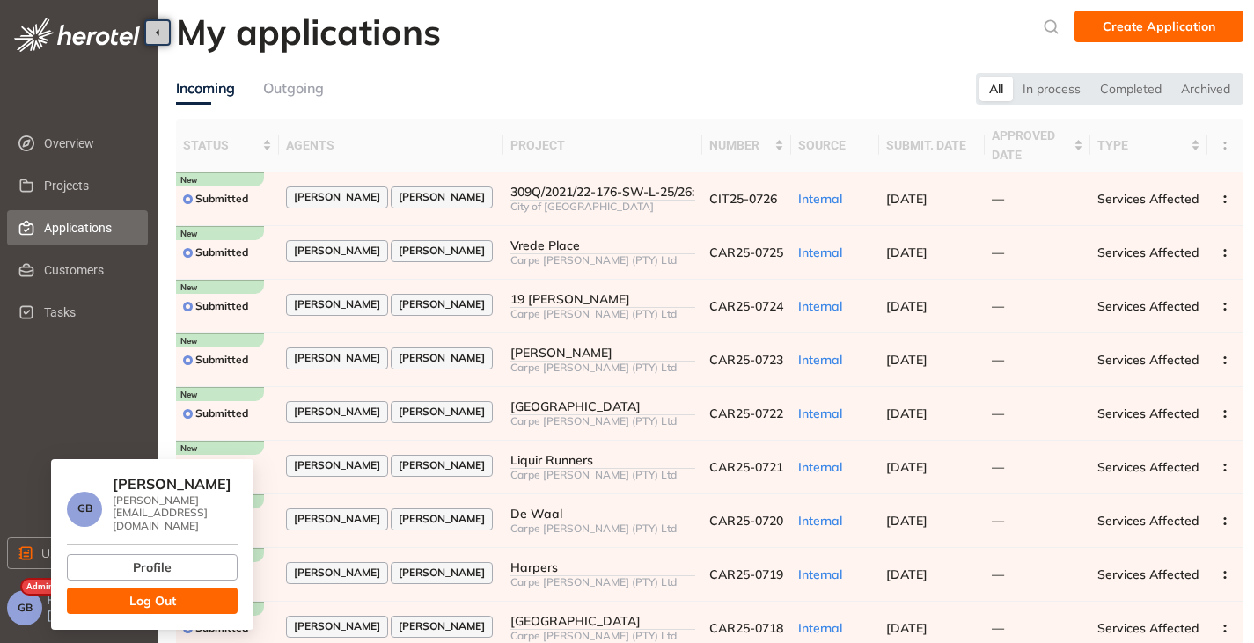
click at [120, 592] on button "Log Out" at bounding box center [152, 601] width 171 height 26
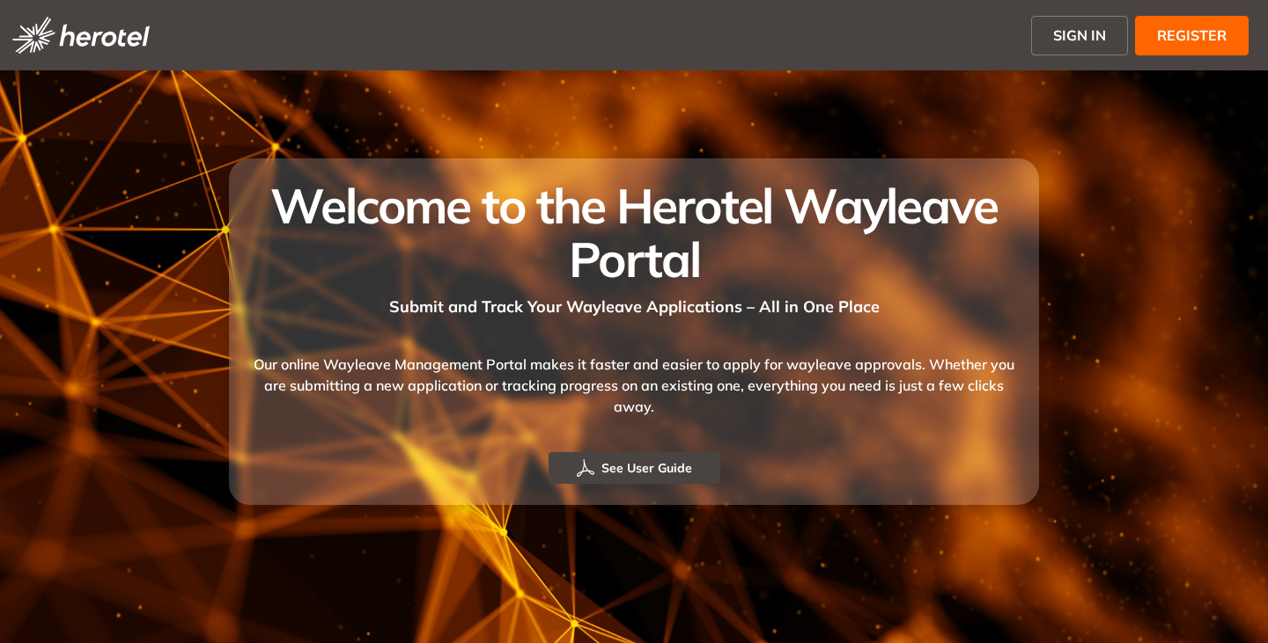
click at [1072, 38] on span "SIGN IN" at bounding box center [1079, 35] width 53 height 21
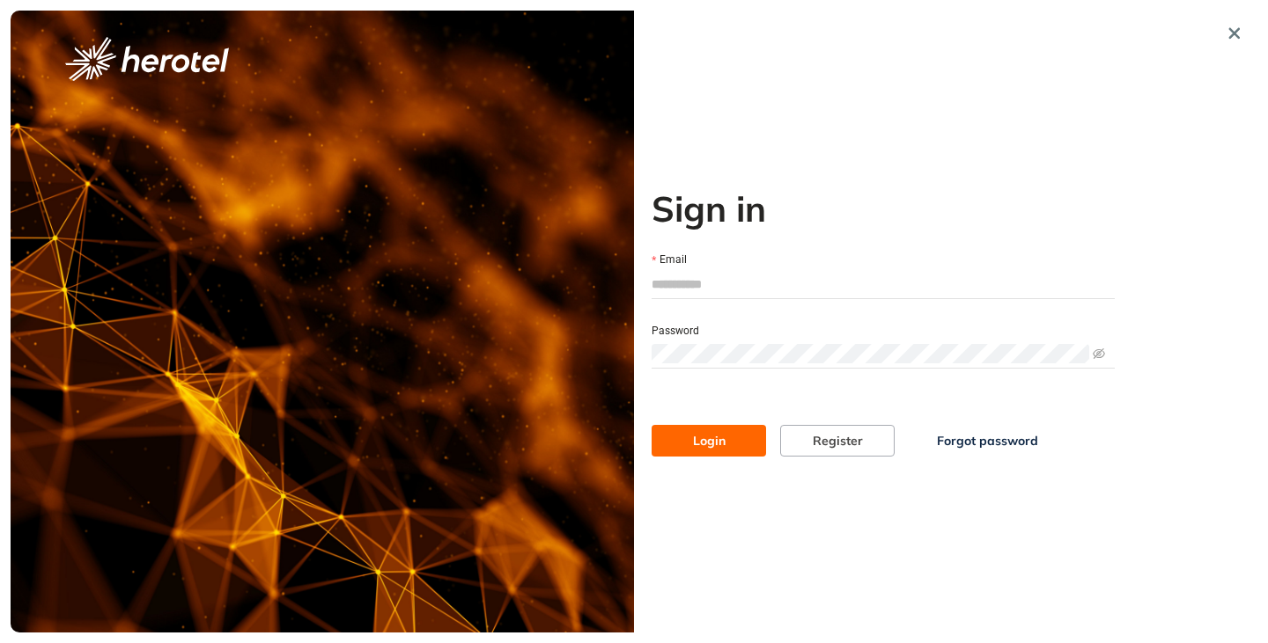
click at [720, 285] on input "Email" at bounding box center [882, 284] width 463 height 26
type input "**********"
click at [705, 366] on span at bounding box center [882, 354] width 463 height 26
click at [651, 425] on button "Login" at bounding box center [708, 441] width 114 height 32
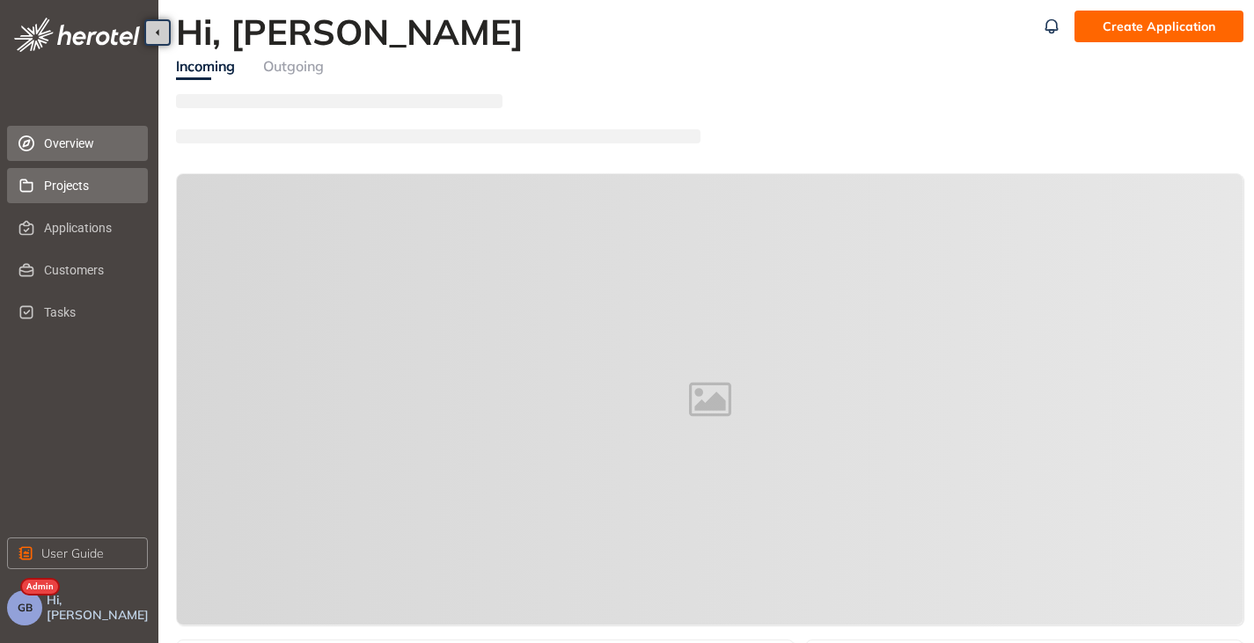
click at [68, 196] on span "Projects" at bounding box center [89, 185] width 90 height 35
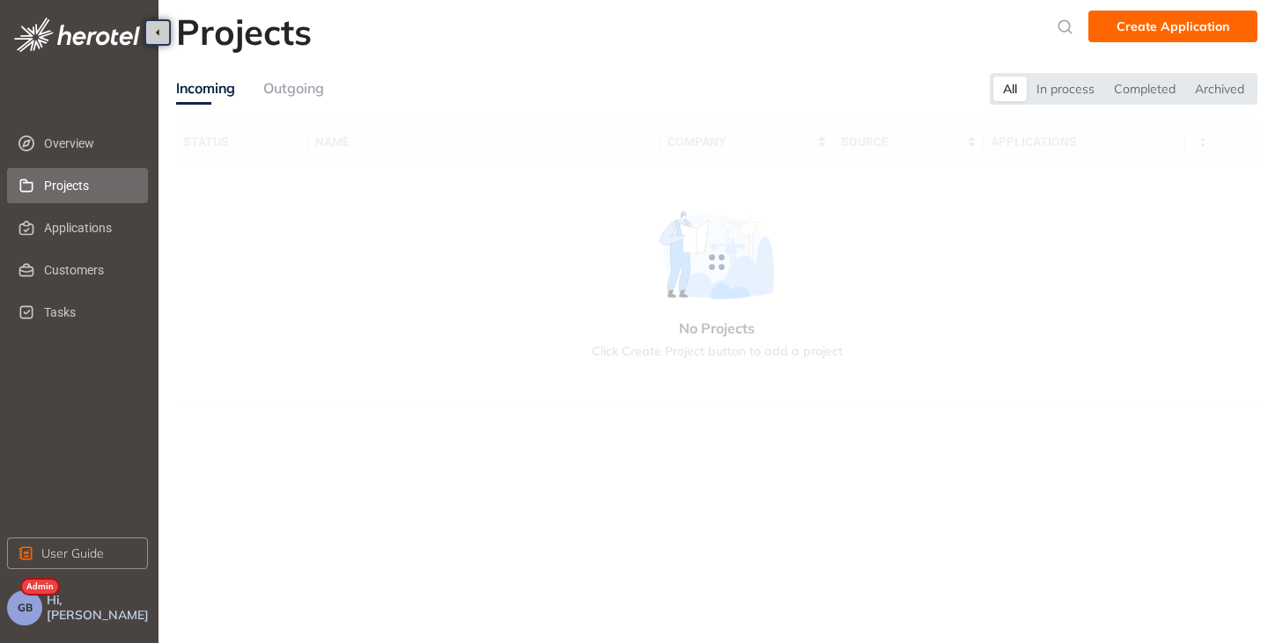
click at [309, 89] on div "Outgoing" at bounding box center [293, 88] width 61 height 22
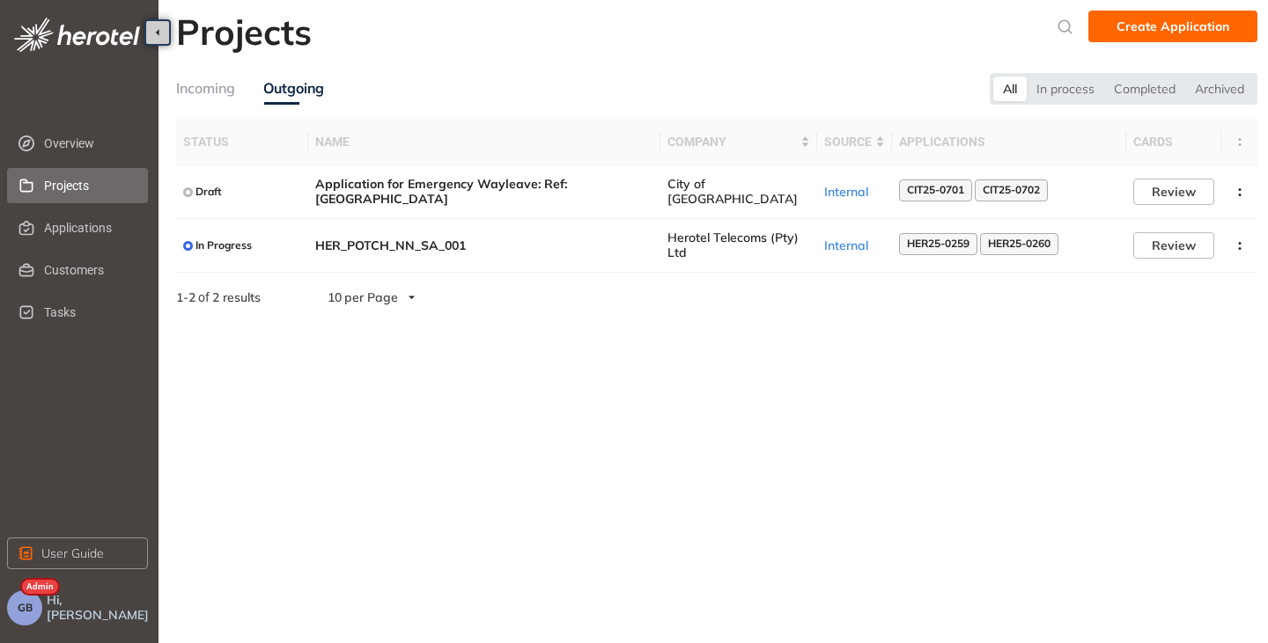
click at [18, 612] on span "GB" at bounding box center [25, 608] width 15 height 12
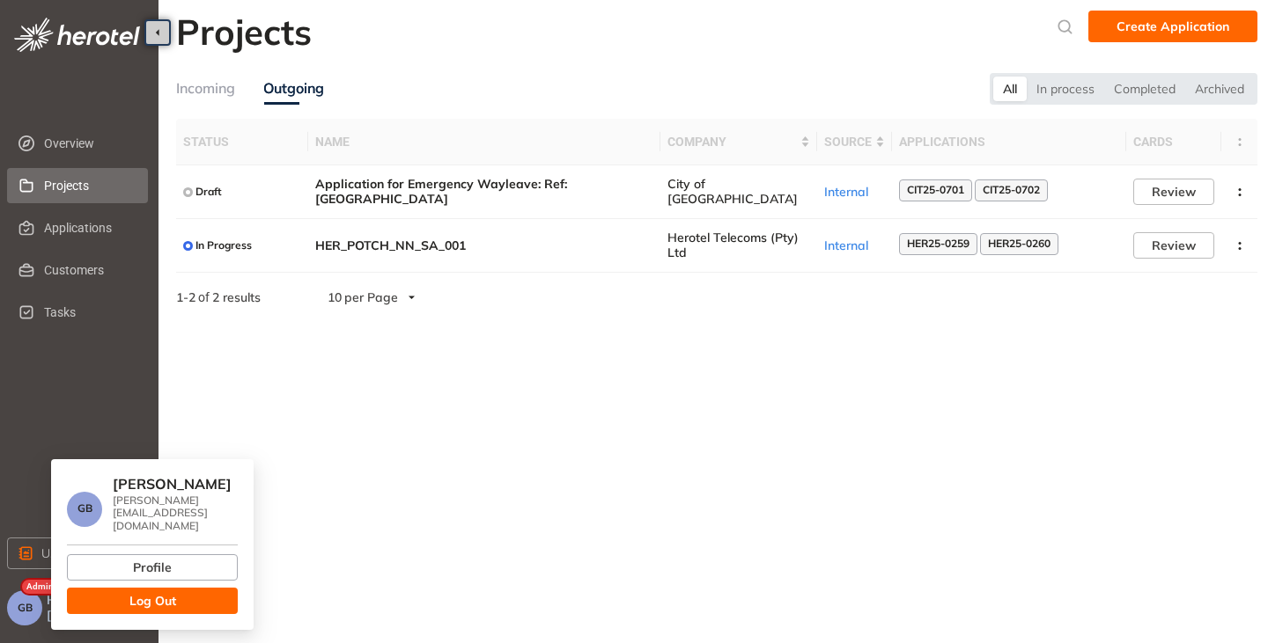
click at [148, 594] on span "Log Out" at bounding box center [152, 601] width 47 height 19
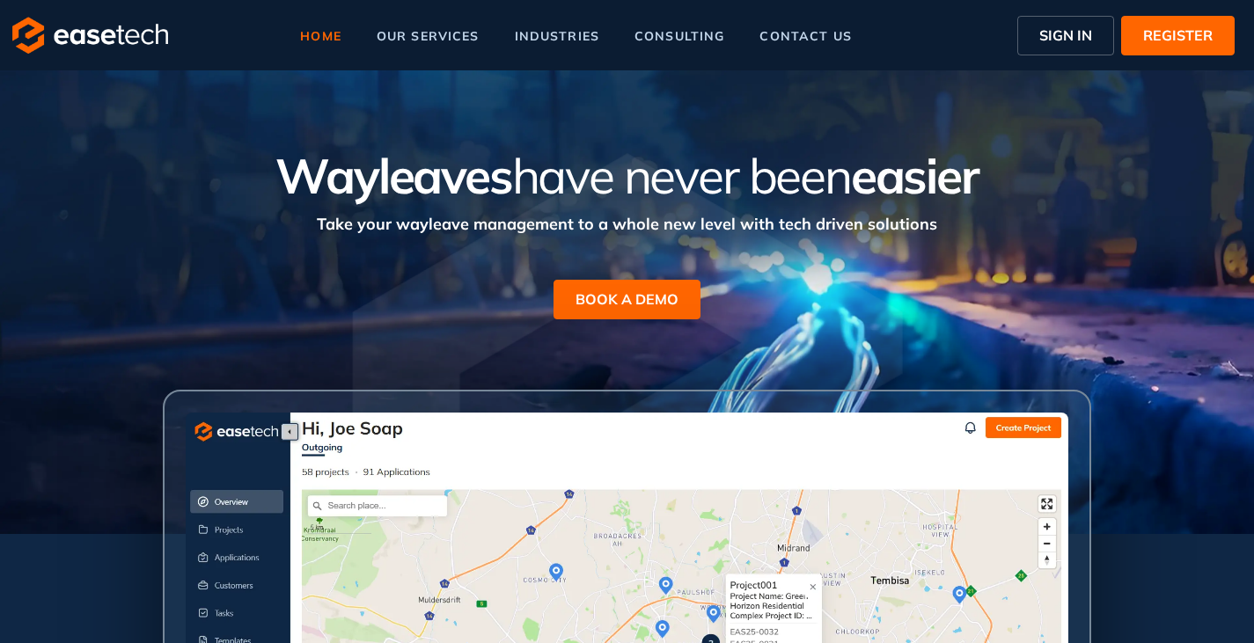
click at [1040, 28] on button "SIGN IN" at bounding box center [1066, 36] width 97 height 40
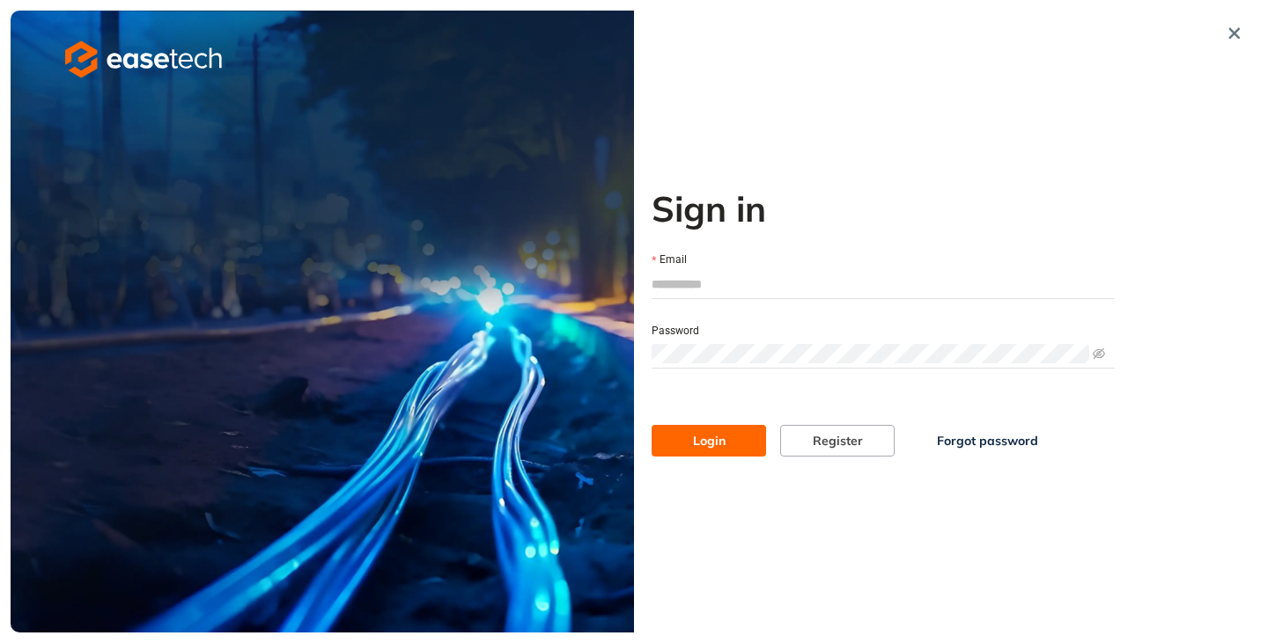
click at [709, 281] on input "Email" at bounding box center [882, 284] width 463 height 26
type input "**********"
click at [752, 445] on button "Login" at bounding box center [708, 441] width 114 height 32
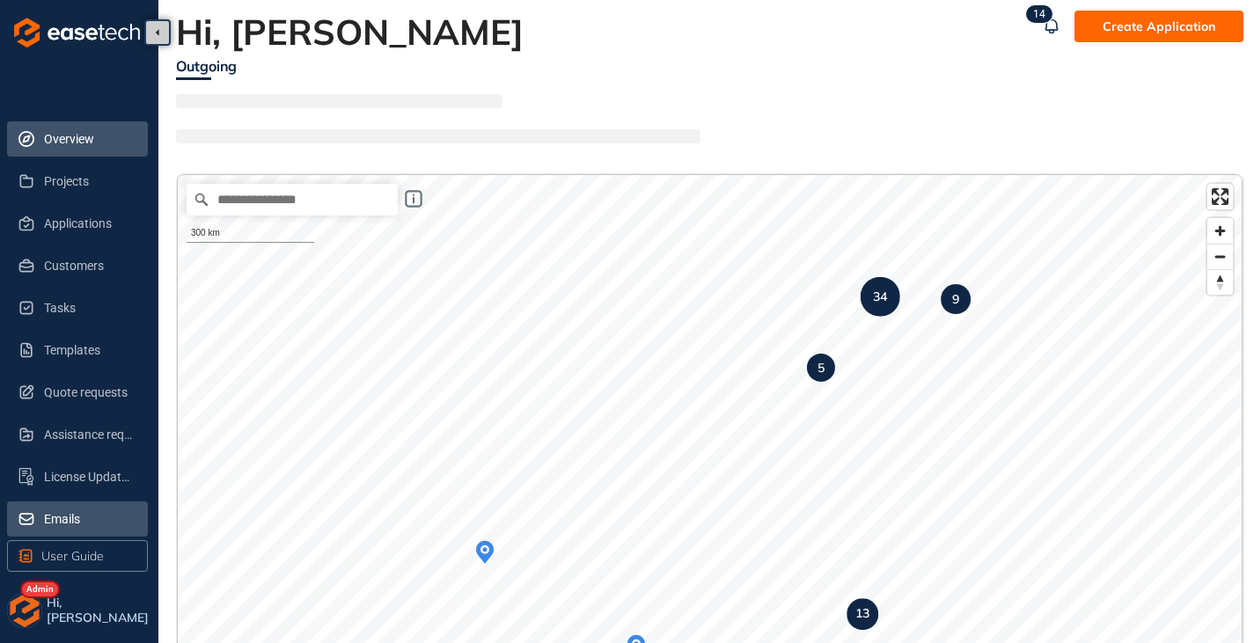
click at [48, 524] on span "Emails" at bounding box center [89, 519] width 90 height 35
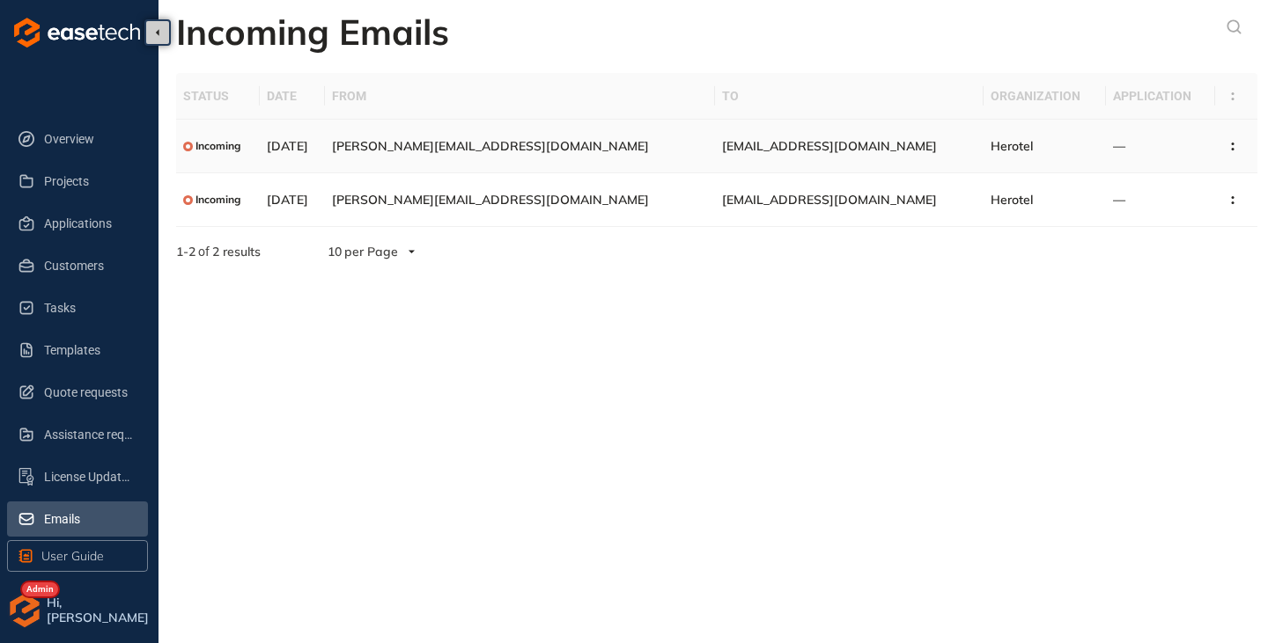
click at [505, 144] on span "[PERSON_NAME][EMAIL_ADDRESS][DOMAIN_NAME]" at bounding box center [490, 146] width 317 height 16
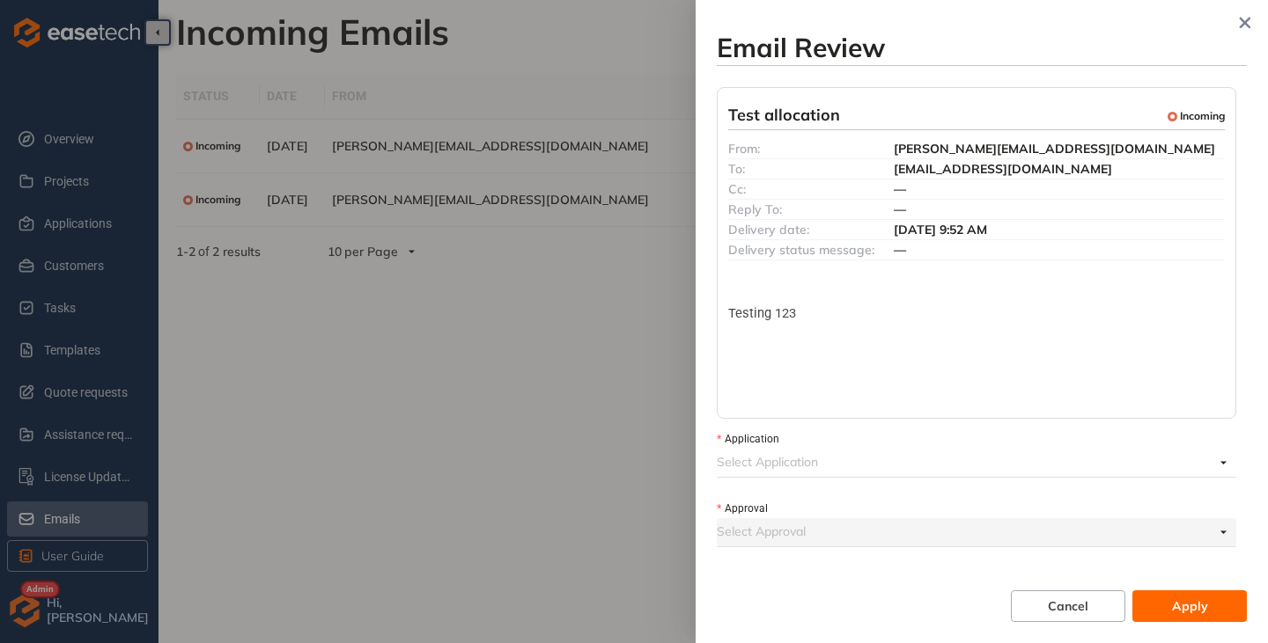
click at [835, 461] on input "Application" at bounding box center [965, 462] width 497 height 26
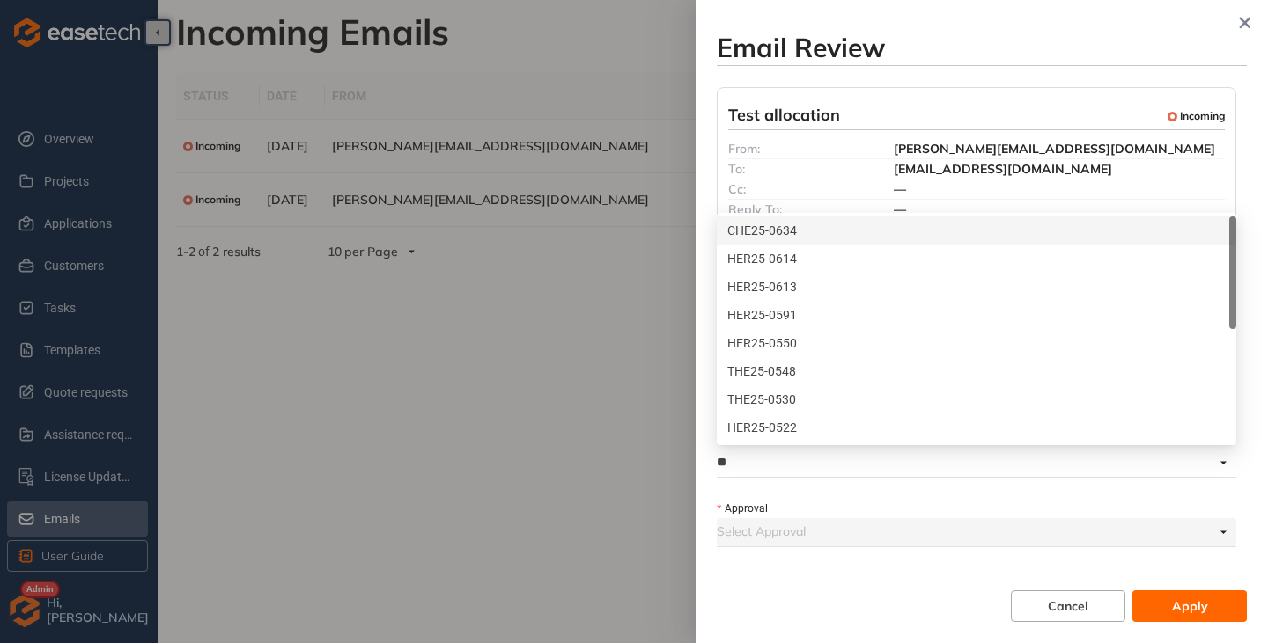
type input "***"
click at [815, 432] on div "HER25-0259" at bounding box center [976, 427] width 498 height 19
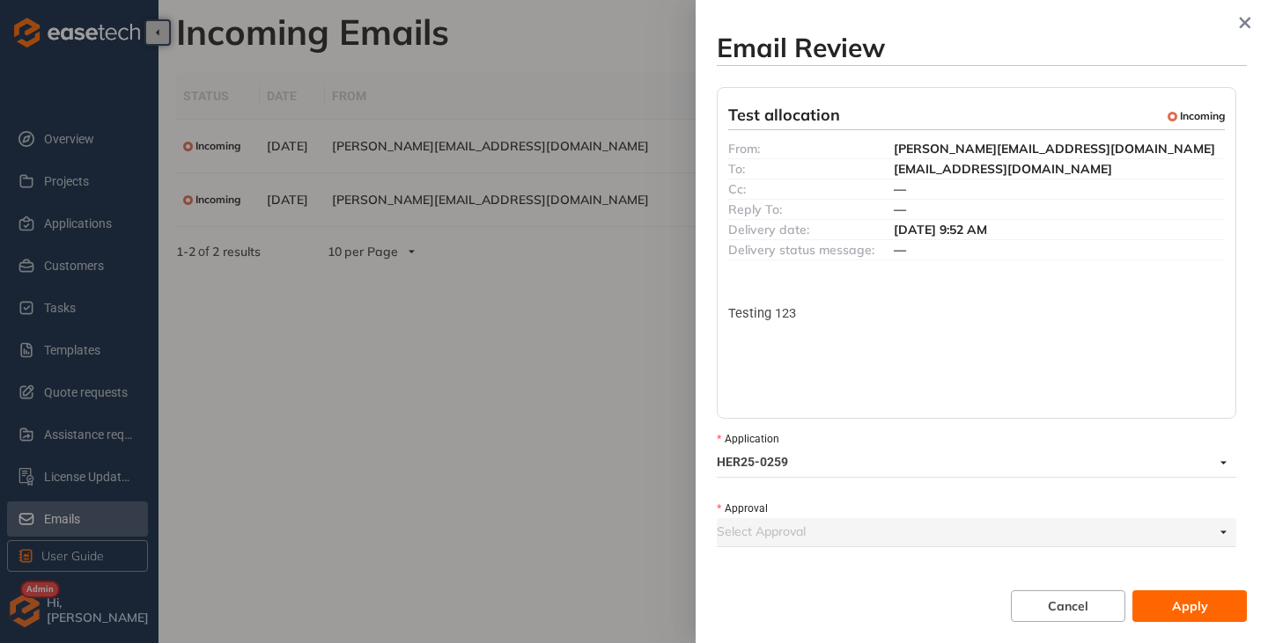
click at [778, 532] on input "Approval" at bounding box center [965, 531] width 497 height 26
click at [815, 527] on input "Approval" at bounding box center [965, 531] width 497 height 26
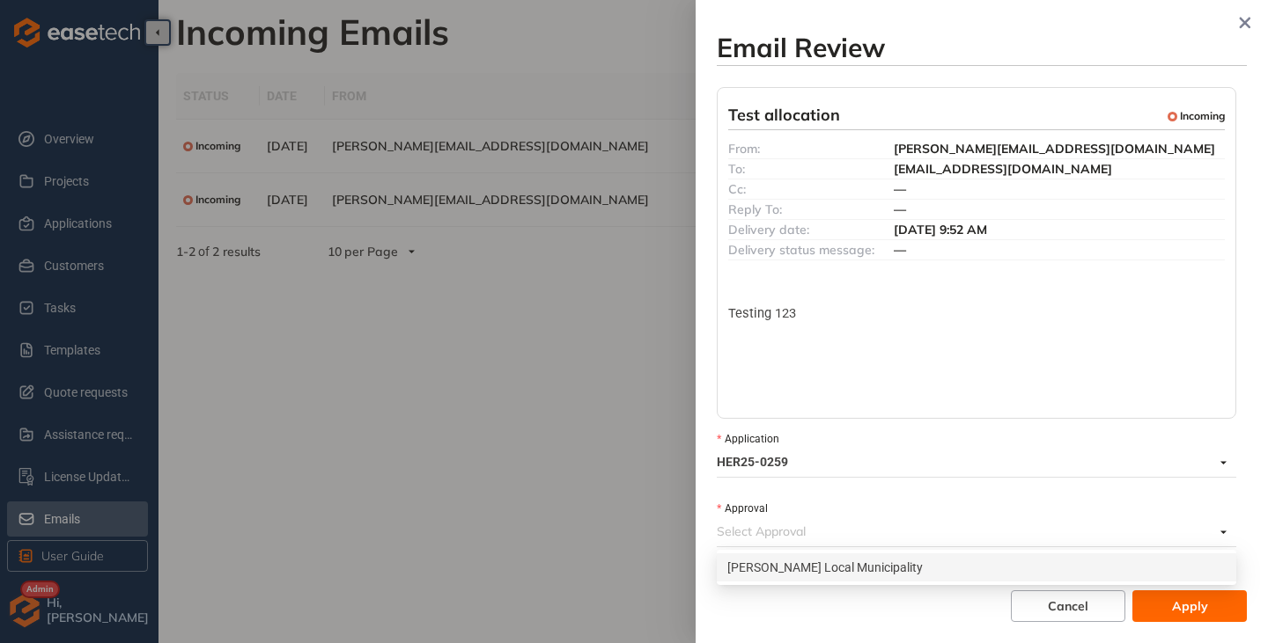
click at [803, 572] on div "[PERSON_NAME] Local Municipality" at bounding box center [976, 567] width 498 height 19
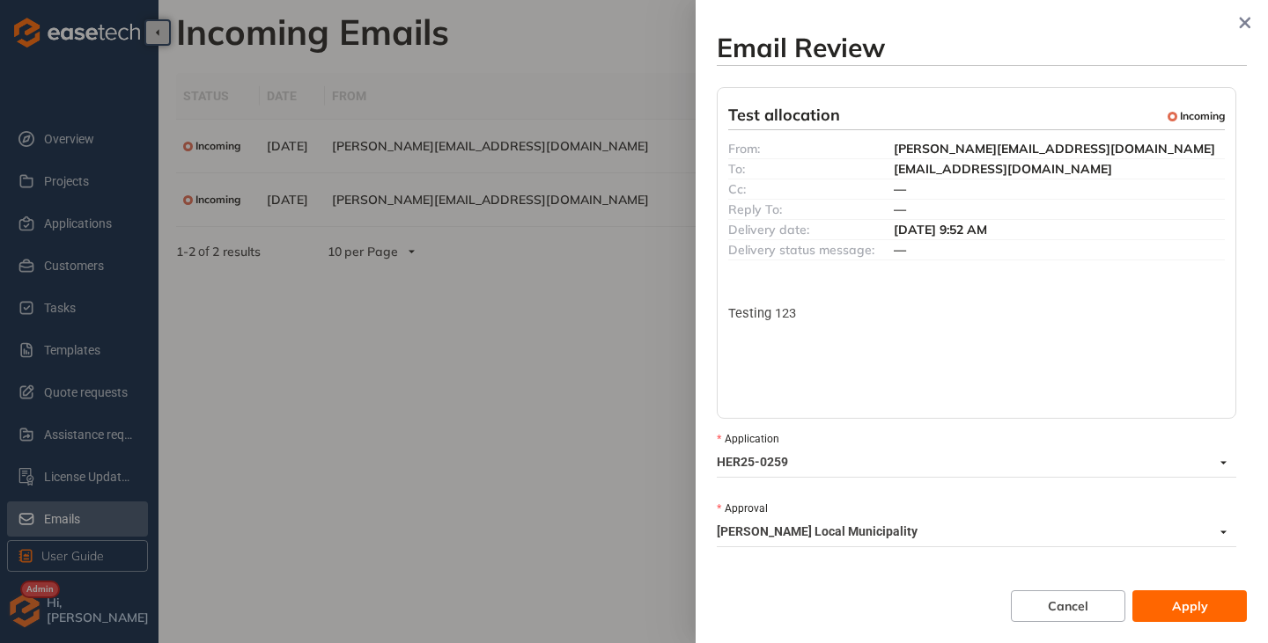
click at [1187, 599] on span "Apply" at bounding box center [1190, 606] width 36 height 19
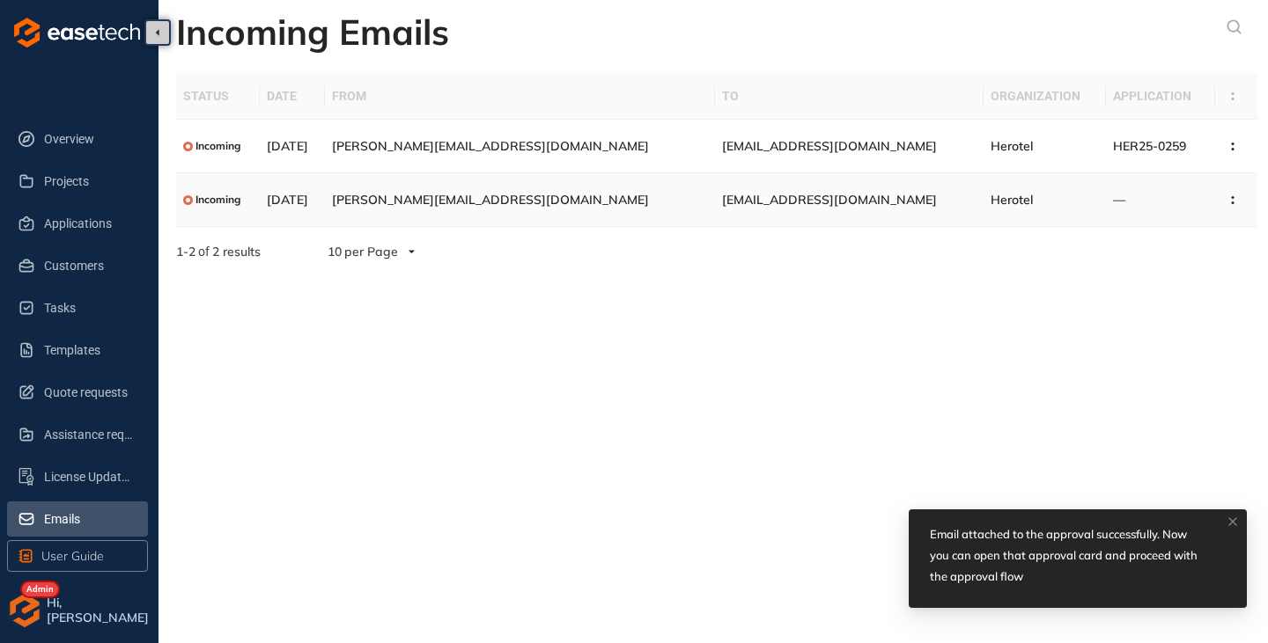
click at [1240, 198] on td at bounding box center [1236, 200] width 42 height 54
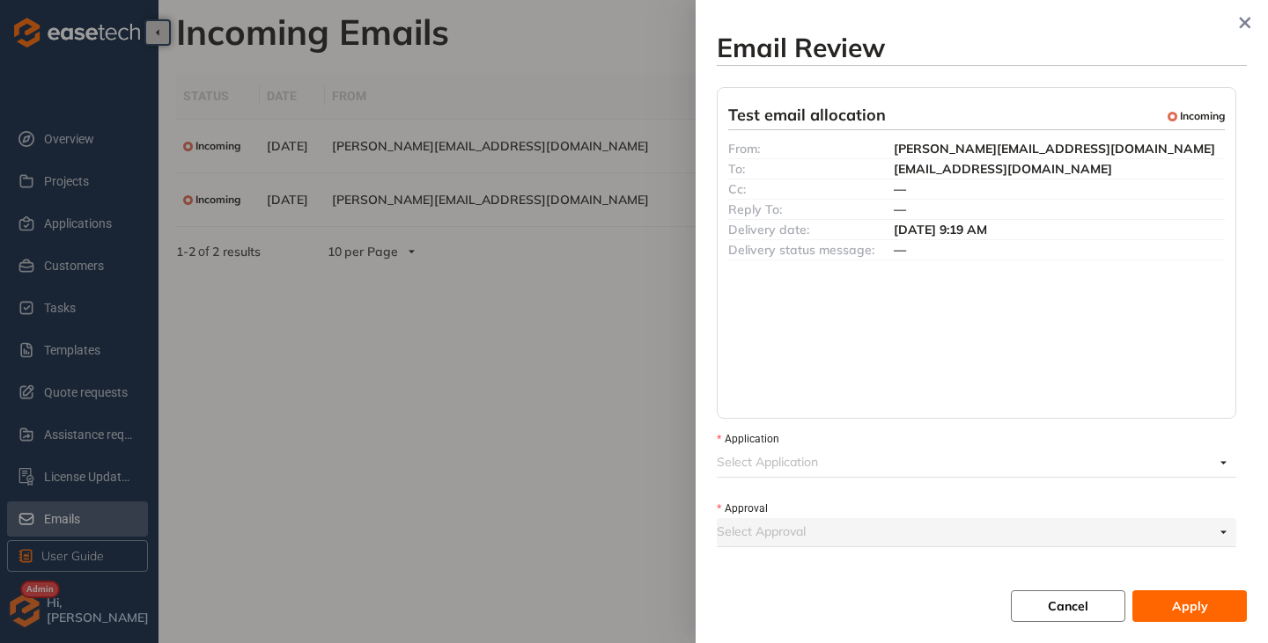
click at [1056, 618] on button "Cancel" at bounding box center [1068, 607] width 114 height 32
click at [1074, 597] on span "Cancel" at bounding box center [1068, 606] width 40 height 19
click at [1243, 18] on icon "button" at bounding box center [1245, 23] width 18 height 12
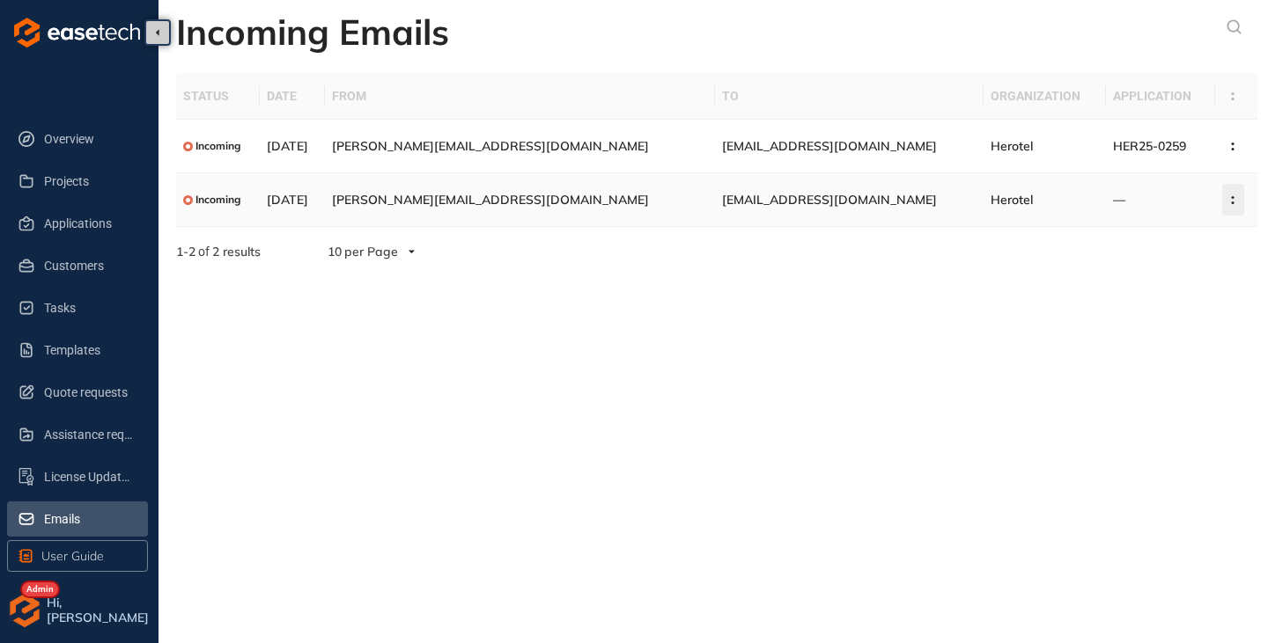
click at [1224, 197] on icon "button" at bounding box center [1233, 200] width 18 height 8
click at [946, 284] on section "Incoming Emails Status Date From To Organization Application Incoming 10 Sep 20…" at bounding box center [712, 321] width 1109 height 643
click at [1231, 203] on circle "button" at bounding box center [1232, 203] width 3 height 3
click at [959, 308] on section "Incoming Emails Status Date From To Organization Application Incoming 10 Sep 20…" at bounding box center [712, 321] width 1109 height 643
click at [60, 474] on span "License Update Requests" at bounding box center [89, 476] width 90 height 35
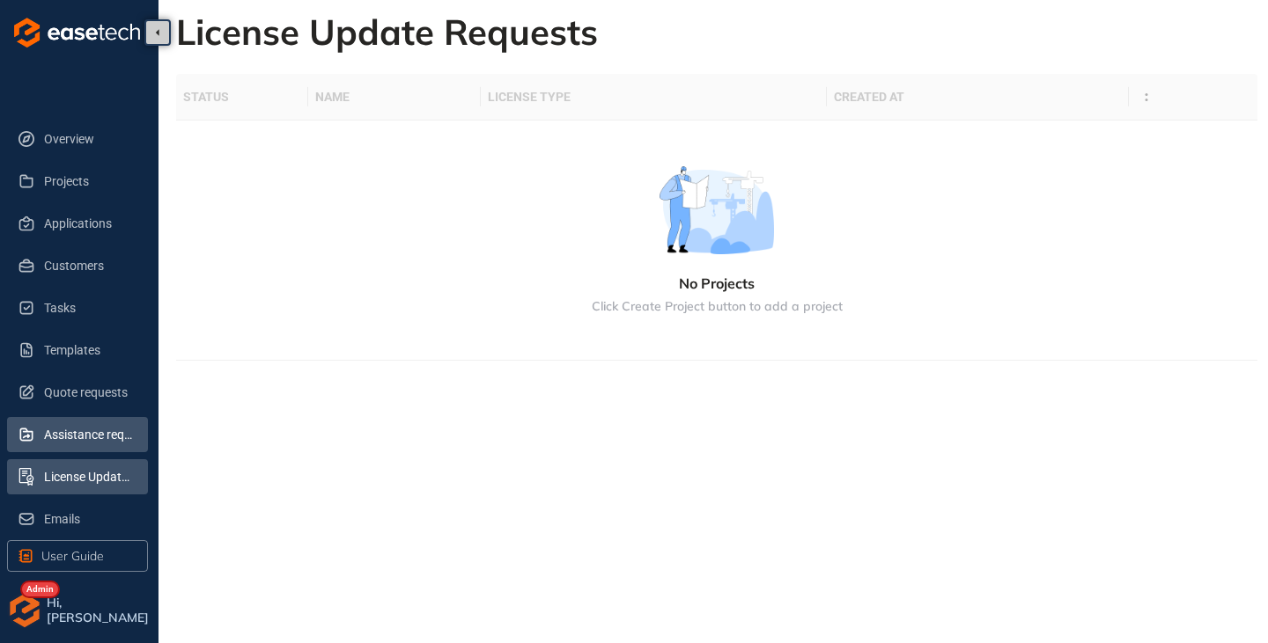
click at [71, 442] on span "Assistance requests" at bounding box center [89, 434] width 90 height 35
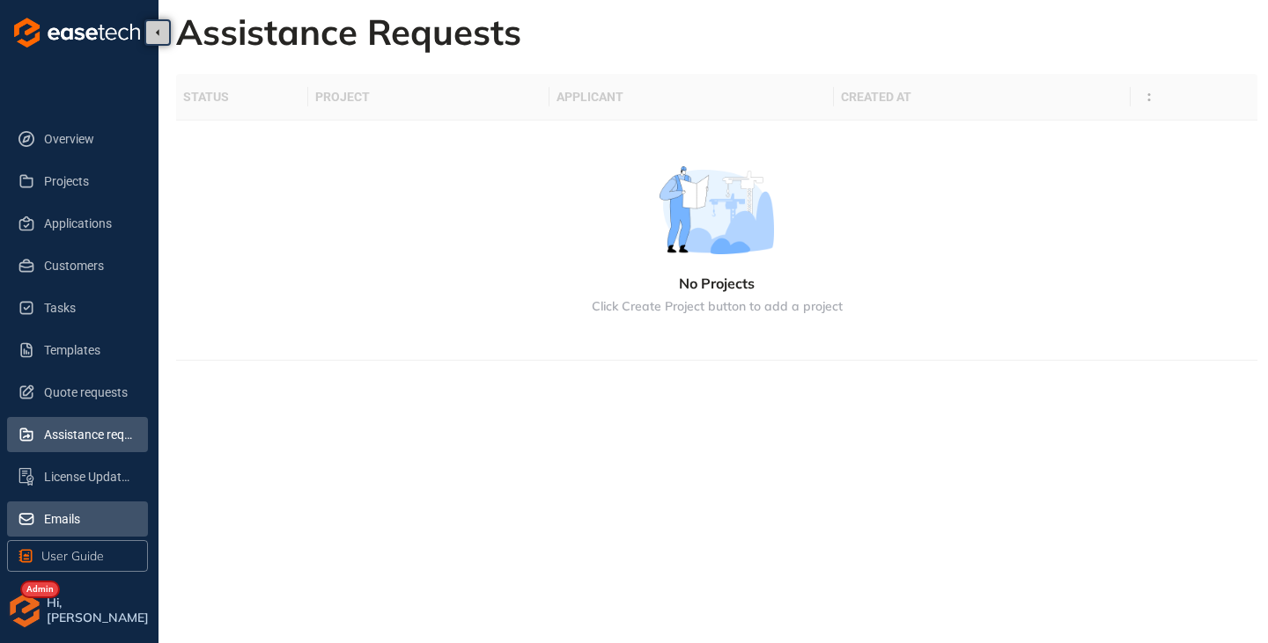
click at [49, 511] on span "Emails" at bounding box center [89, 519] width 90 height 35
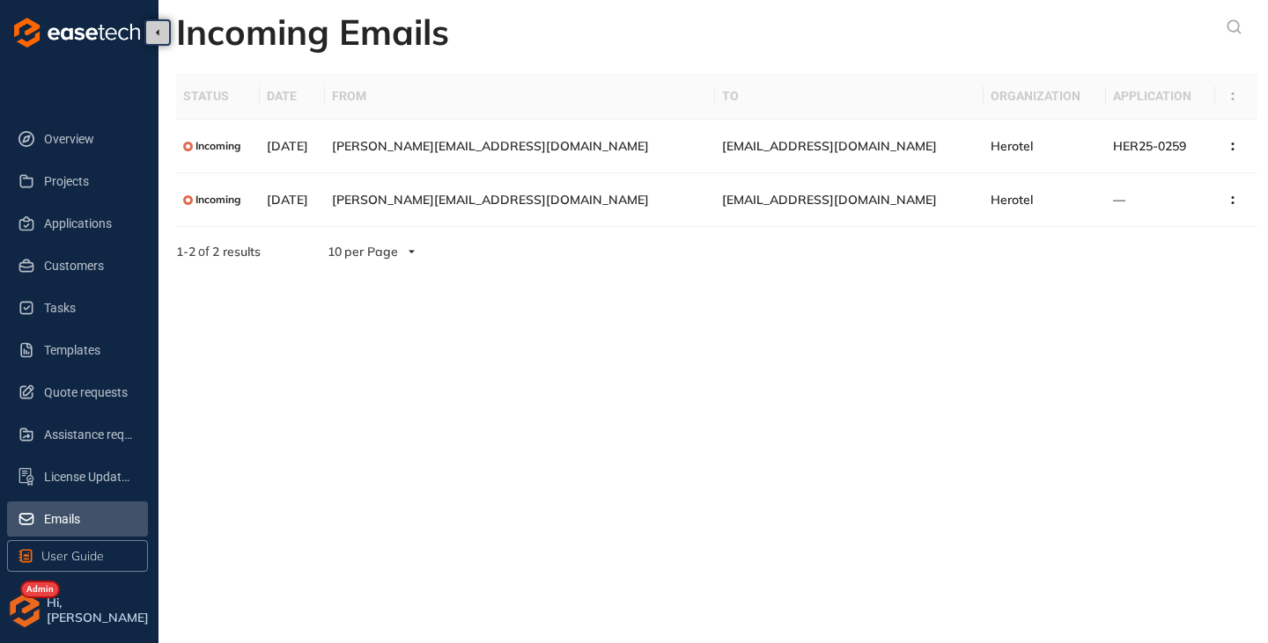
click at [29, 618] on img "button" at bounding box center [24, 610] width 35 height 35
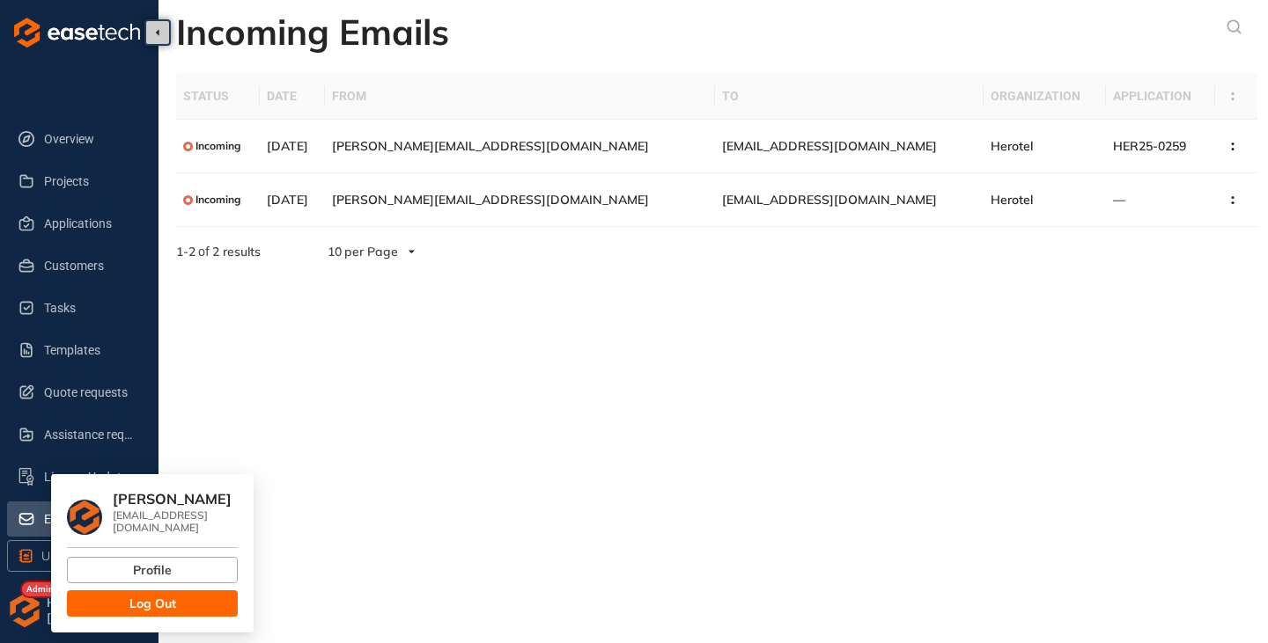
click at [149, 597] on span "Log Out" at bounding box center [152, 603] width 47 height 19
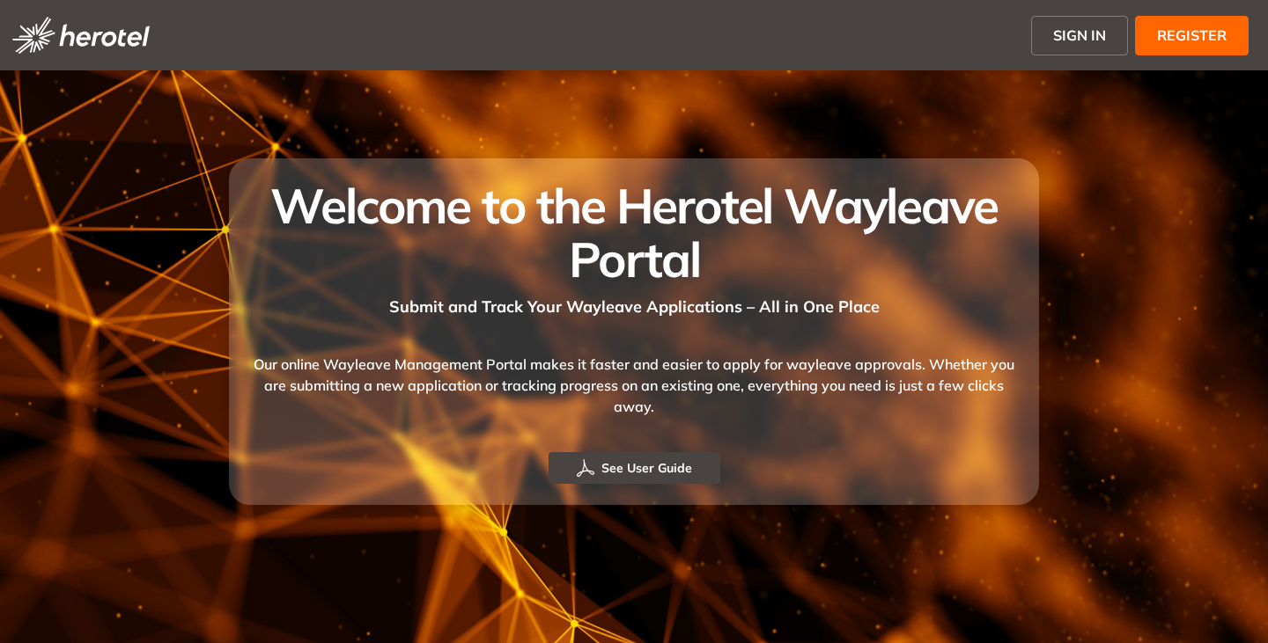
click at [1048, 23] on button "SIGN IN" at bounding box center [1079, 36] width 97 height 40
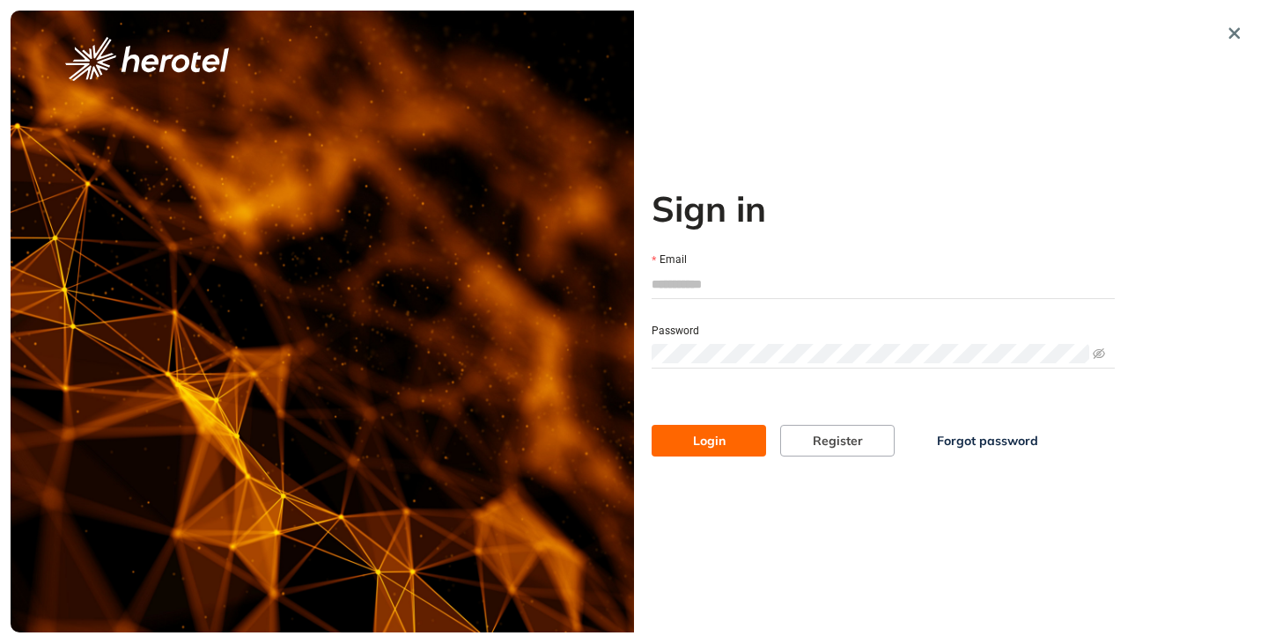
click at [686, 277] on input "Email" at bounding box center [882, 284] width 463 height 26
type input "**********"
click at [651, 425] on button "Login" at bounding box center [708, 441] width 114 height 32
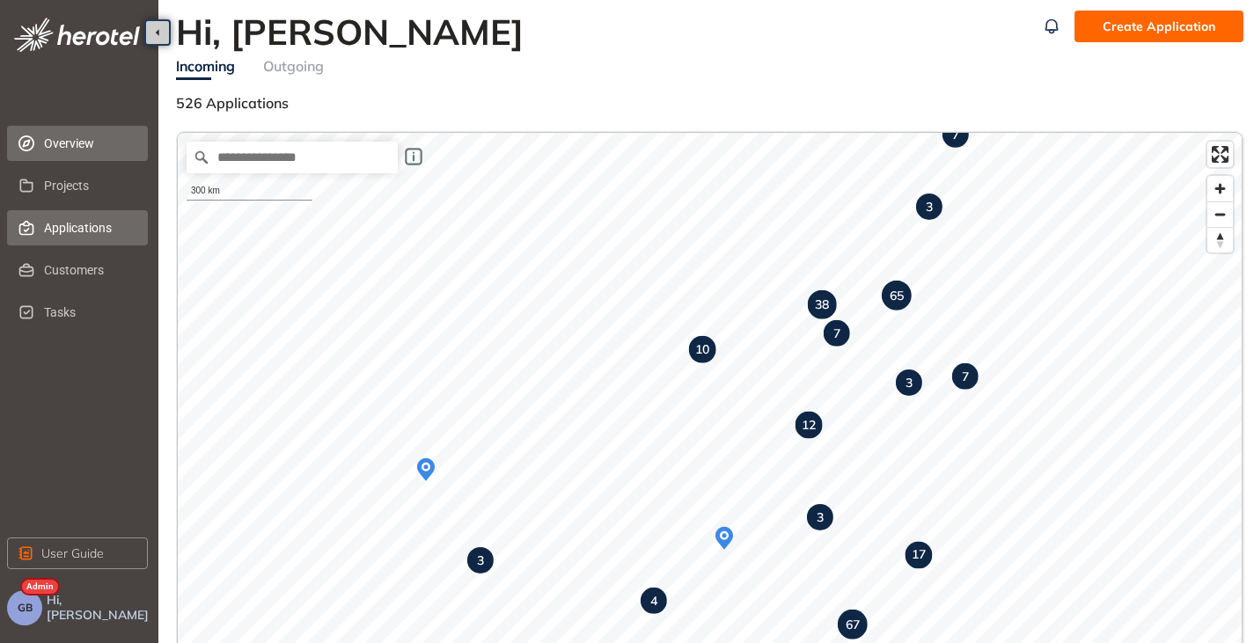
click at [72, 230] on span "Applications" at bounding box center [89, 227] width 90 height 35
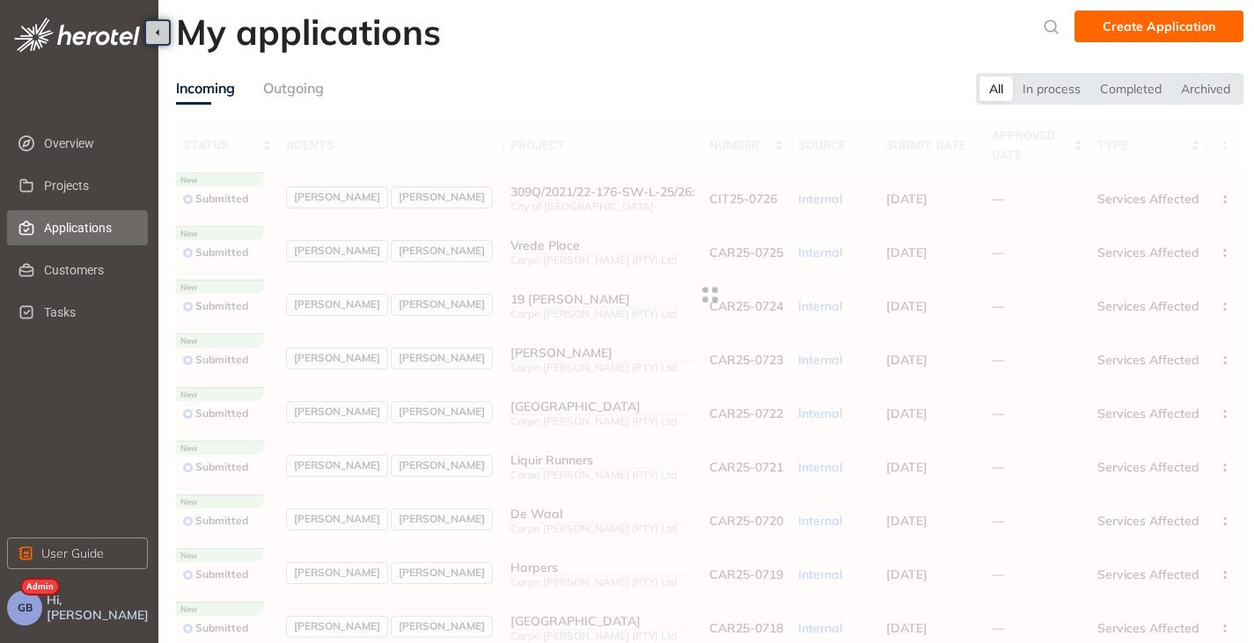
click at [310, 83] on div "Outgoing" at bounding box center [293, 88] width 61 height 22
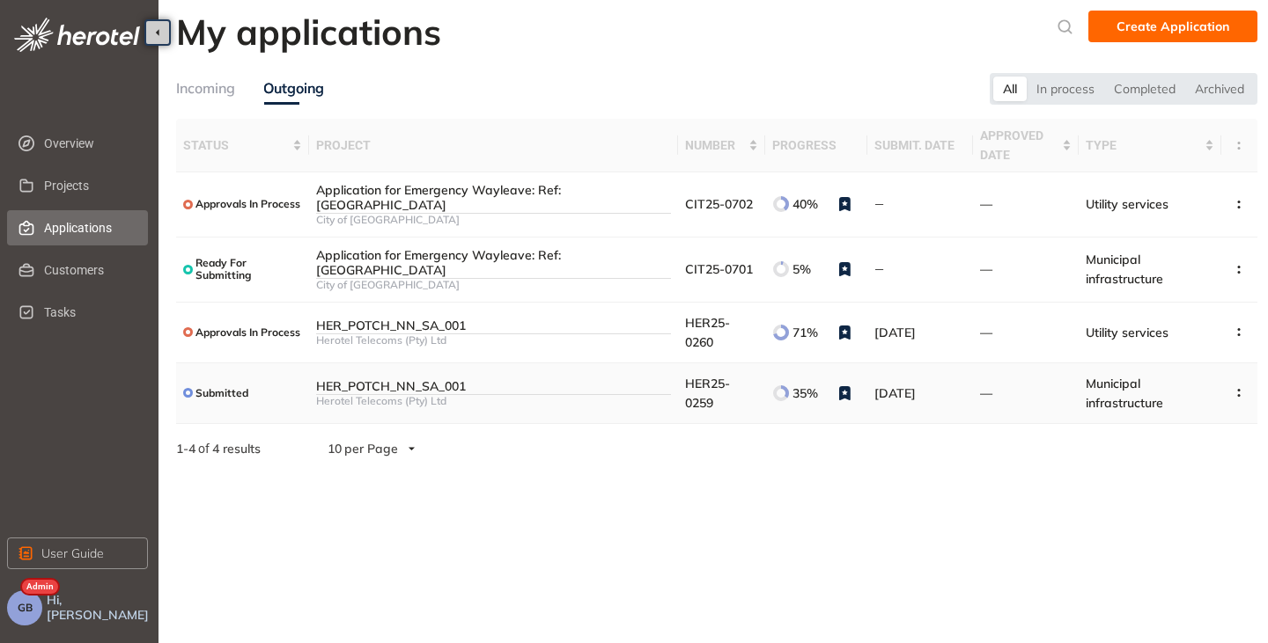
click at [587, 392] on div "HER_POTCH_NN_SA_001" at bounding box center [493, 386] width 355 height 15
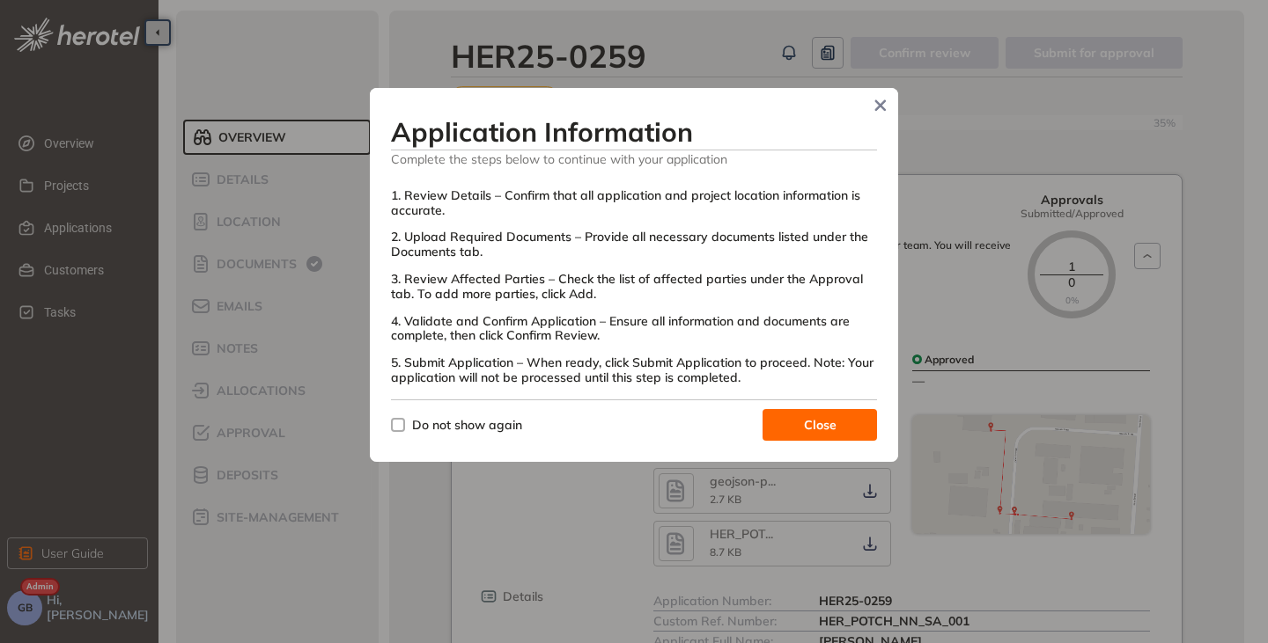
drag, startPoint x: 406, startPoint y: 423, endPoint x: 454, endPoint y: 421, distance: 48.5
click at [406, 423] on span "Do not show again" at bounding box center [467, 424] width 124 height 19
click at [807, 414] on button "Close" at bounding box center [819, 425] width 114 height 32
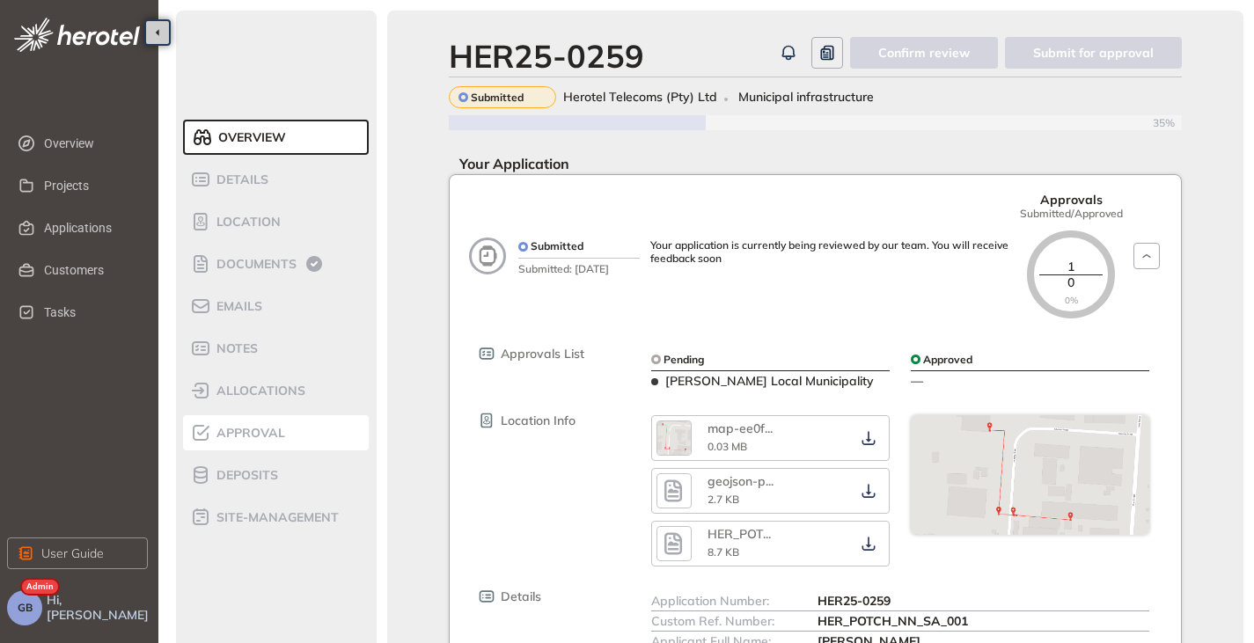
click at [241, 440] on div "Approval" at bounding box center [265, 433] width 150 height 21
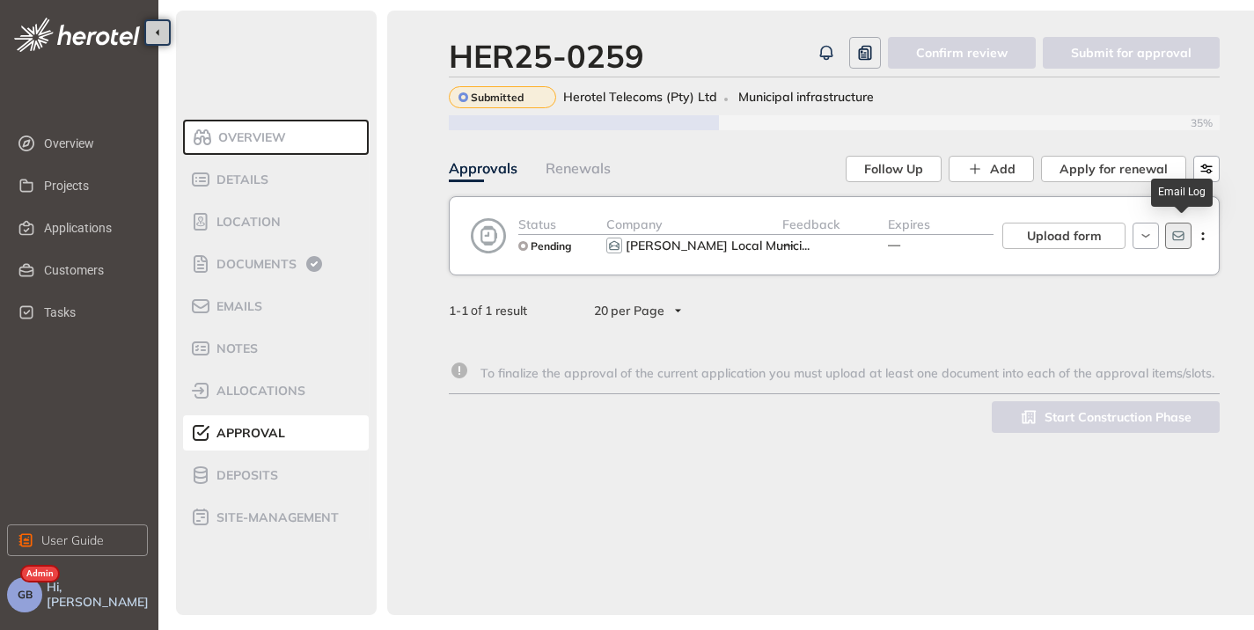
click at [1183, 233] on icon "button" at bounding box center [1179, 236] width 14 height 14
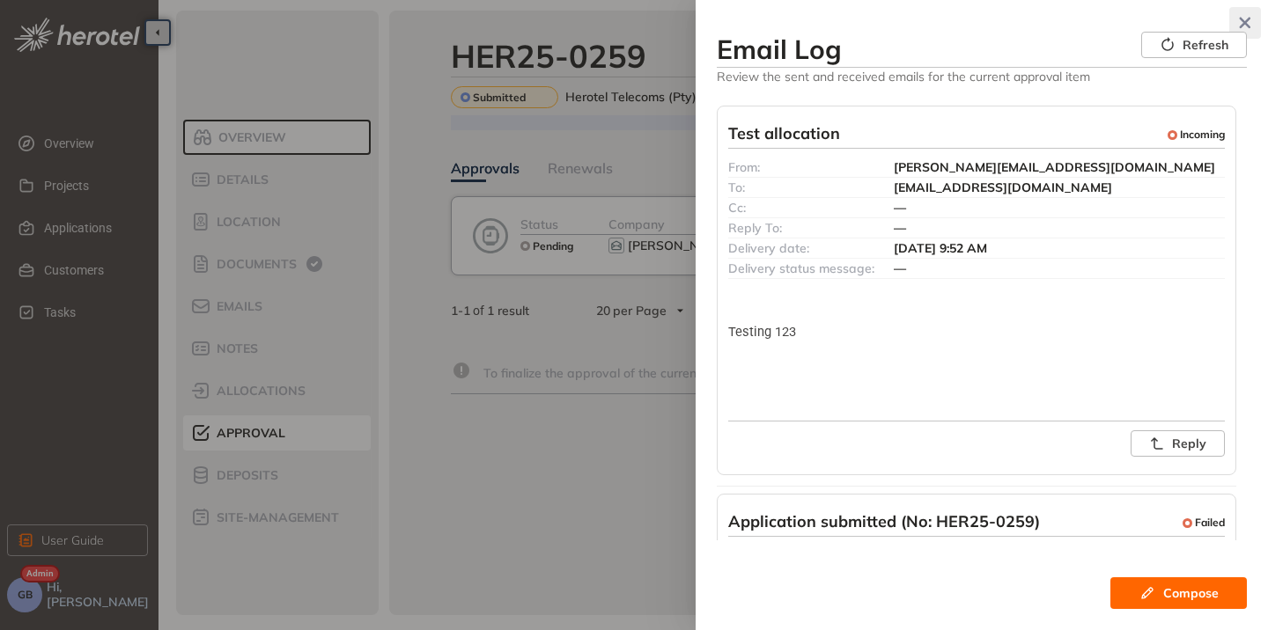
click at [1245, 18] on icon "button" at bounding box center [1245, 23] width 18 height 12
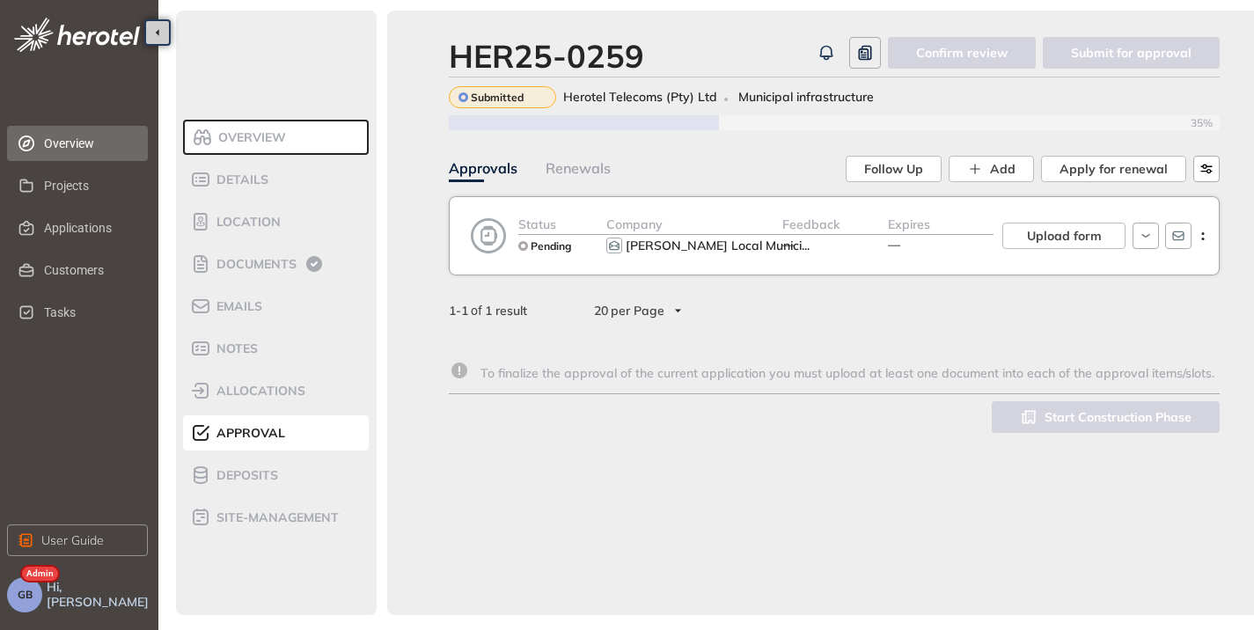
click at [59, 145] on span "Overview" at bounding box center [89, 143] width 90 height 35
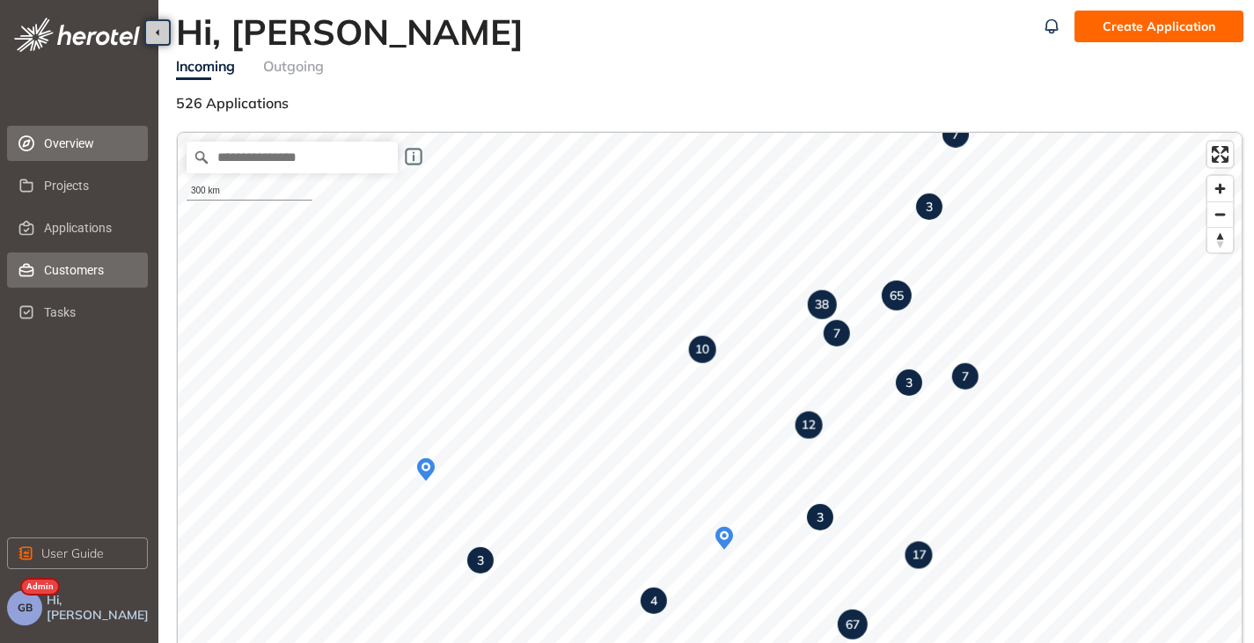
click at [84, 269] on span "Customers" at bounding box center [89, 270] width 90 height 35
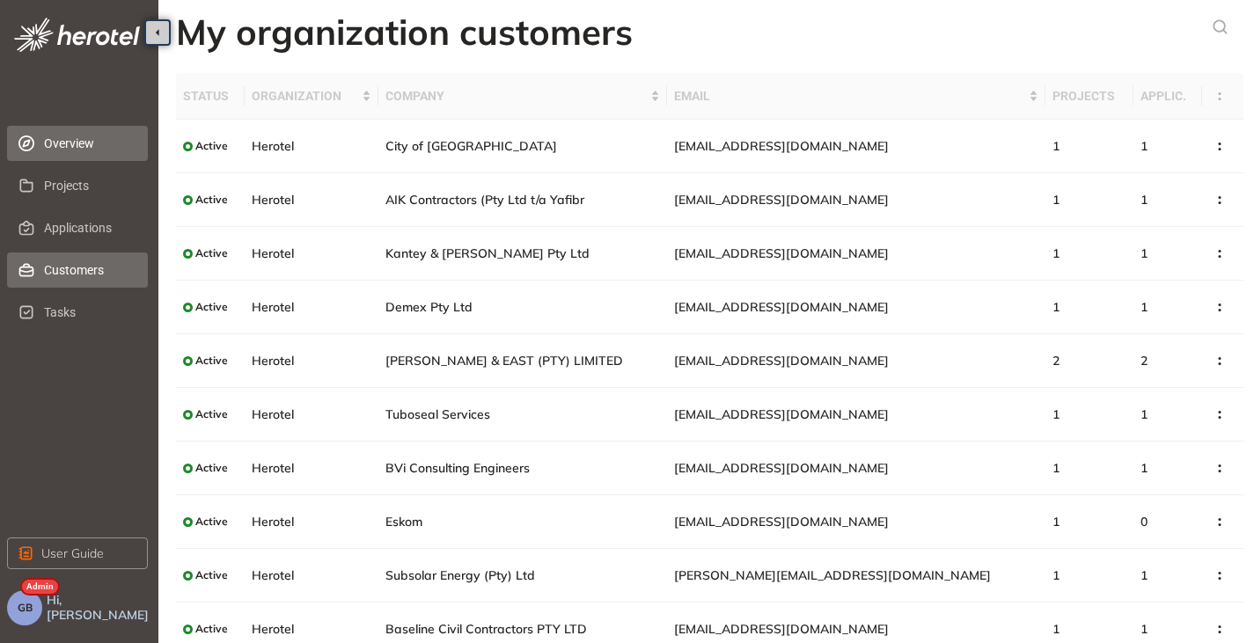
click at [56, 145] on span "Overview" at bounding box center [89, 143] width 90 height 35
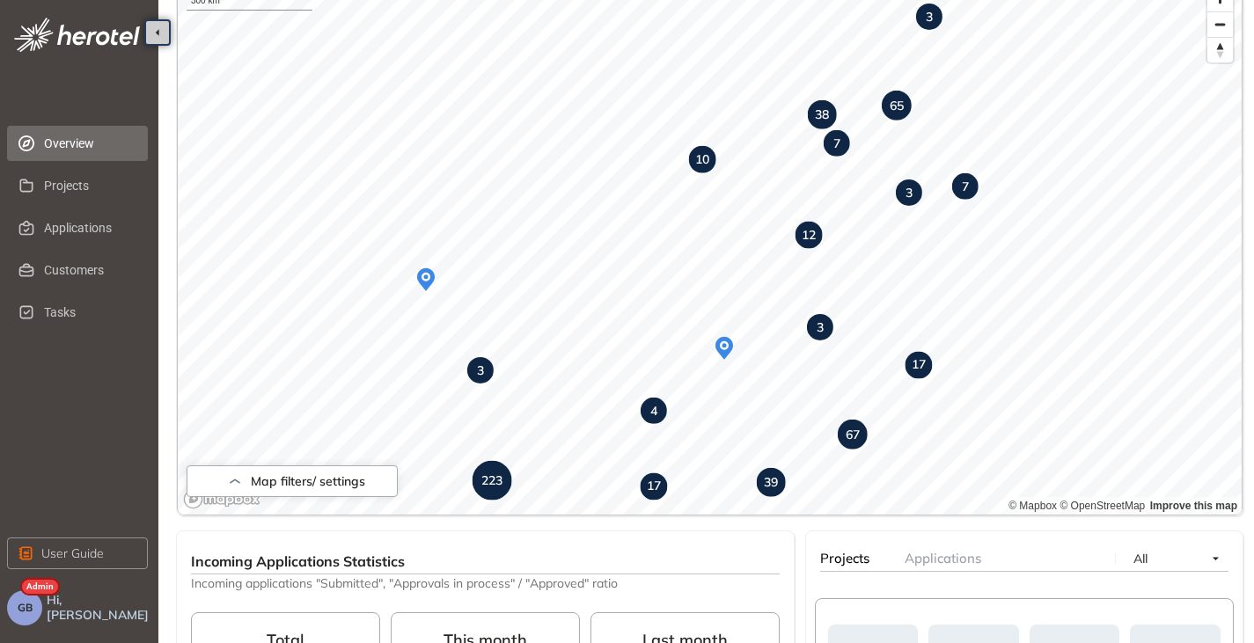
scroll to position [88, 0]
